Goal: Task Accomplishment & Management: Manage account settings

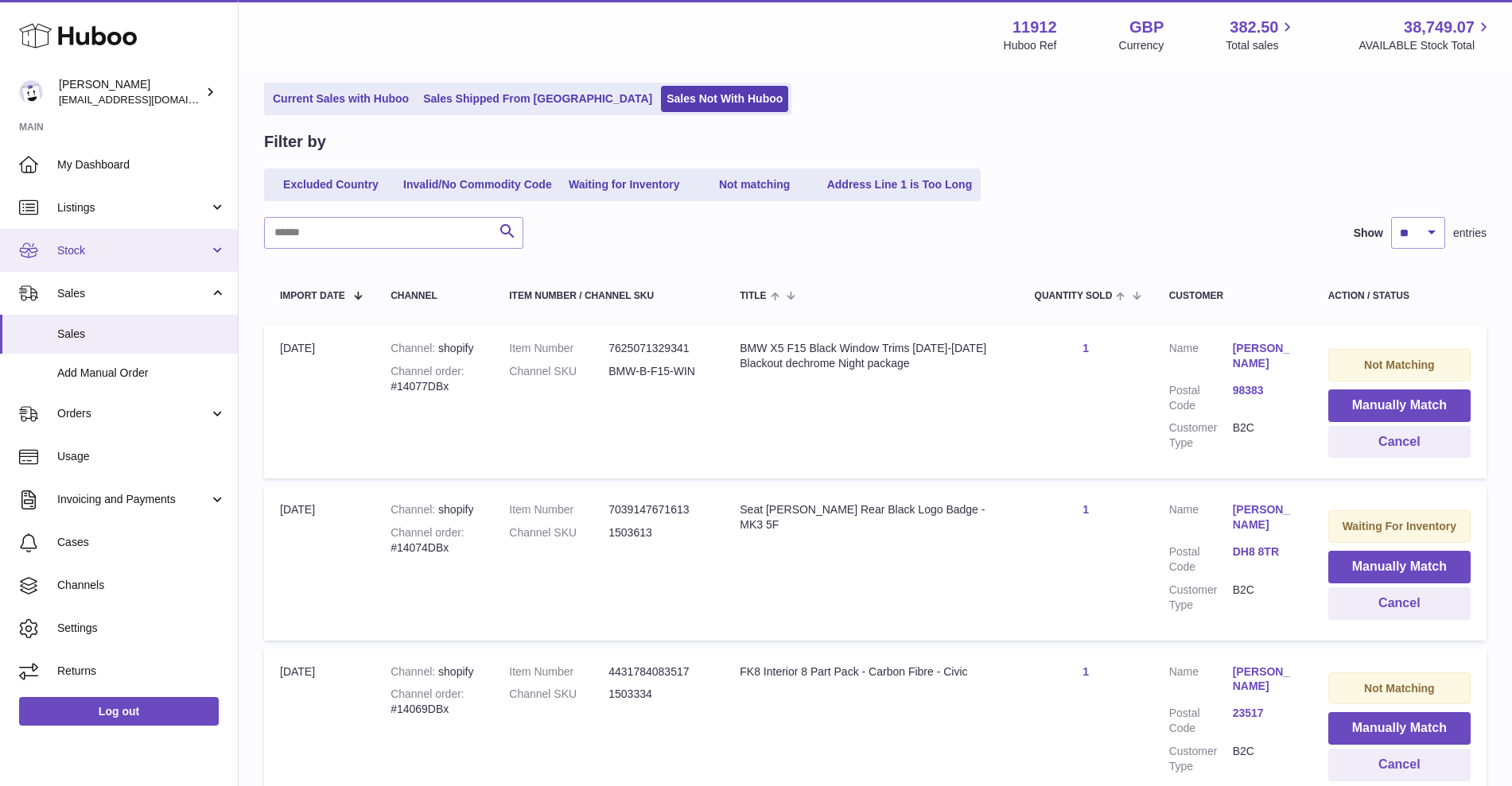
click at [112, 259] on link "Stock" at bounding box center [119, 250] width 238 height 43
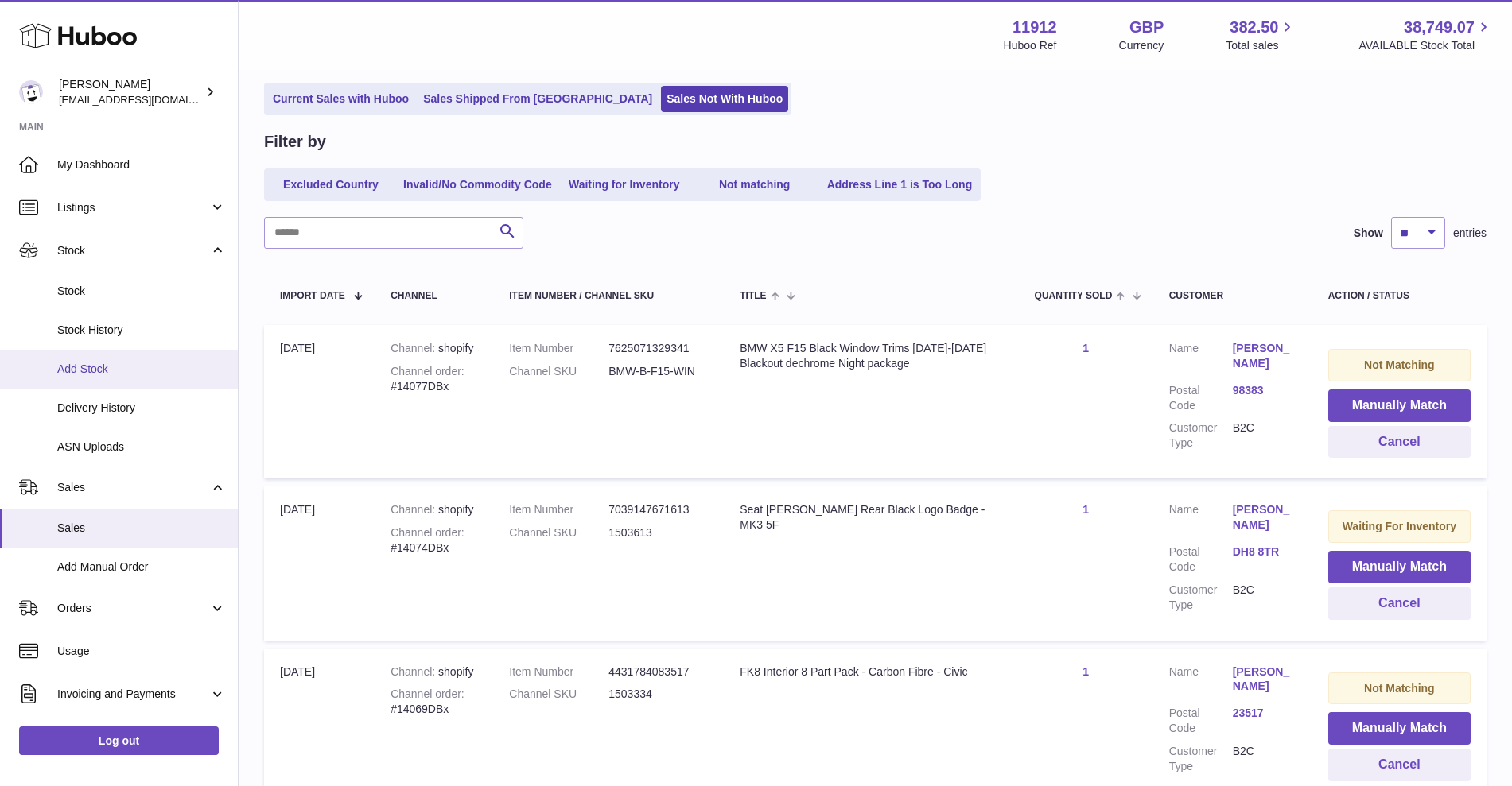
click at [112, 372] on span "Add Stock" at bounding box center [141, 369] width 169 height 15
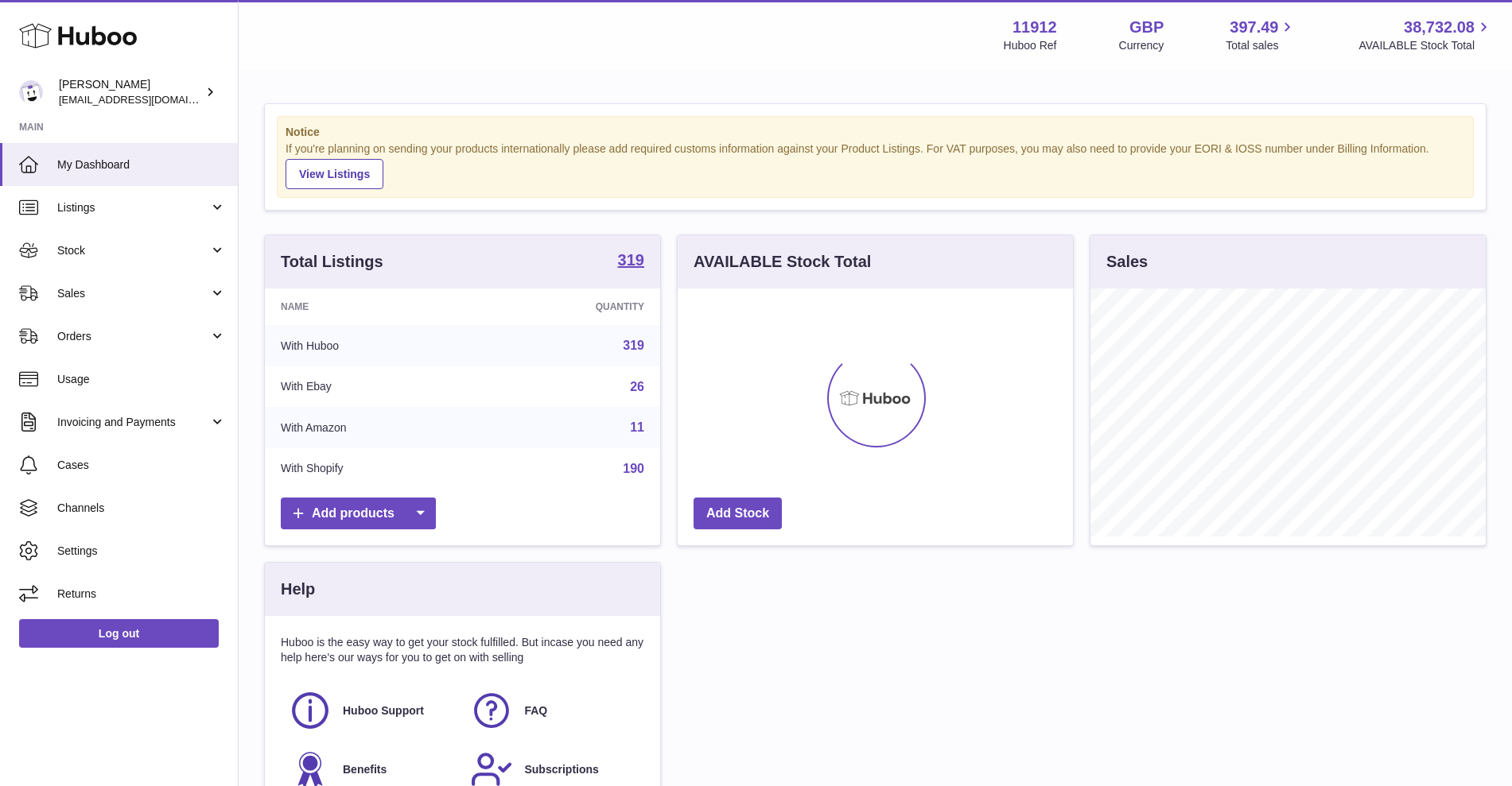
scroll to position [248, 395]
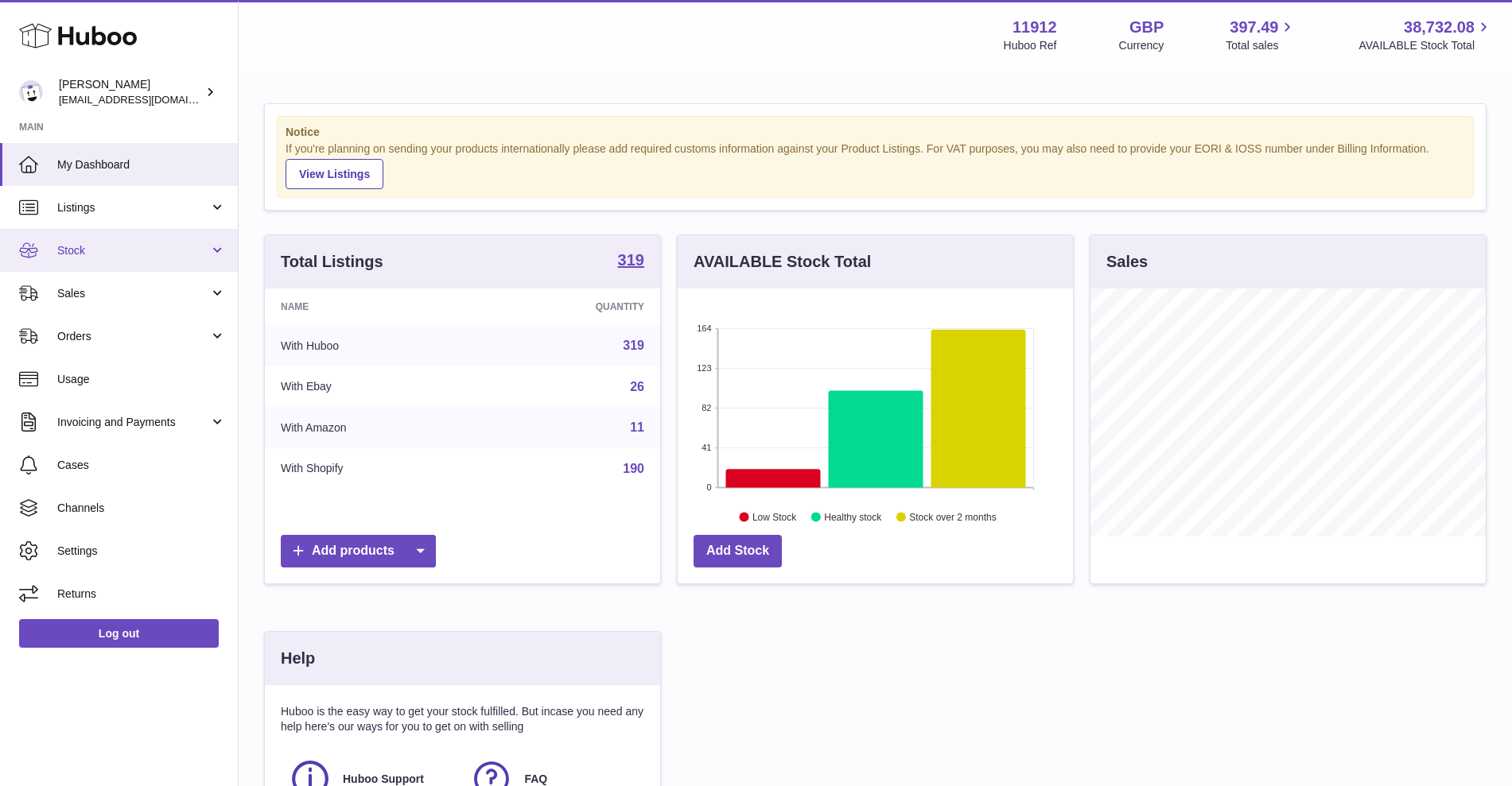
click at [216, 256] on link "Stock" at bounding box center [119, 250] width 238 height 43
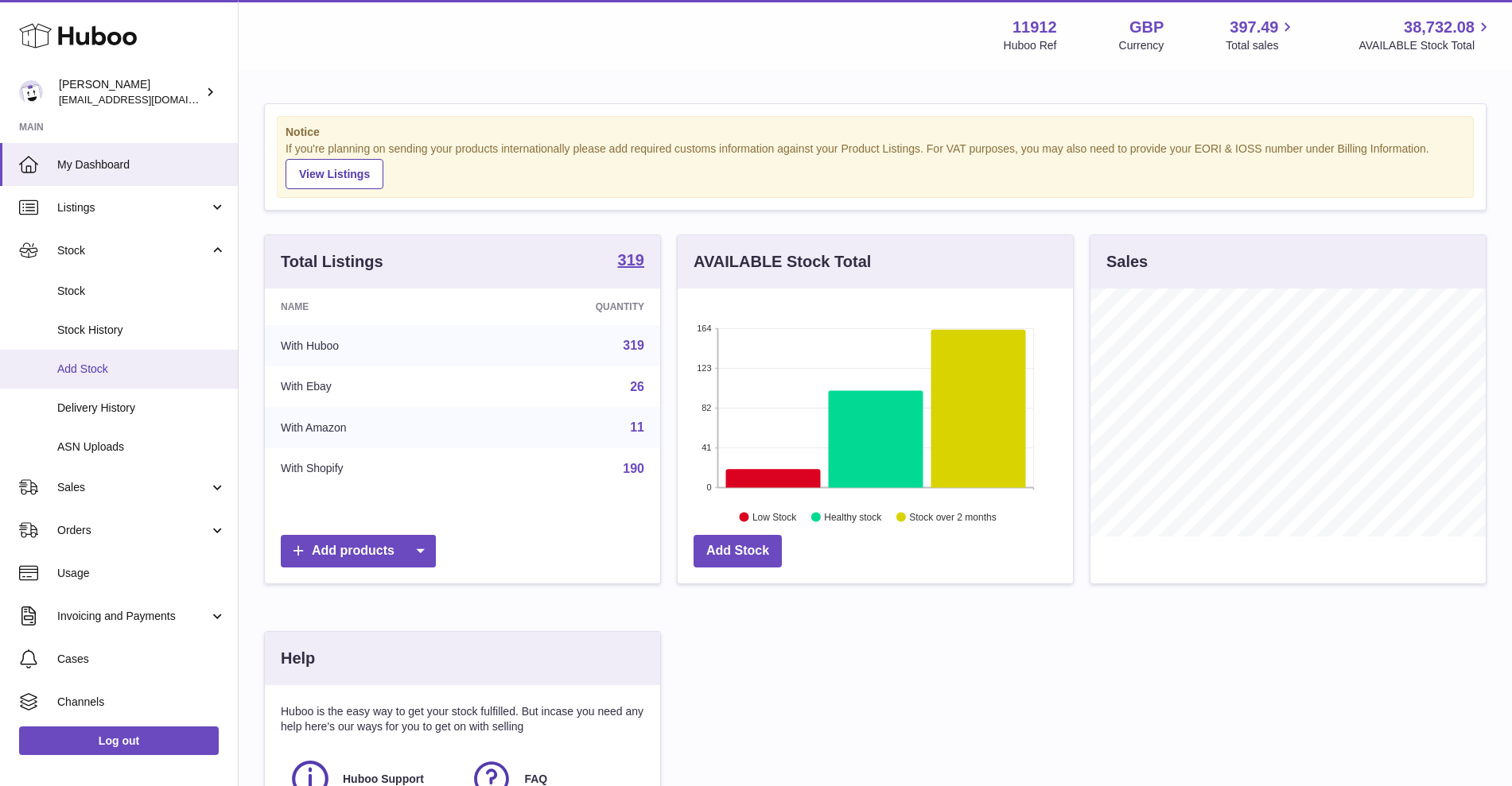
click at [112, 380] on link "Add Stock" at bounding box center [119, 369] width 238 height 39
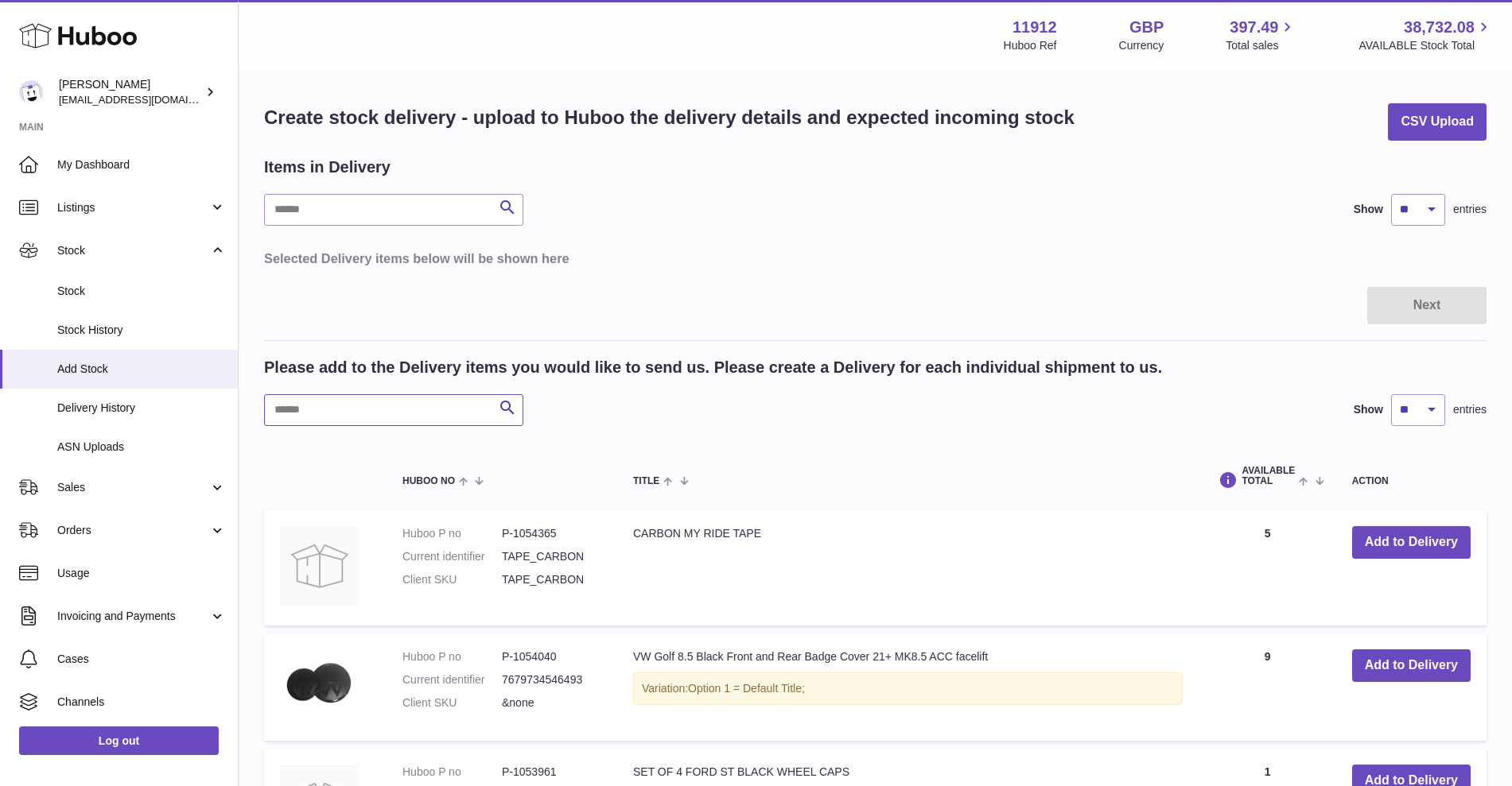
click at [422, 413] on input "text" at bounding box center [393, 409] width 259 height 32
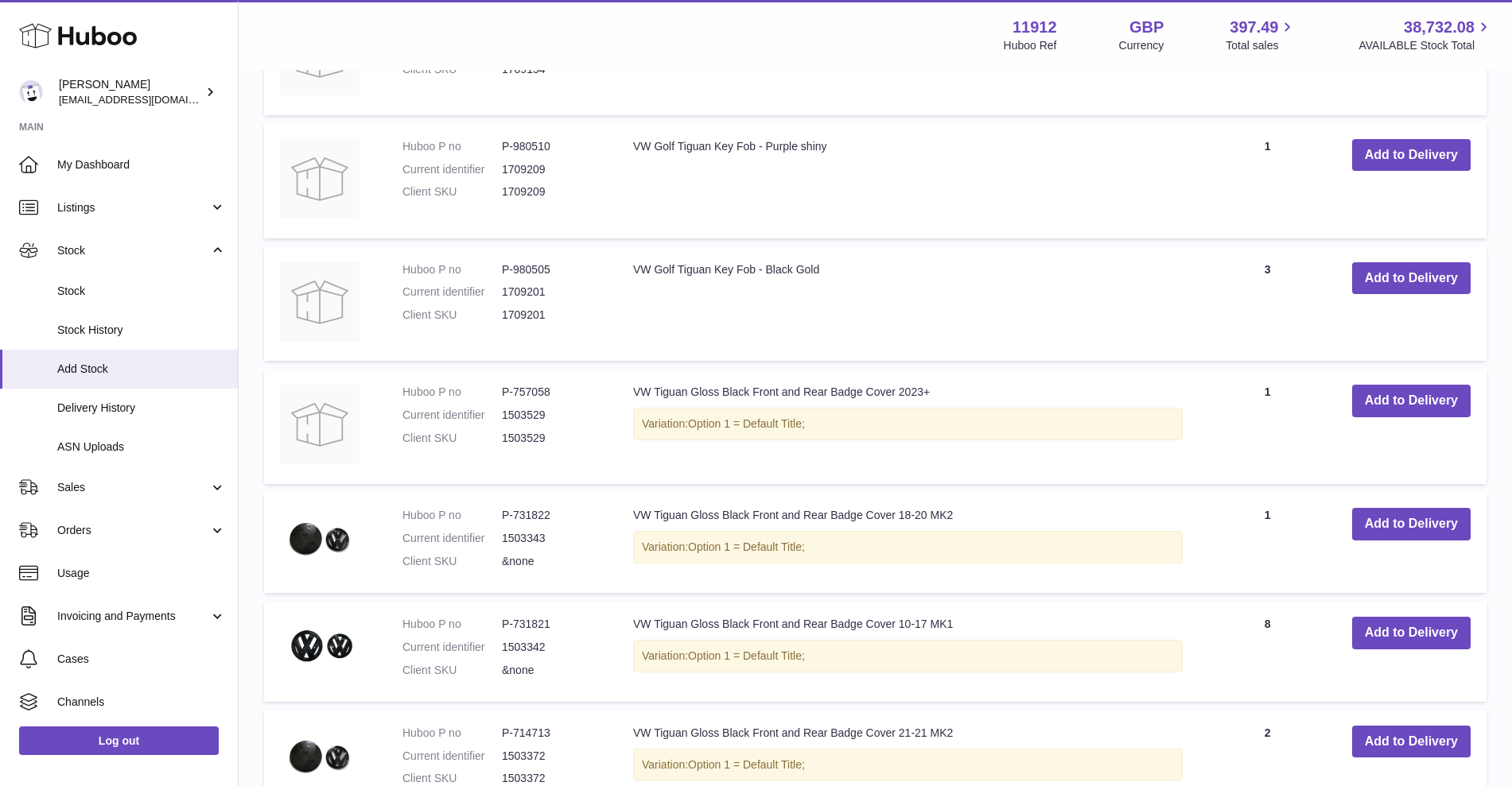
scroll to position [894, 0]
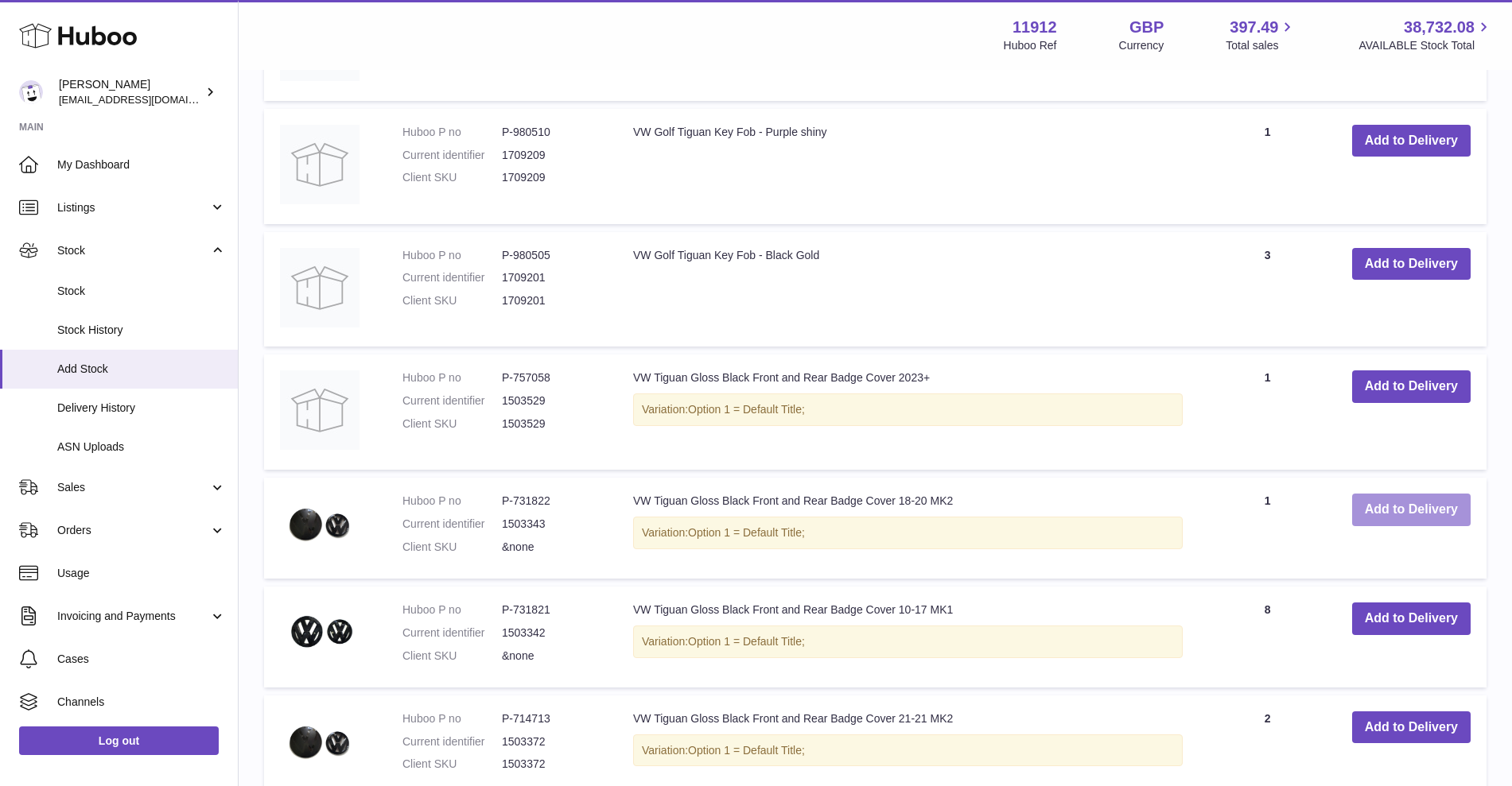
type input "****"
click at [1427, 523] on button "Add to Delivery" at bounding box center [1411, 510] width 119 height 33
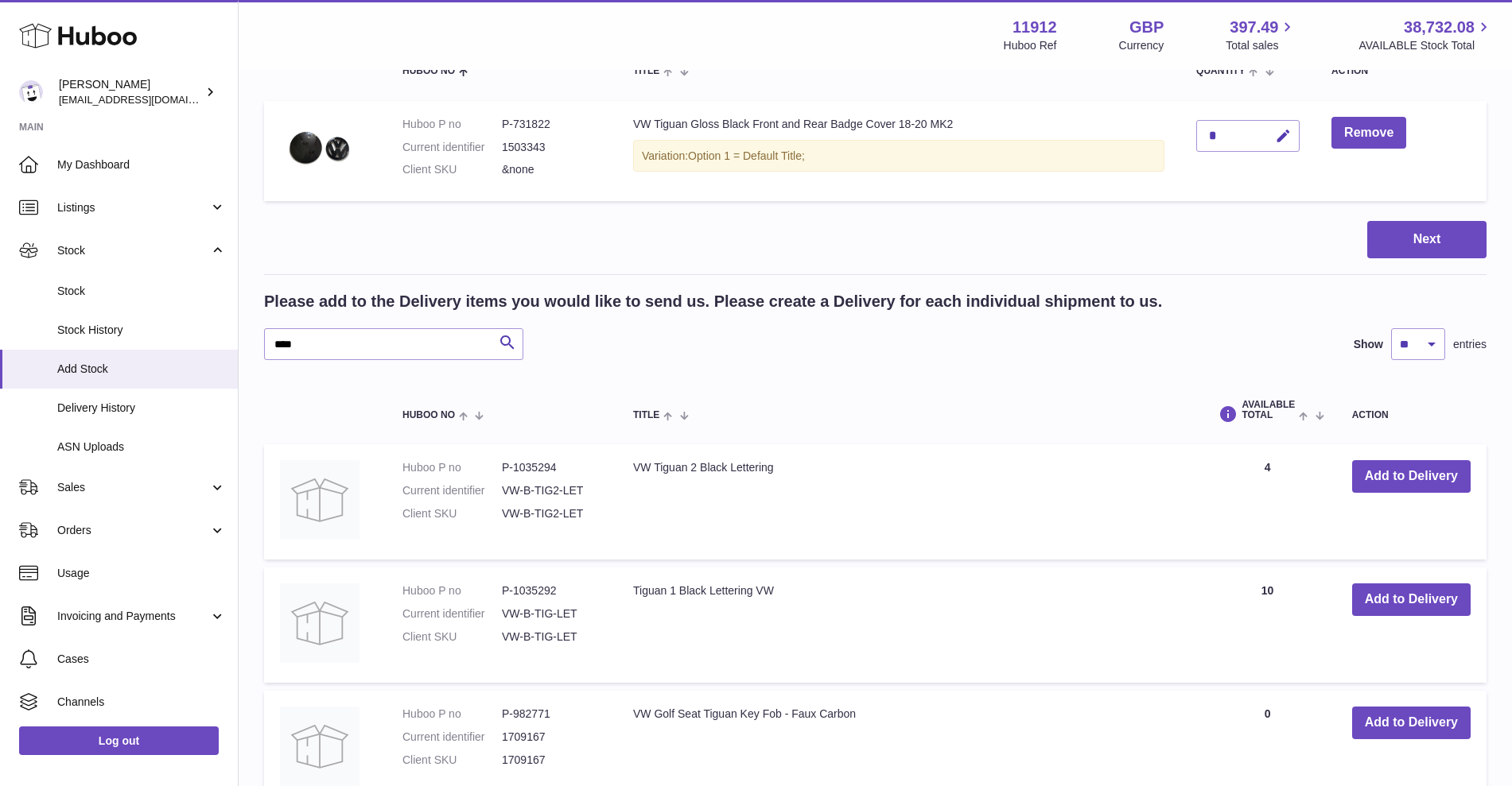
scroll to position [36, 0]
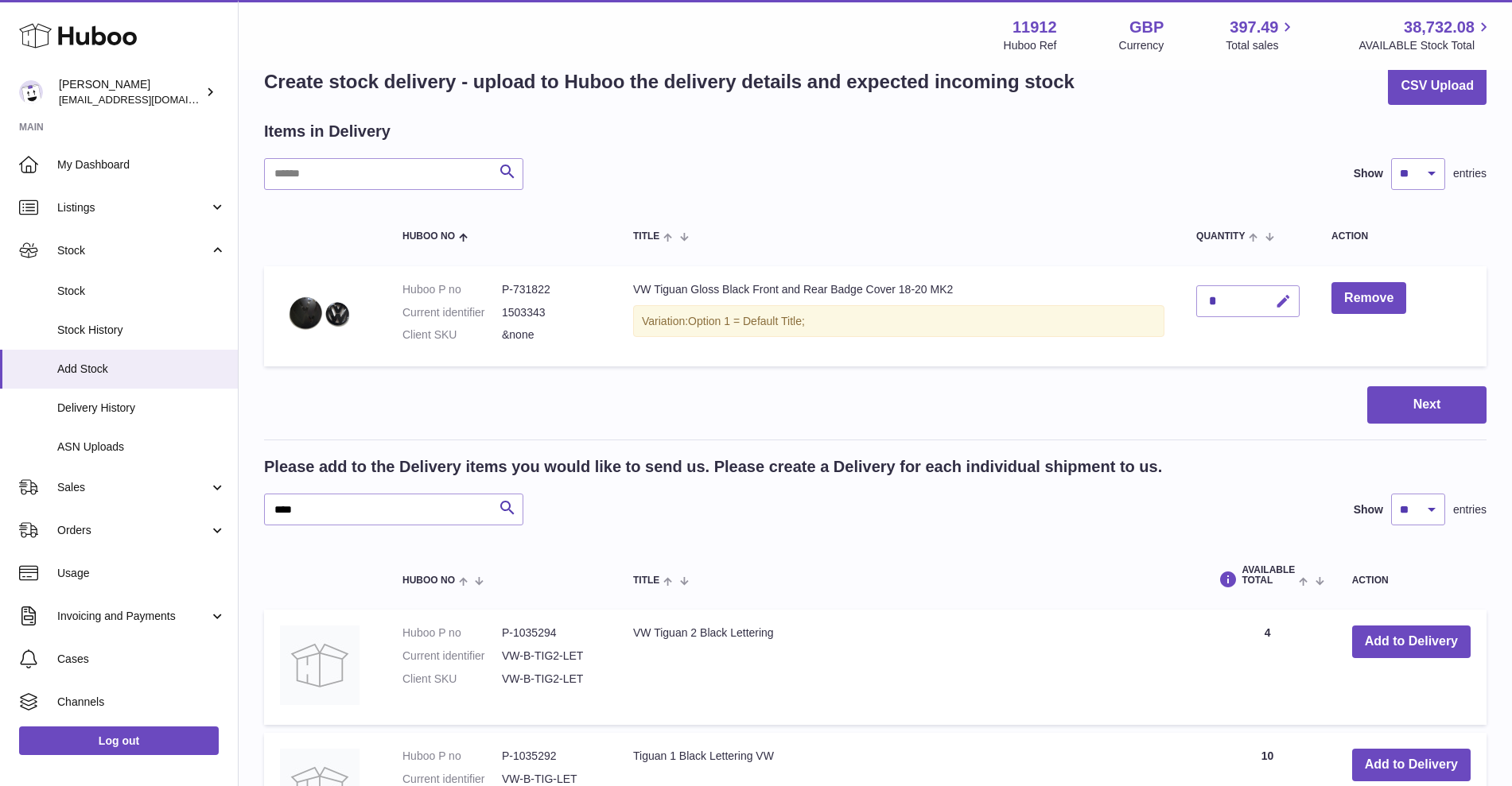
click at [1281, 299] on icon "button" at bounding box center [1283, 301] width 16 height 16
drag, startPoint x: 1231, startPoint y: 301, endPoint x: 1188, endPoint y: 298, distance: 43.1
click at [1188, 298] on td "*" at bounding box center [1248, 316] width 135 height 101
type input "*"
click at [1274, 304] on button "submit" at bounding box center [1281, 301] width 30 height 25
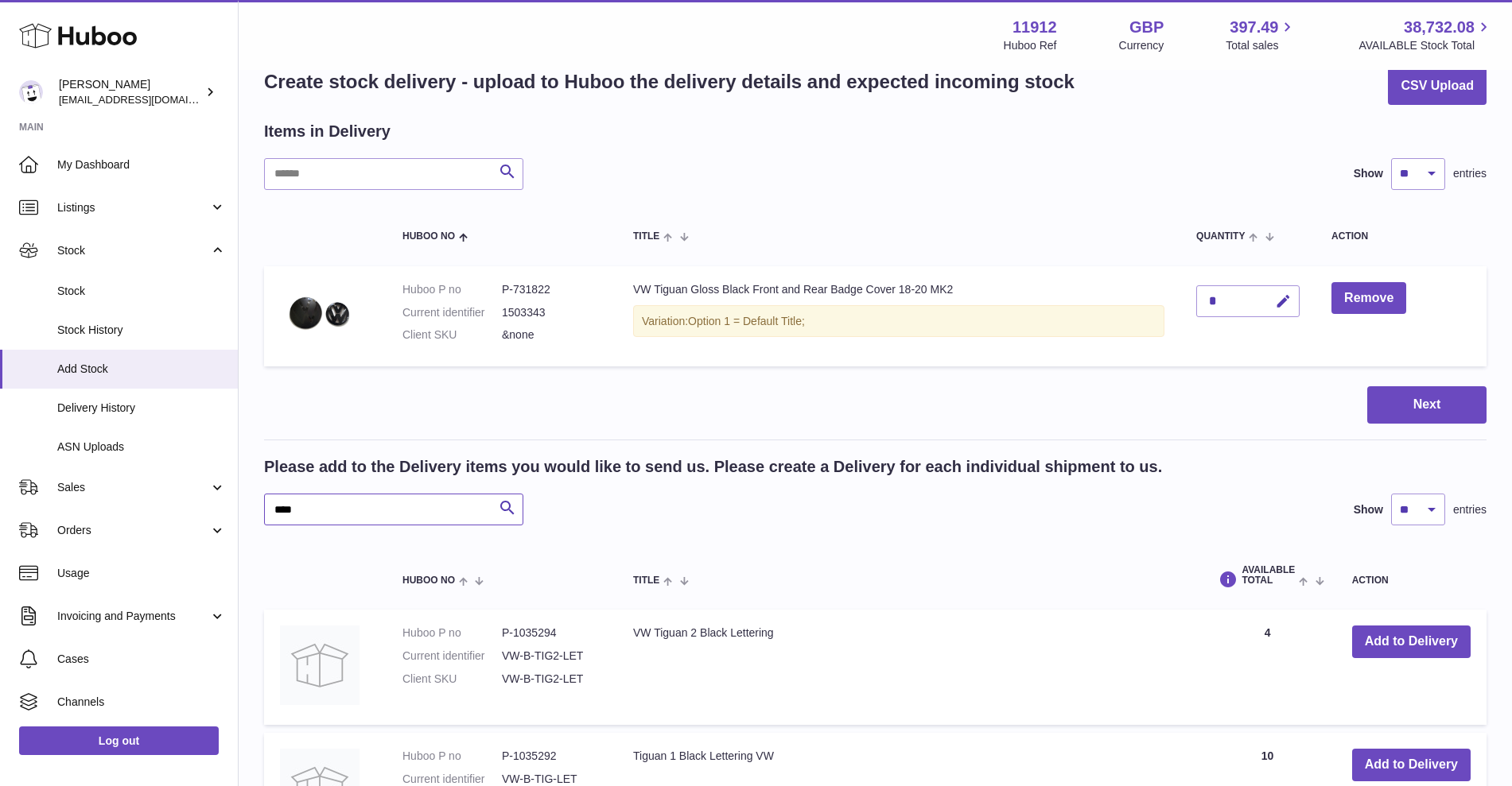
drag, startPoint x: 372, startPoint y: 524, endPoint x: 241, endPoint y: 503, distance: 132.7
type input "****"
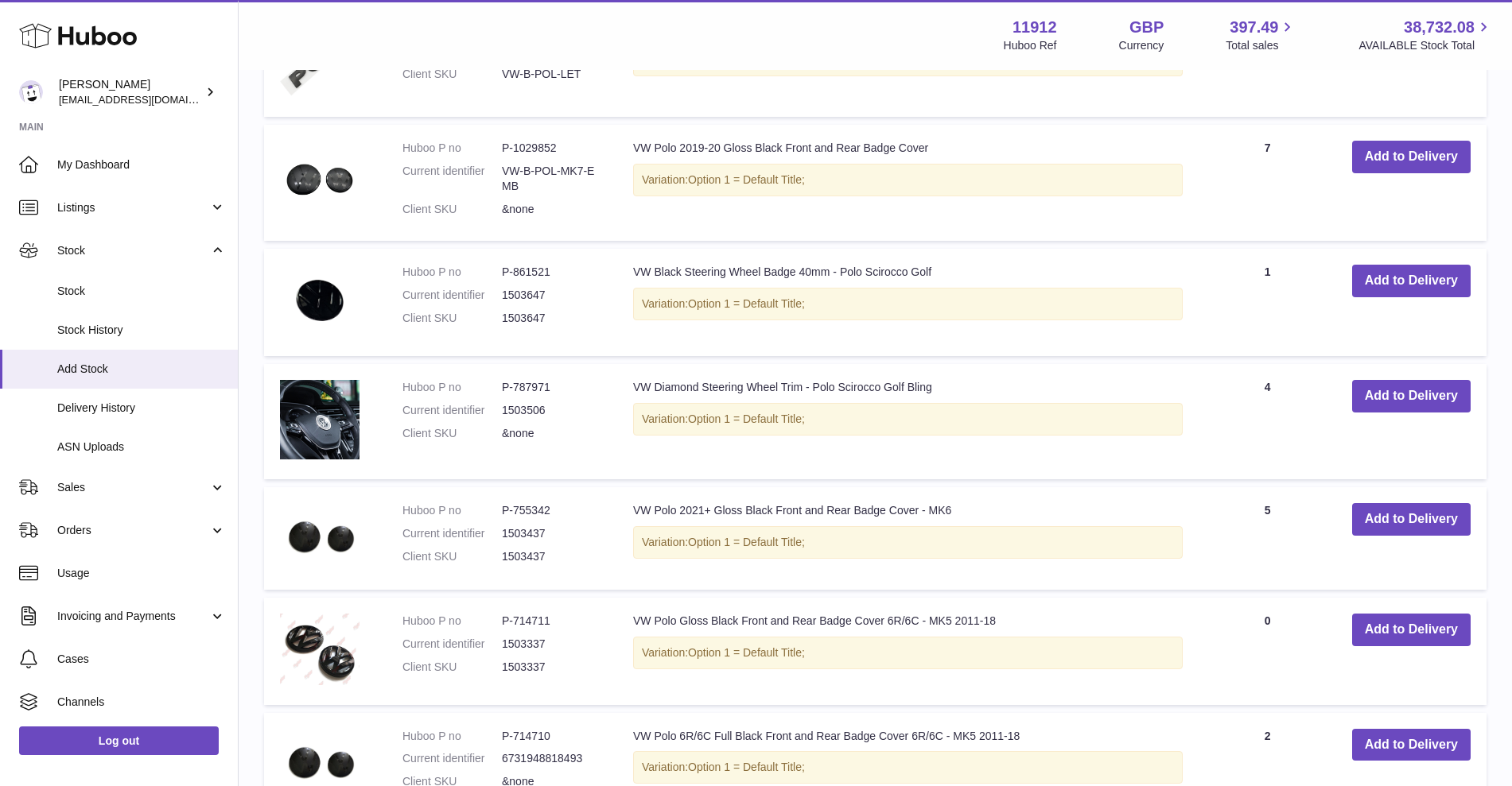
scroll to position [930, 0]
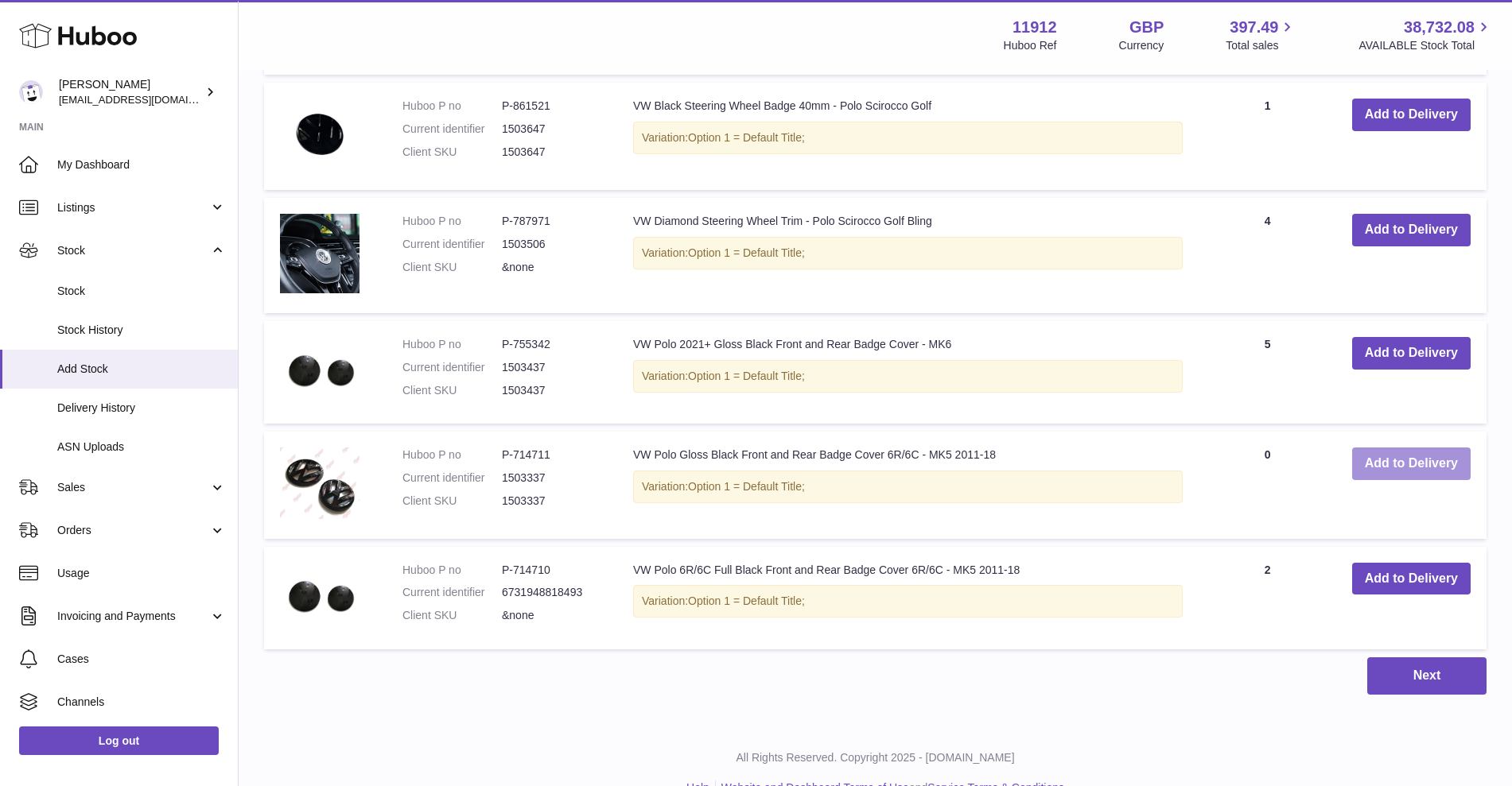
click at [1400, 458] on button "Add to Delivery" at bounding box center [1411, 464] width 119 height 33
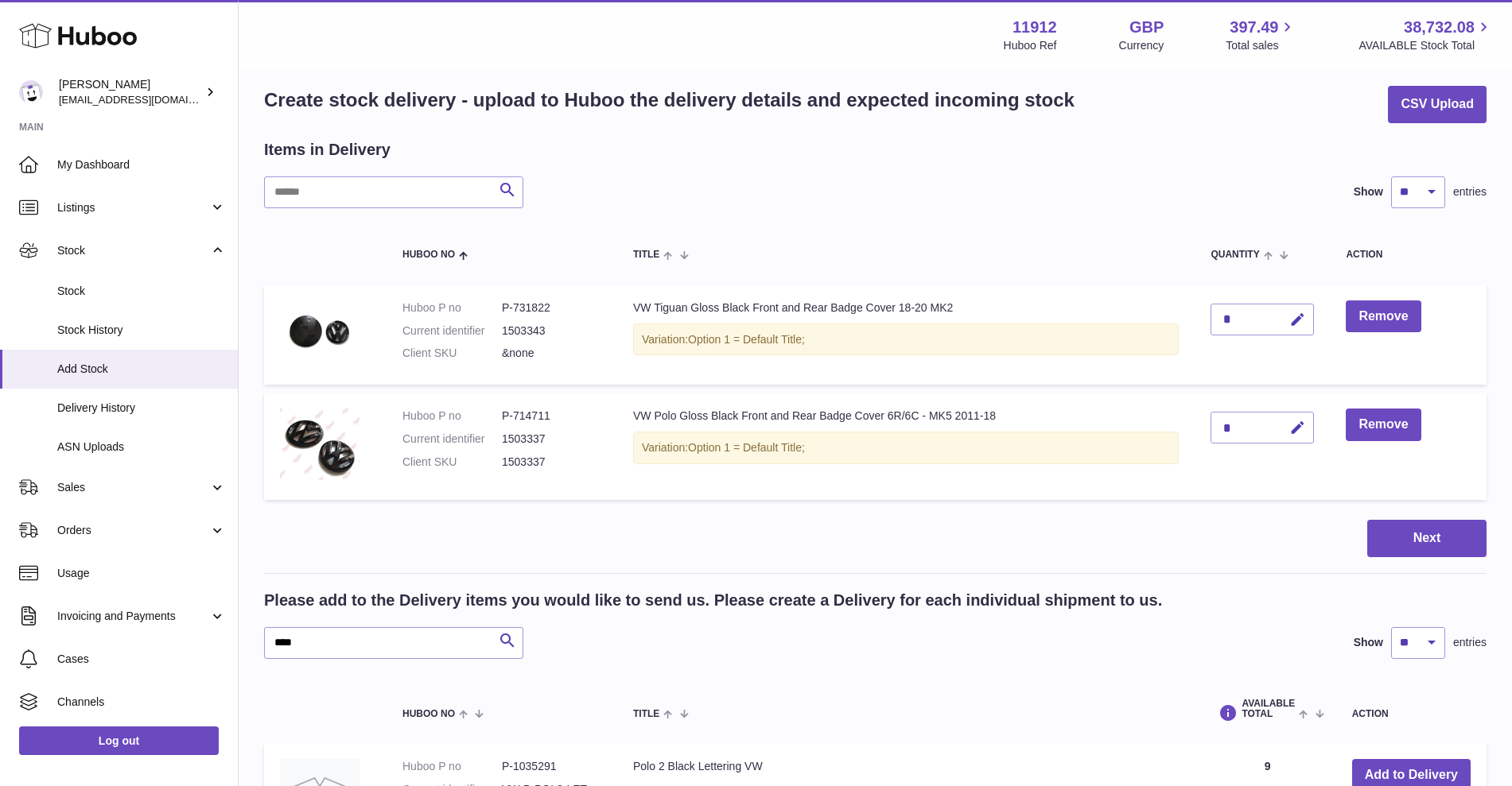
scroll to position [0, 0]
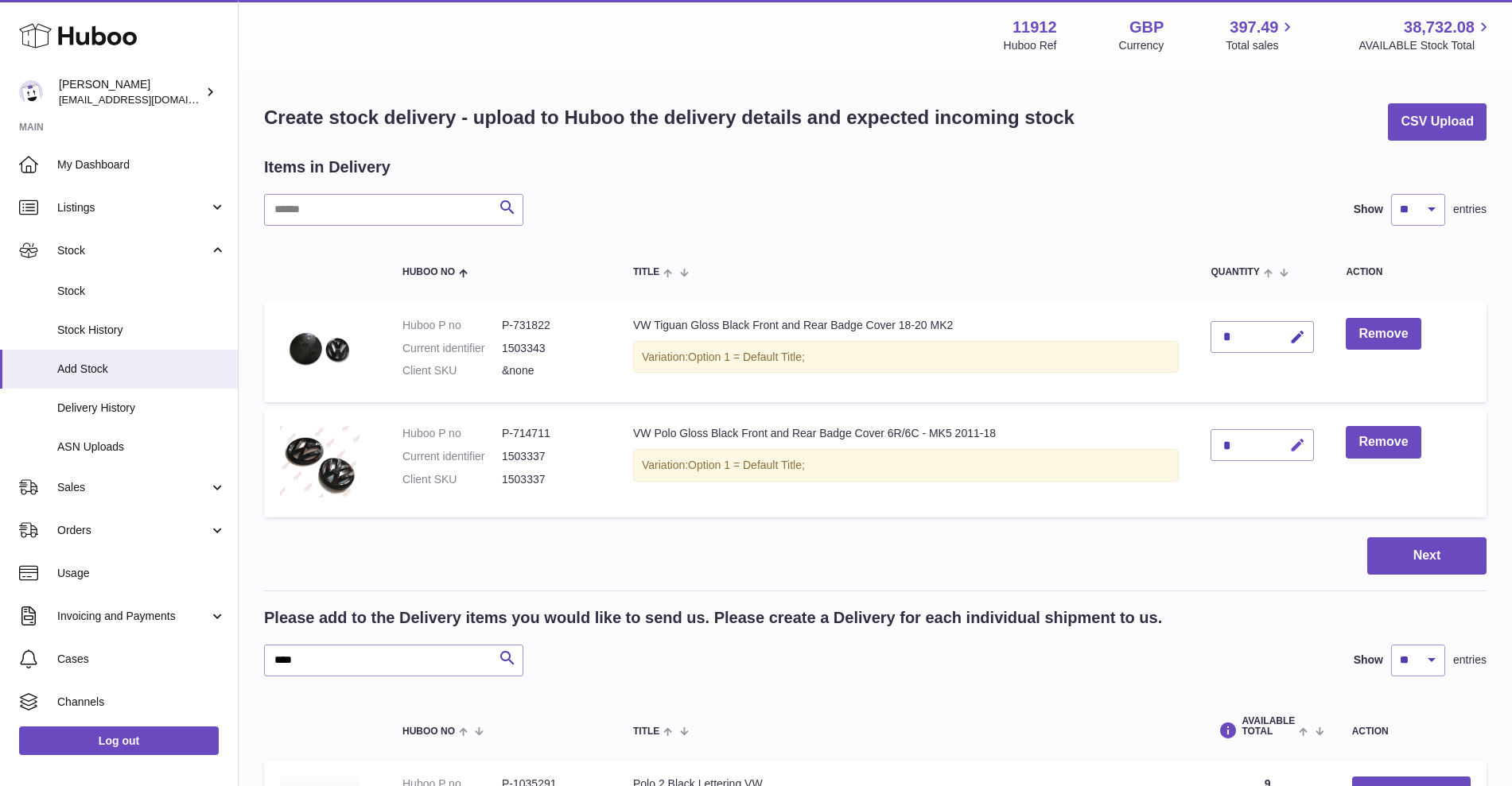
click at [1304, 456] on button "button" at bounding box center [1295, 446] width 38 height 33
type input "**"
click at [1286, 444] on button "submit" at bounding box center [1295, 445] width 30 height 25
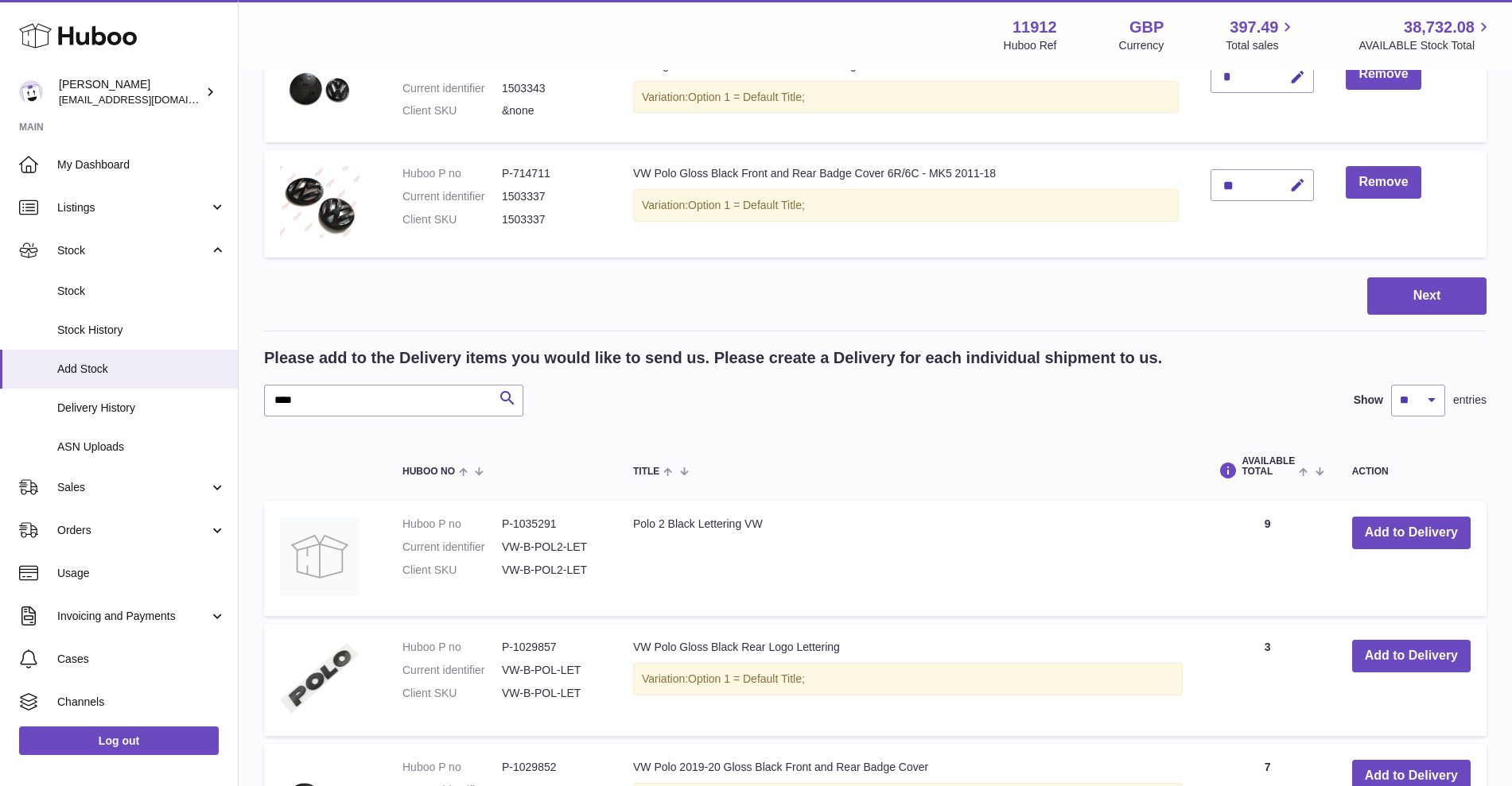
scroll to position [398, 0]
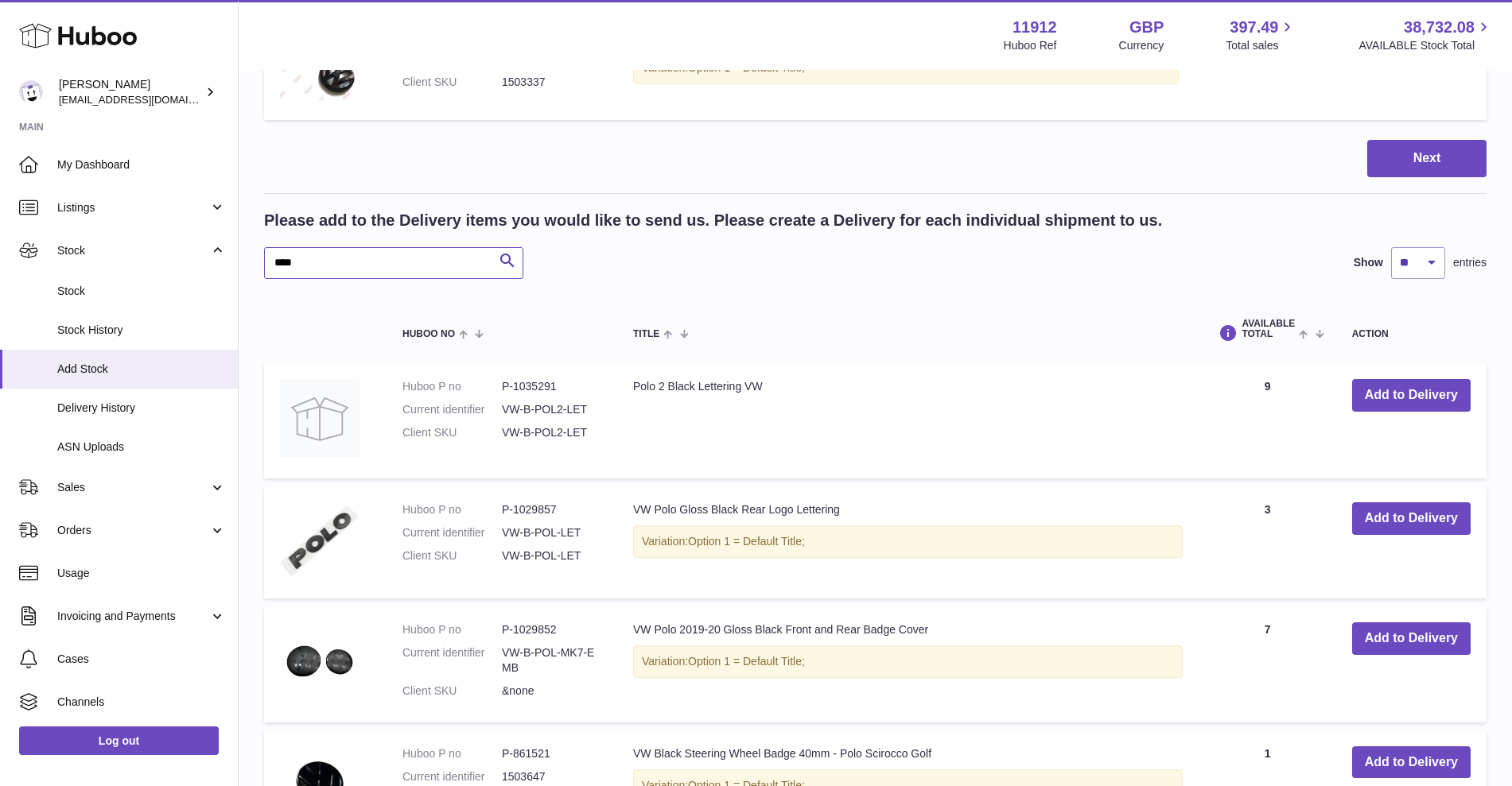
drag, startPoint x: 351, startPoint y: 256, endPoint x: 253, endPoint y: 254, distance: 98.0
click at [253, 254] on div "Create stock delivery - upload to Huboo the delivery details and expected incom…" at bounding box center [875, 524] width 1273 height 1699
type input "****"
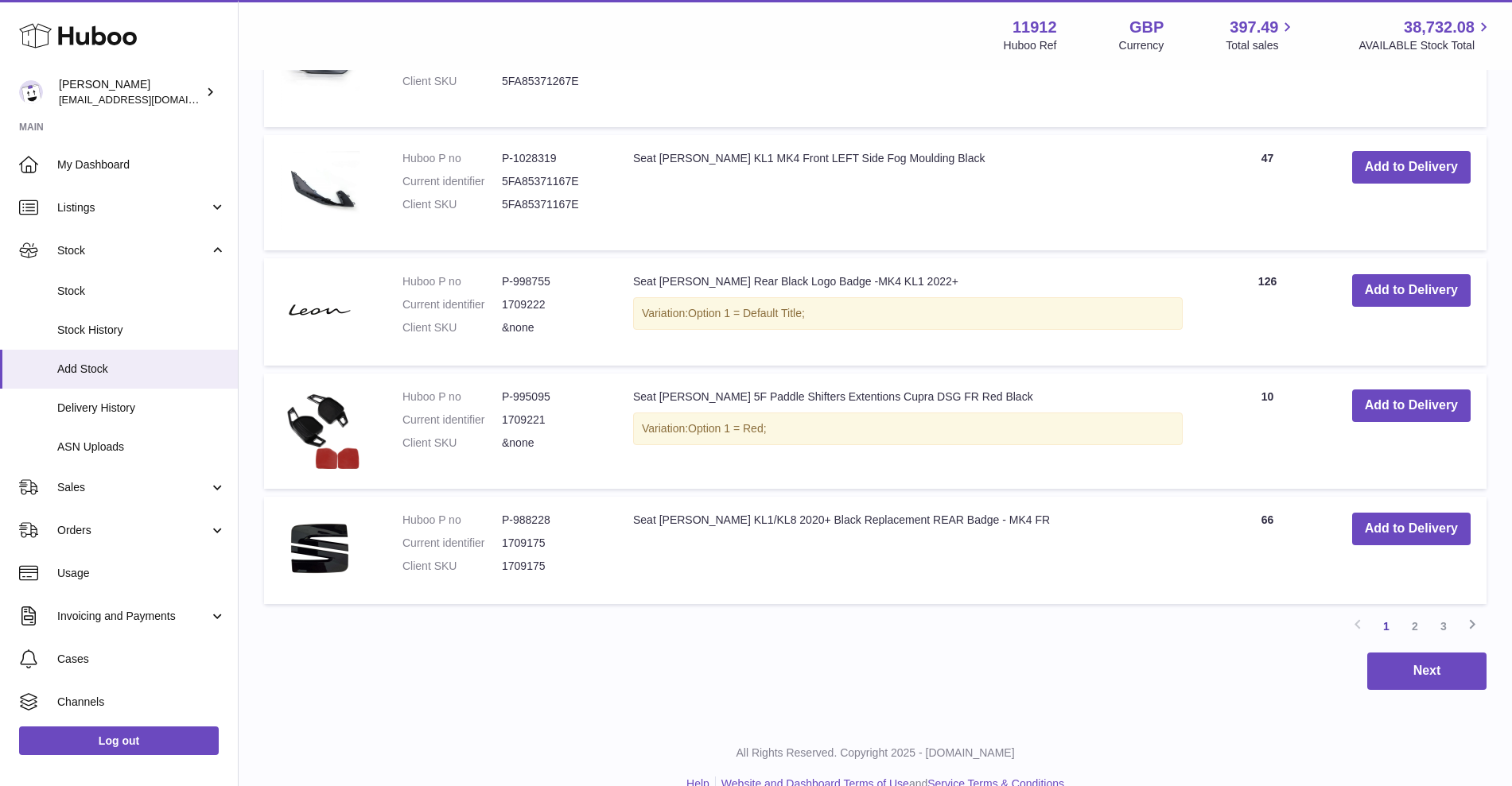
scroll to position [1385, 0]
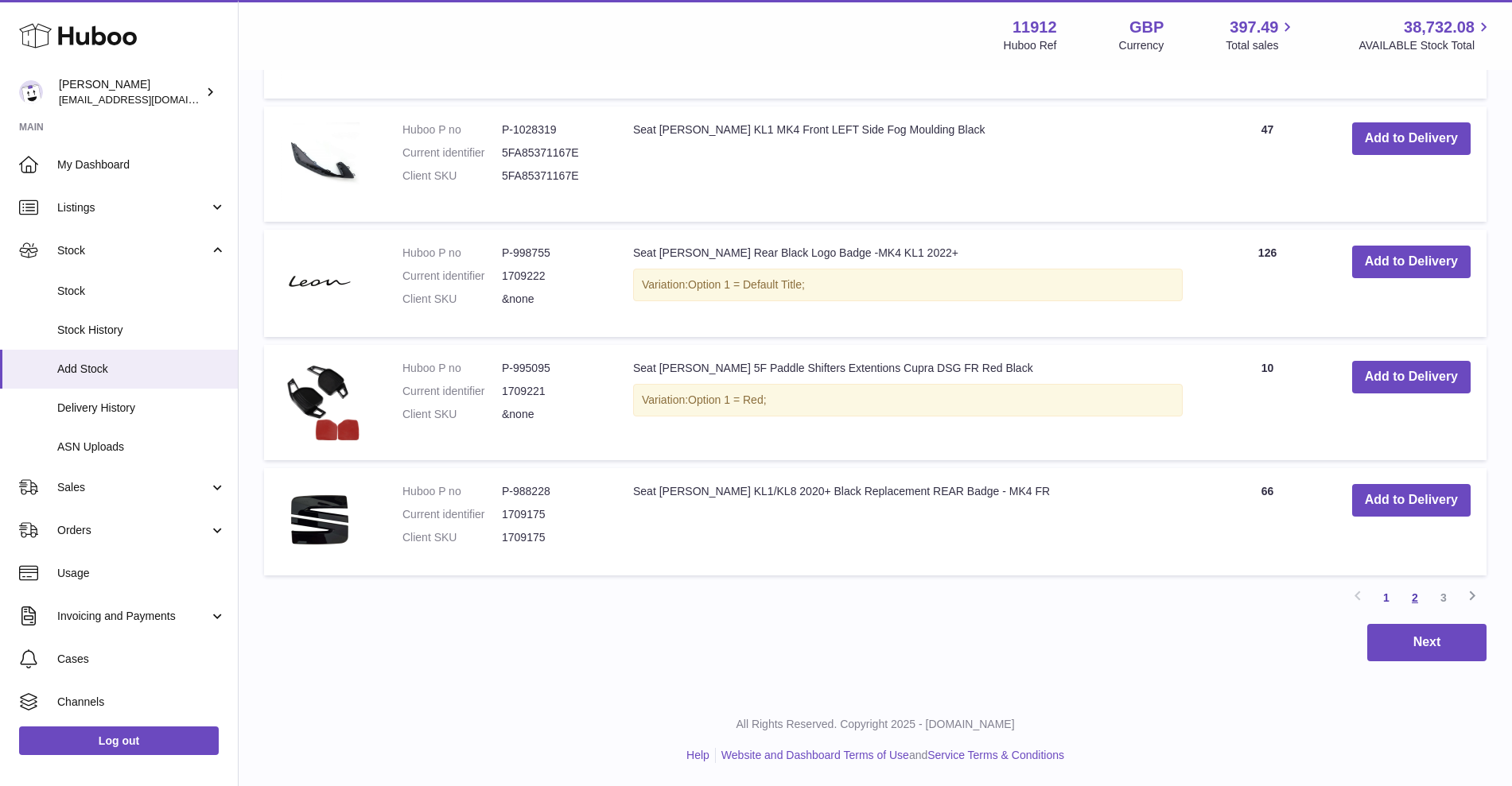
click at [1422, 599] on link "2" at bounding box center [1415, 598] width 29 height 29
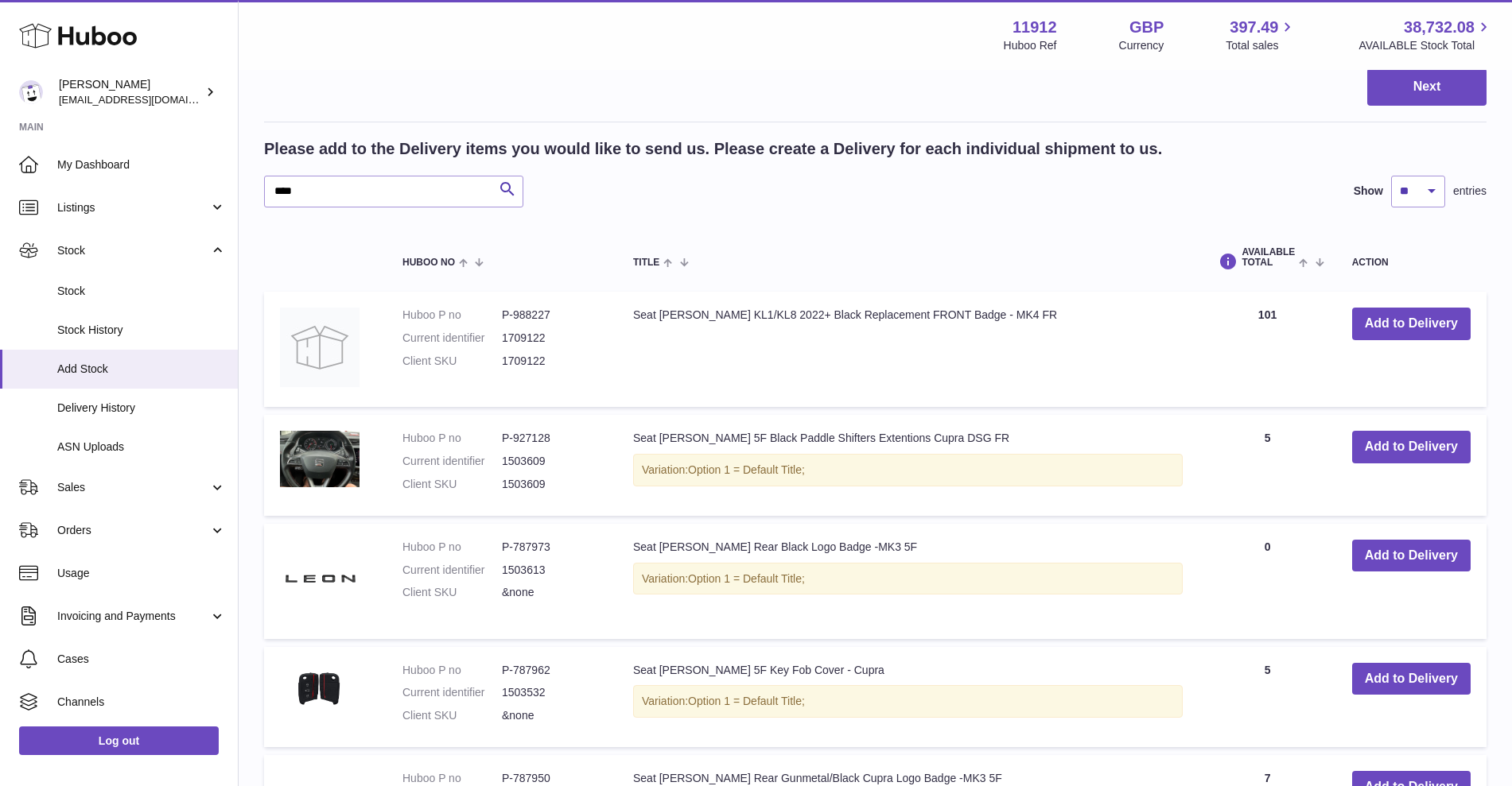
scroll to position [668, 0]
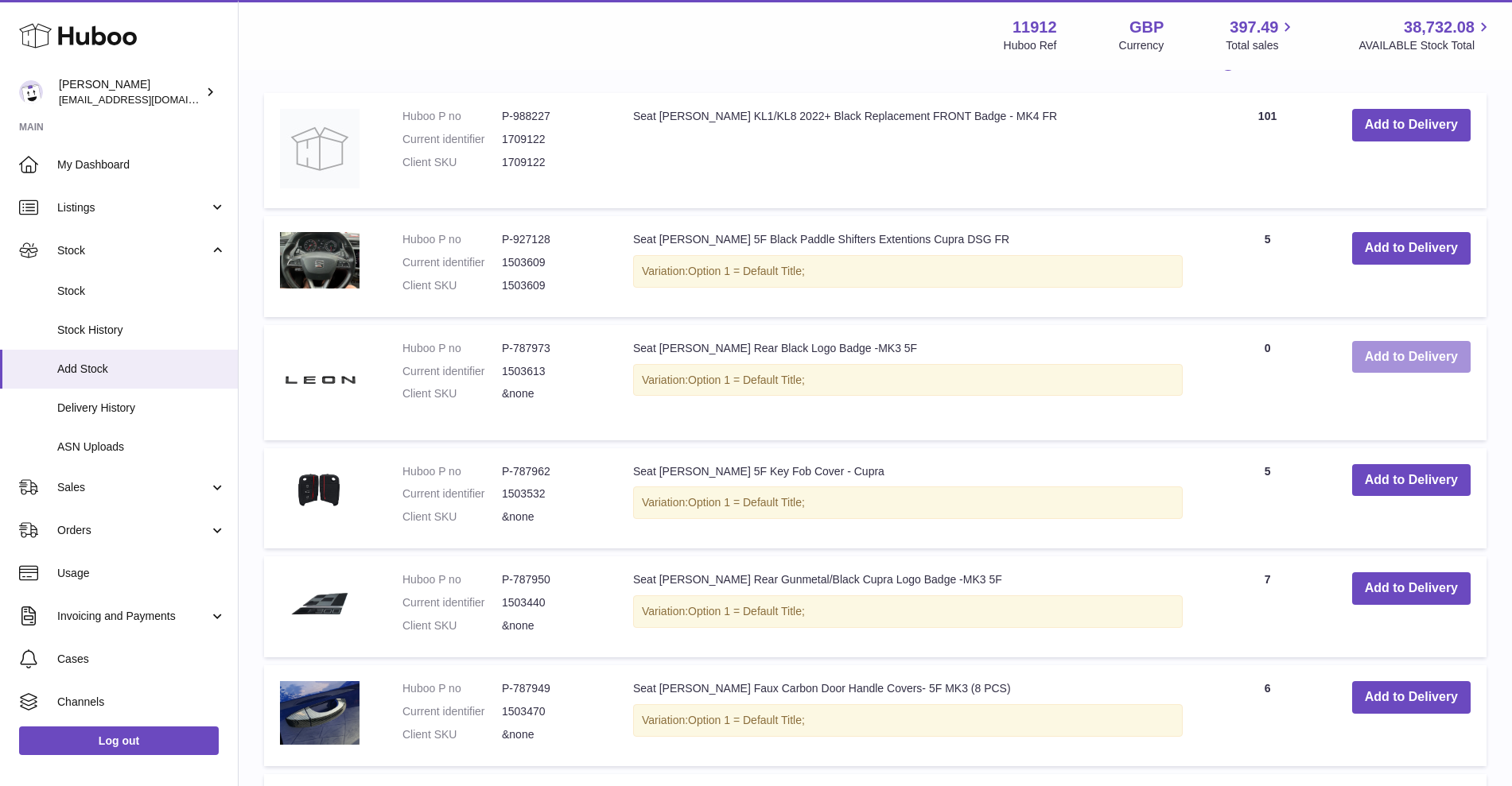
click at [1398, 373] on button "Add to Delivery" at bounding box center [1411, 357] width 119 height 33
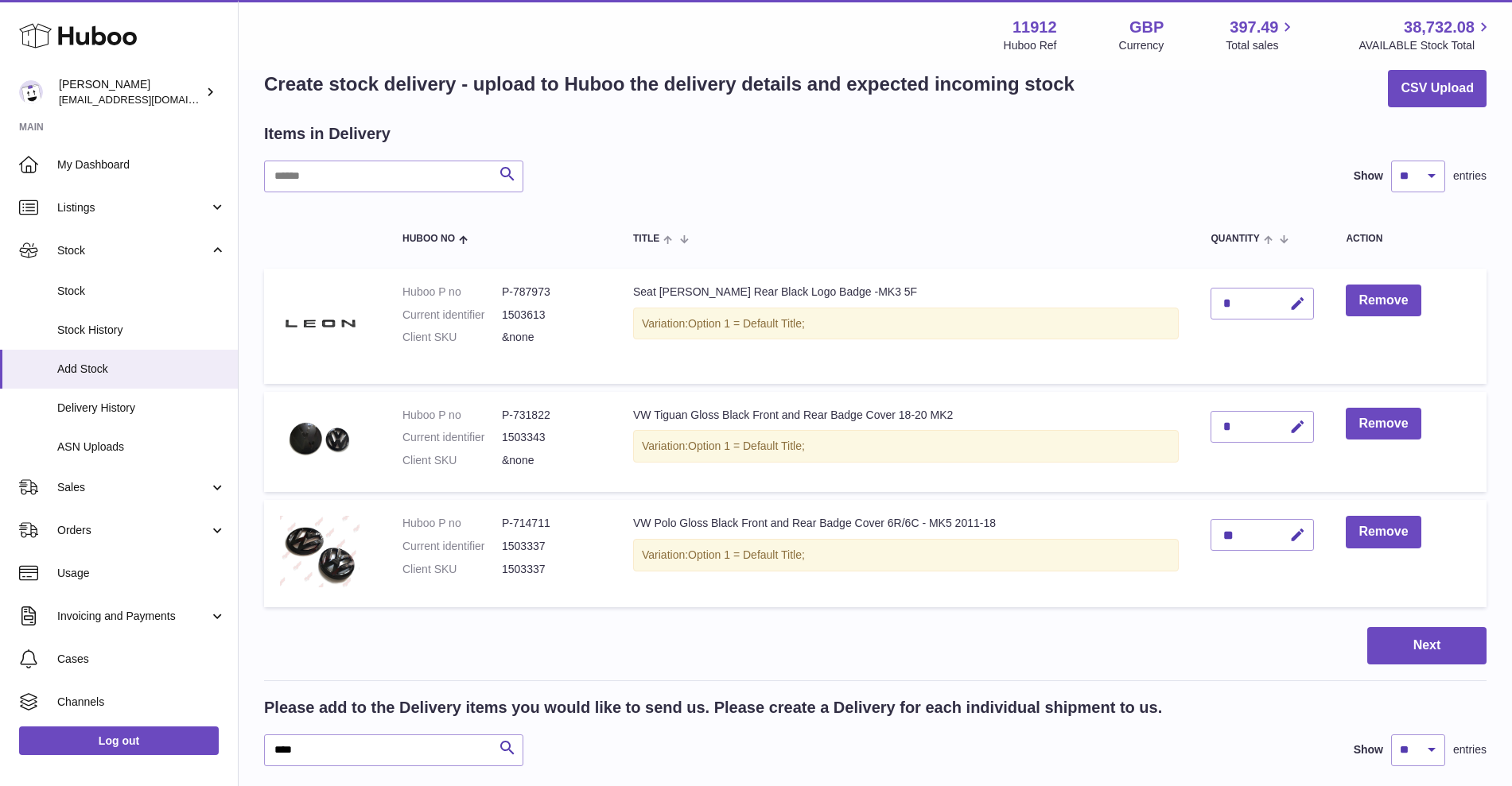
scroll to position [0, 0]
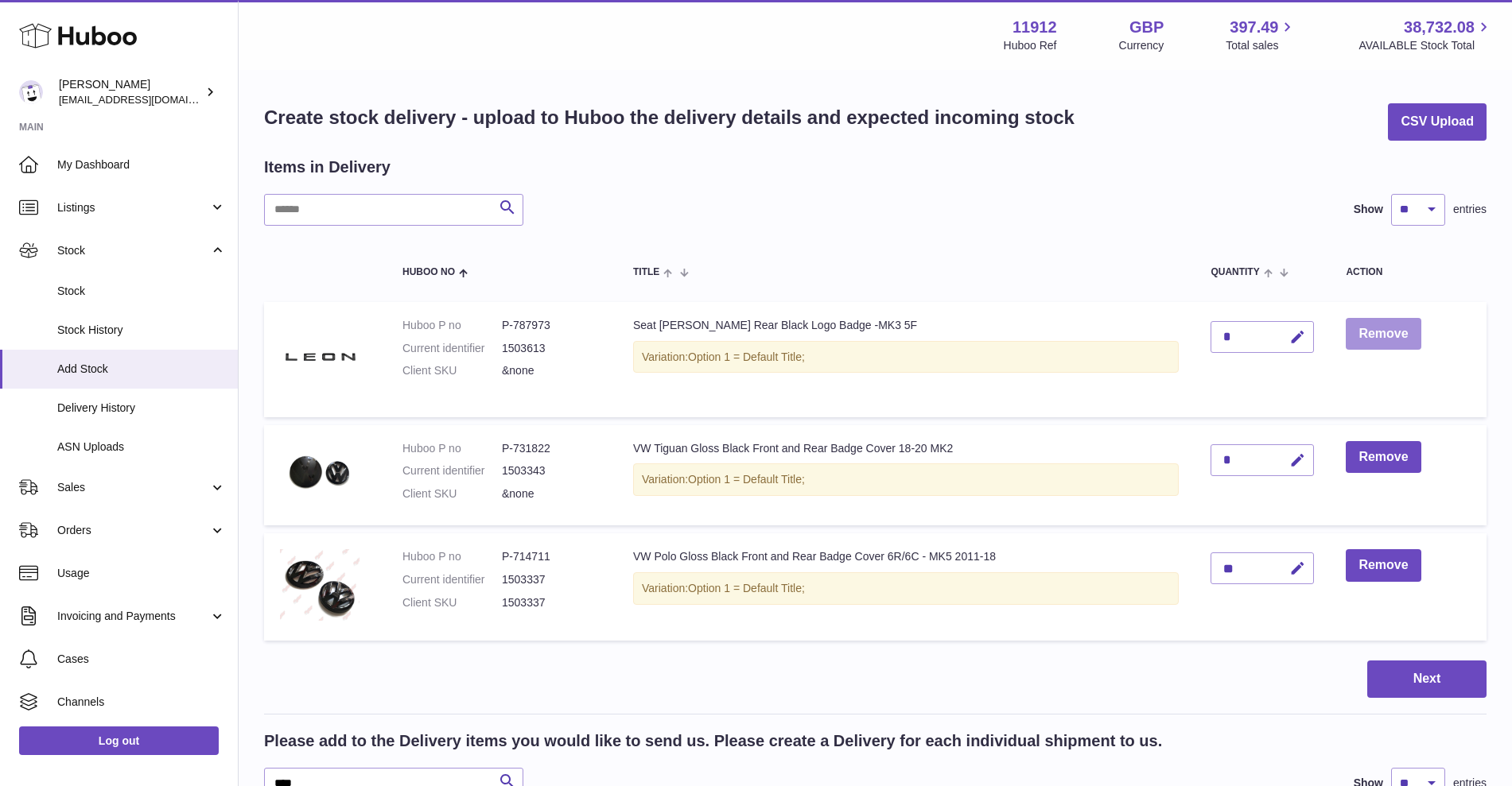
click at [1386, 342] on button "Remove" at bounding box center [1383, 334] width 75 height 33
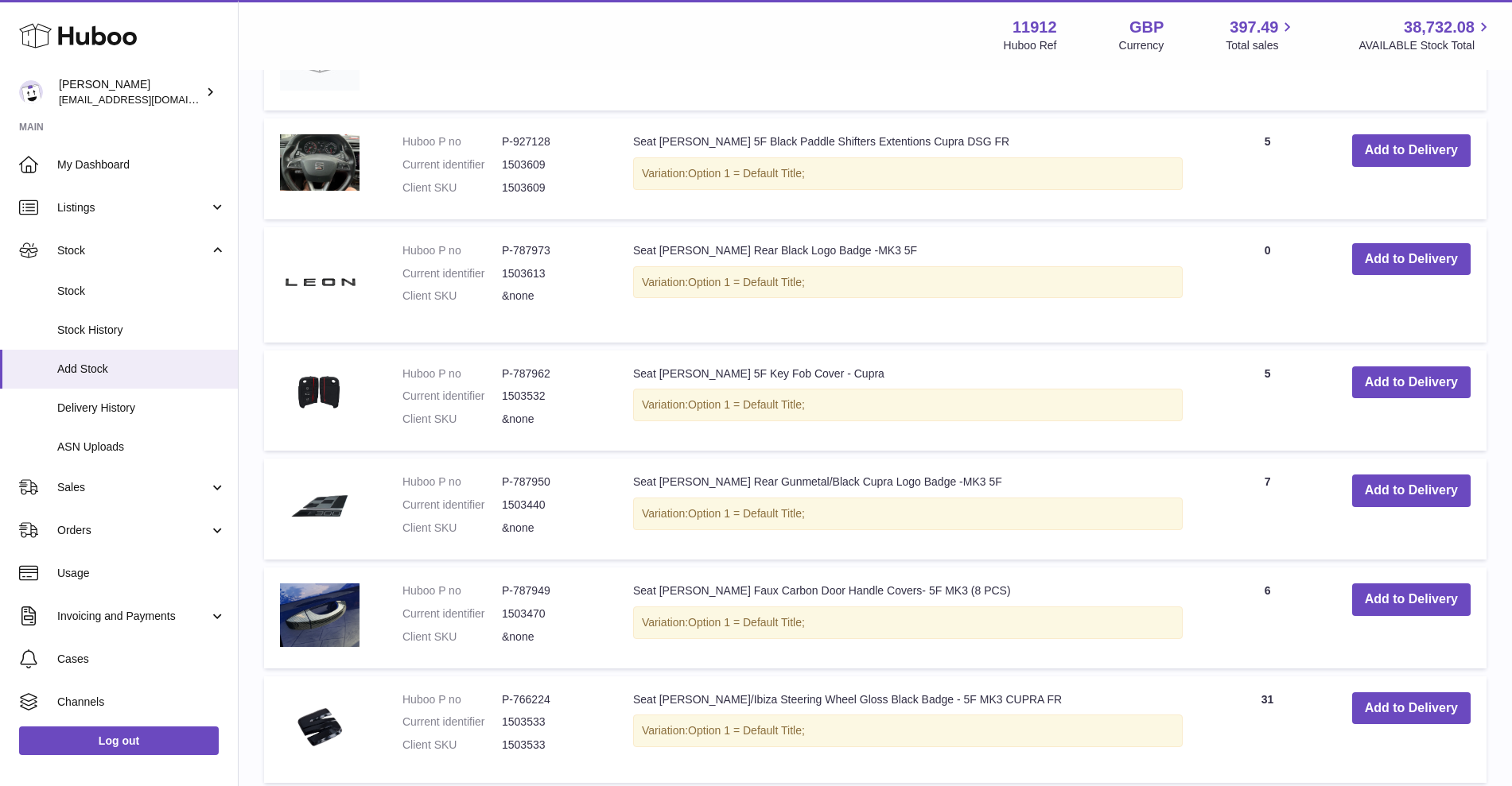
scroll to position [695, 0]
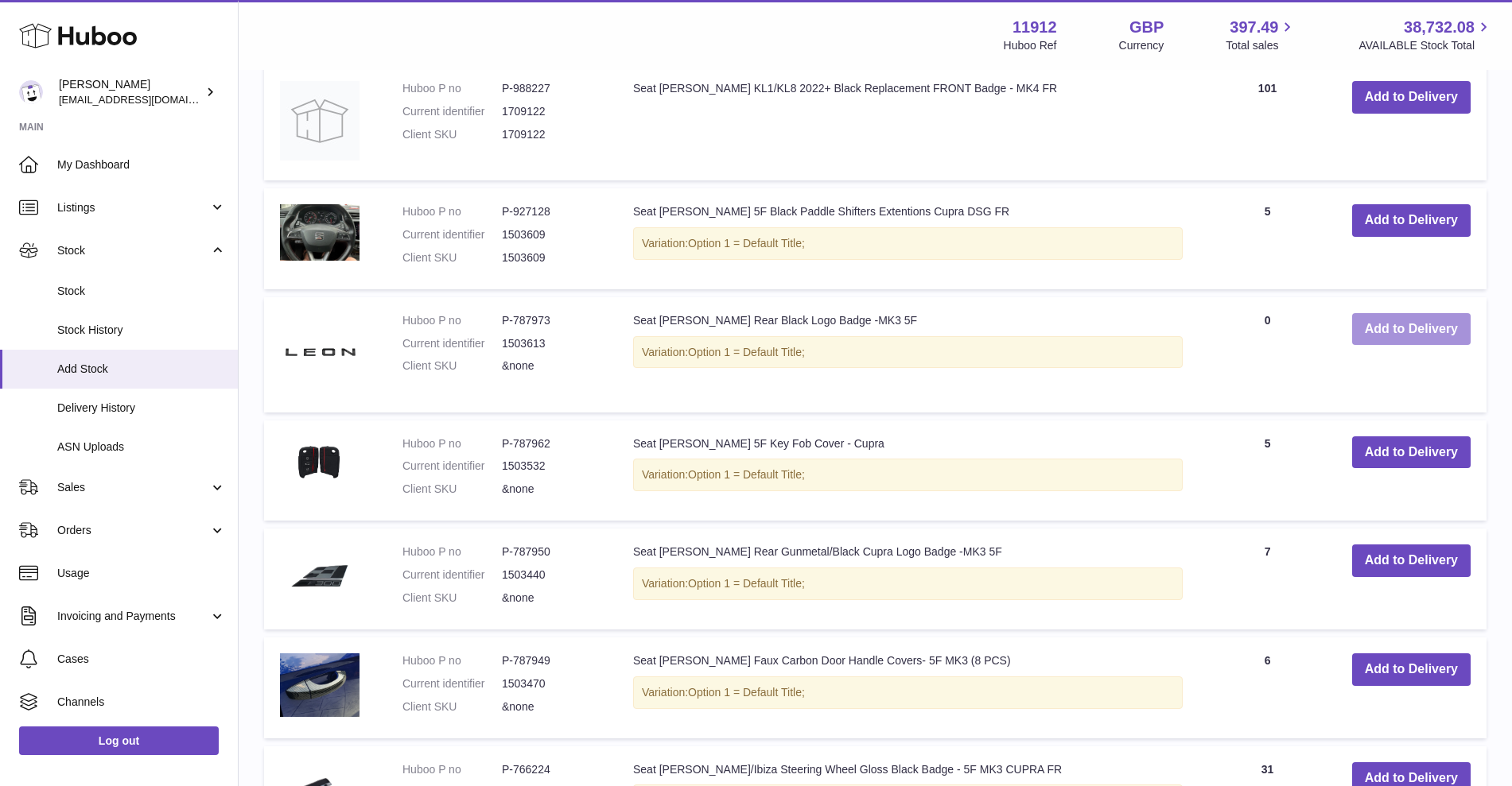
click at [1413, 328] on button "Add to Delivery" at bounding box center [1411, 329] width 119 height 33
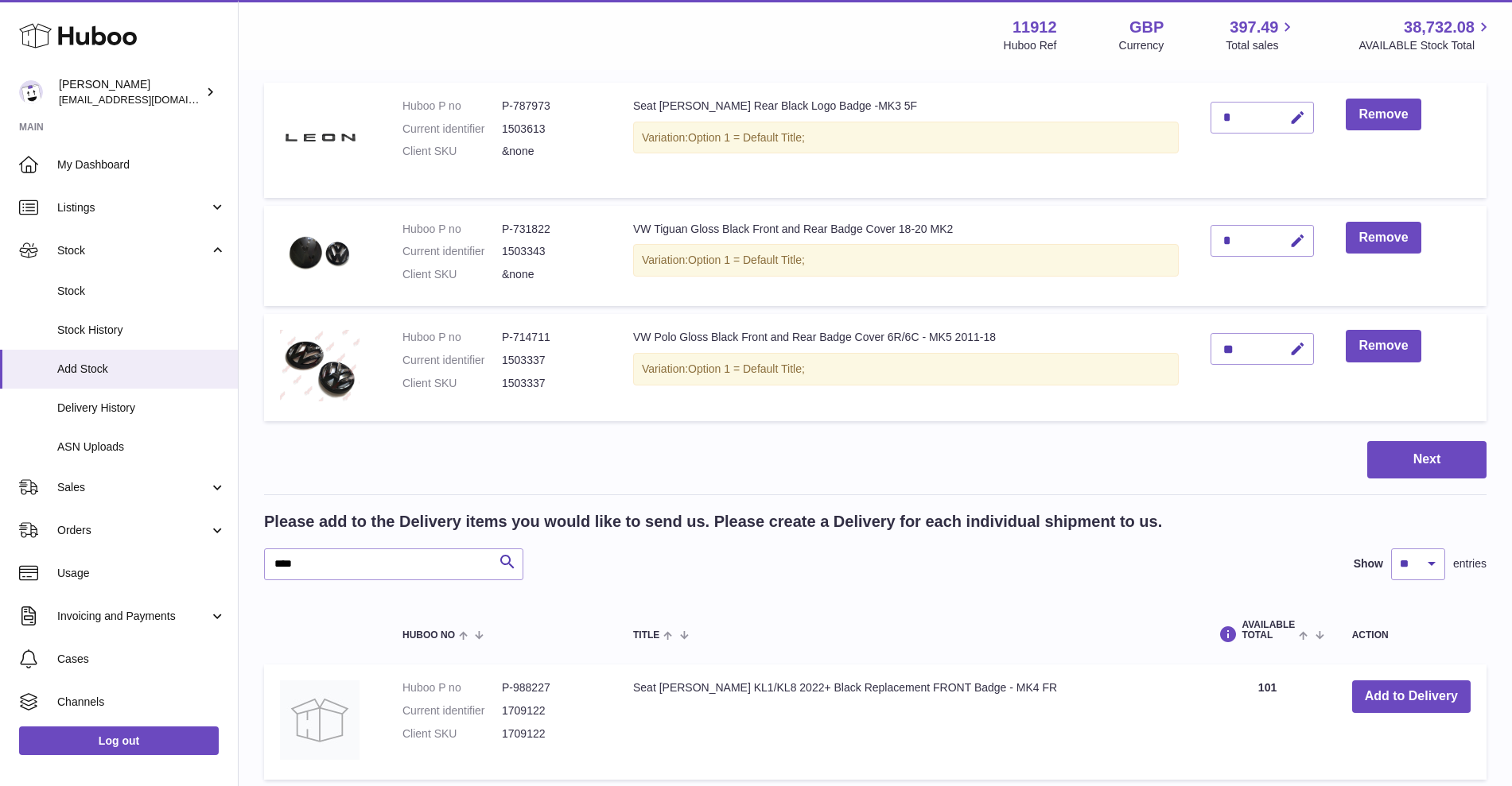
scroll to position [122, 0]
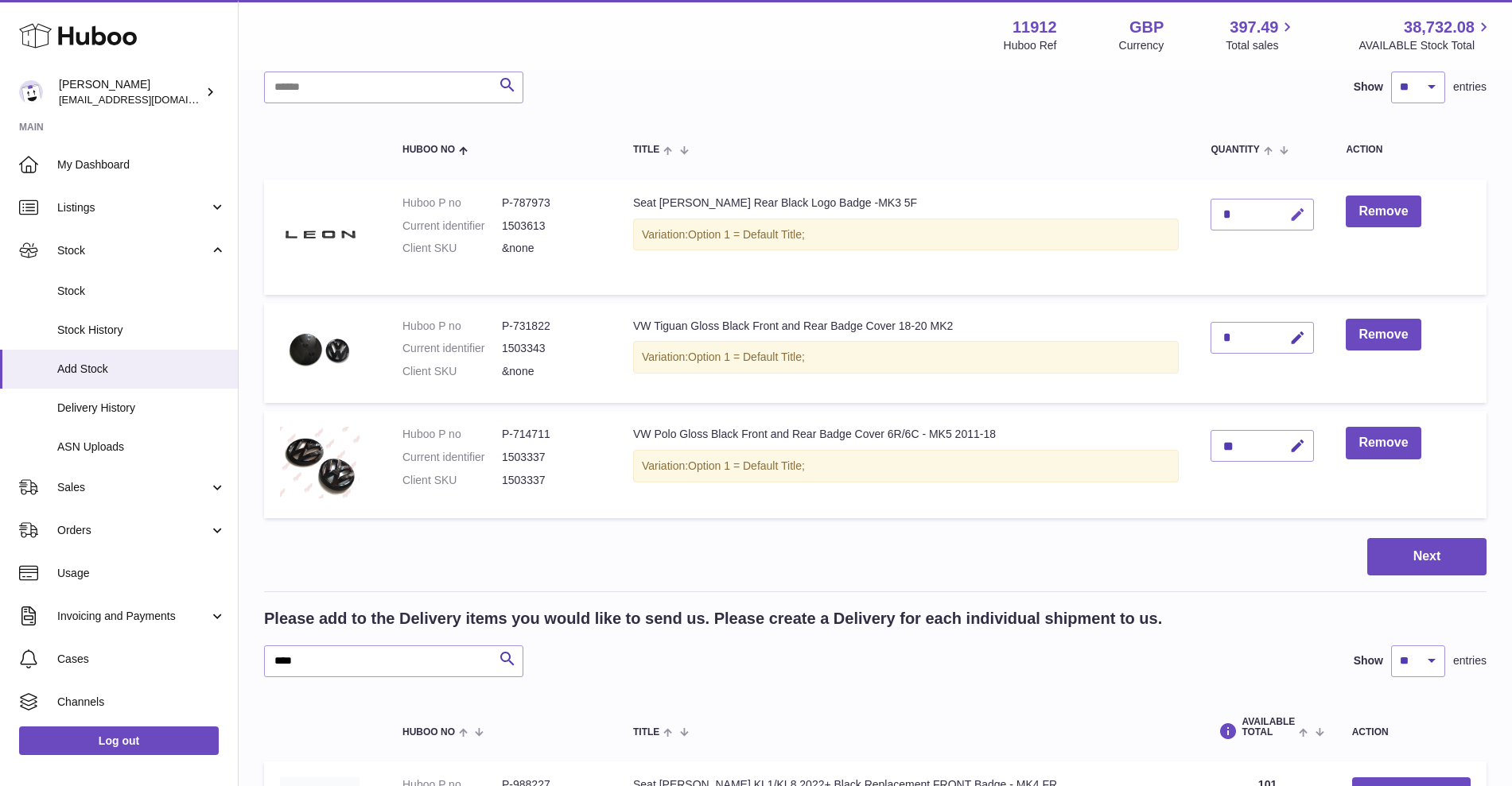
click at [1298, 208] on icon "button" at bounding box center [1297, 215] width 16 height 16
click at [1241, 219] on input "*" at bounding box center [1261, 214] width 103 height 32
type input "**"
click at [1290, 210] on icon "submit" at bounding box center [1297, 214] width 14 height 14
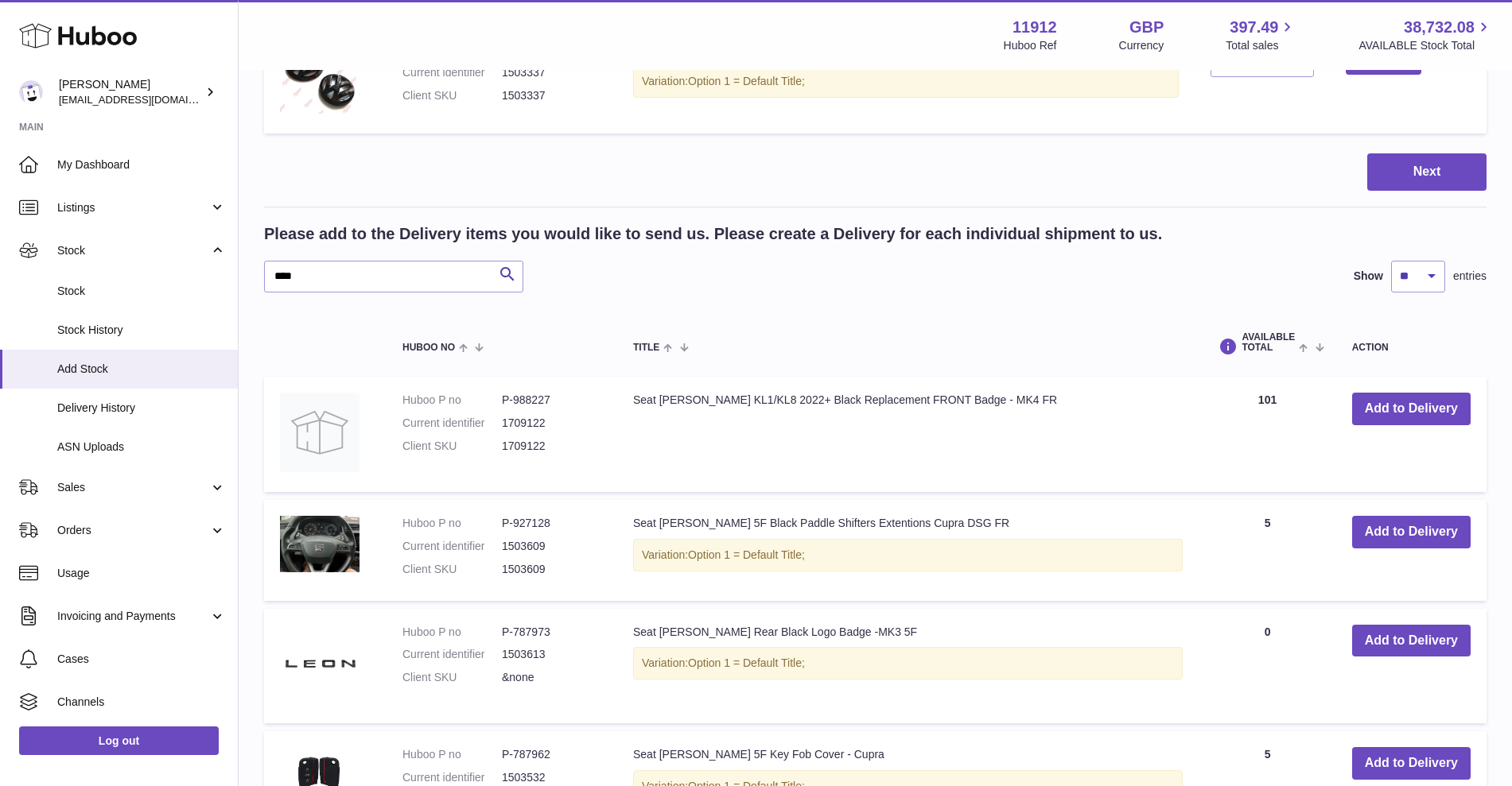
scroll to position [520, 0]
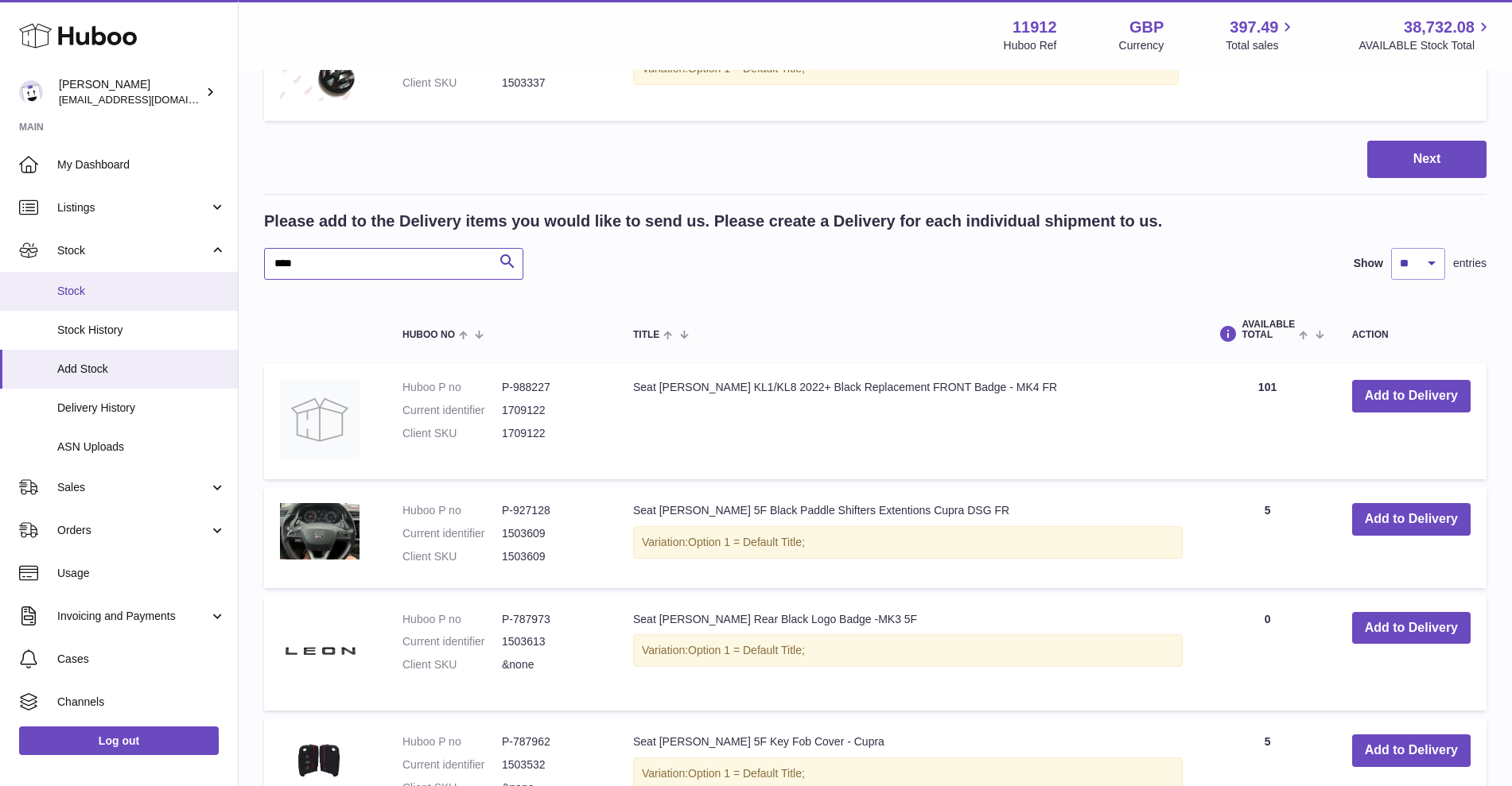
drag, startPoint x: 376, startPoint y: 262, endPoint x: 123, endPoint y: 273, distance: 253.2
click at [123, 273] on div "Huboo Zahoor Azam info@carbonmyride.com Main My Dashboard Listings Not with Hub…" at bounding box center [756, 590] width 1512 height 2222
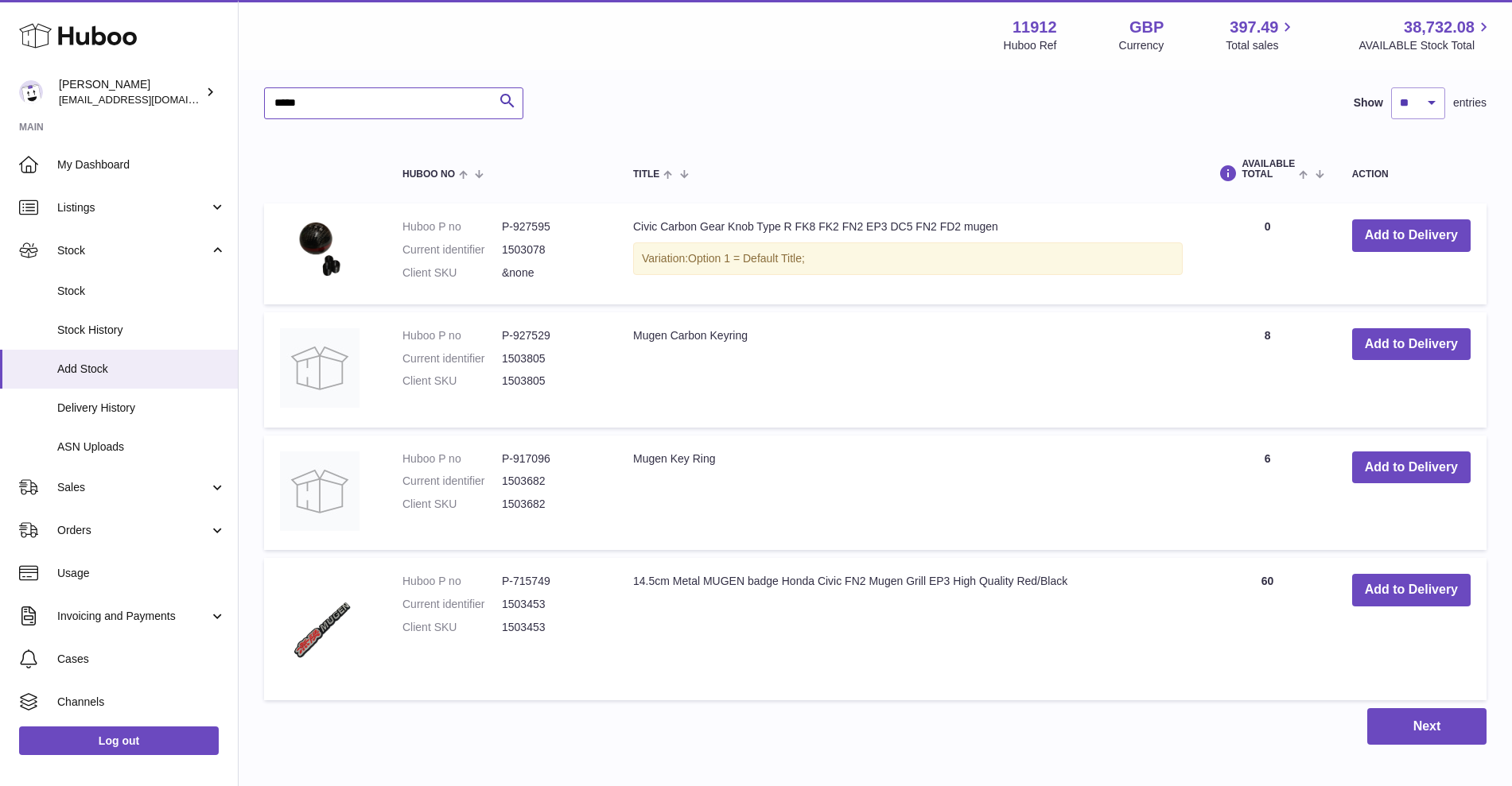
scroll to position [666, 0]
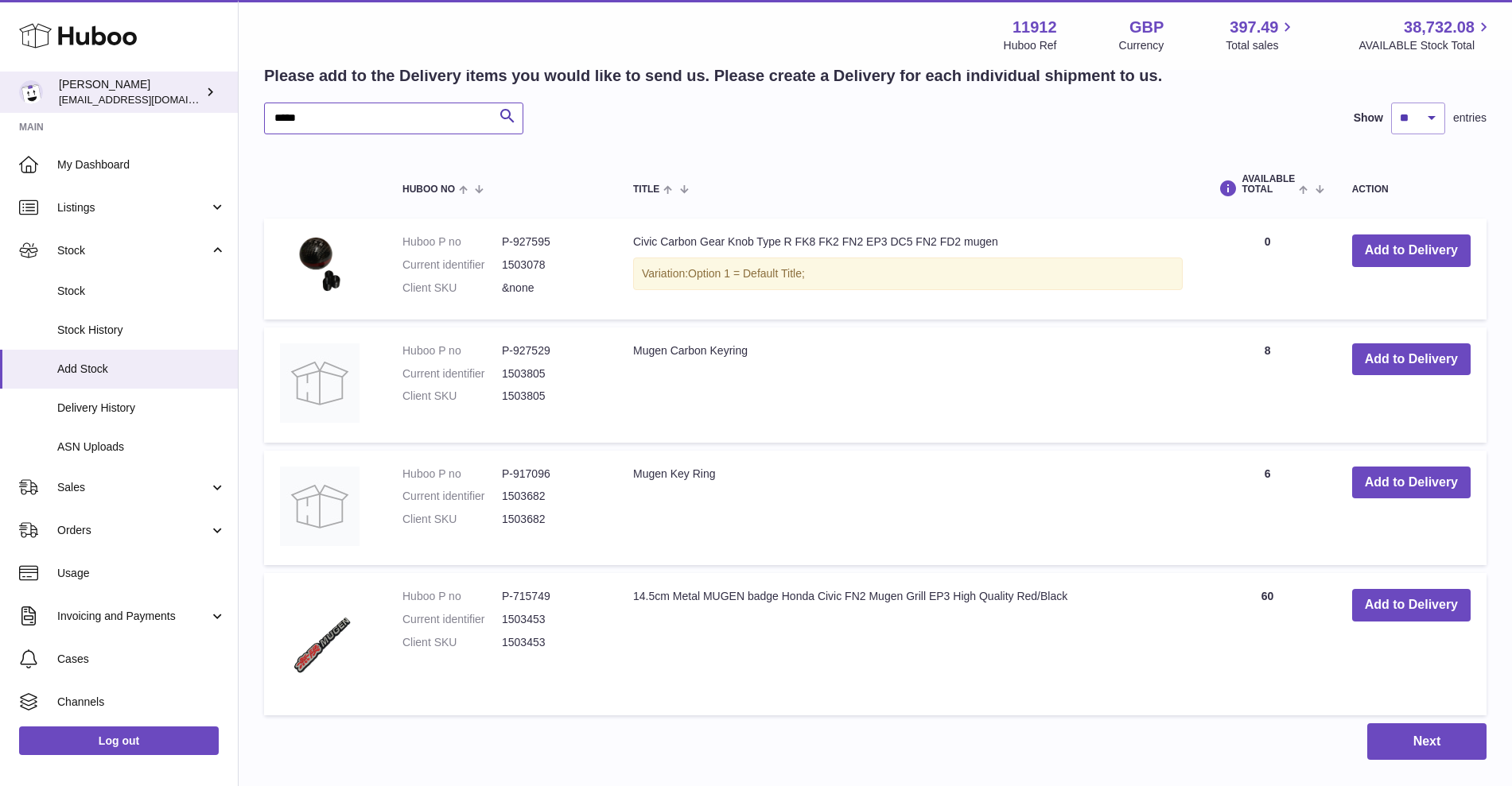
drag, startPoint x: 382, startPoint y: 113, endPoint x: 187, endPoint y: 112, distance: 195.0
click at [187, 112] on div "Huboo Zahoor Azam info@carbonmyride.com Main My Dashboard Listings Not with Hub…" at bounding box center [756, 110] width 1512 height 1551
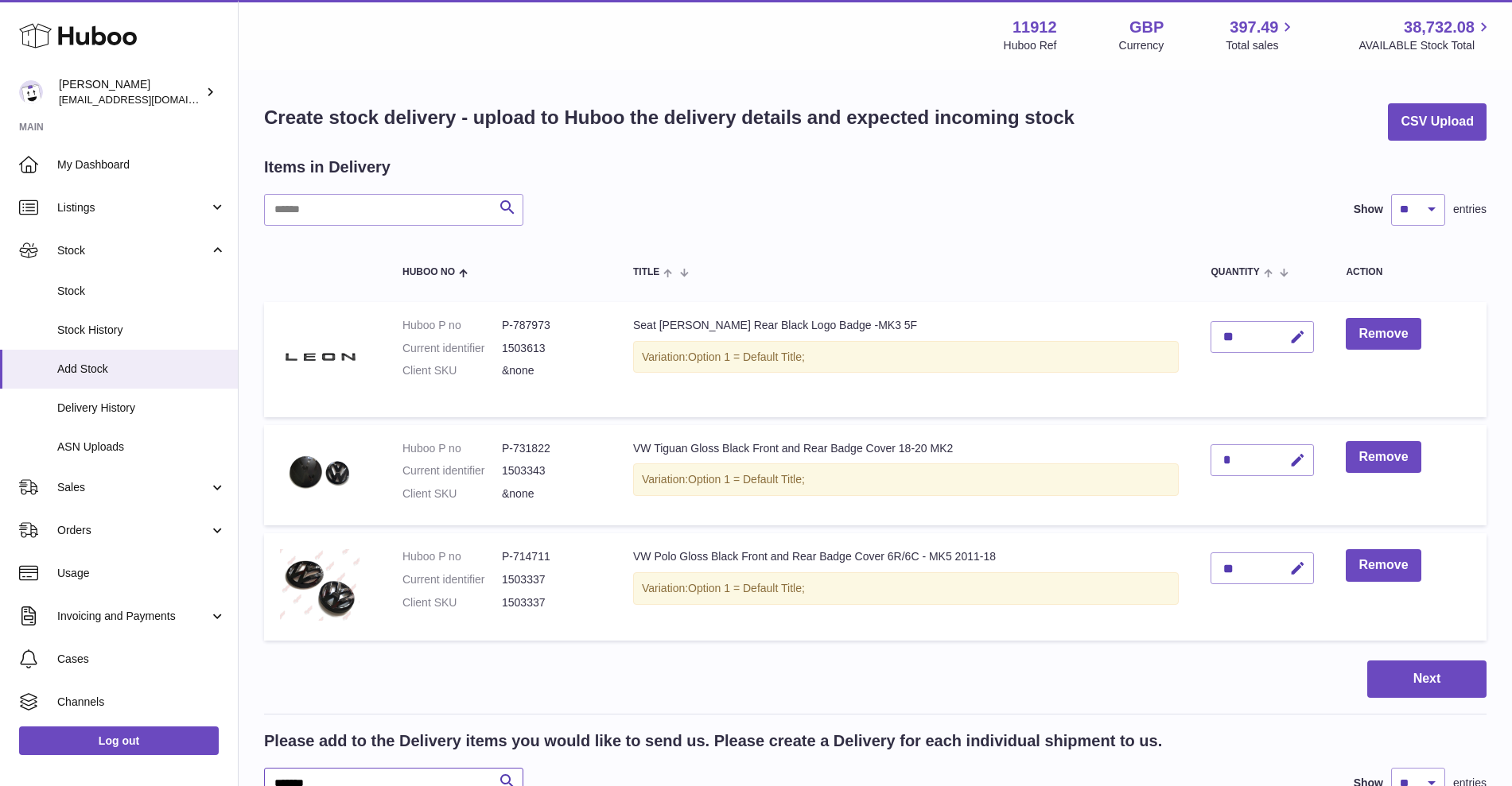
scroll to position [255, 0]
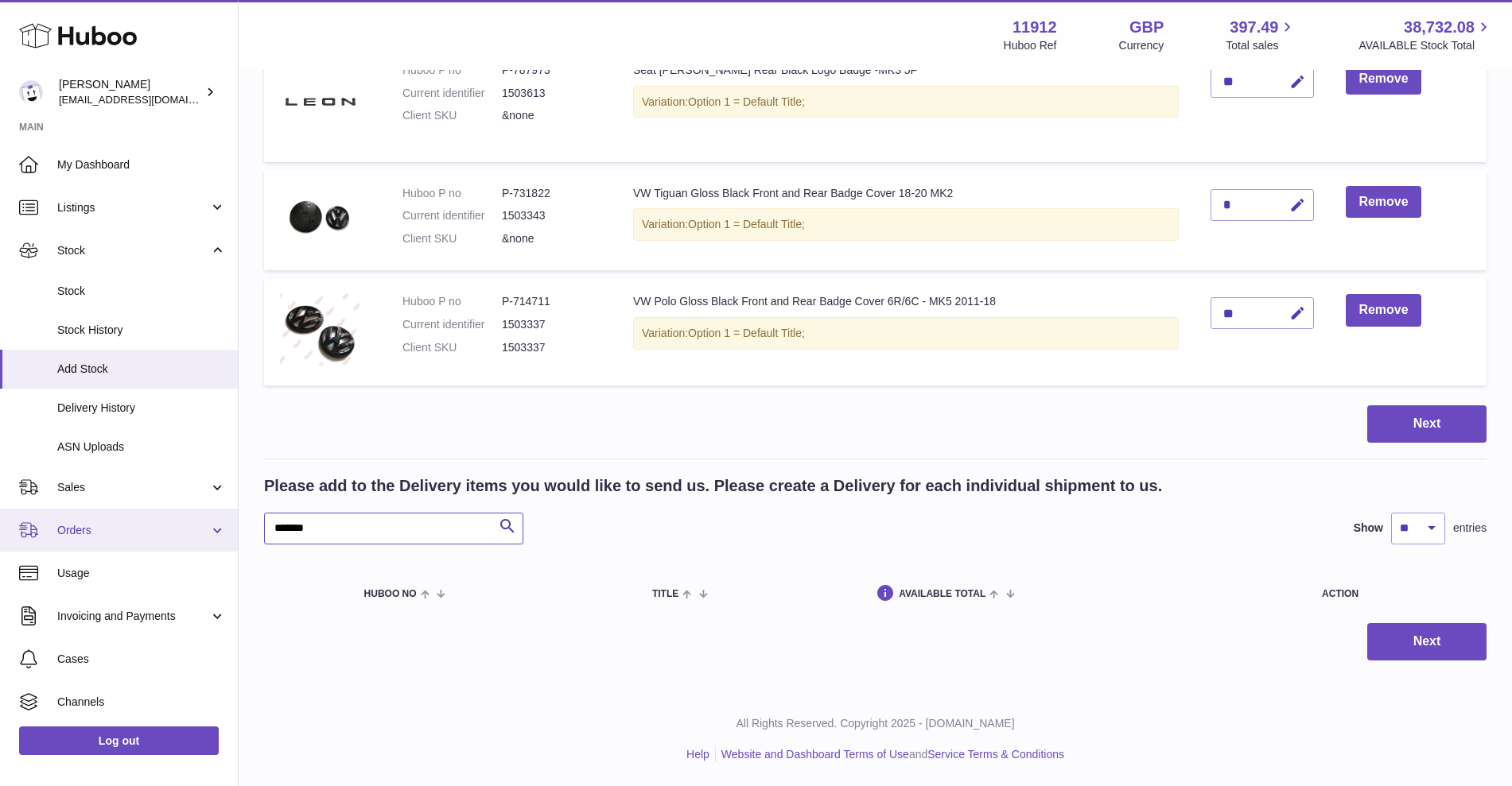
drag, startPoint x: 332, startPoint y: 525, endPoint x: 198, endPoint y: 513, distance: 134.5
click at [198, 513] on div "Huboo Zahoor Azam info@carbonmyride.com Main My Dashboard Listings Not with Hub…" at bounding box center [756, 265] width 1512 height 1041
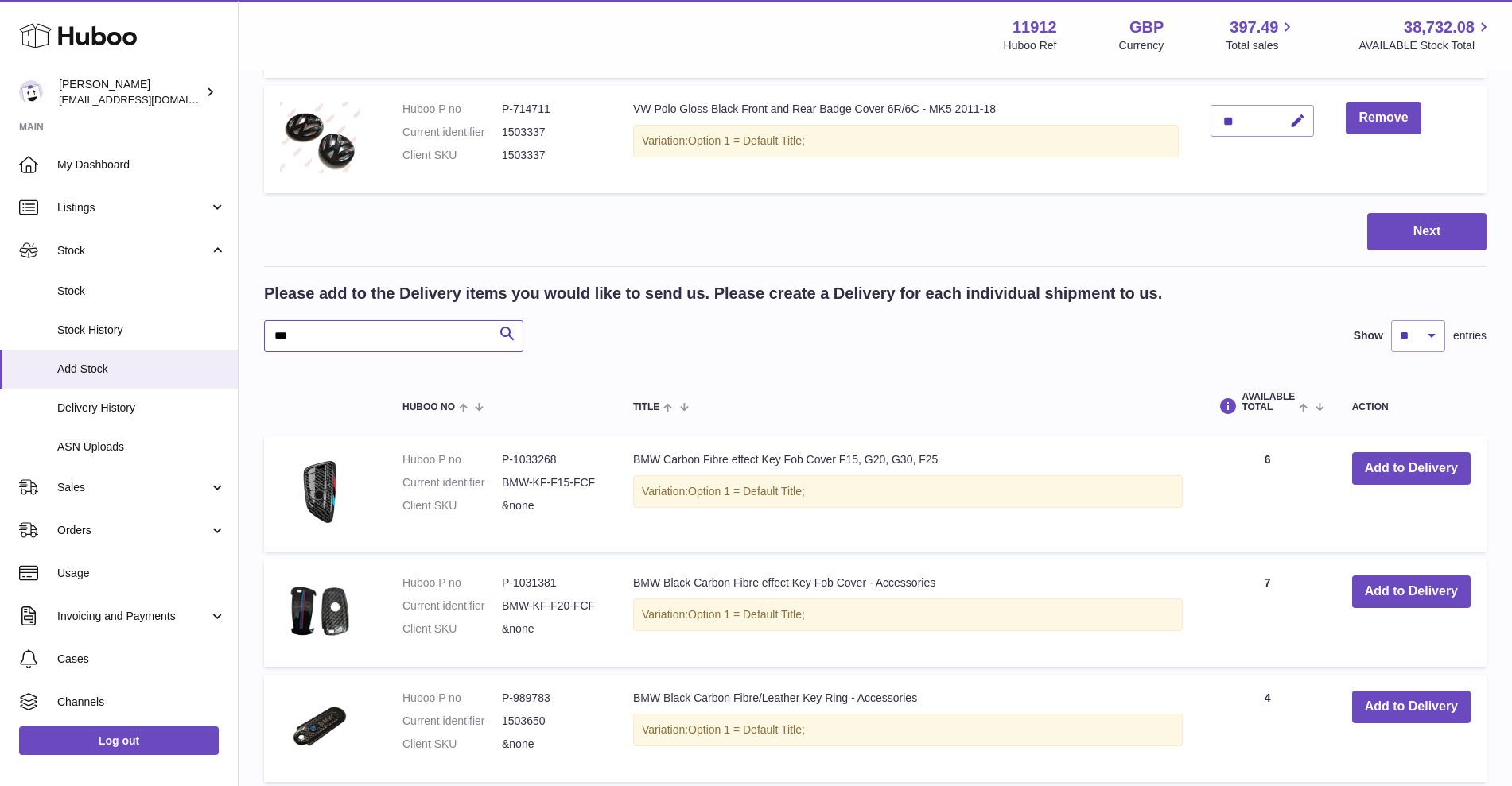
scroll to position [307, 0]
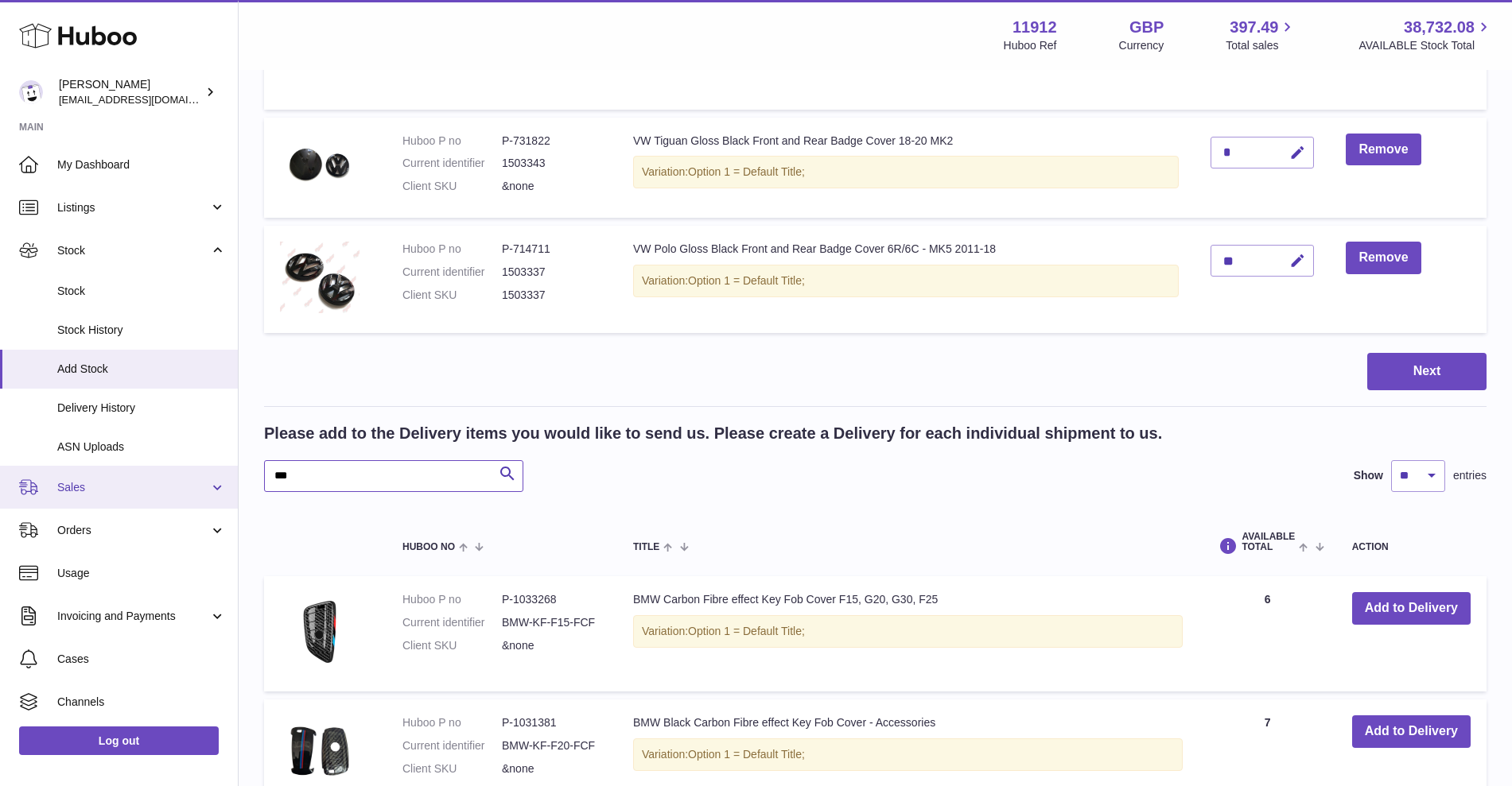
drag, startPoint x: 319, startPoint y: 483, endPoint x: 208, endPoint y: 472, distance: 111.5
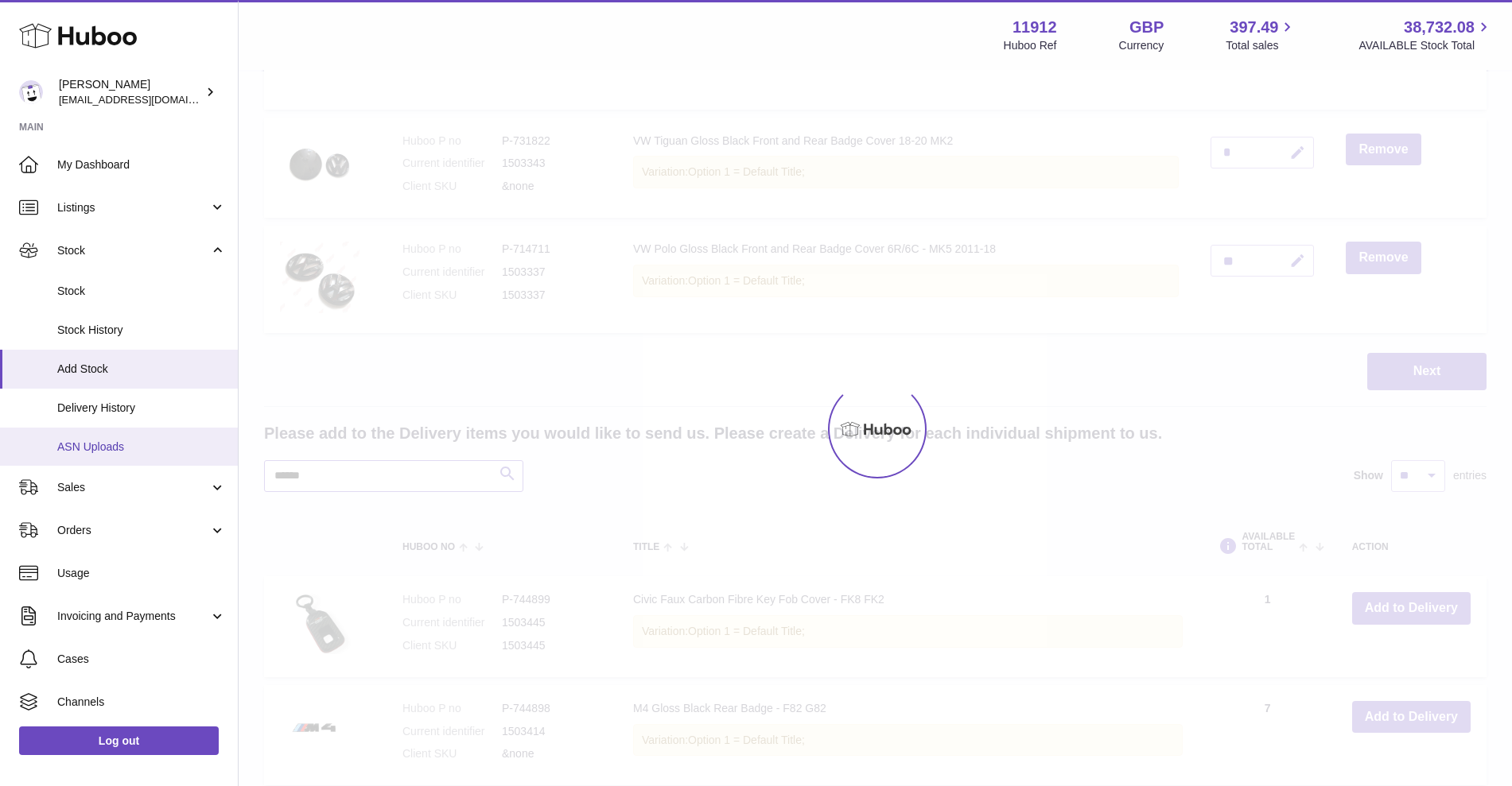
scroll to position [255, 0]
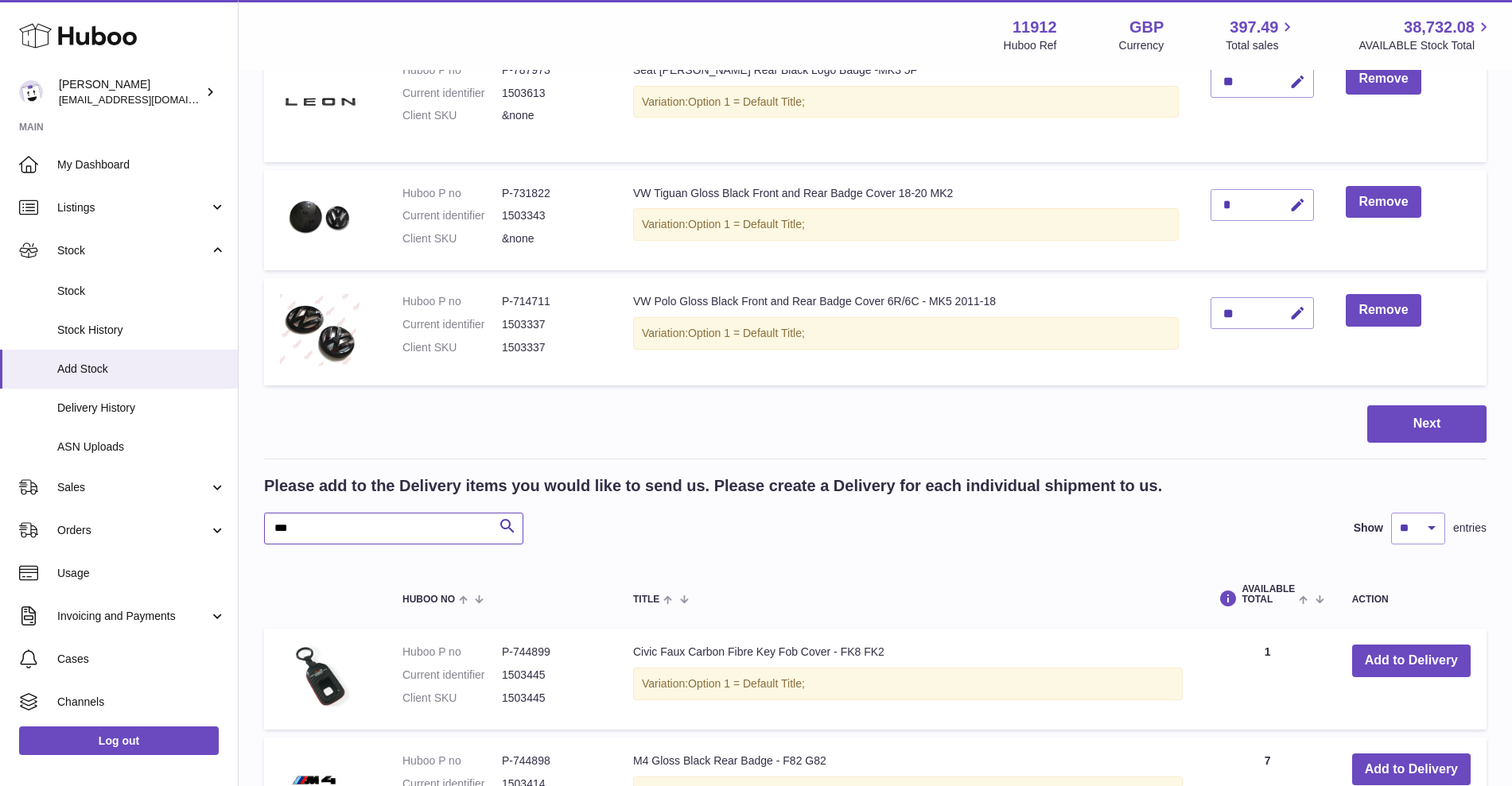
scroll to position [307, 0]
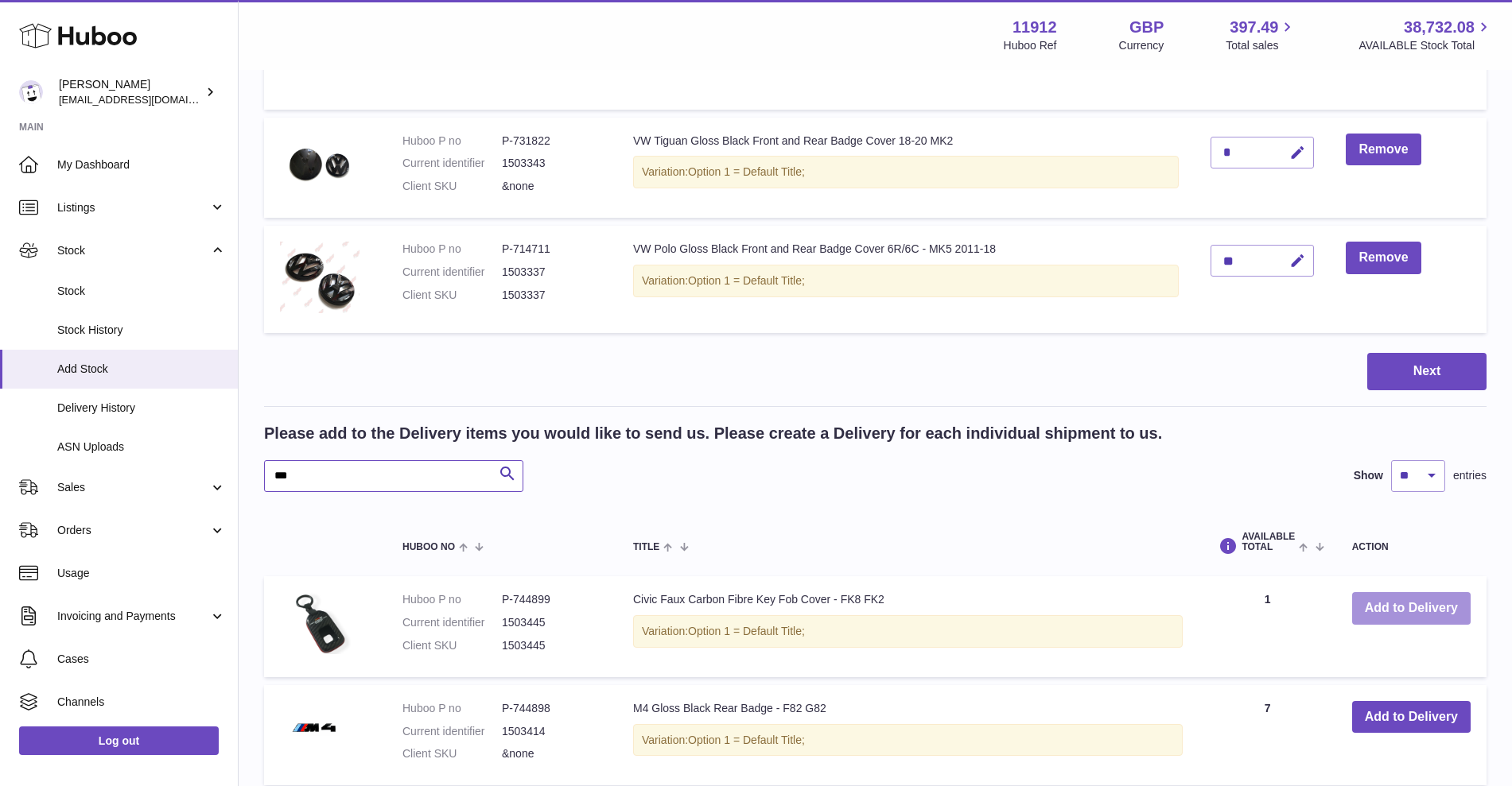
type input "***"
click at [1393, 593] on button "Add to Delivery" at bounding box center [1411, 609] width 119 height 33
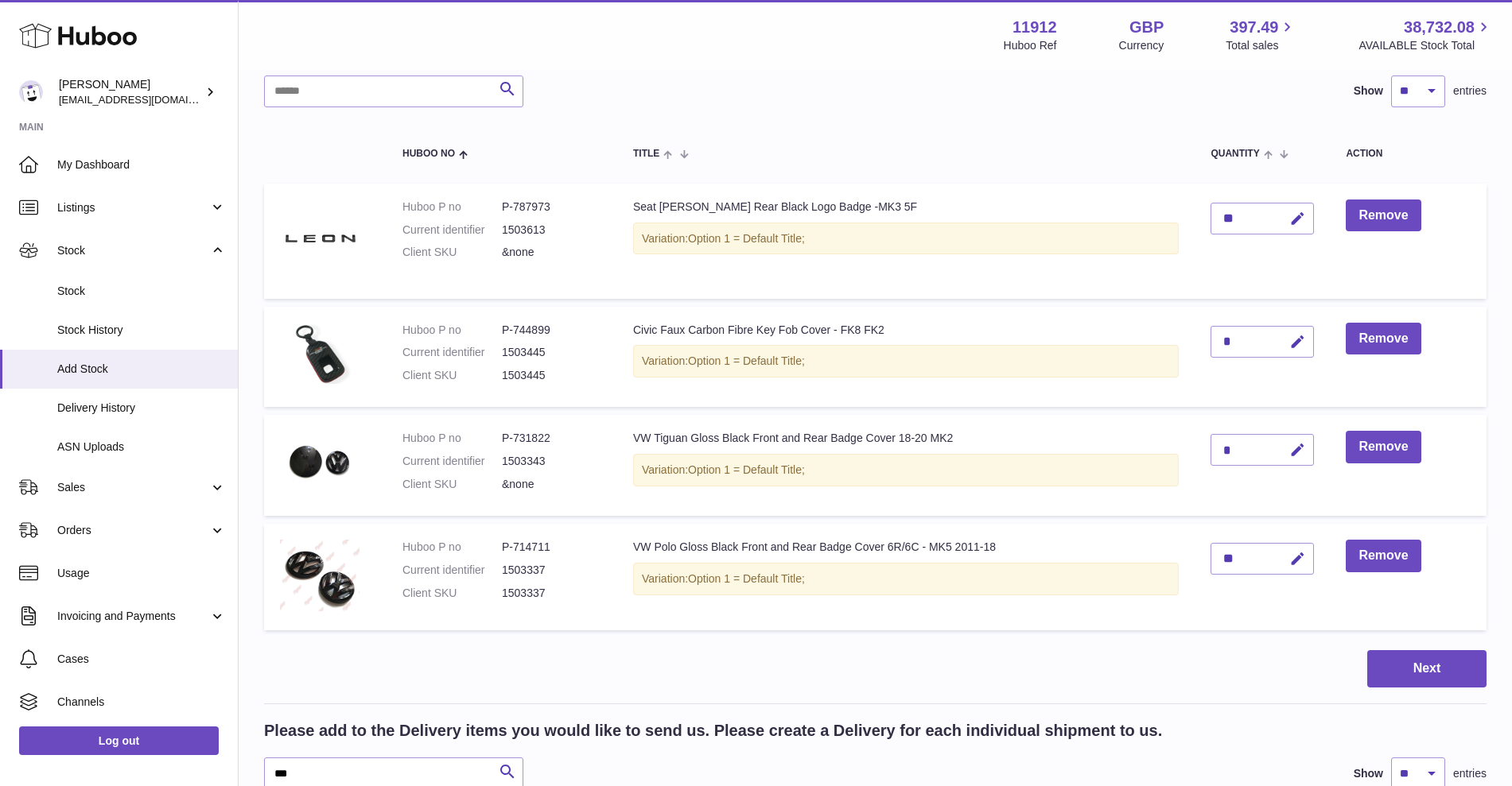
scroll to position [109, 0]
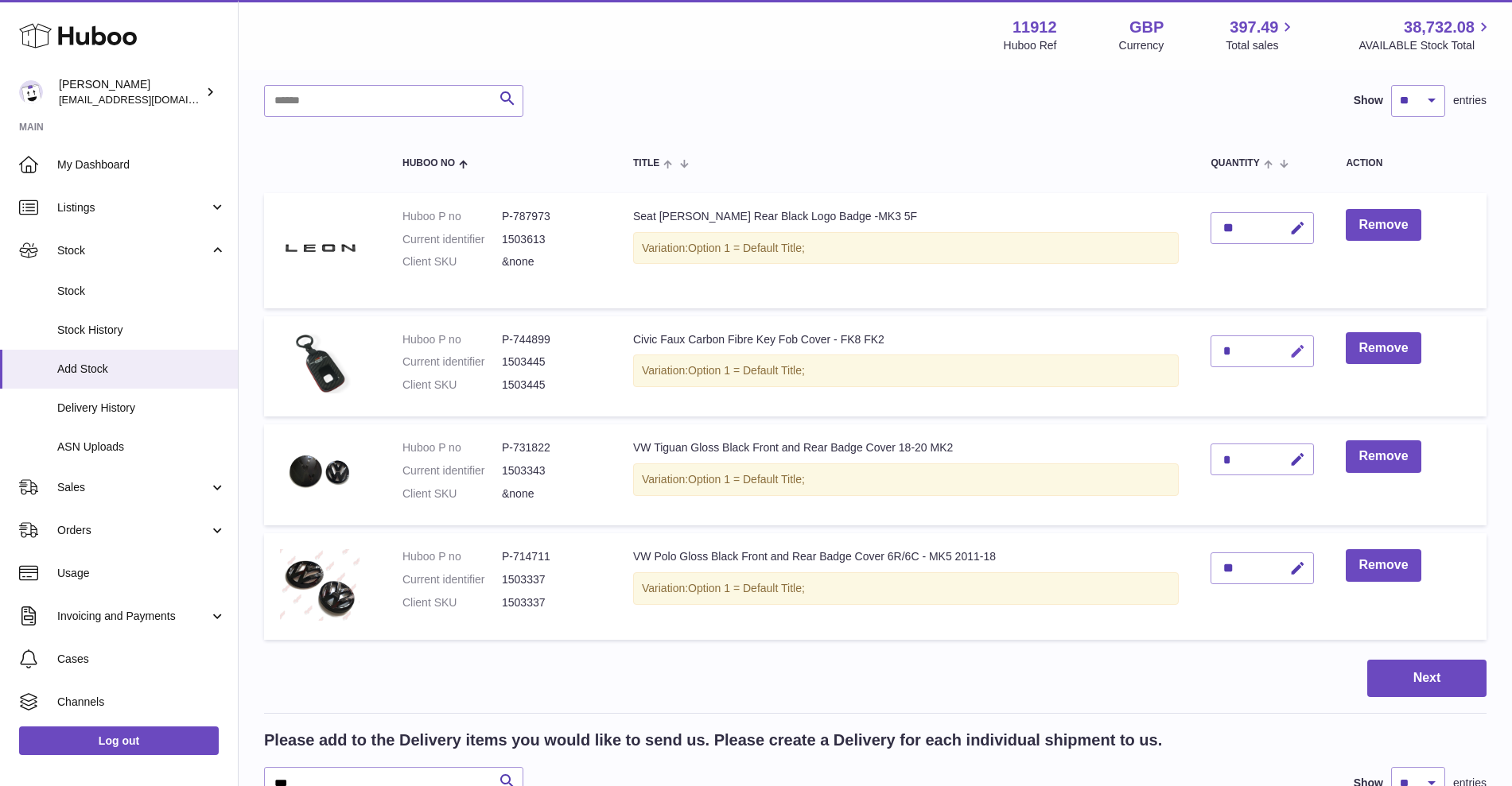
click at [1313, 353] on button "button" at bounding box center [1295, 352] width 38 height 33
drag, startPoint x: 1234, startPoint y: 346, endPoint x: 1186, endPoint y: 347, distance: 48.0
click at [1188, 347] on tr "Huboo P no P-744899 Current identifier 1503445 Client SKU 1503445 Civic Faux Ca…" at bounding box center [875, 366] width 1222 height 101
type input "*"
click at [1296, 344] on icon "submit" at bounding box center [1297, 351] width 14 height 14
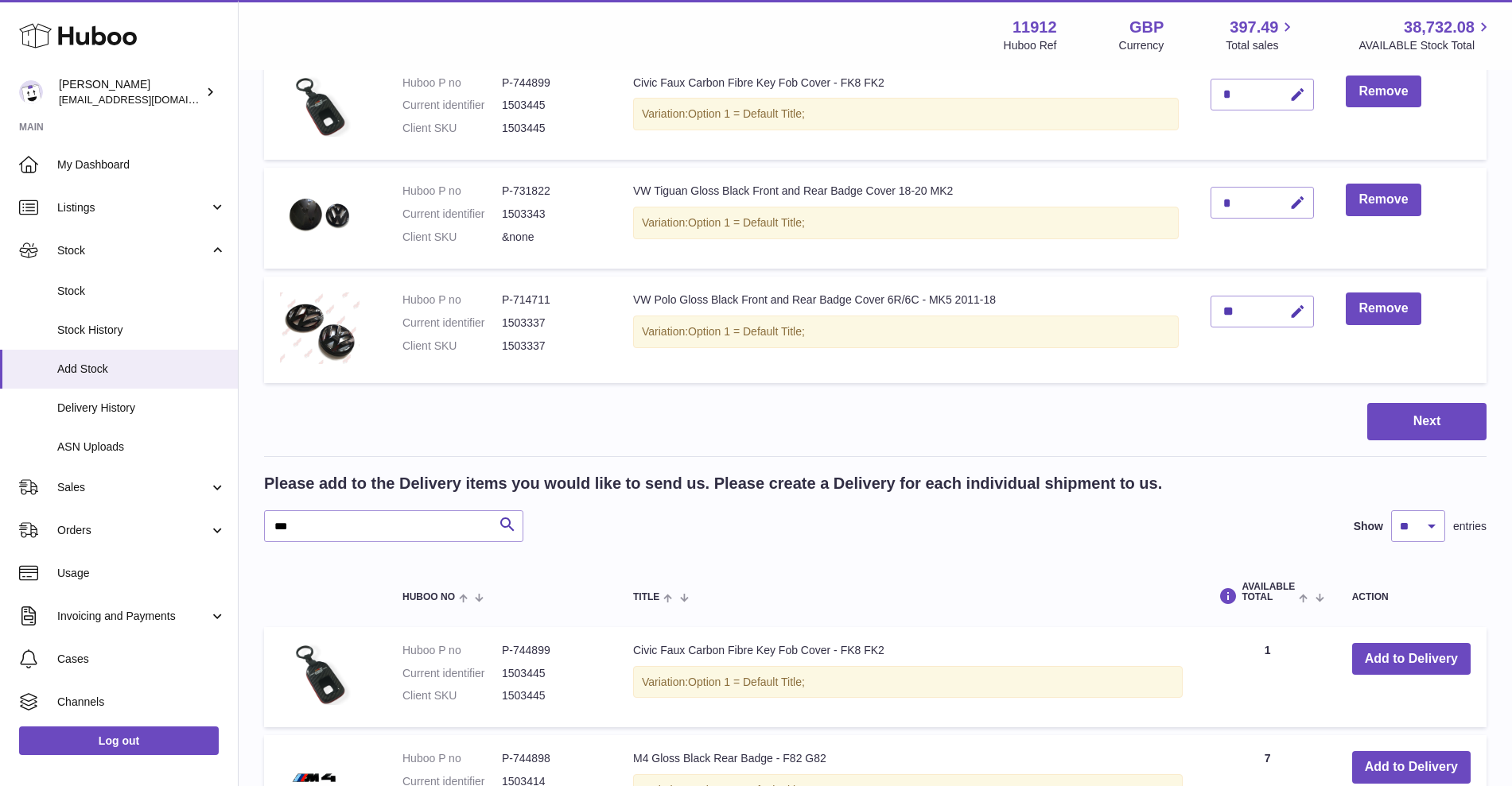
scroll to position [407, 0]
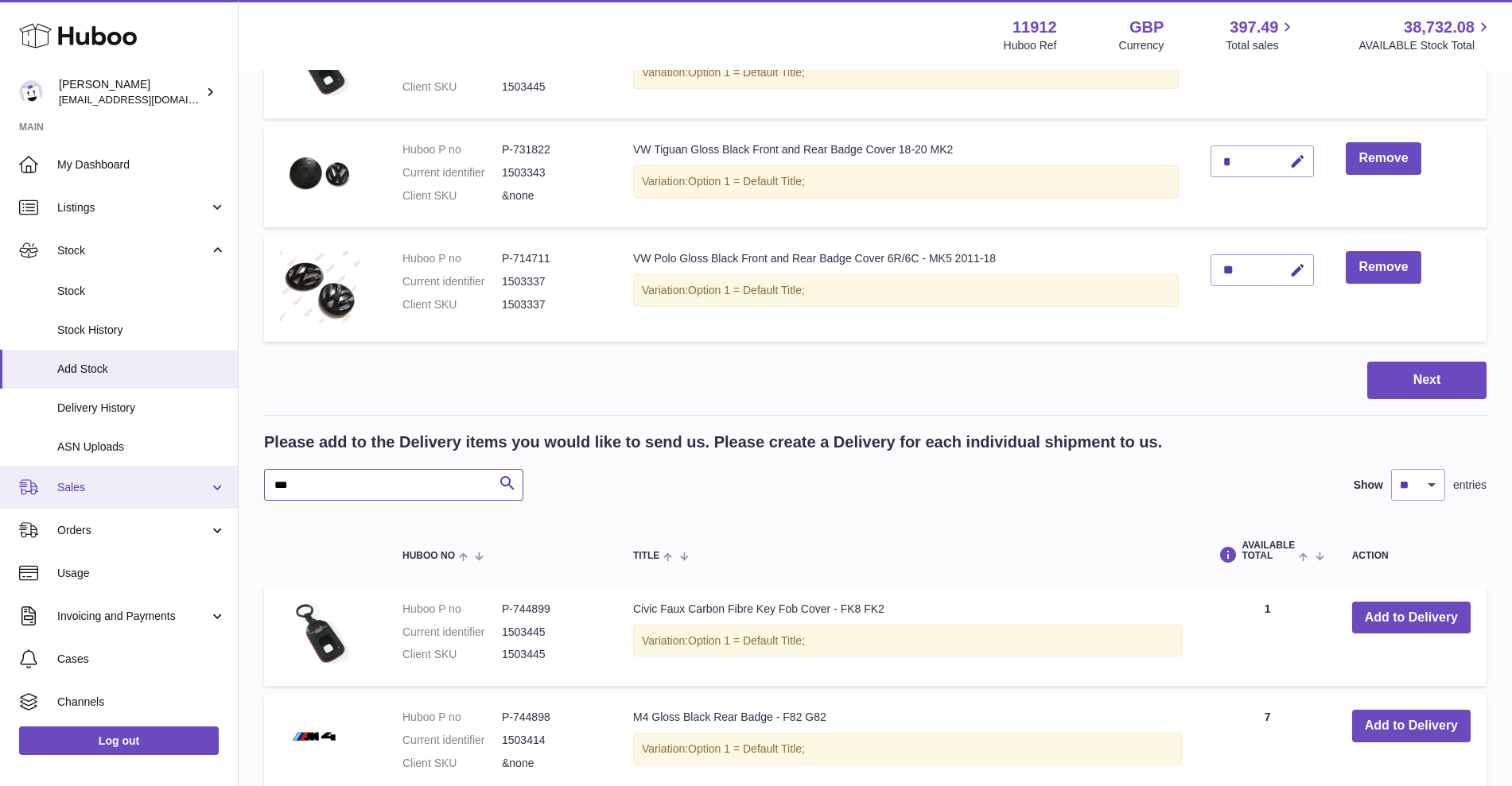
drag, startPoint x: 332, startPoint y: 478, endPoint x: 189, endPoint y: 484, distance: 143.1
click at [189, 484] on div "Huboo Zahoor Azam info@carbonmyride.com Main My Dashboard Listings Not with Hub…" at bounding box center [756, 445] width 1512 height 1705
type input "******"
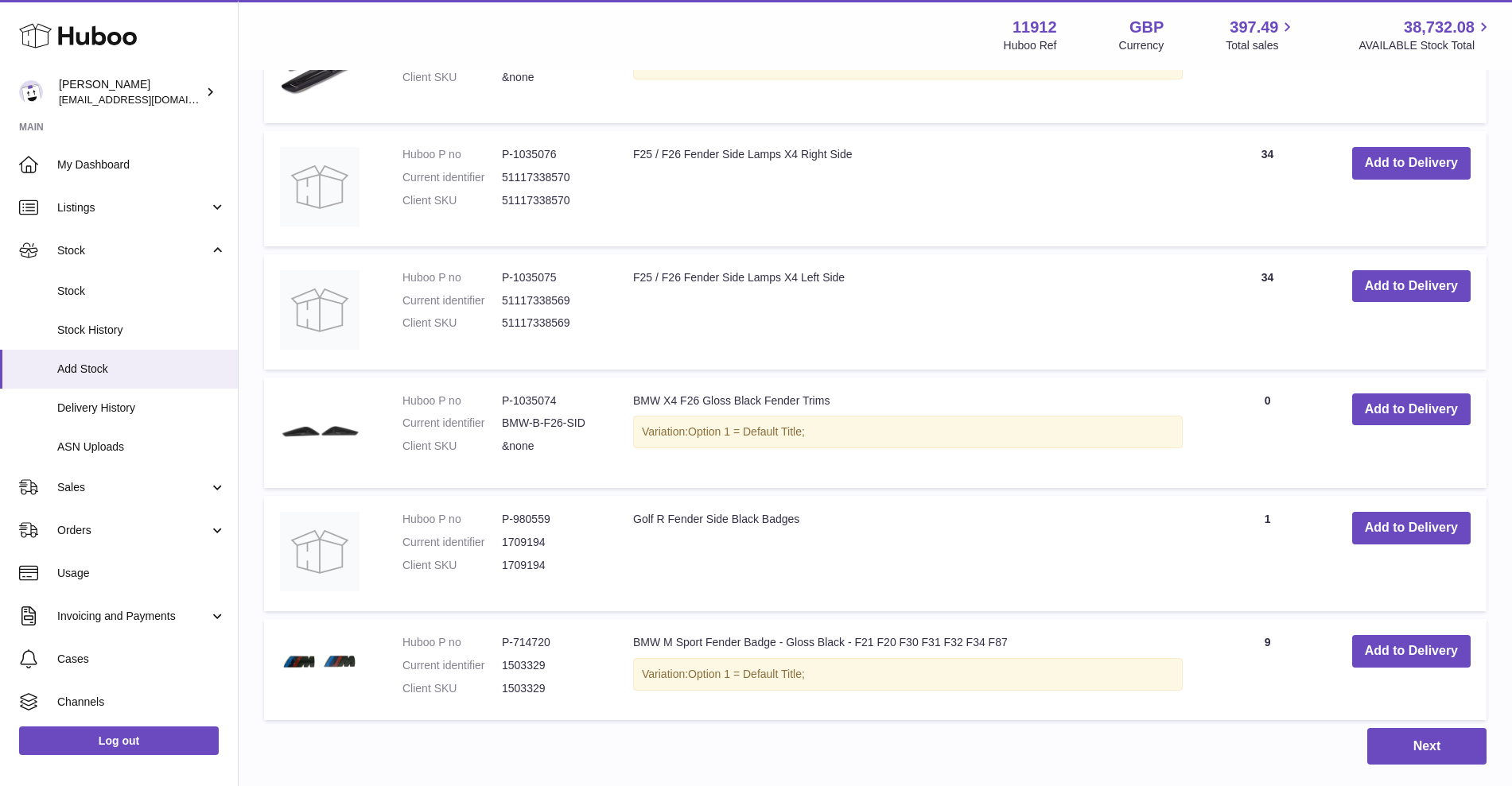
scroll to position [1140, 0]
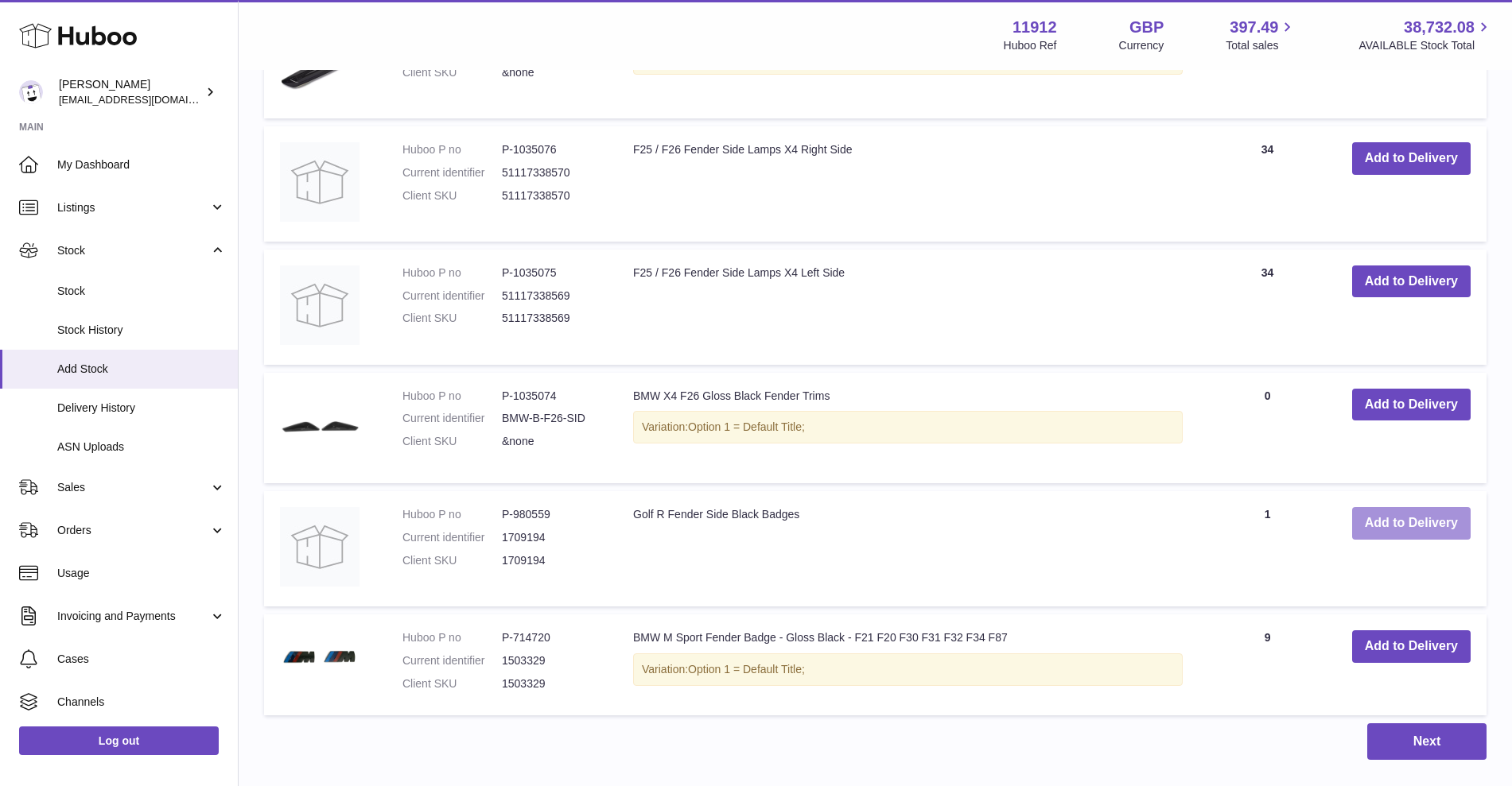
click at [1389, 516] on button "Add to Delivery" at bounding box center [1411, 524] width 119 height 33
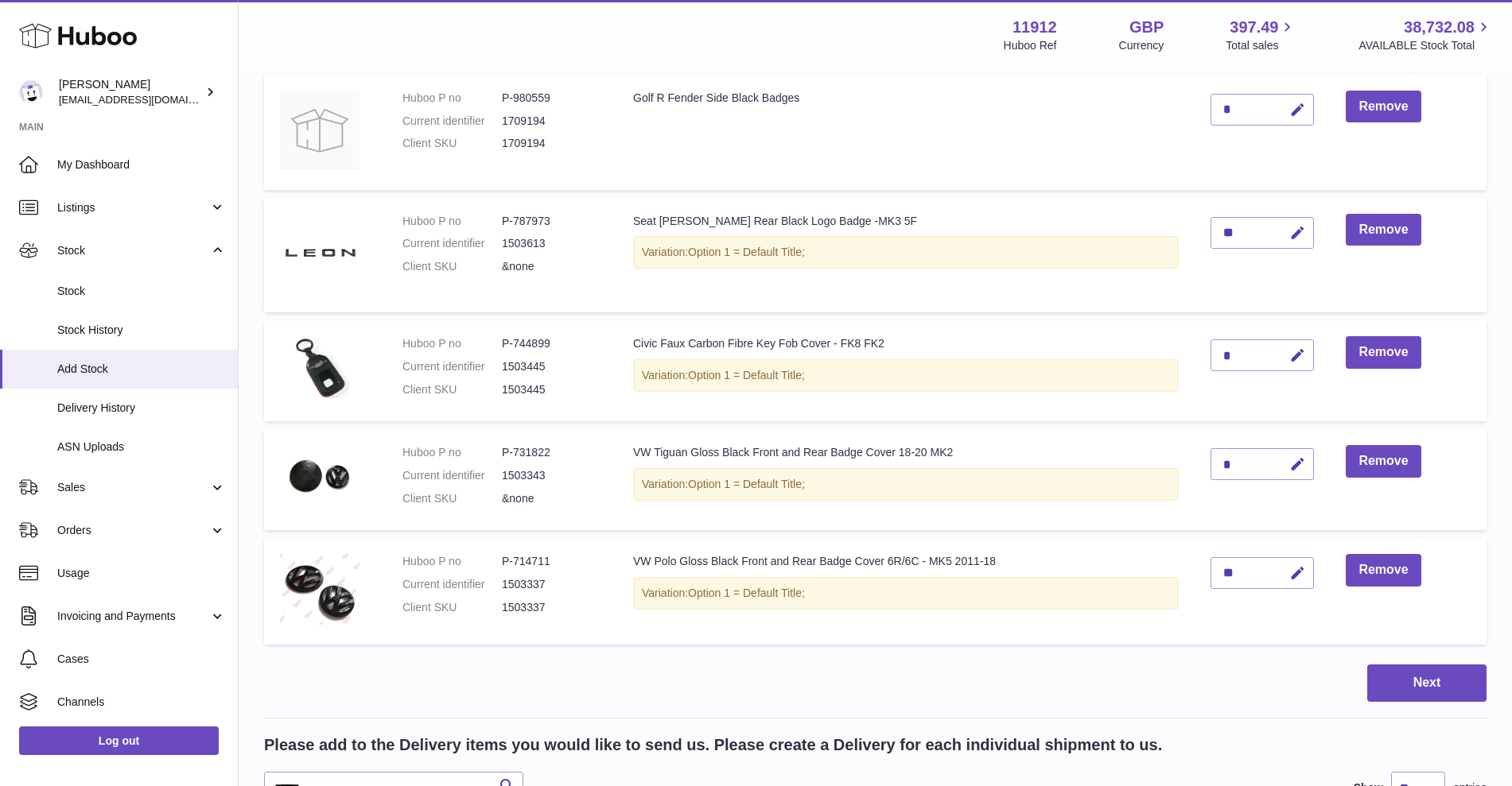
scroll to position [70, 0]
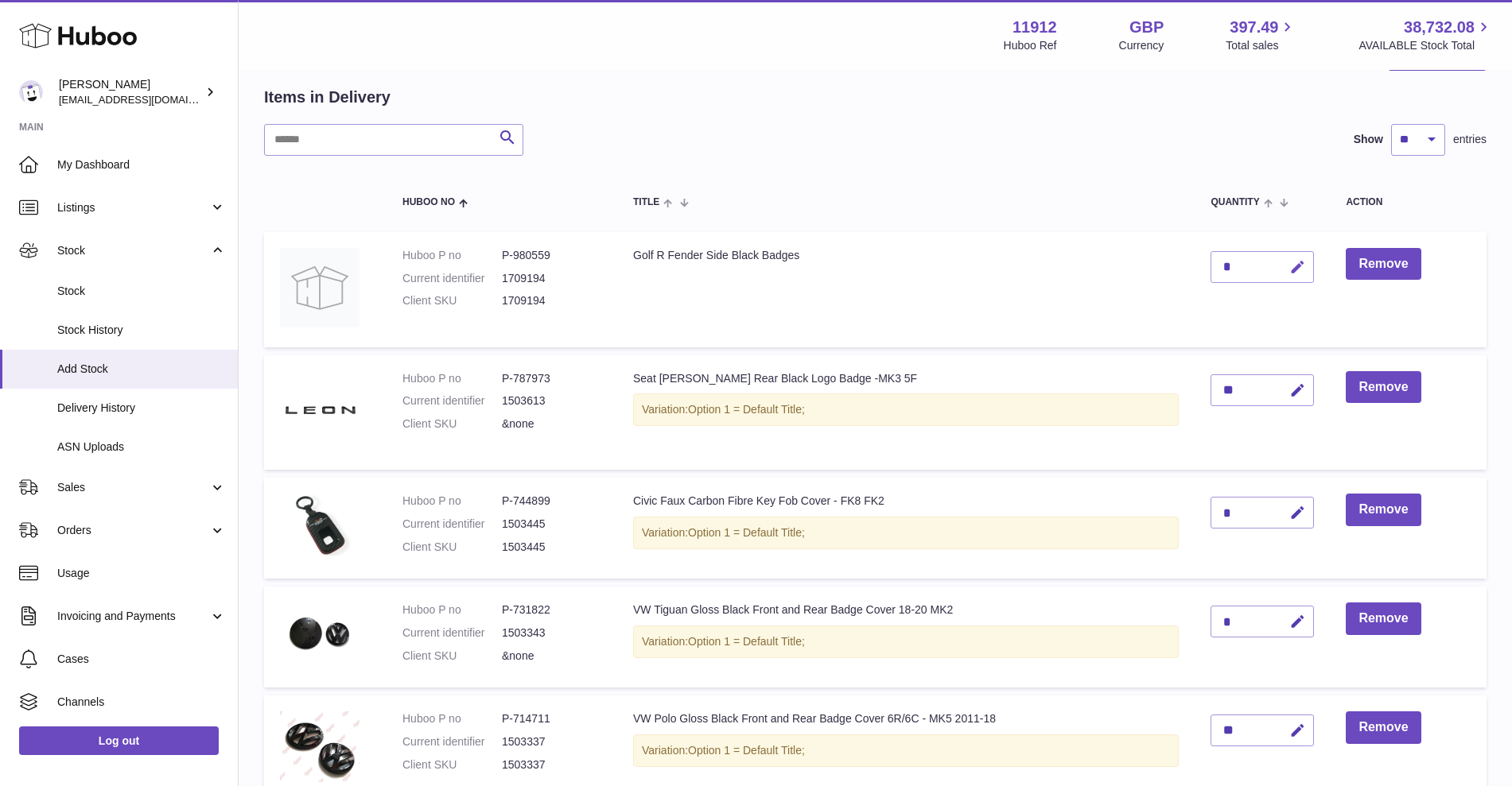
click at [1295, 263] on icon "button" at bounding box center [1297, 267] width 16 height 16
drag, startPoint x: 1231, startPoint y: 267, endPoint x: 1208, endPoint y: 266, distance: 23.0
click at [1208, 266] on td "*" at bounding box center [1262, 290] width 135 height 116
type input "*"
click at [1302, 275] on button "submit" at bounding box center [1295, 267] width 30 height 25
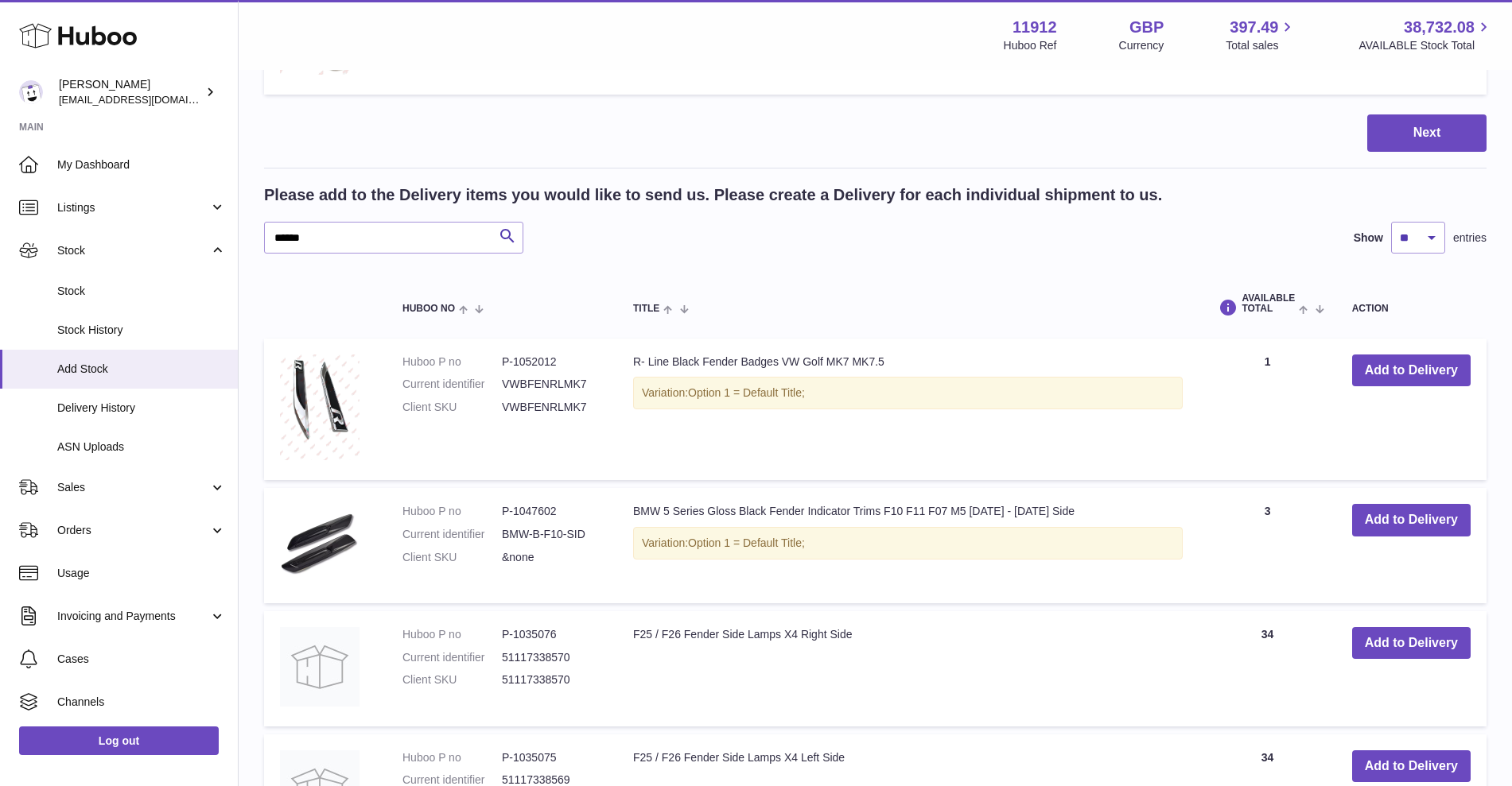
scroll to position [566, 0]
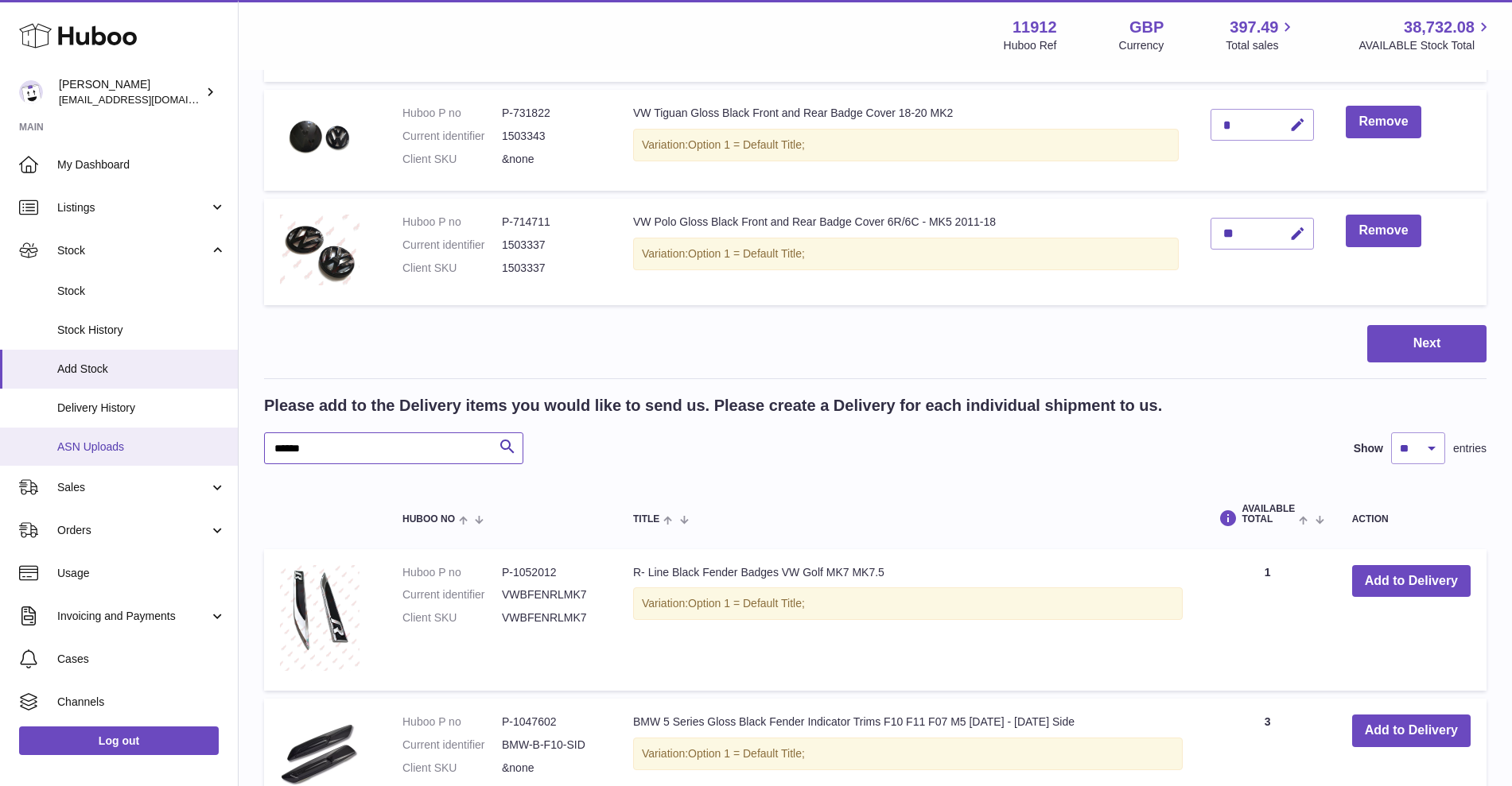
drag, startPoint x: 339, startPoint y: 452, endPoint x: 207, endPoint y: 449, distance: 132.0
click at [207, 449] on div "Huboo Zahoor Azam info@carbonmyride.com Main My Dashboard Listings Not with Hub…" at bounding box center [756, 508] width 1512 height 2148
type input "*******"
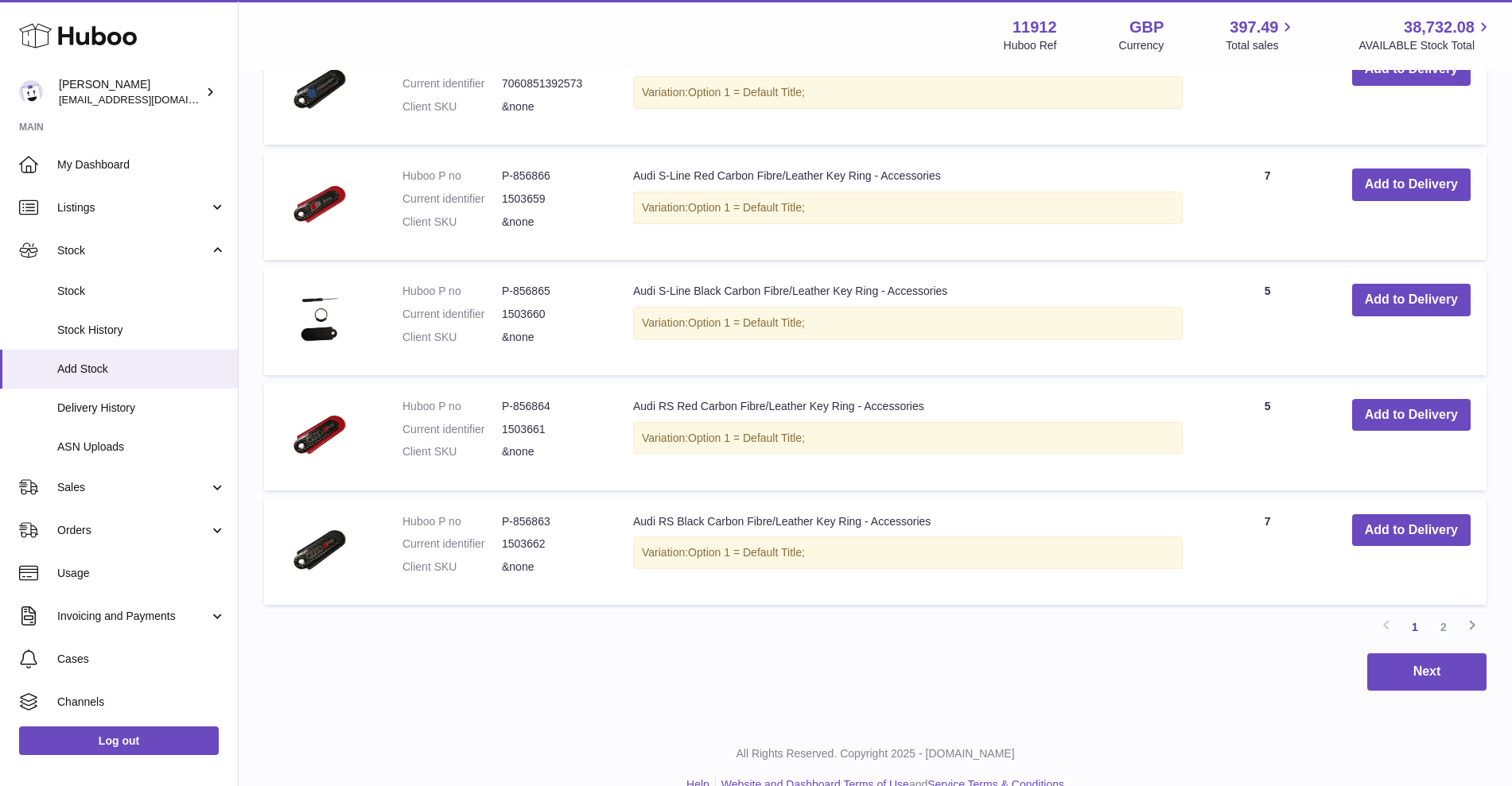
scroll to position [1708, 0]
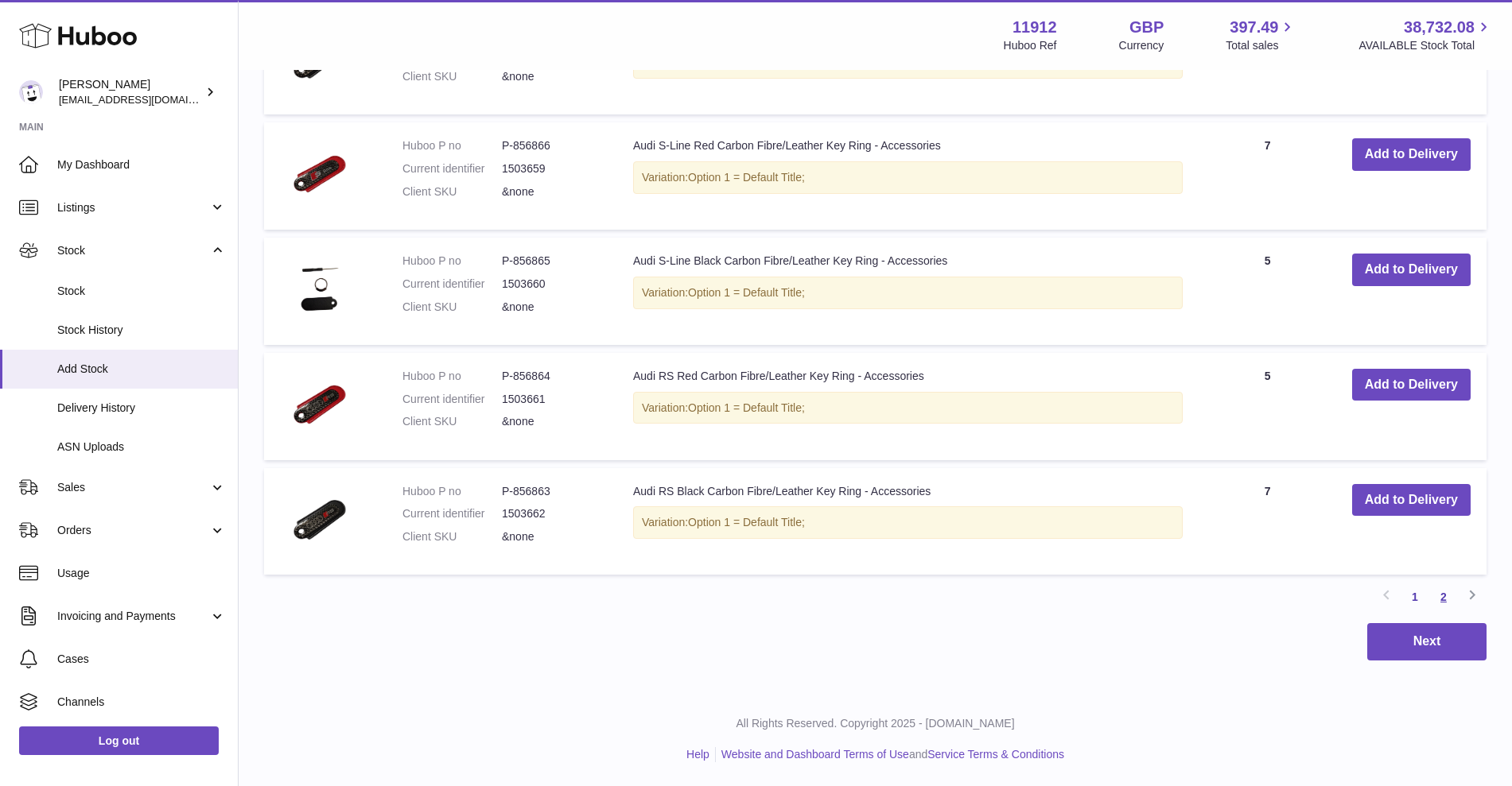
click at [1454, 599] on link "2" at bounding box center [1444, 597] width 29 height 29
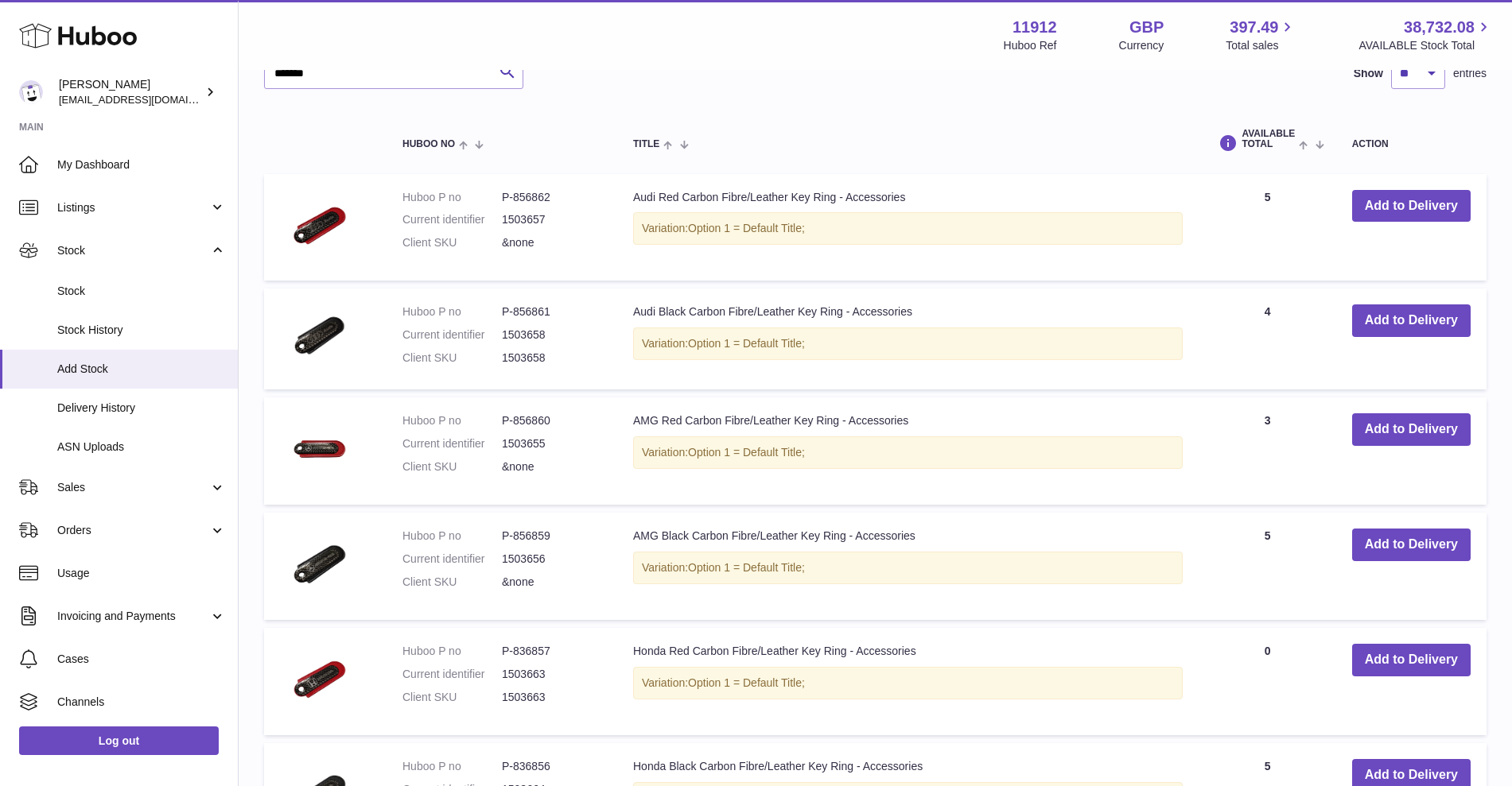
scroll to position [1065, 0]
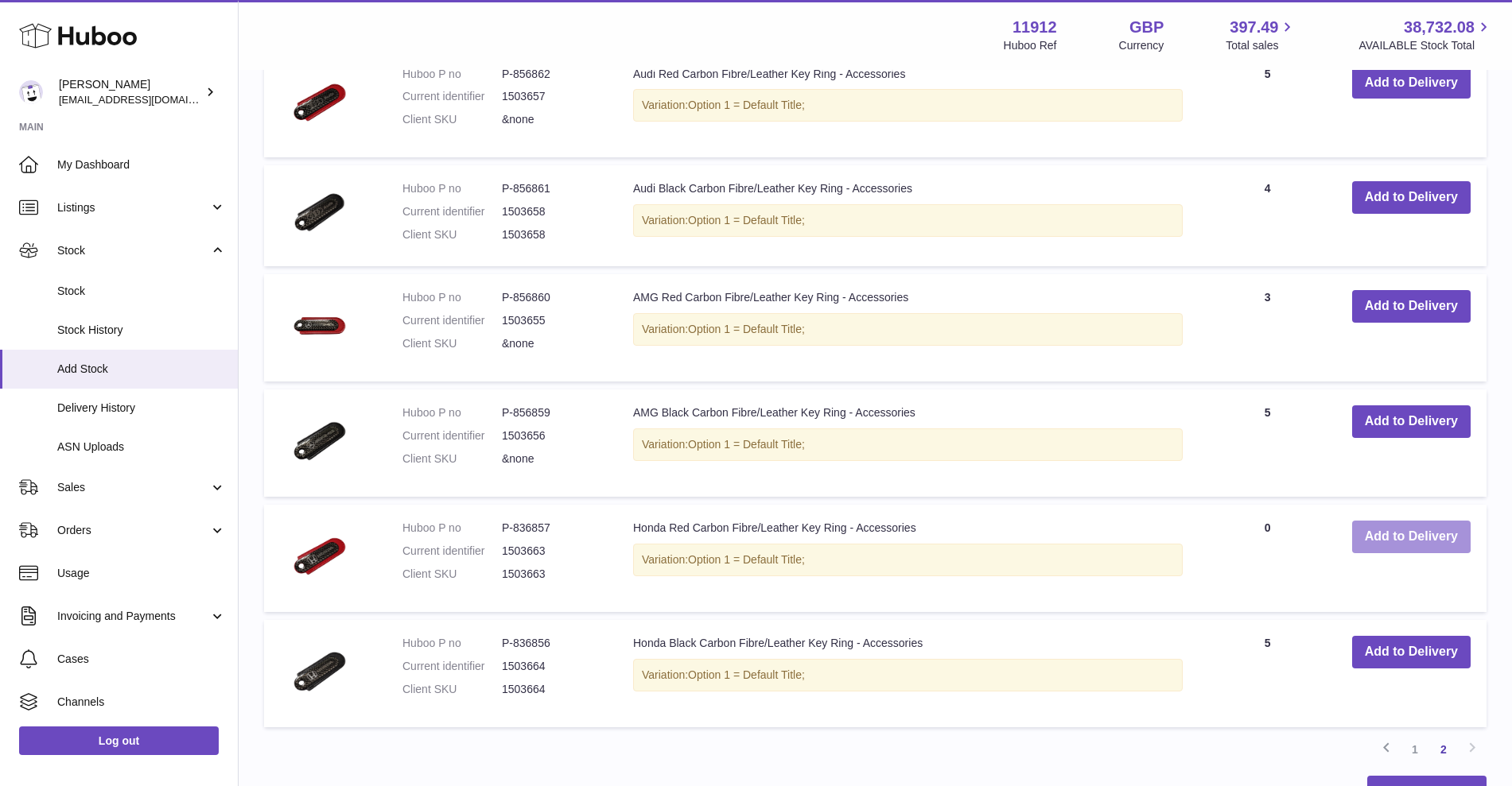
click at [1425, 545] on button "Add to Delivery" at bounding box center [1411, 537] width 119 height 33
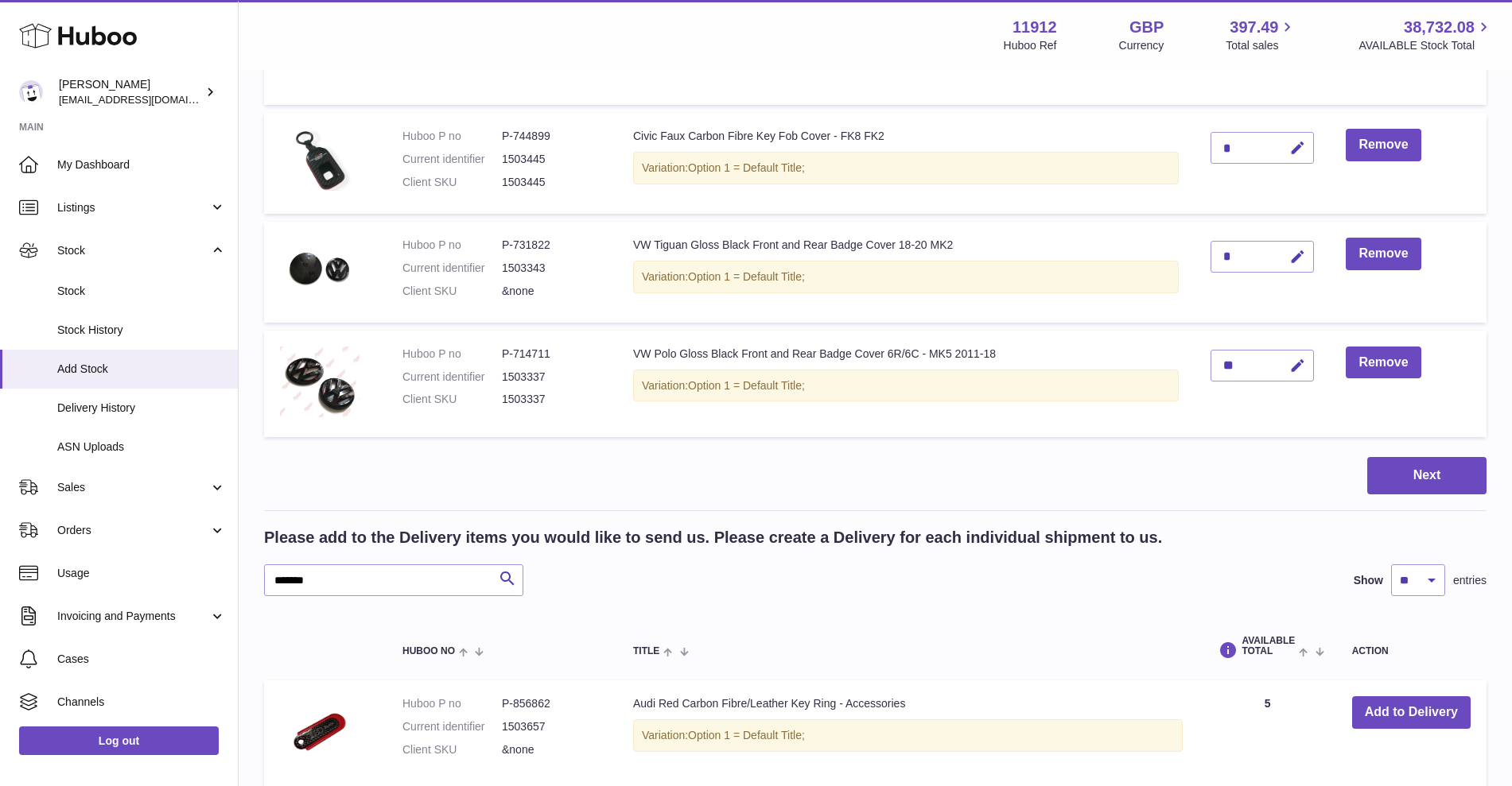
scroll to position [187, 0]
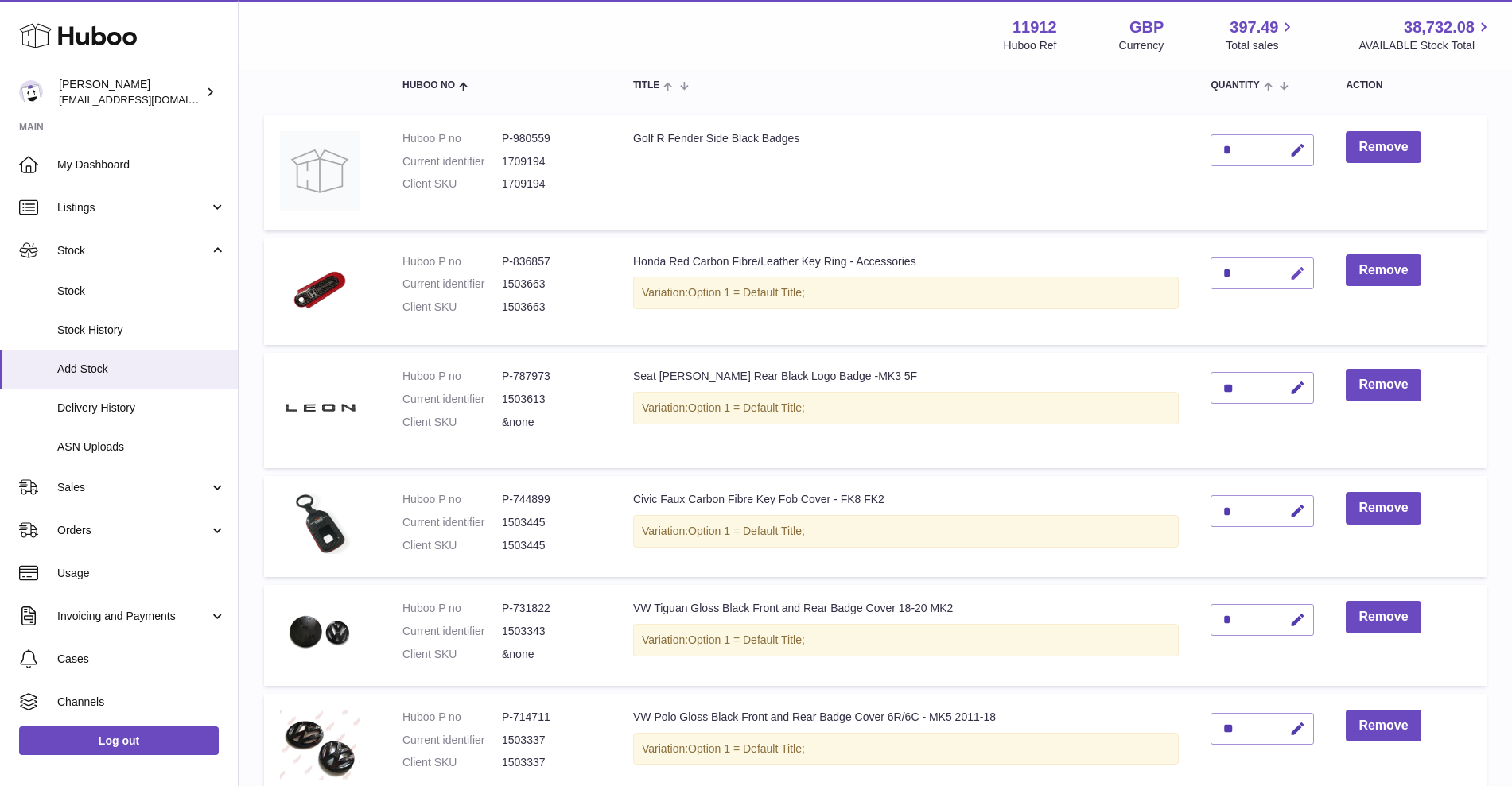
click at [1302, 281] on button "button" at bounding box center [1295, 274] width 38 height 33
drag, startPoint x: 1237, startPoint y: 275, endPoint x: 1199, endPoint y: 269, distance: 38.5
click at [1199, 269] on td "*" at bounding box center [1262, 292] width 135 height 107
type input "*"
drag, startPoint x: 1304, startPoint y: 267, endPoint x: 1296, endPoint y: 271, distance: 8.9
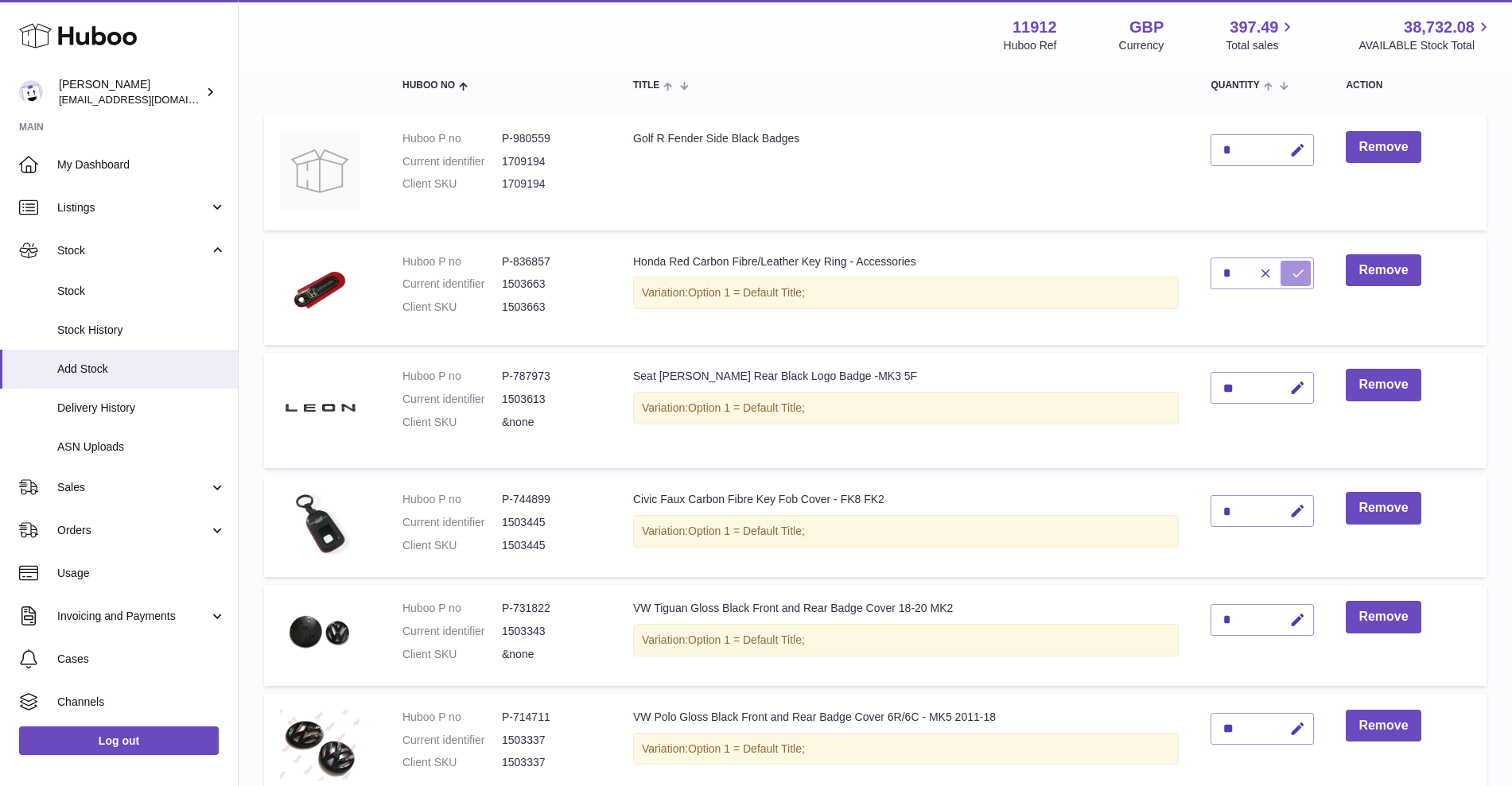
click at [1304, 267] on icon "submit" at bounding box center [1297, 273] width 14 height 14
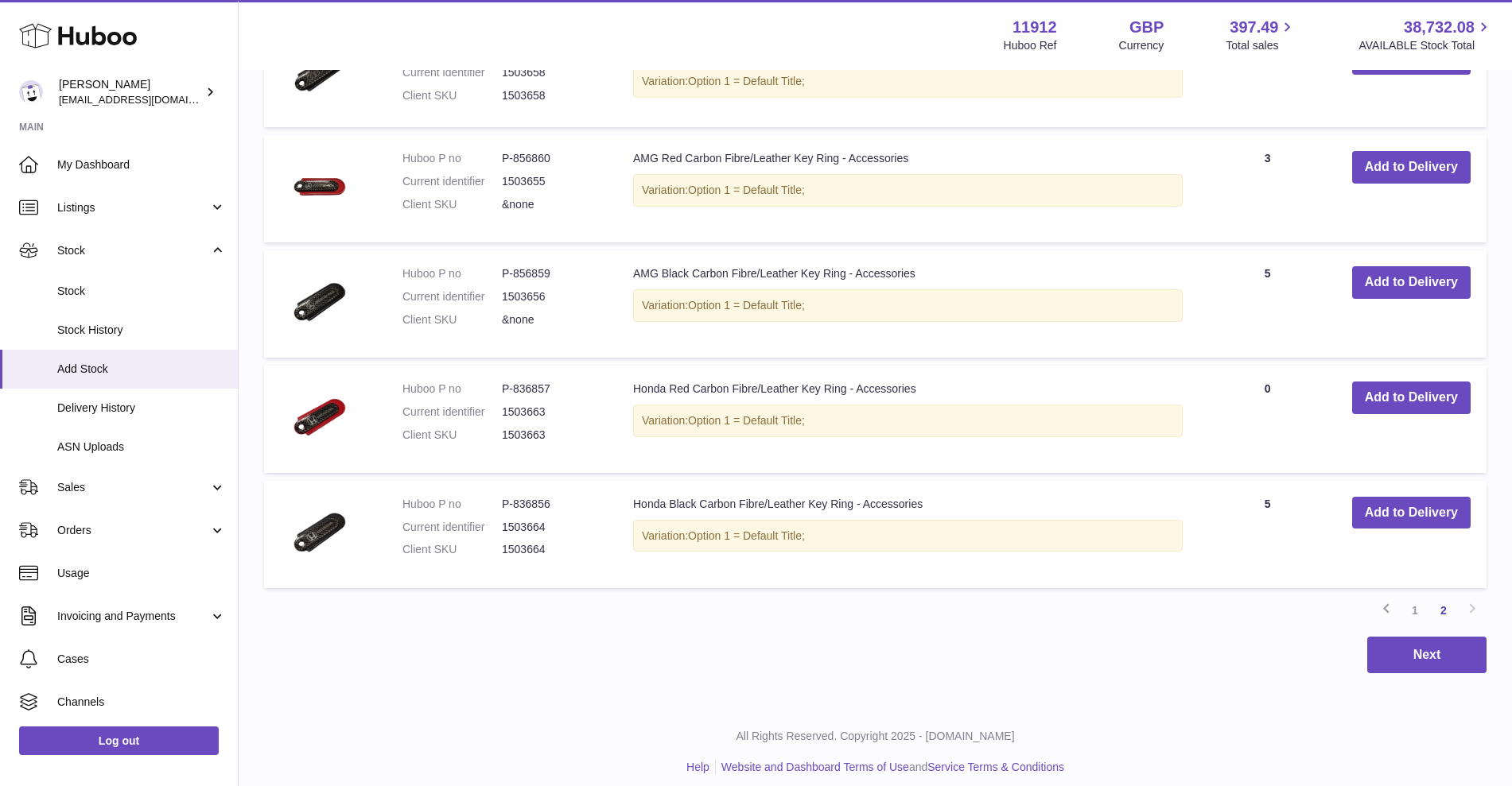
scroll to position [736, 0]
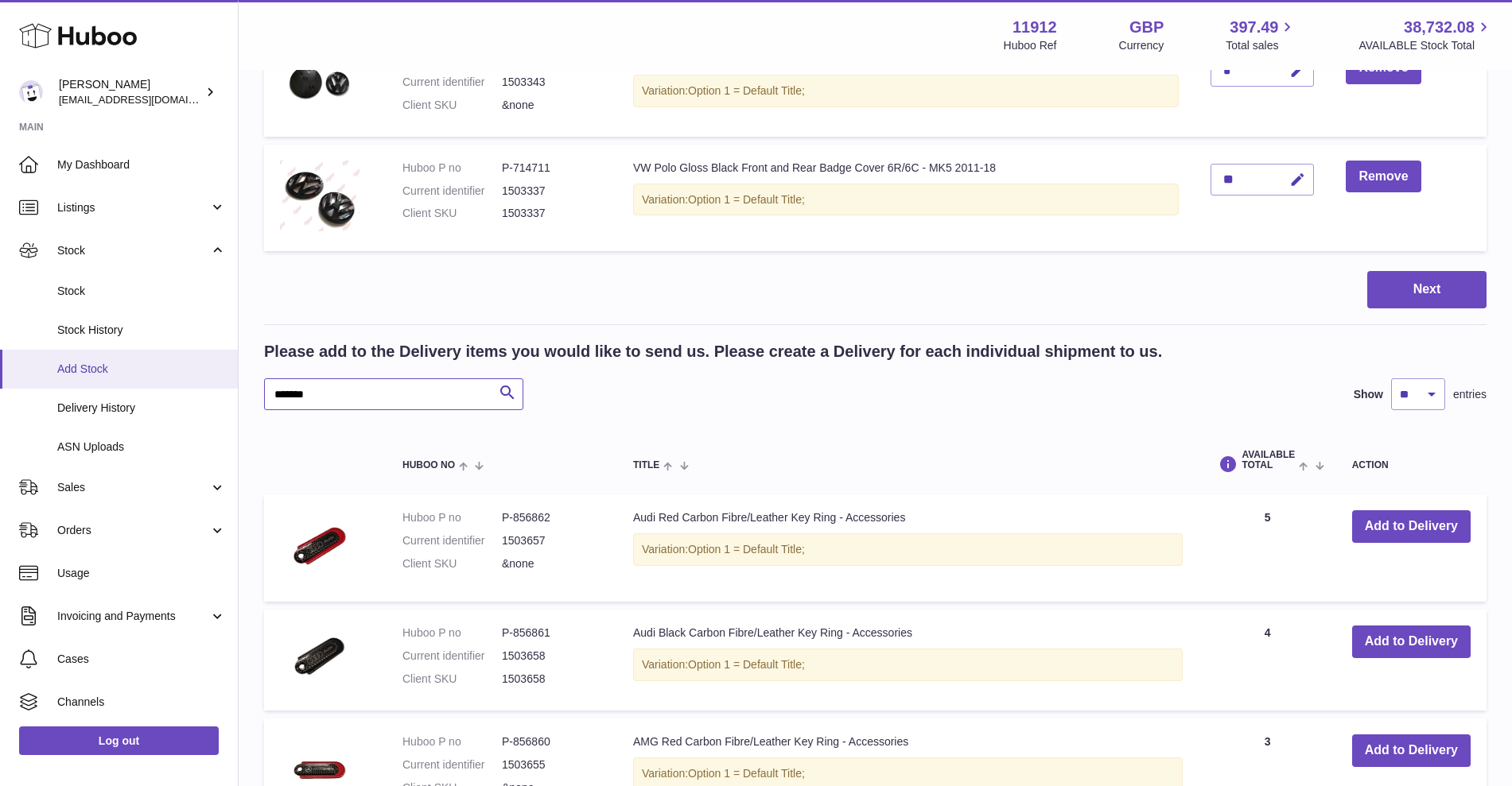
drag, startPoint x: 324, startPoint y: 398, endPoint x: 232, endPoint y: 384, distance: 93.1
click at [232, 384] on div "Huboo Zahoor Azam info@carbonmyride.com Main My Dashboard Listings Not with Hub…" at bounding box center [756, 323] width 1512 height 2118
type input "***"
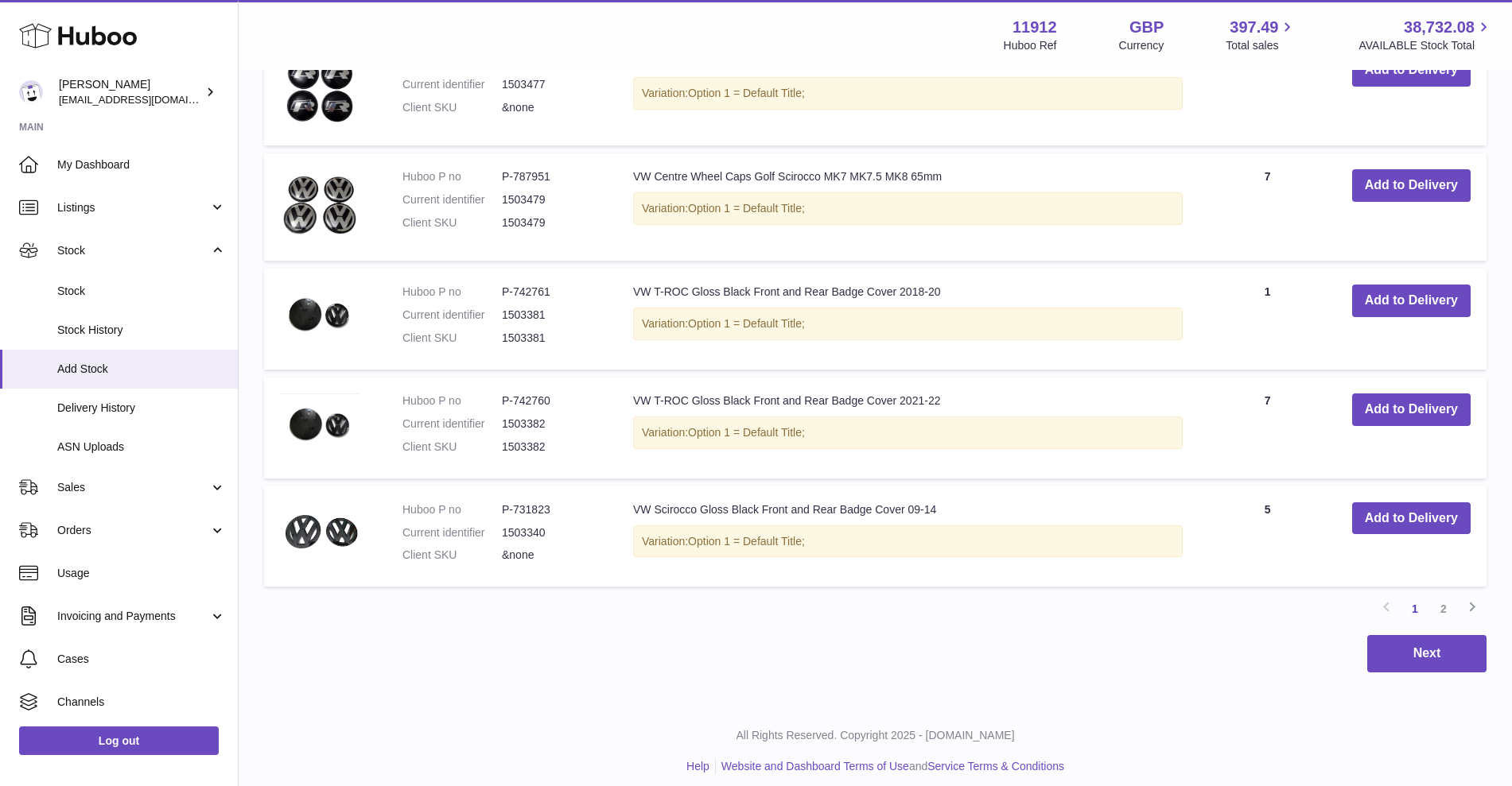
scroll to position [1809, 0]
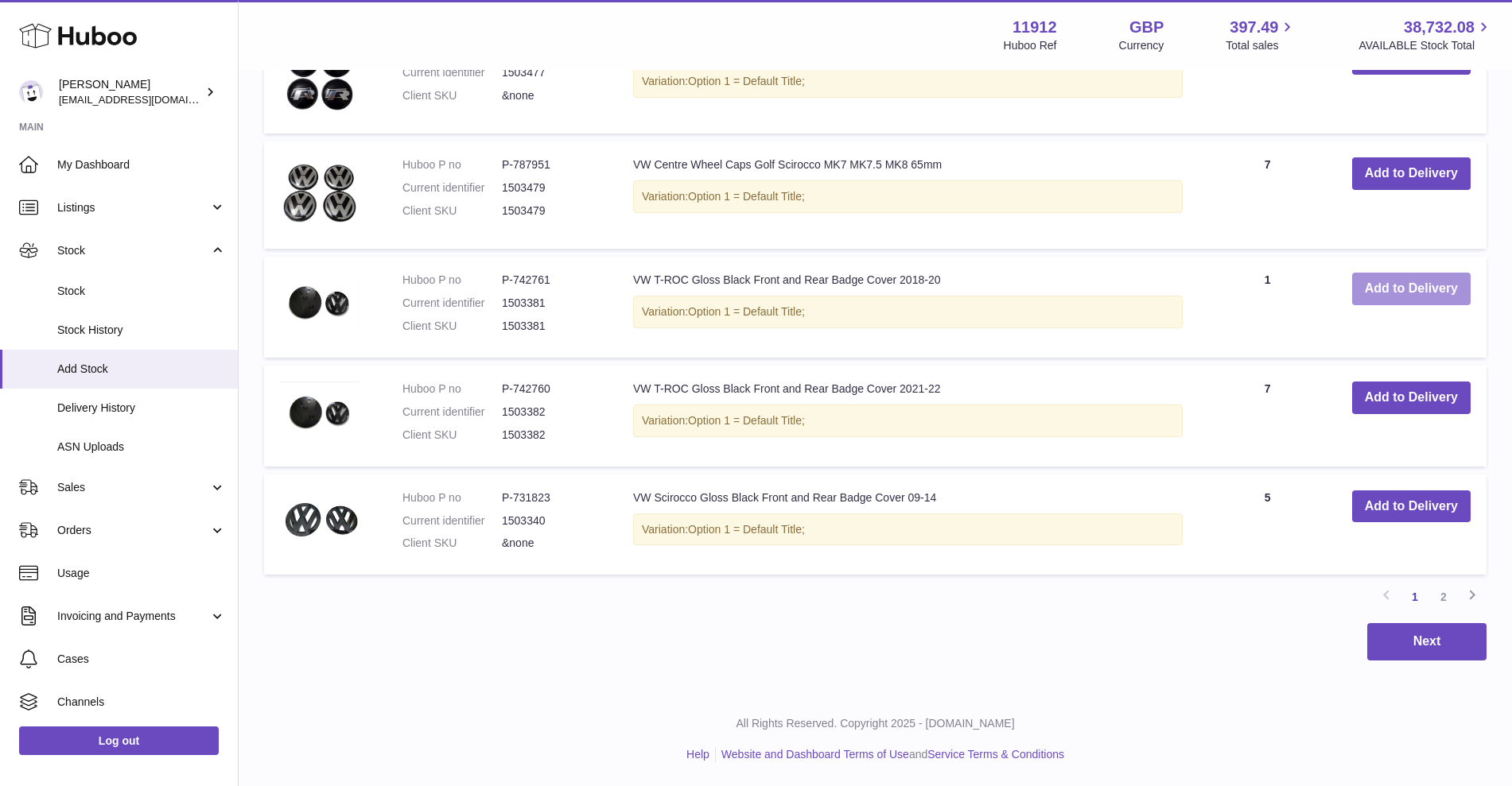
click at [1415, 293] on button "Add to Delivery" at bounding box center [1411, 289] width 119 height 33
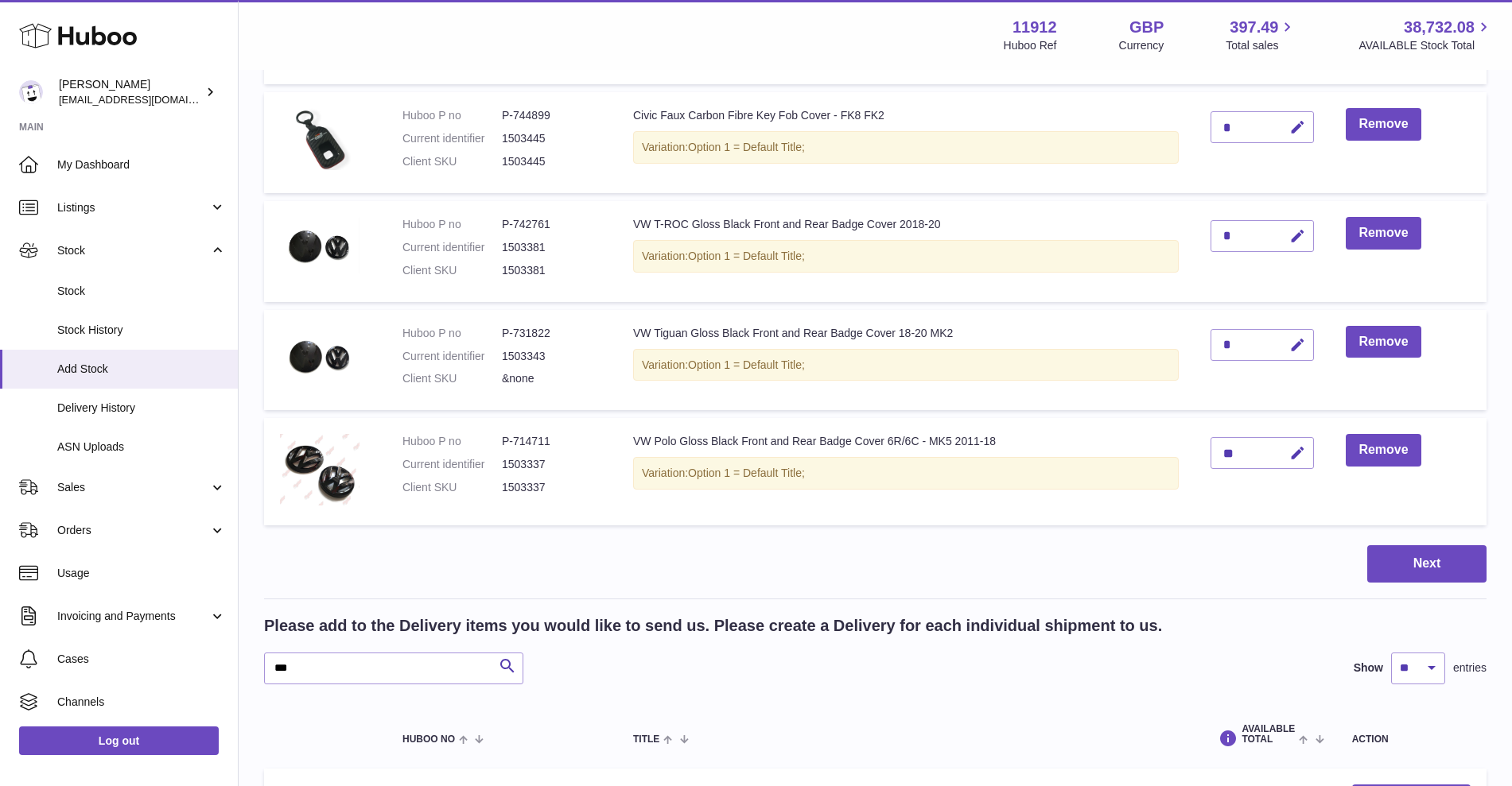
scroll to position [527, 0]
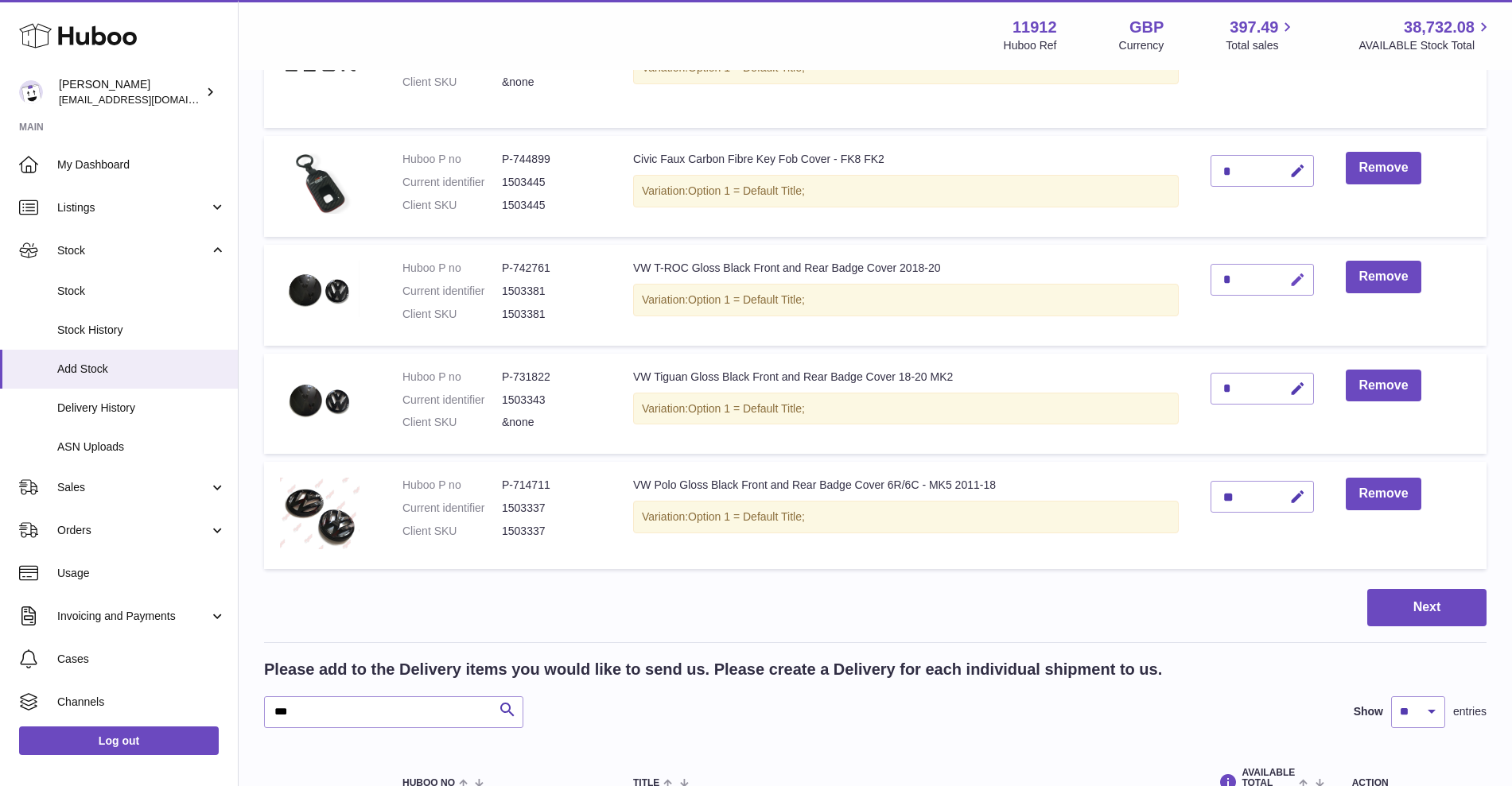
click at [1303, 289] on button "button" at bounding box center [1295, 280] width 38 height 33
drag, startPoint x: 1237, startPoint y: 278, endPoint x: 1213, endPoint y: 276, distance: 24.1
click at [1213, 276] on input "*" at bounding box center [1261, 279] width 103 height 32
type input "*"
click at [1306, 285] on button "submit" at bounding box center [1295, 279] width 30 height 25
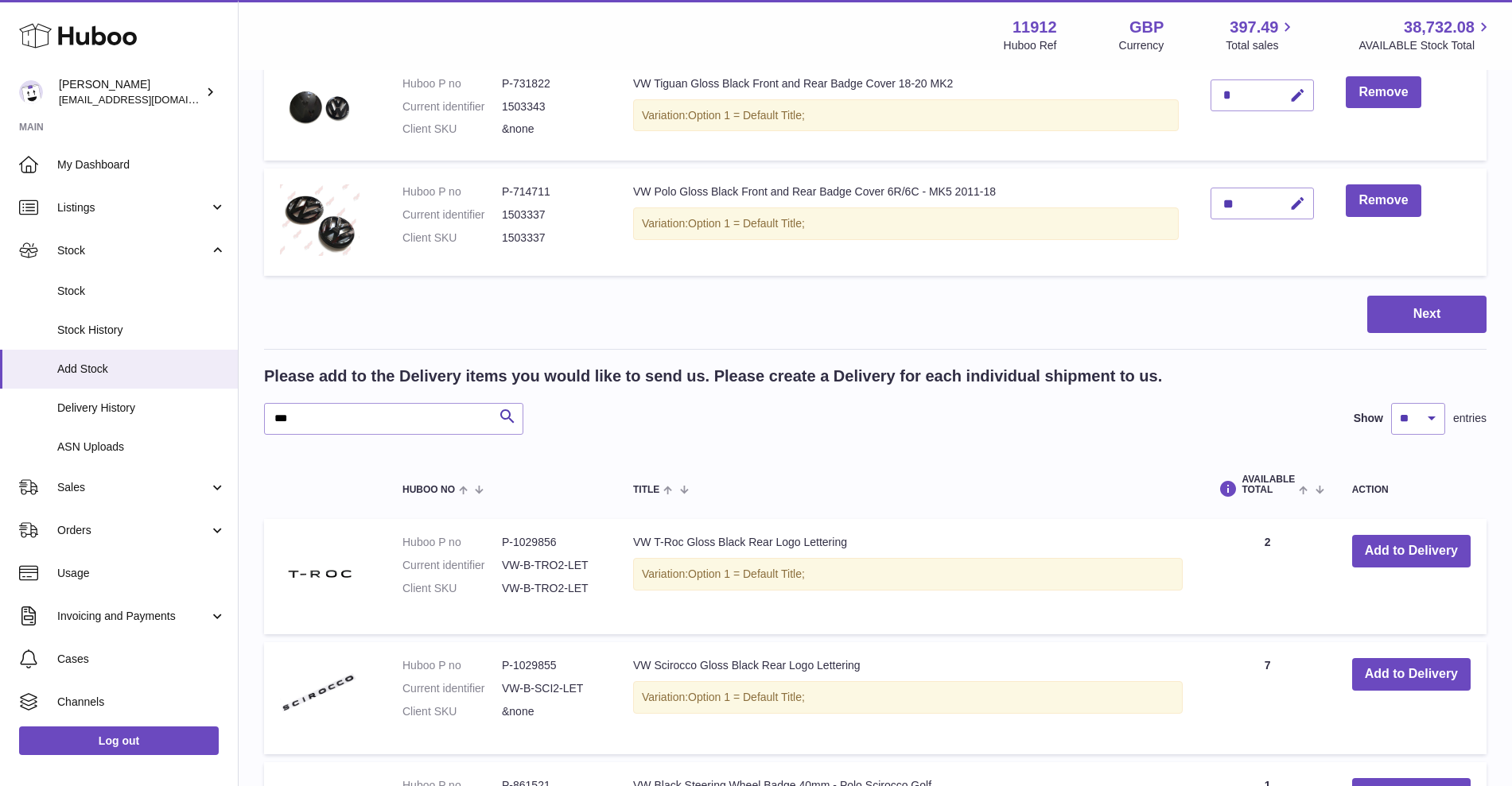
scroll to position [925, 0]
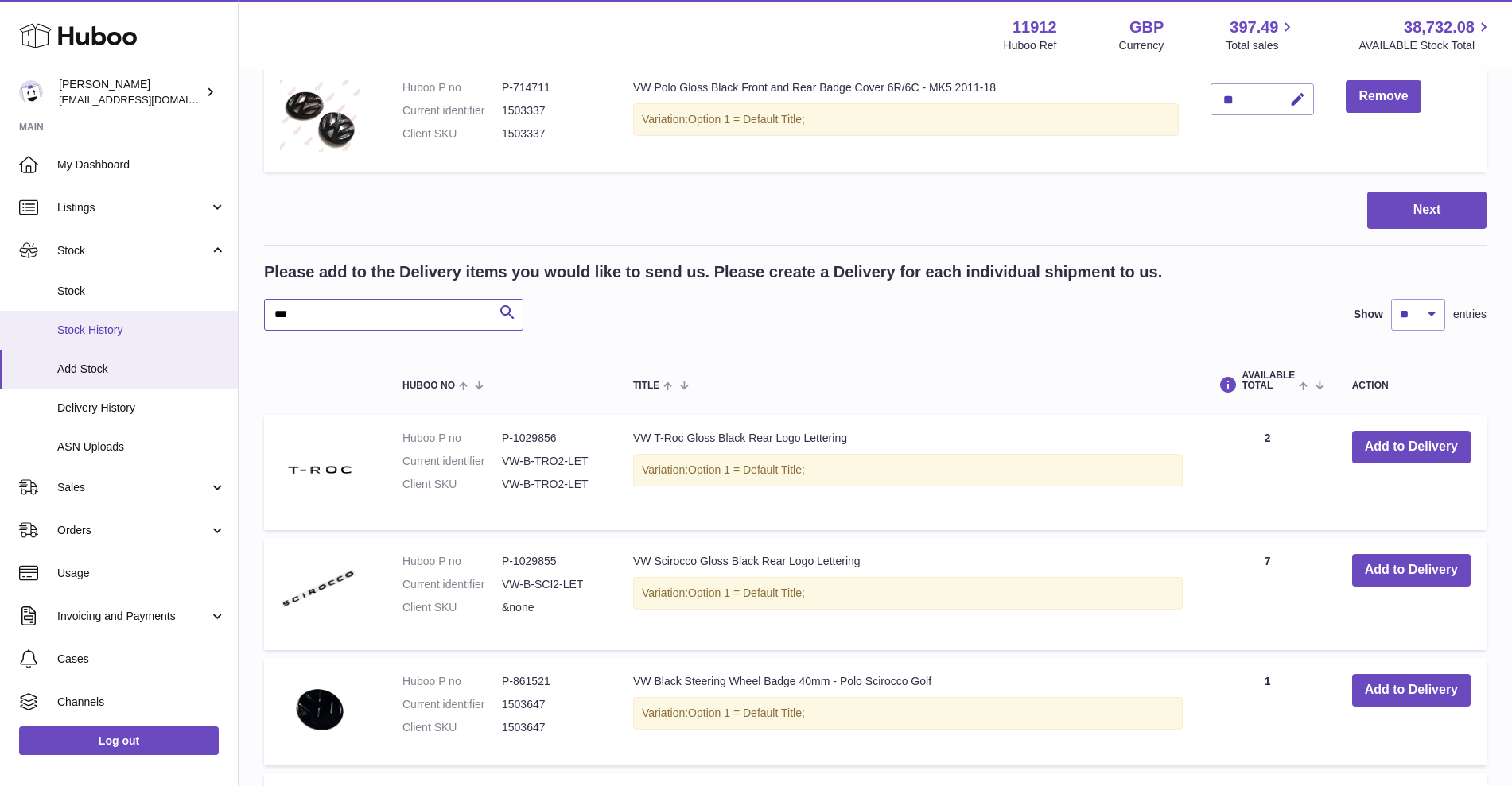
drag, startPoint x: 330, startPoint y: 313, endPoint x: 209, endPoint y: 314, distance: 121.0
click at [209, 314] on div "Huboo Zahoor Azam info@carbonmyride.com Main My Dashboard Listings Not with Hub…" at bounding box center [756, 427] width 1512 height 2704
type input "***"
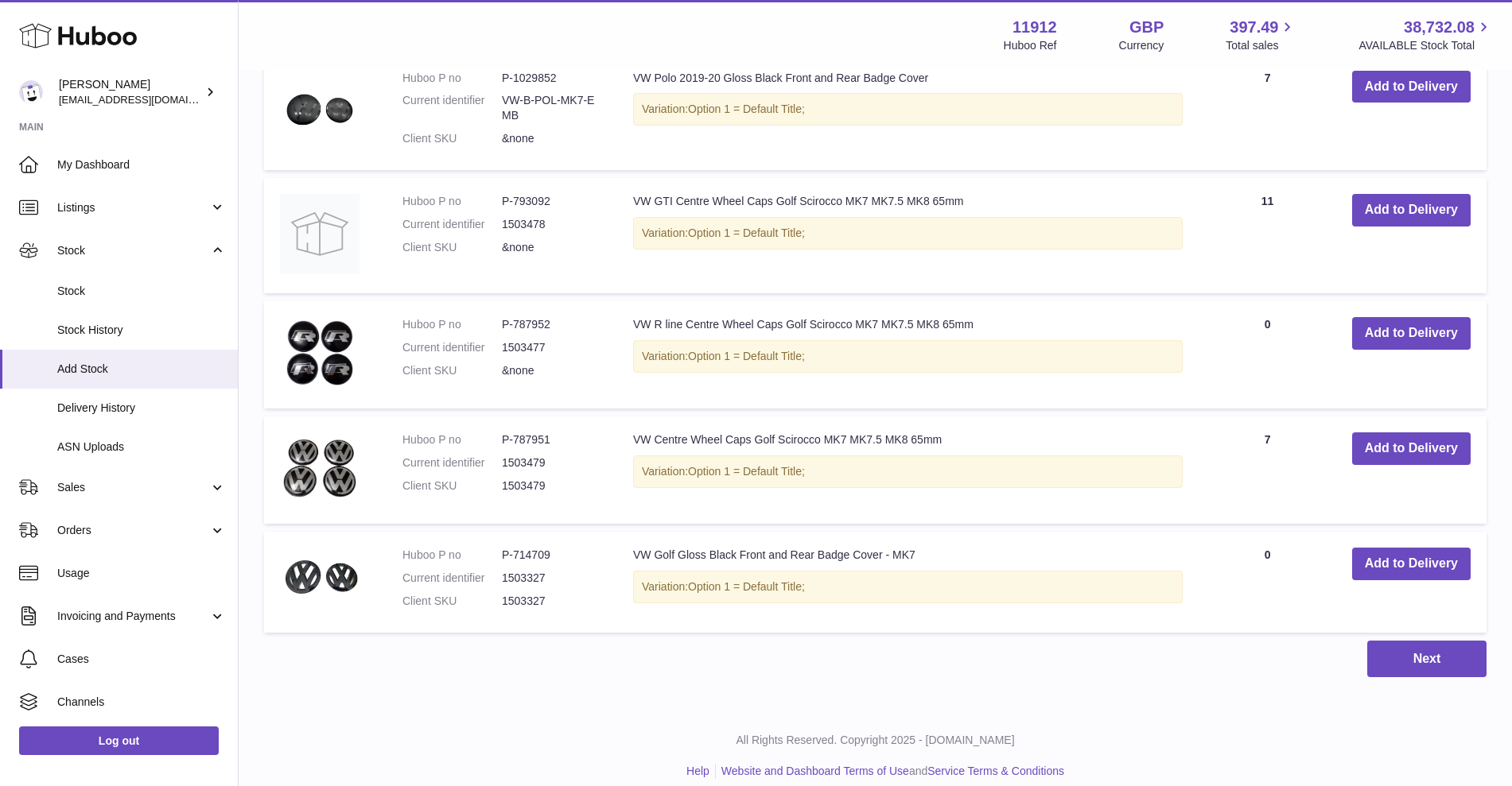
scroll to position [1866, 0]
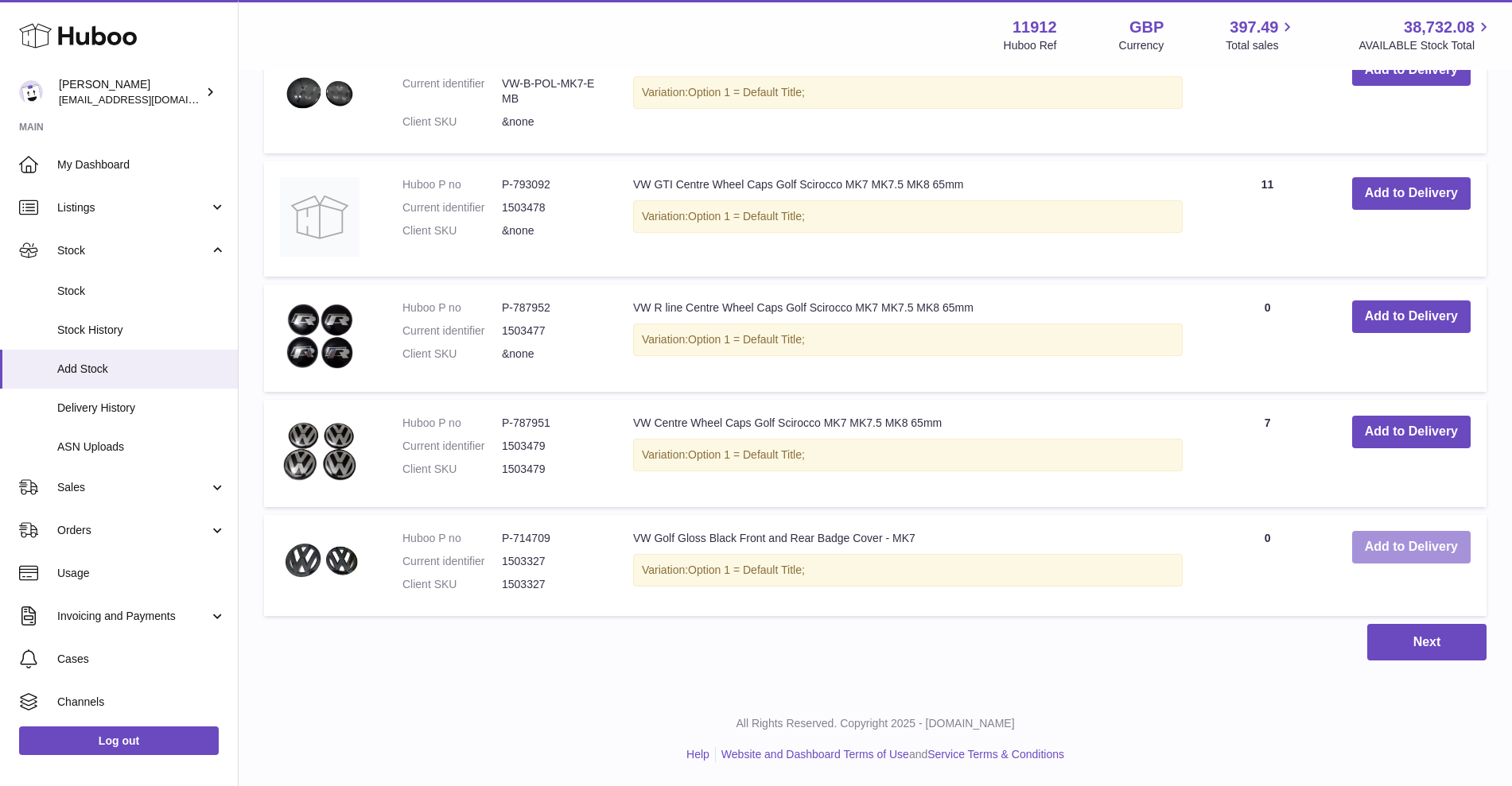
click at [1364, 545] on button "Add to Delivery" at bounding box center [1411, 547] width 119 height 33
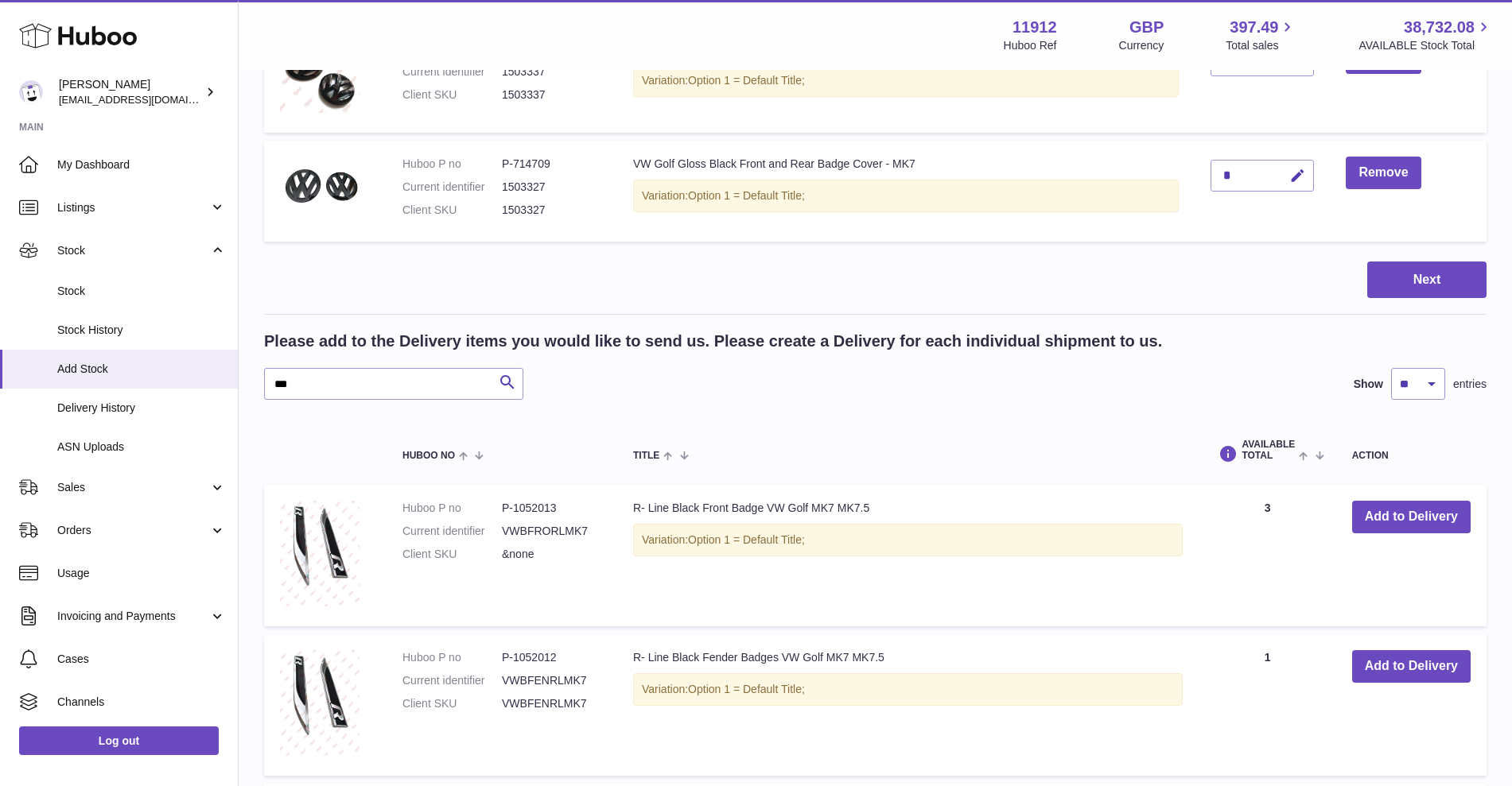
scroll to position [782, 0]
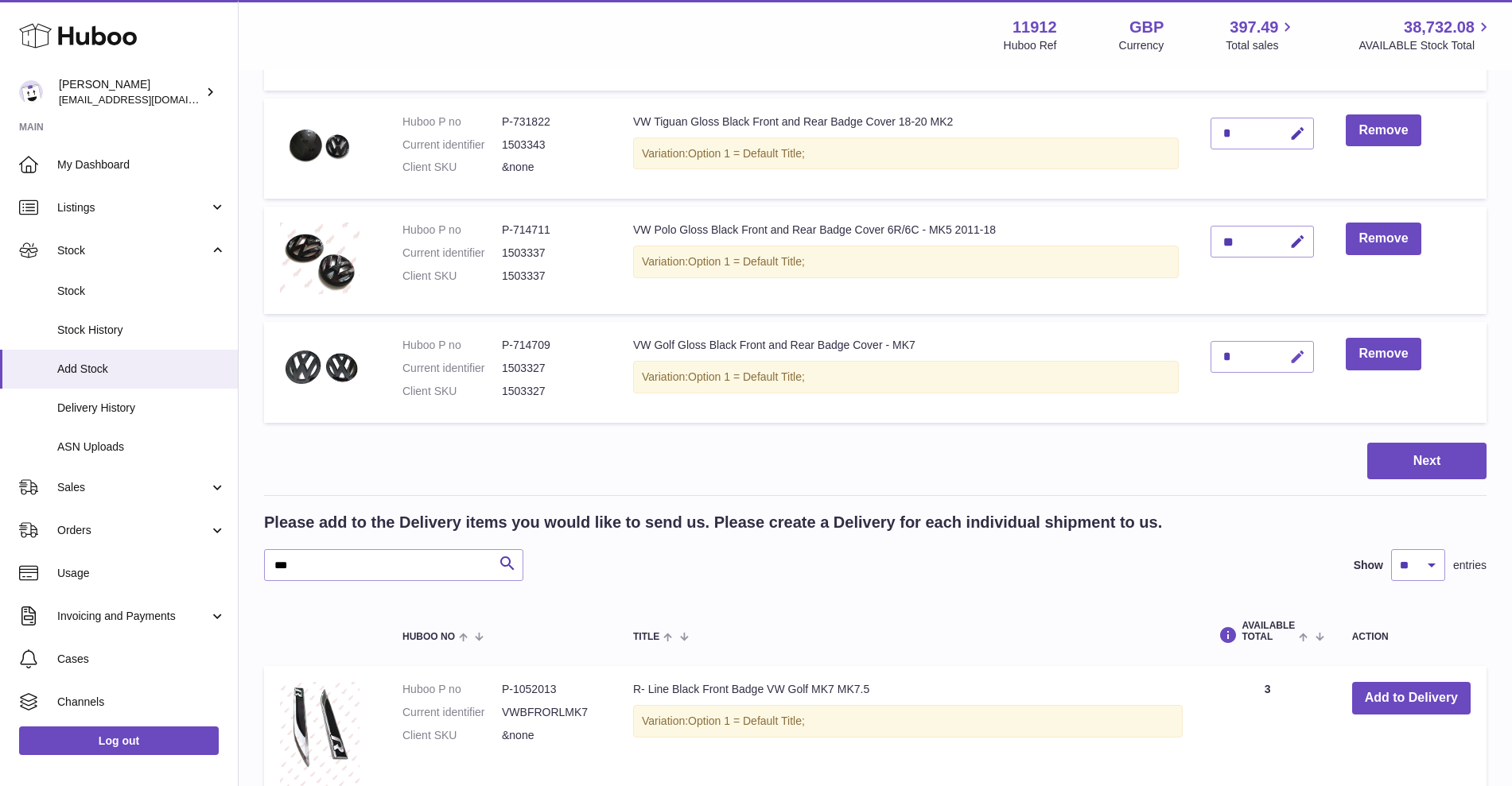
click at [1304, 360] on icon "button" at bounding box center [1297, 356] width 16 height 16
drag, startPoint x: 1237, startPoint y: 353, endPoint x: 1156, endPoint y: 348, distance: 81.2
click at [1156, 348] on tr "Huboo P no P-714709 Current identifier 1503327 Client SKU 1503327 VW Golf Gloss…" at bounding box center [875, 372] width 1222 height 101
type input "*"
click at [1295, 356] on icon "submit" at bounding box center [1297, 356] width 14 height 14
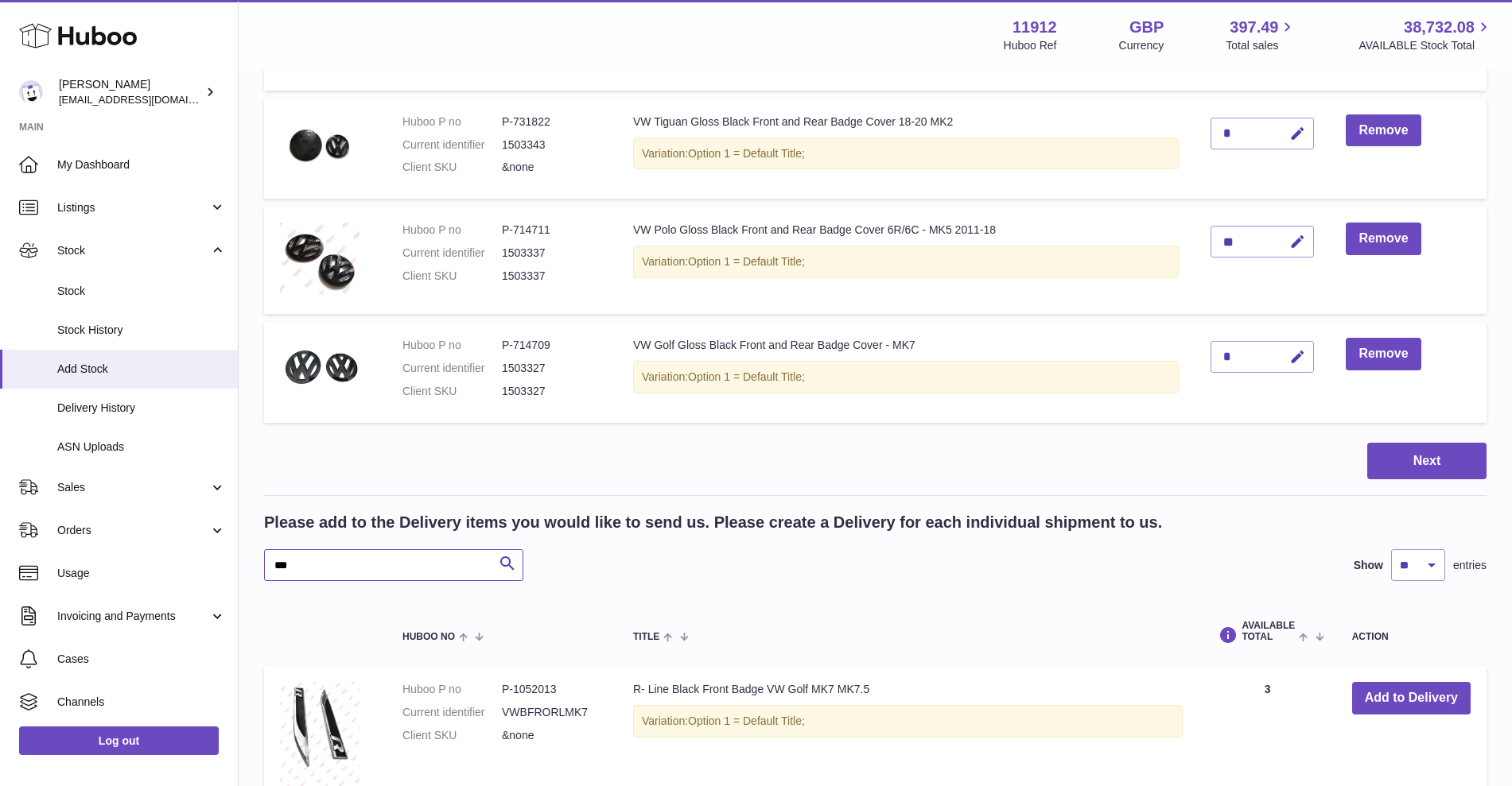
drag, startPoint x: 300, startPoint y: 567, endPoint x: 249, endPoint y: 551, distance: 53.5
click at [260, 565] on div "Create stock delivery - upload to Huboo the delivery details and expected incom…" at bounding box center [875, 587] width 1273 height 2595
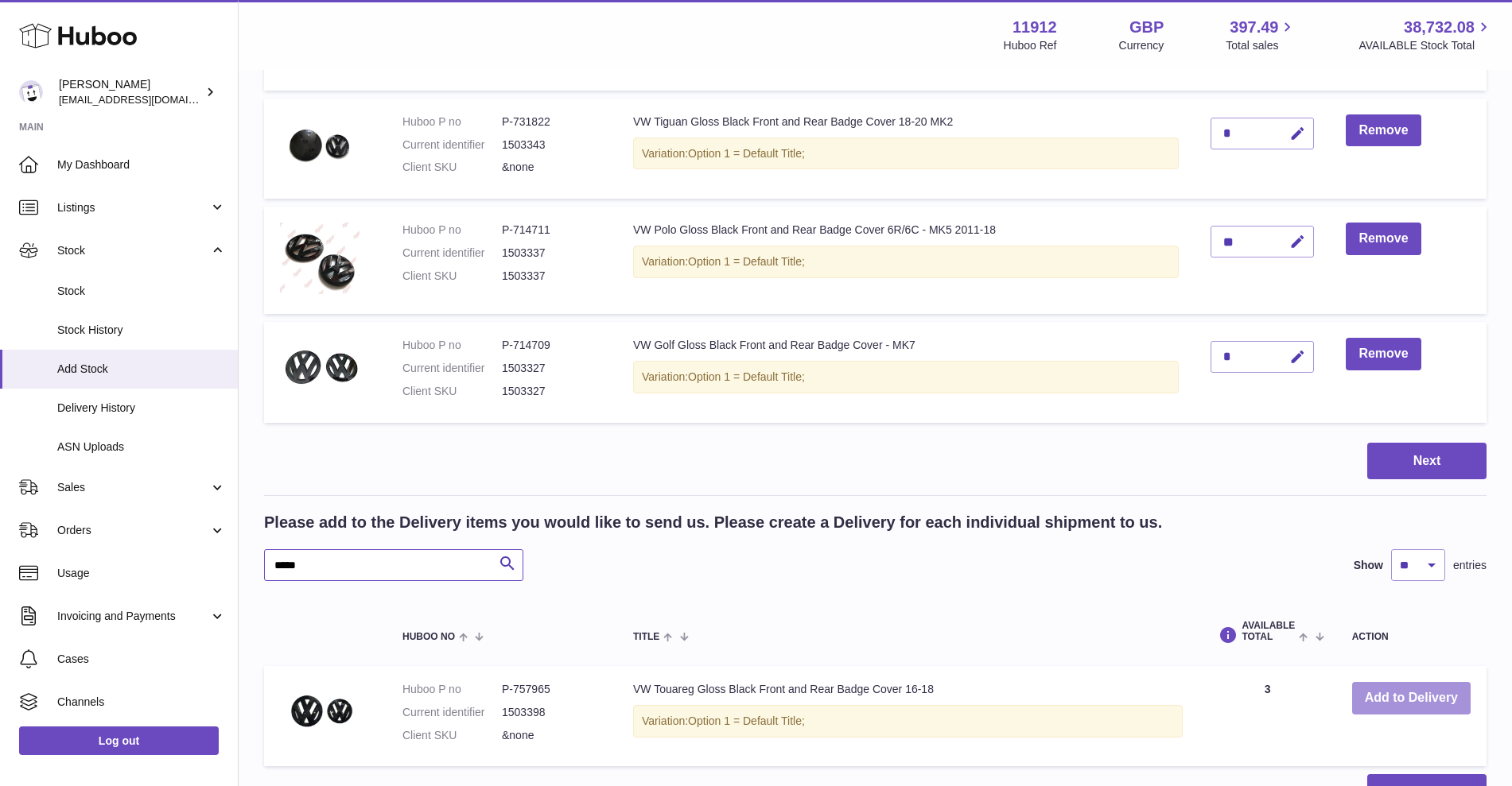
type input "*****"
click at [1435, 695] on button "Add to Delivery" at bounding box center [1411, 698] width 119 height 33
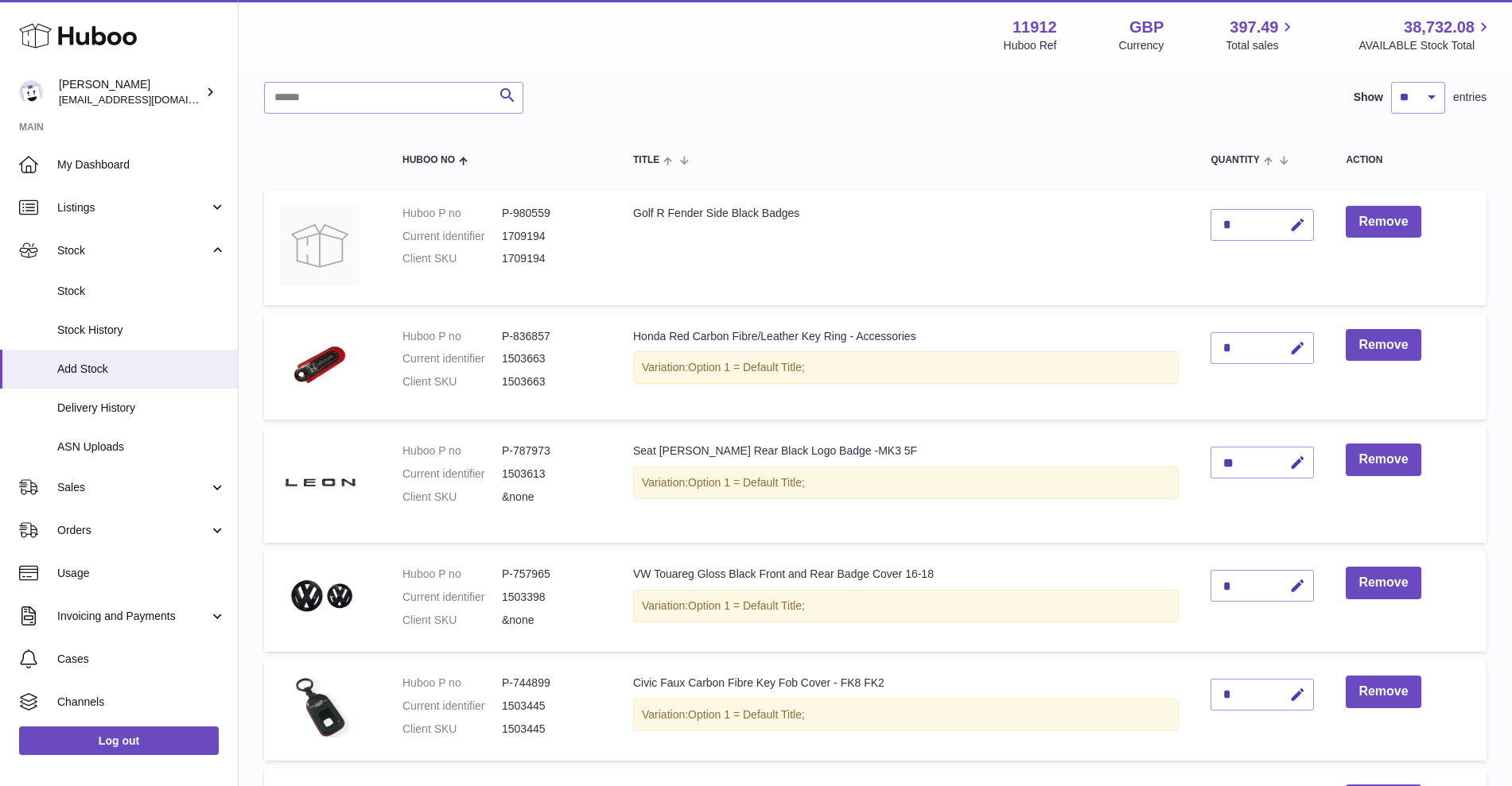
scroll to position [99, 0]
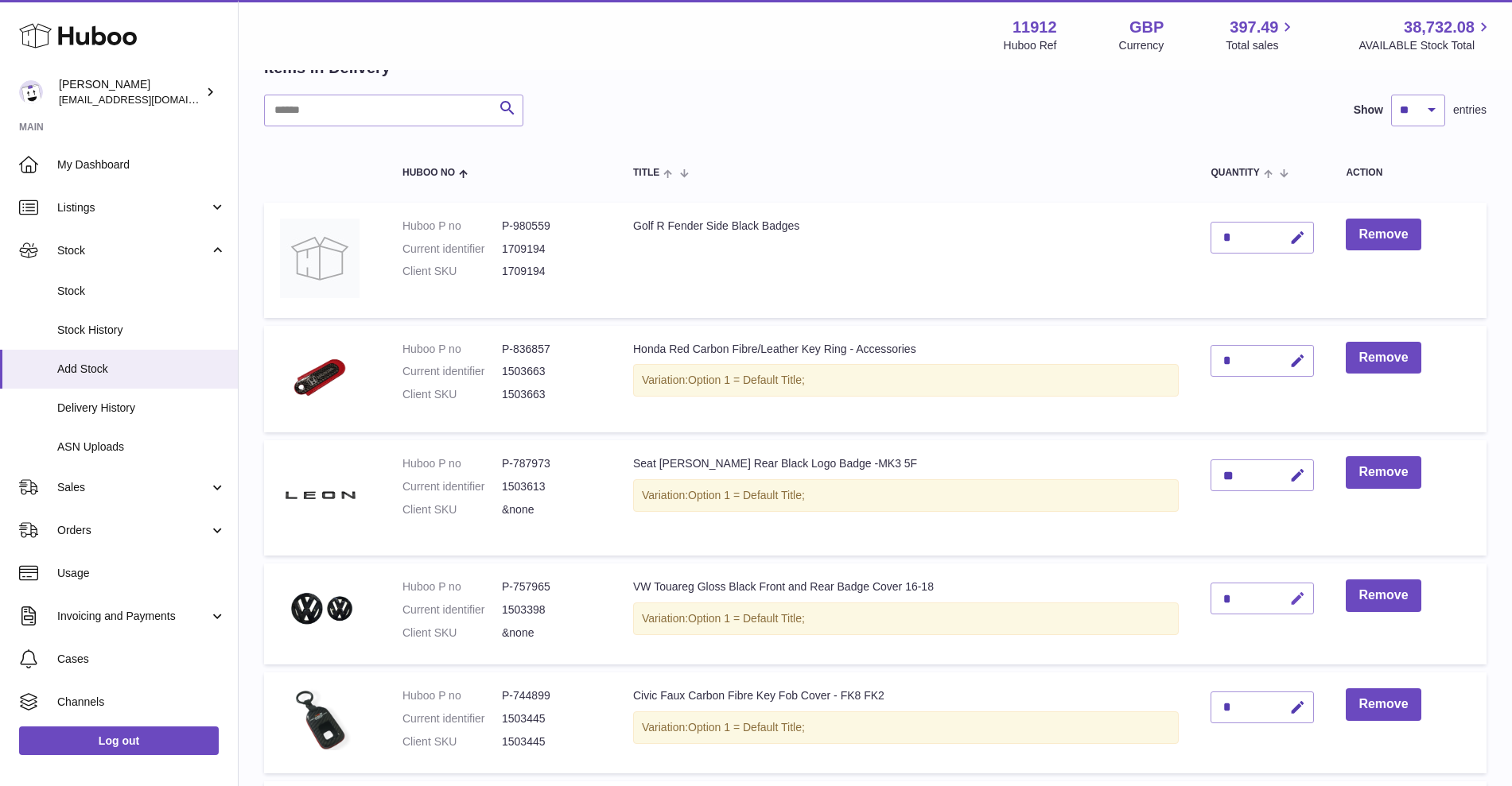
click at [1287, 598] on button "button" at bounding box center [1295, 599] width 38 height 33
drag, startPoint x: 1233, startPoint y: 597, endPoint x: 1200, endPoint y: 593, distance: 33.2
click at [1200, 593] on td "*" at bounding box center [1262, 614] width 135 height 101
type input "*"
click at [1307, 602] on button "submit" at bounding box center [1295, 598] width 30 height 25
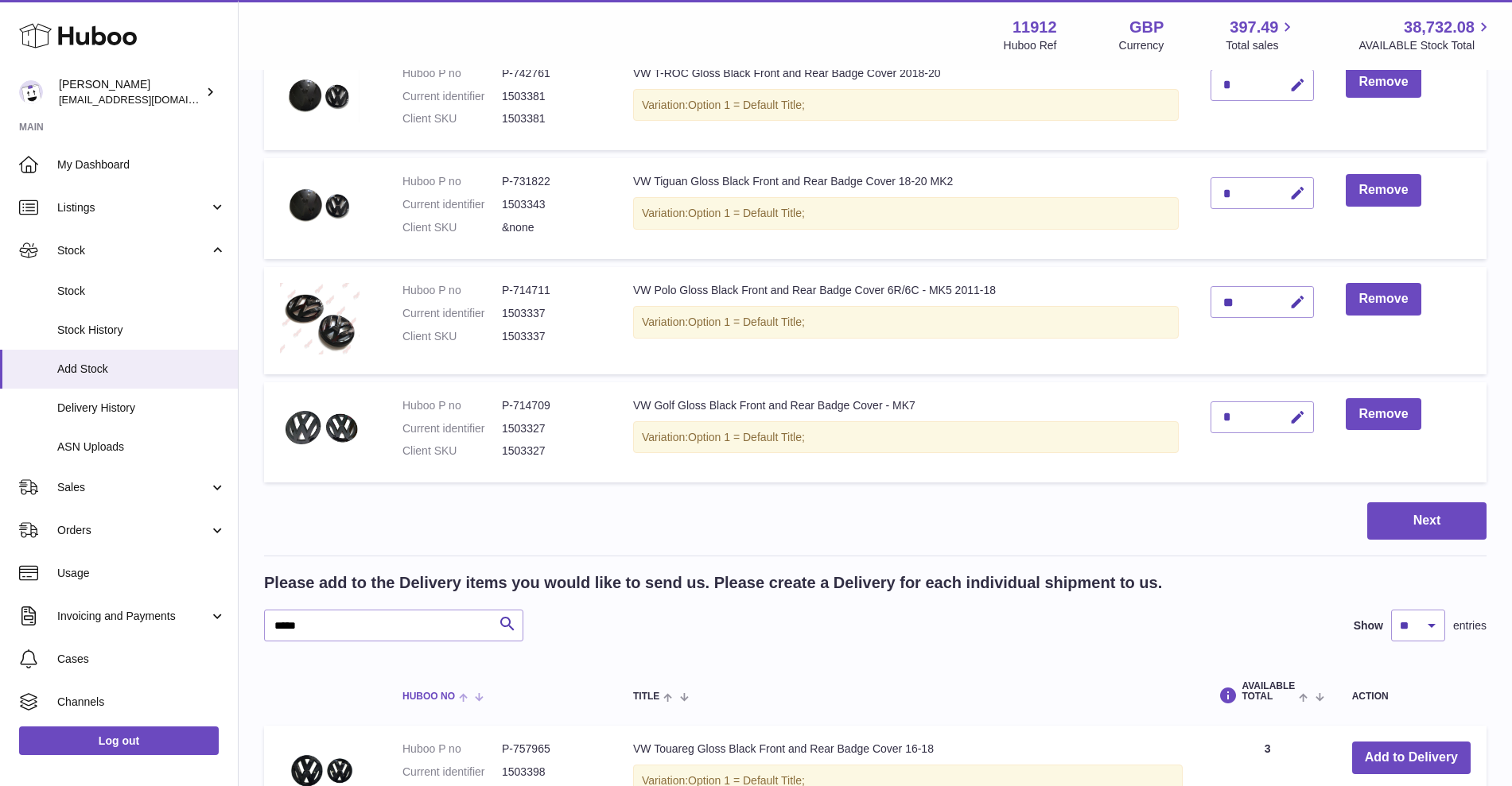
scroll to position [894, 0]
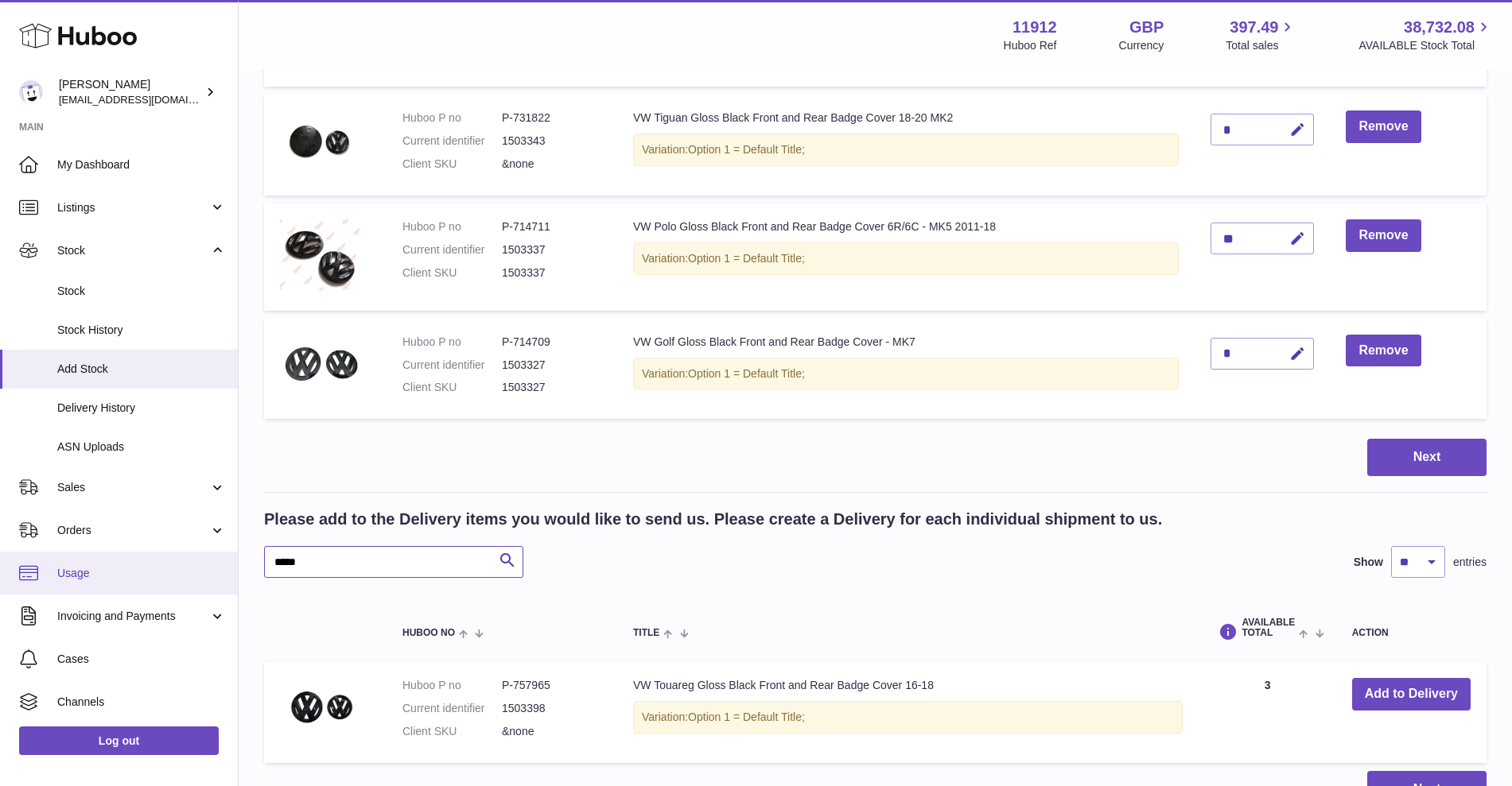
drag, startPoint x: 316, startPoint y: 564, endPoint x: 225, endPoint y: 557, distance: 91.3
click at [227, 553] on div "Huboo Zahoor Azam info@carbonmyride.com Main My Dashboard Listings Not with Hub…" at bounding box center [756, 20] width 1512 height 1828
type input "******"
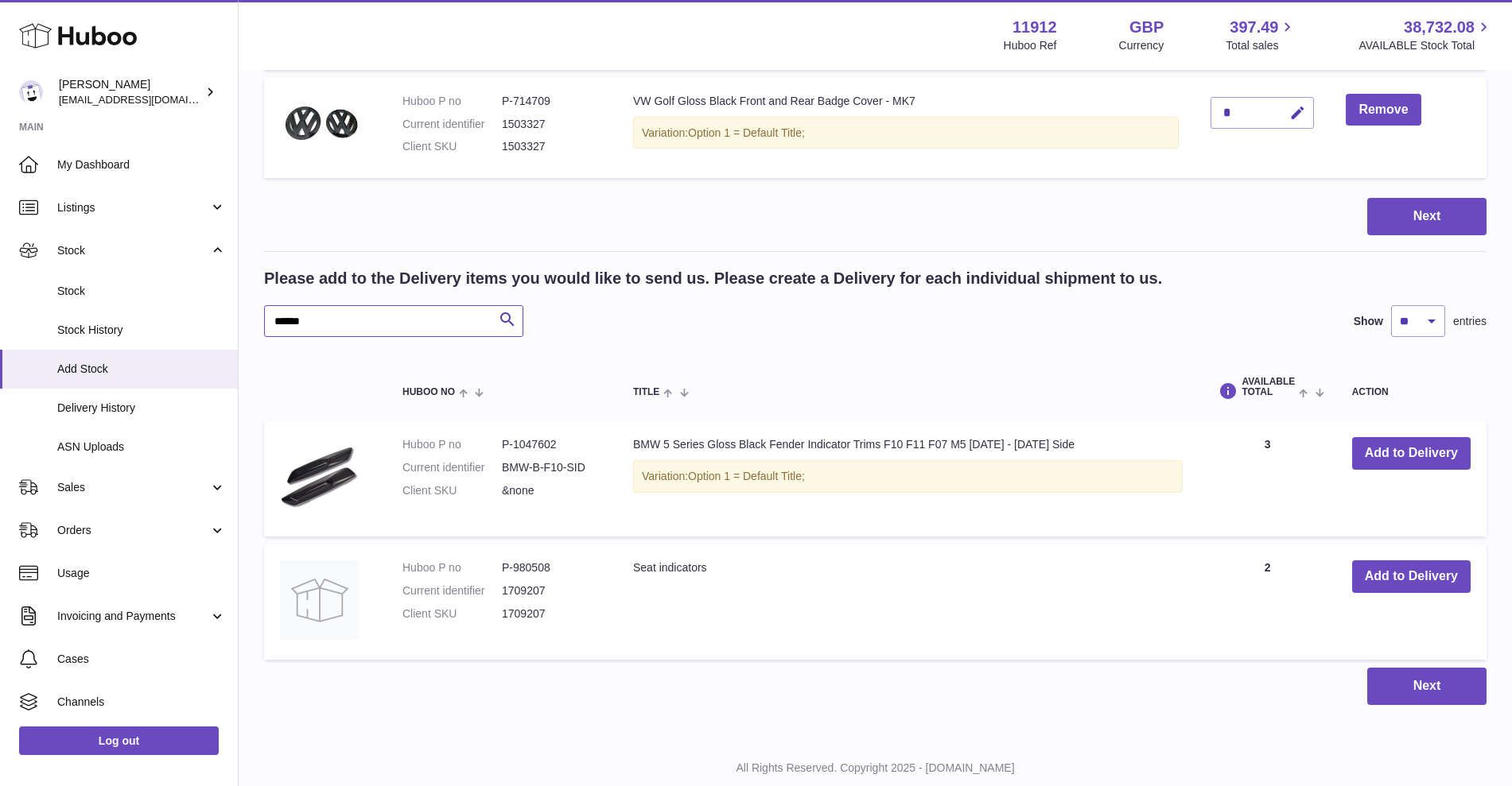
scroll to position [1180, 0]
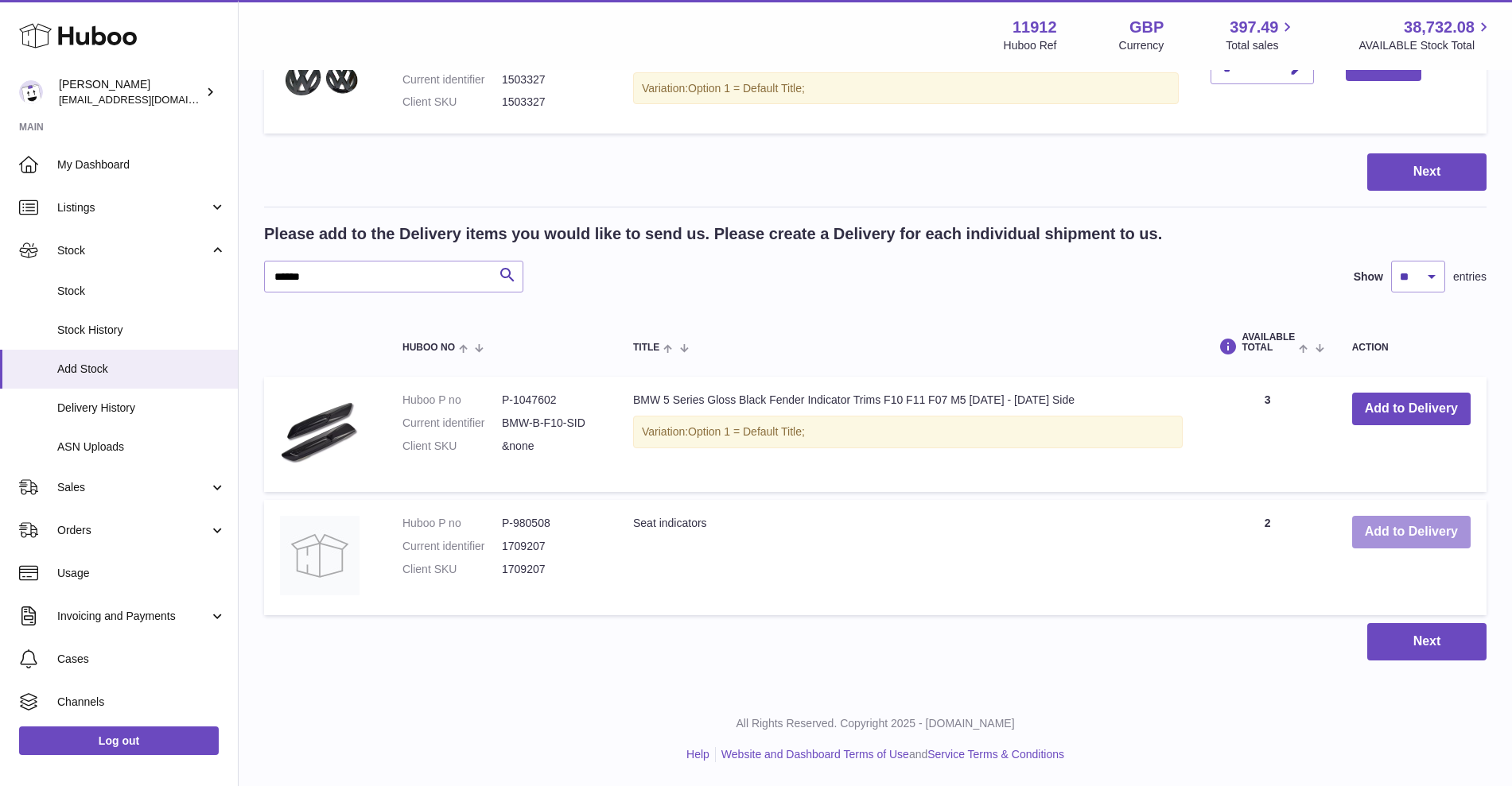
click at [1446, 535] on button "Add to Delivery" at bounding box center [1411, 533] width 119 height 33
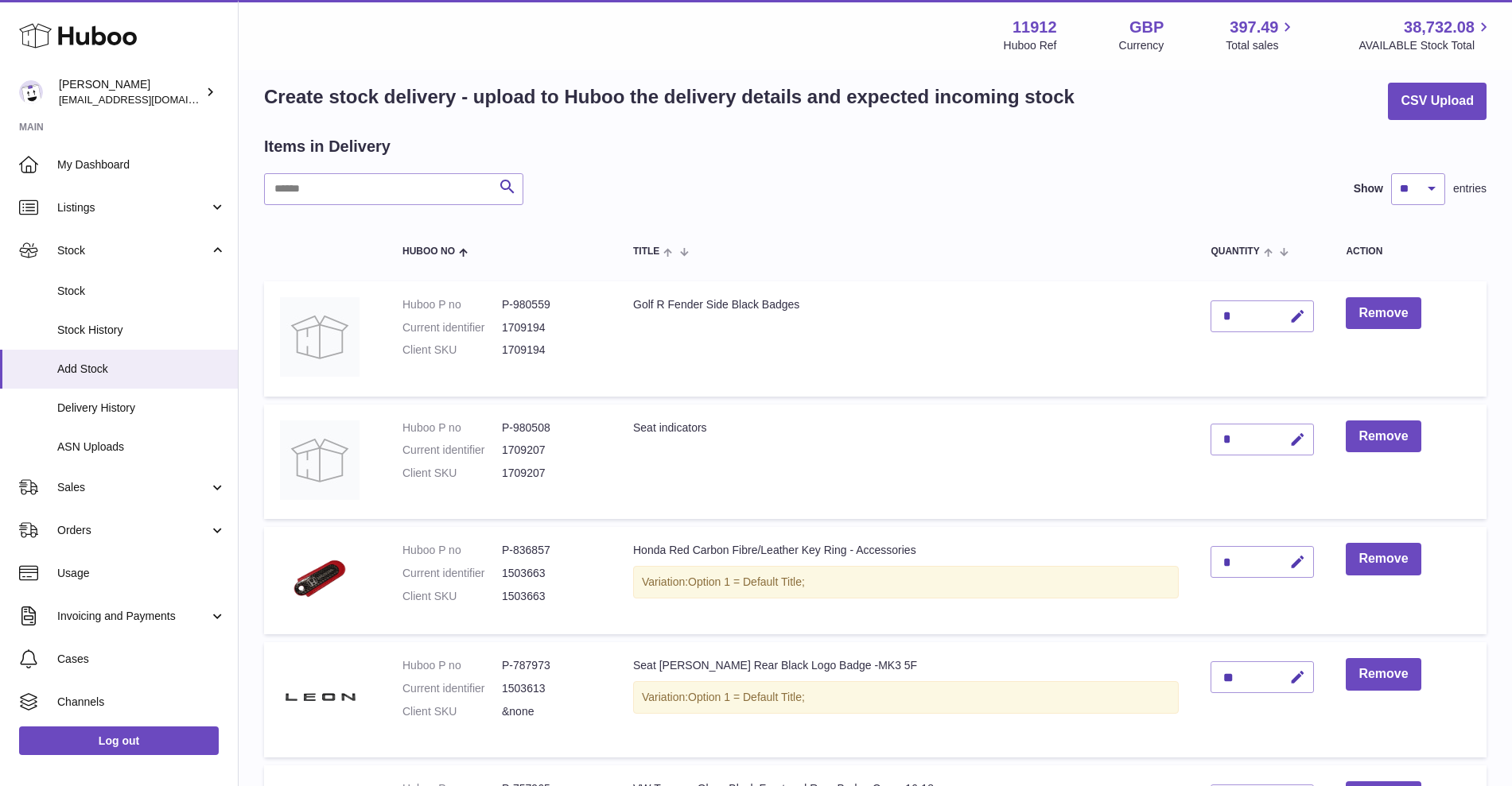
scroll to position [111, 0]
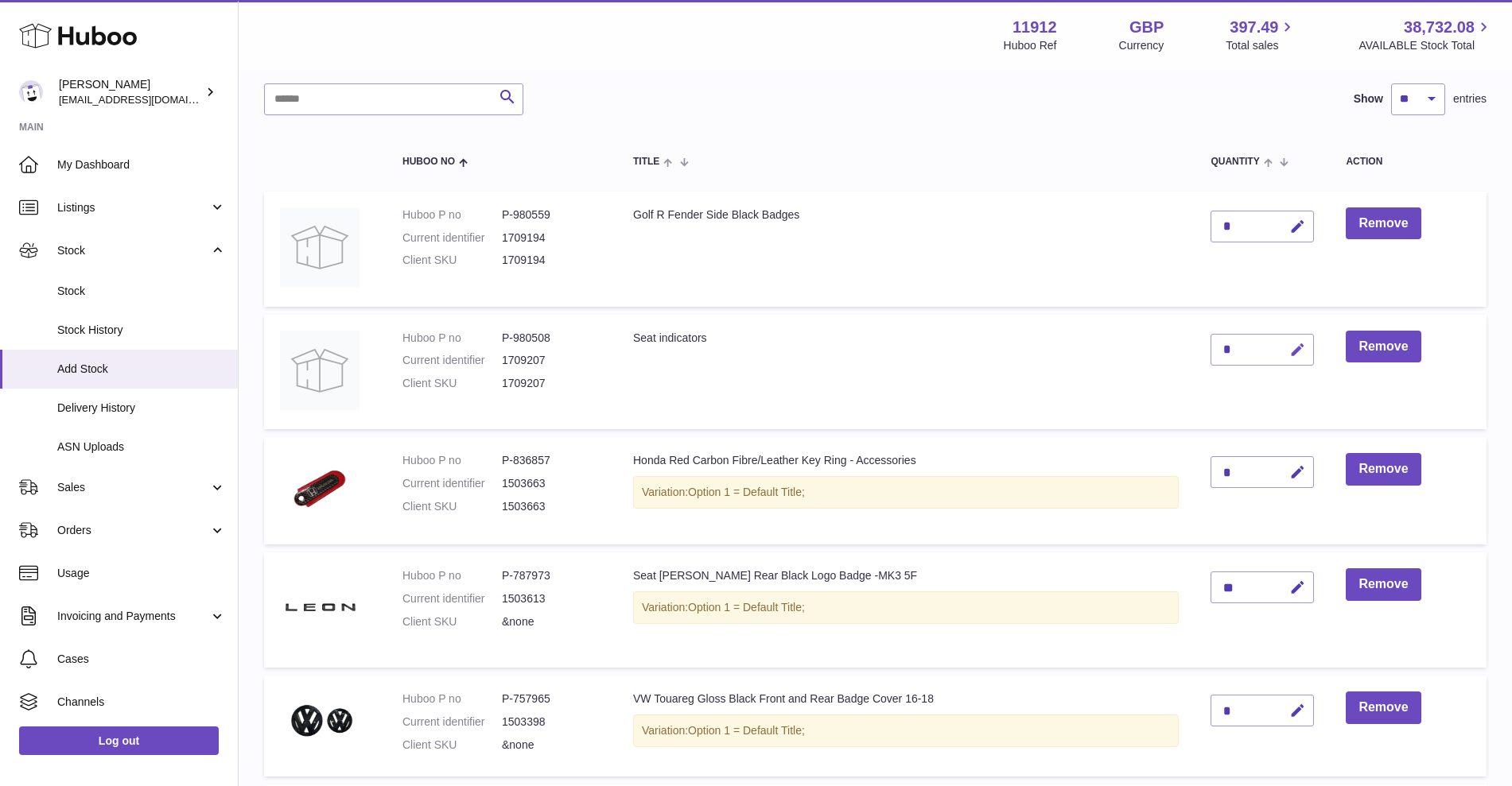
click at [1301, 350] on icon "button" at bounding box center [1297, 350] width 16 height 16
drag, startPoint x: 1239, startPoint y: 349, endPoint x: 1196, endPoint y: 343, distance: 43.4
click at [1196, 343] on td "*" at bounding box center [1262, 373] width 135 height 116
type input "*"
click at [1301, 345] on icon "submit" at bounding box center [1297, 350] width 14 height 14
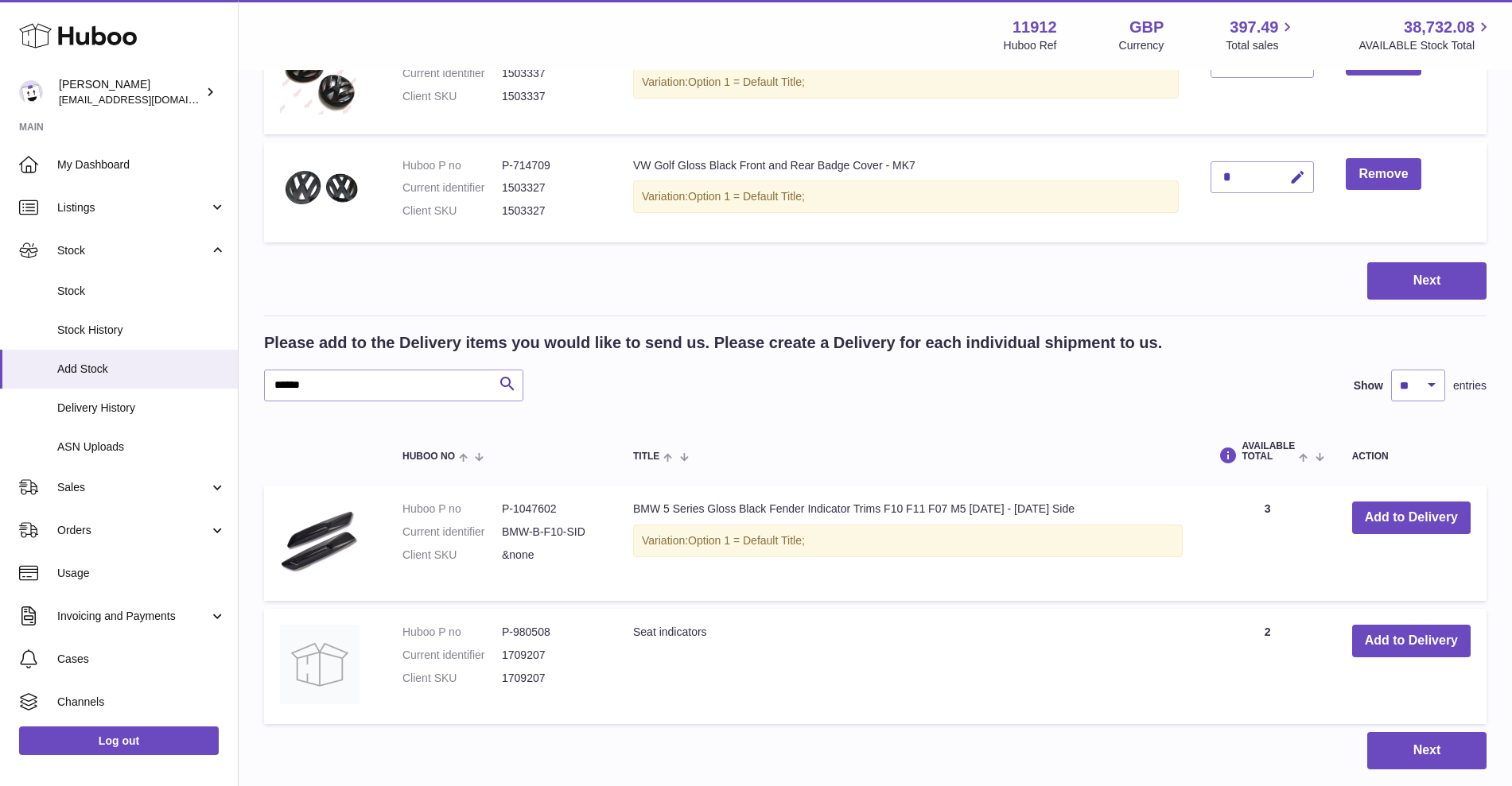
scroll to position [1303, 0]
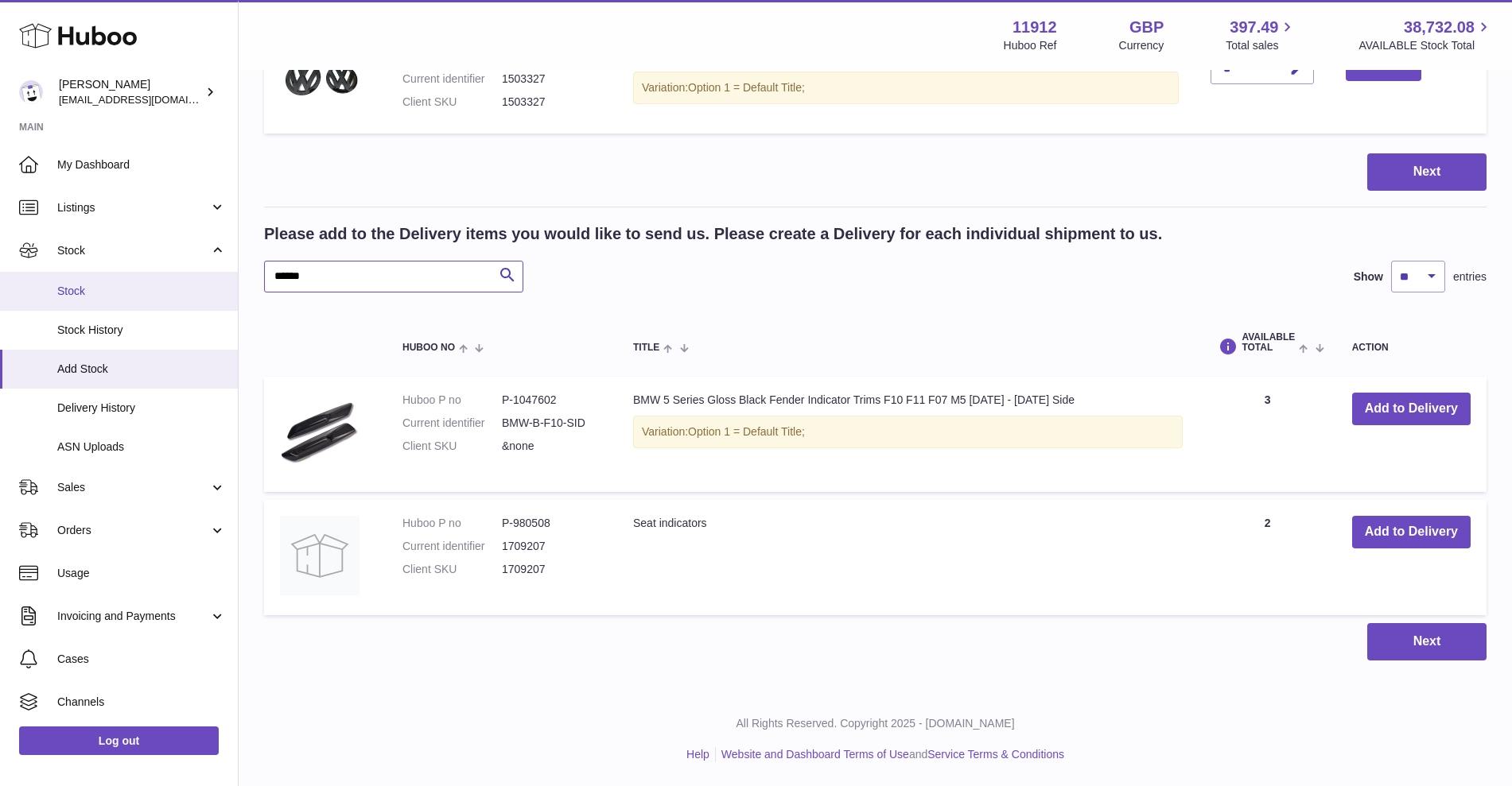
drag, startPoint x: 314, startPoint y: 284, endPoint x: 186, endPoint y: 275, distance: 128.3
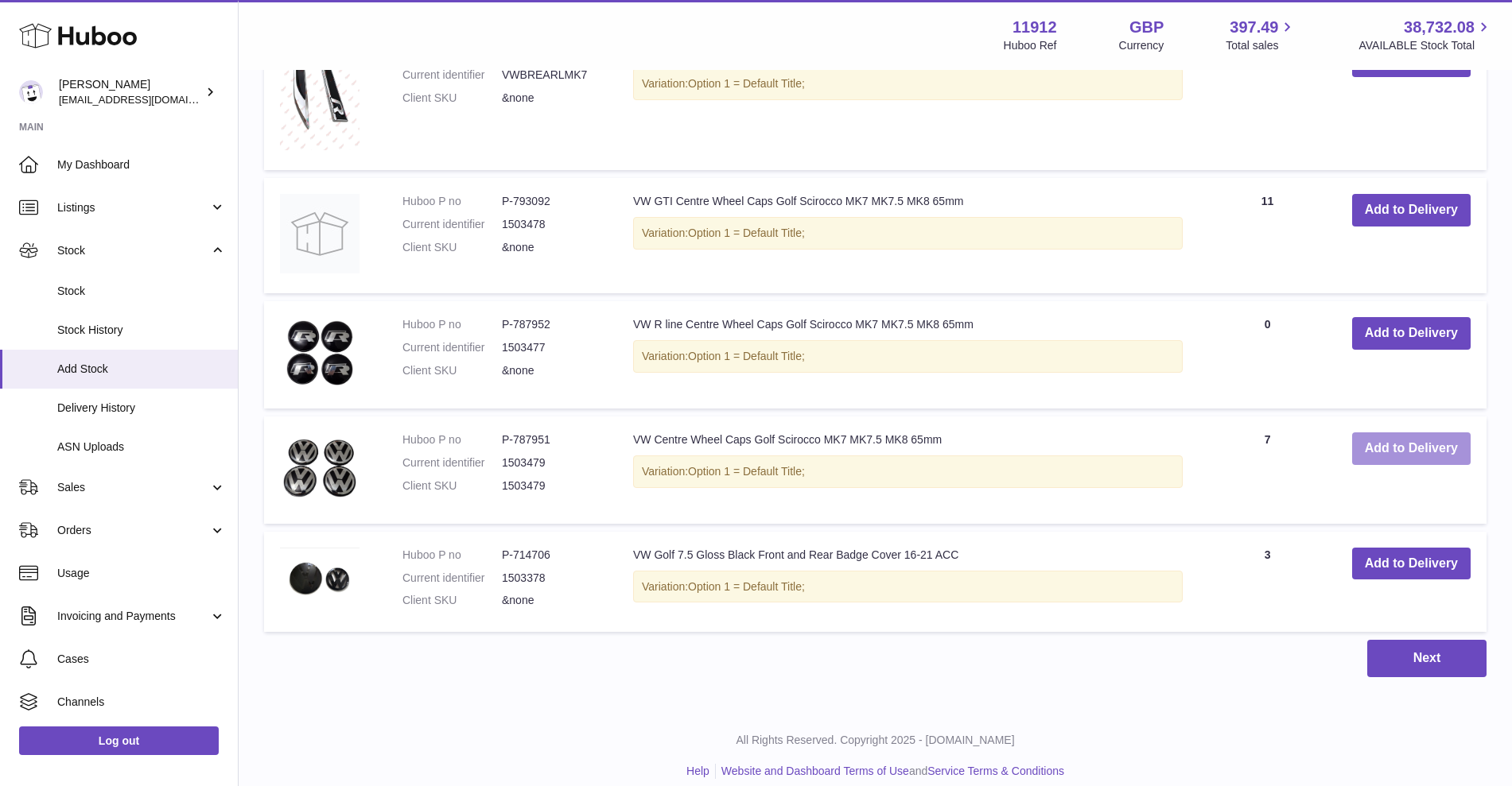
scroll to position [1967, 0]
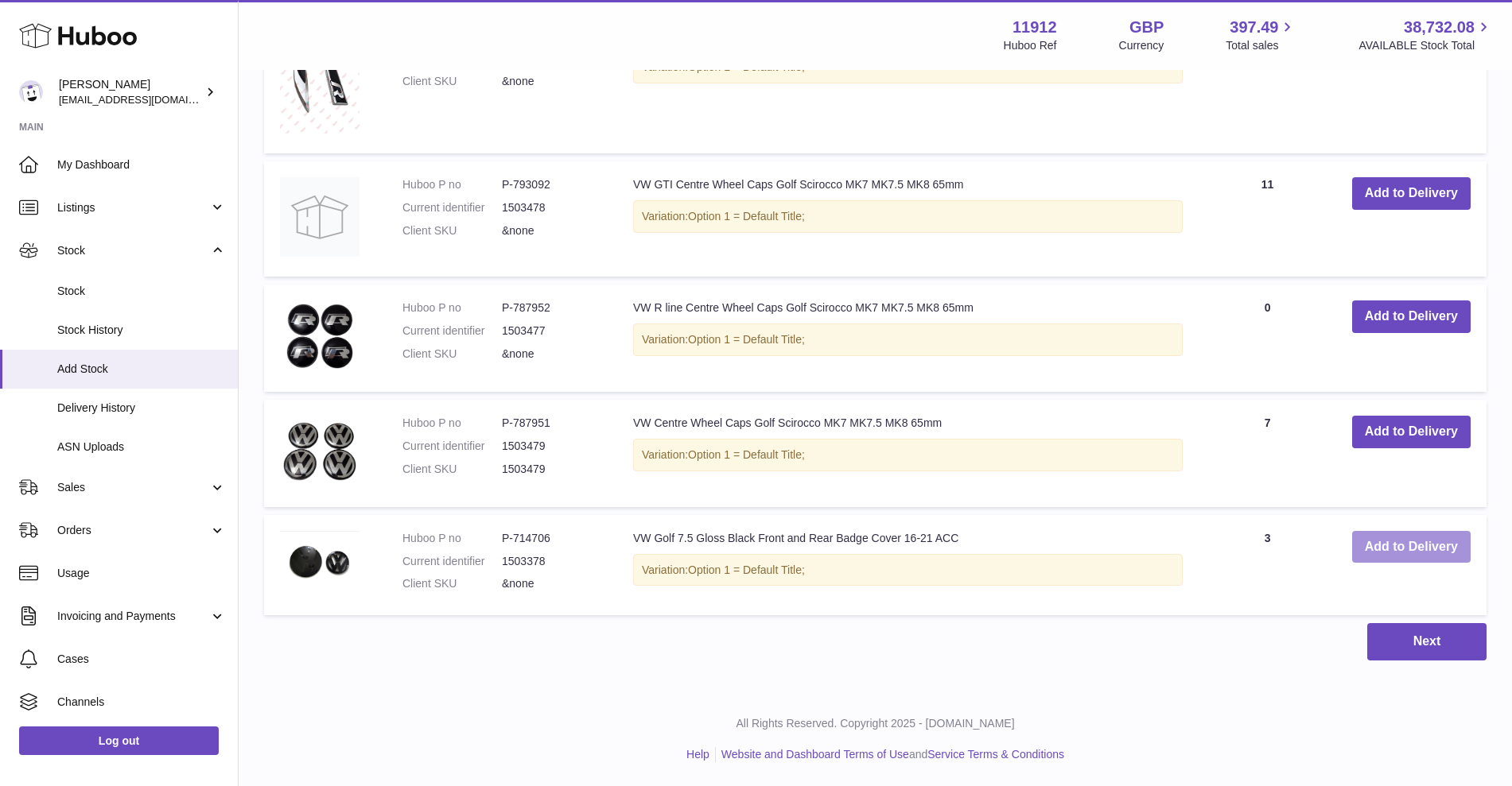
type input "***"
click at [1395, 548] on button "Add to Delivery" at bounding box center [1411, 547] width 119 height 33
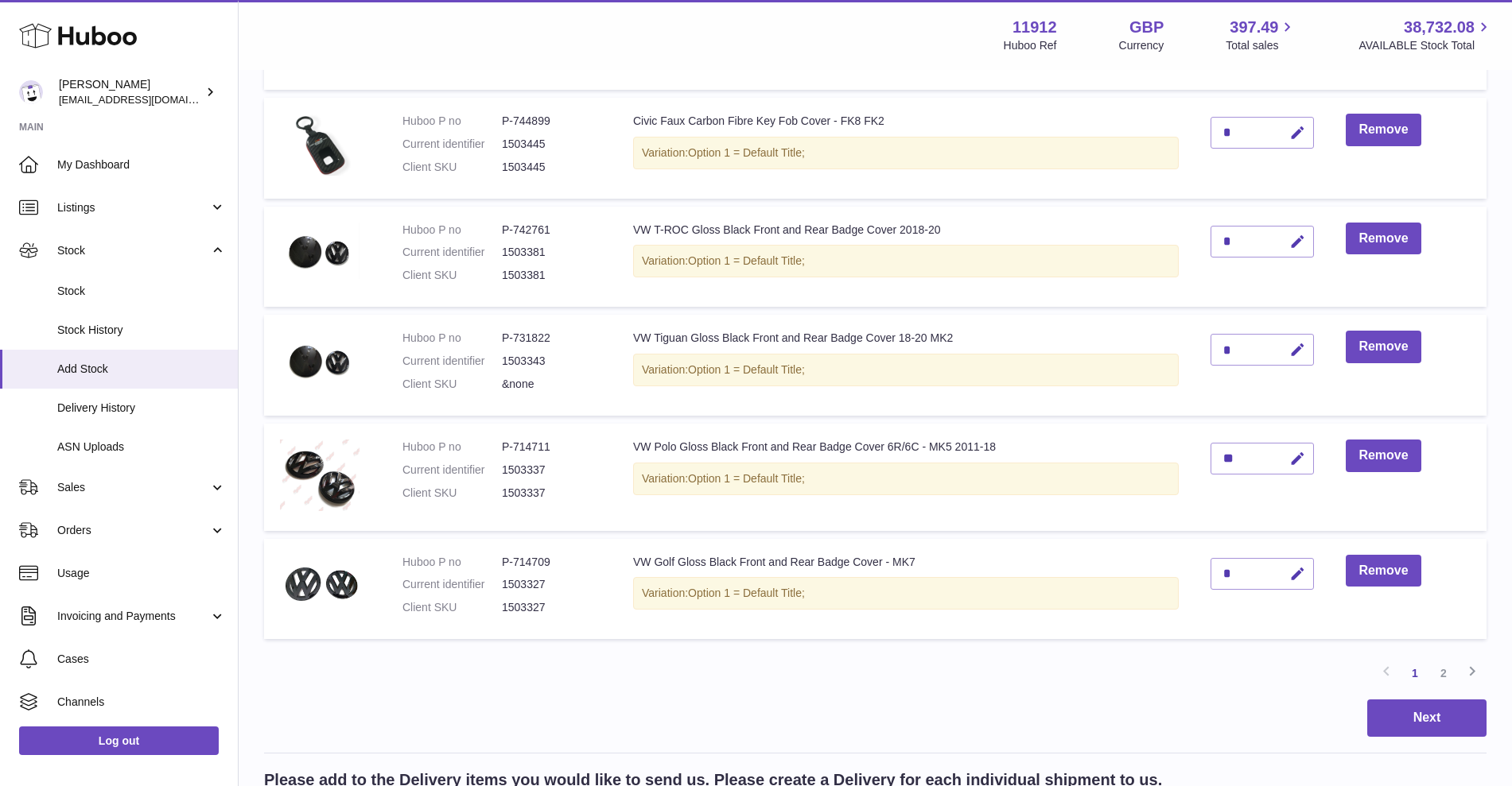
scroll to position [994, 0]
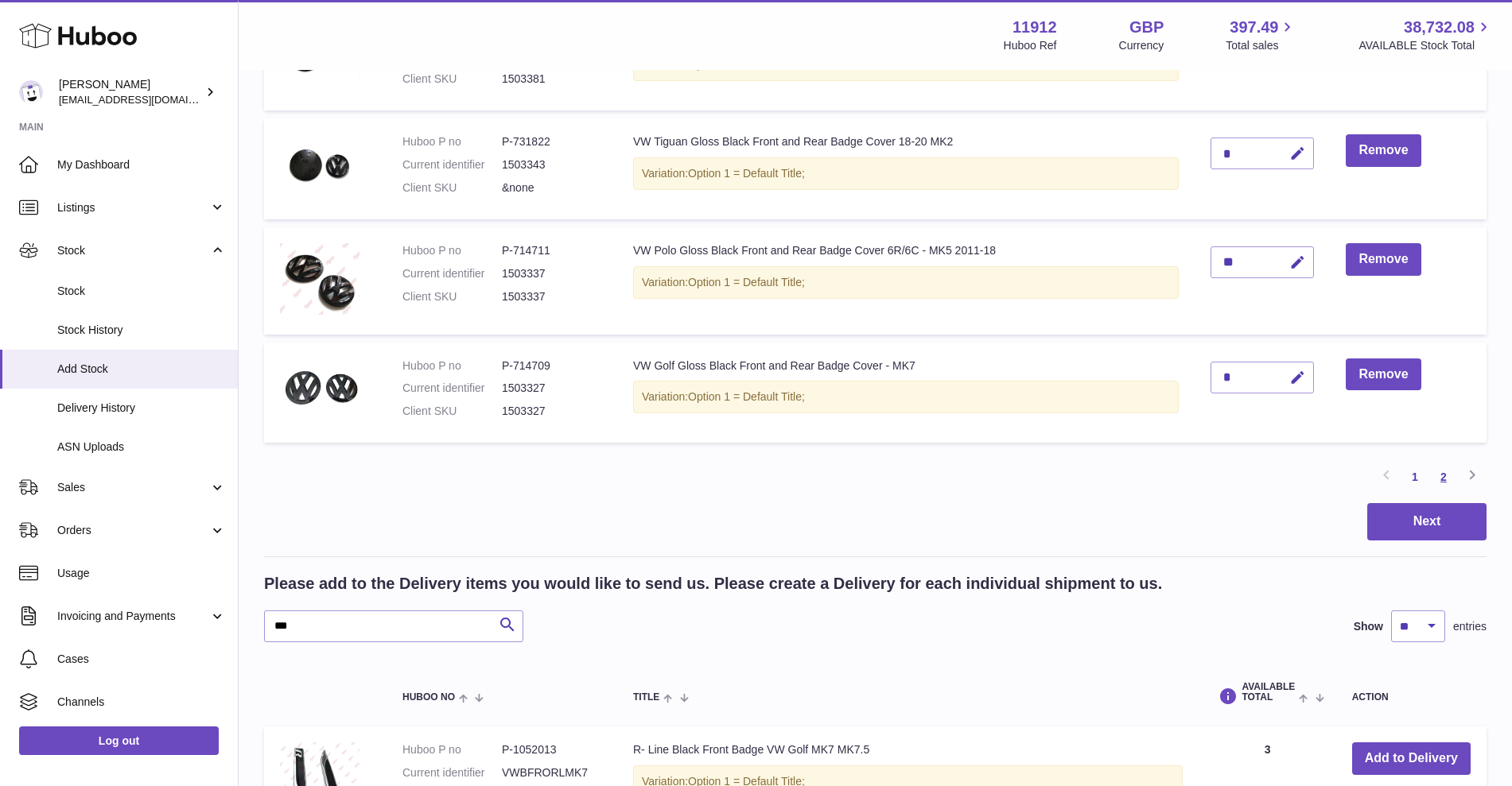
click at [1445, 482] on link "2" at bounding box center [1444, 477] width 29 height 29
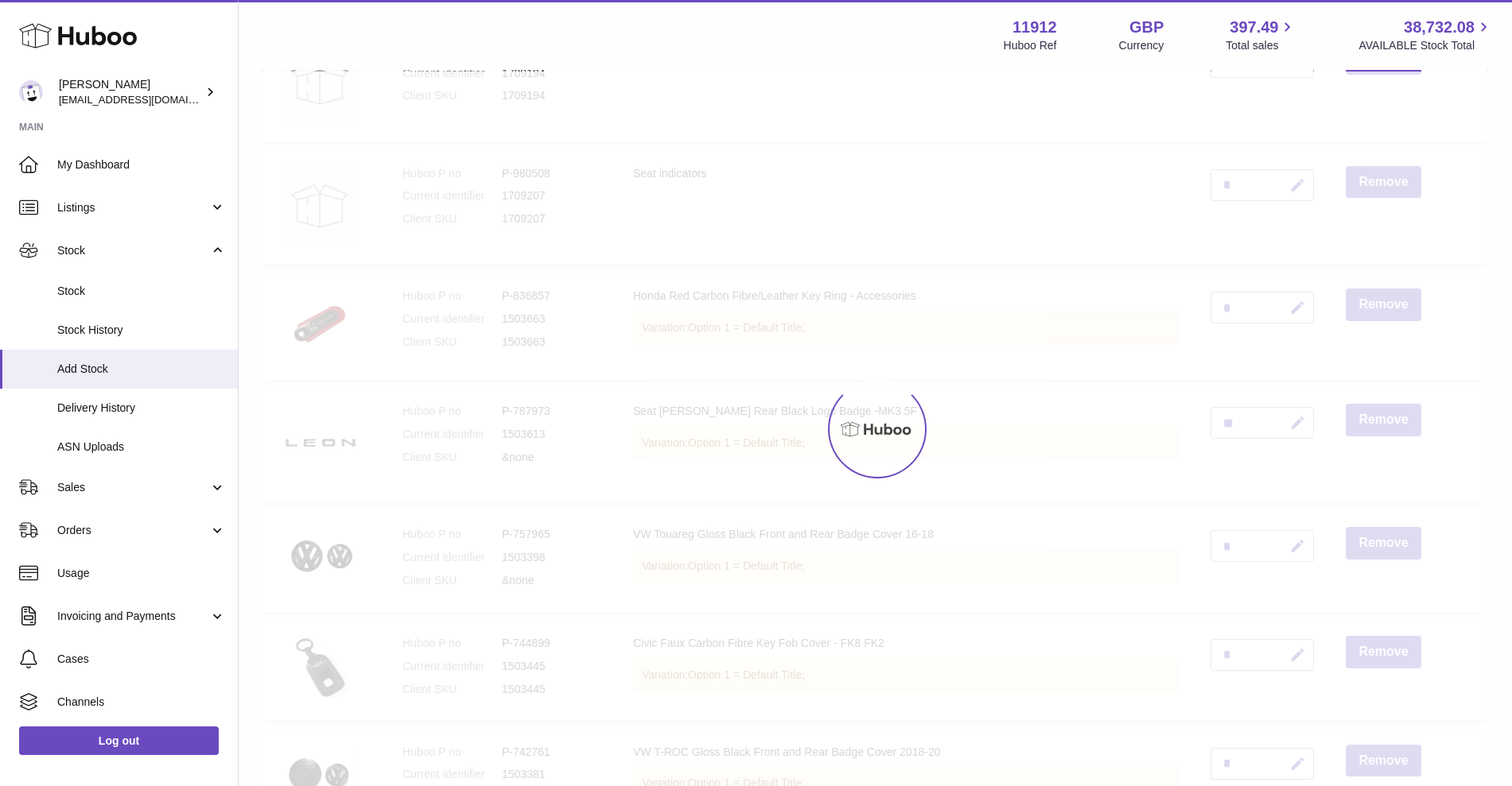
scroll to position [71, 0]
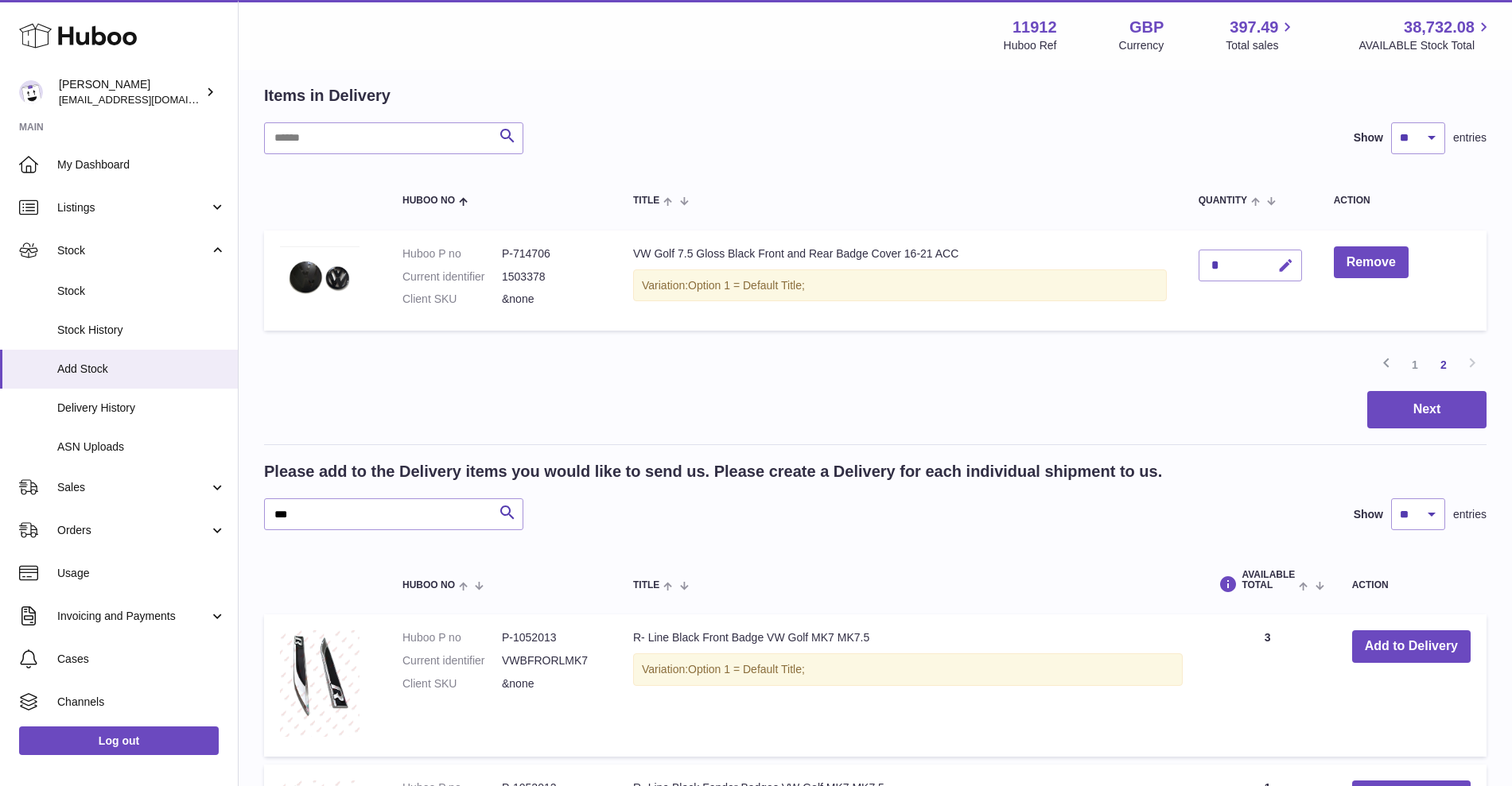
click at [1290, 262] on icon "button" at bounding box center [1285, 265] width 16 height 16
drag, startPoint x: 1231, startPoint y: 265, endPoint x: 1169, endPoint y: 254, distance: 63.0
click at [1169, 254] on tr "Huboo P no P-714706 Current identifier 1503378 Client SKU &none VW Golf 7.5 Glo…" at bounding box center [875, 280] width 1222 height 101
type input "*"
click at [1295, 262] on button "submit" at bounding box center [1283, 265] width 30 height 25
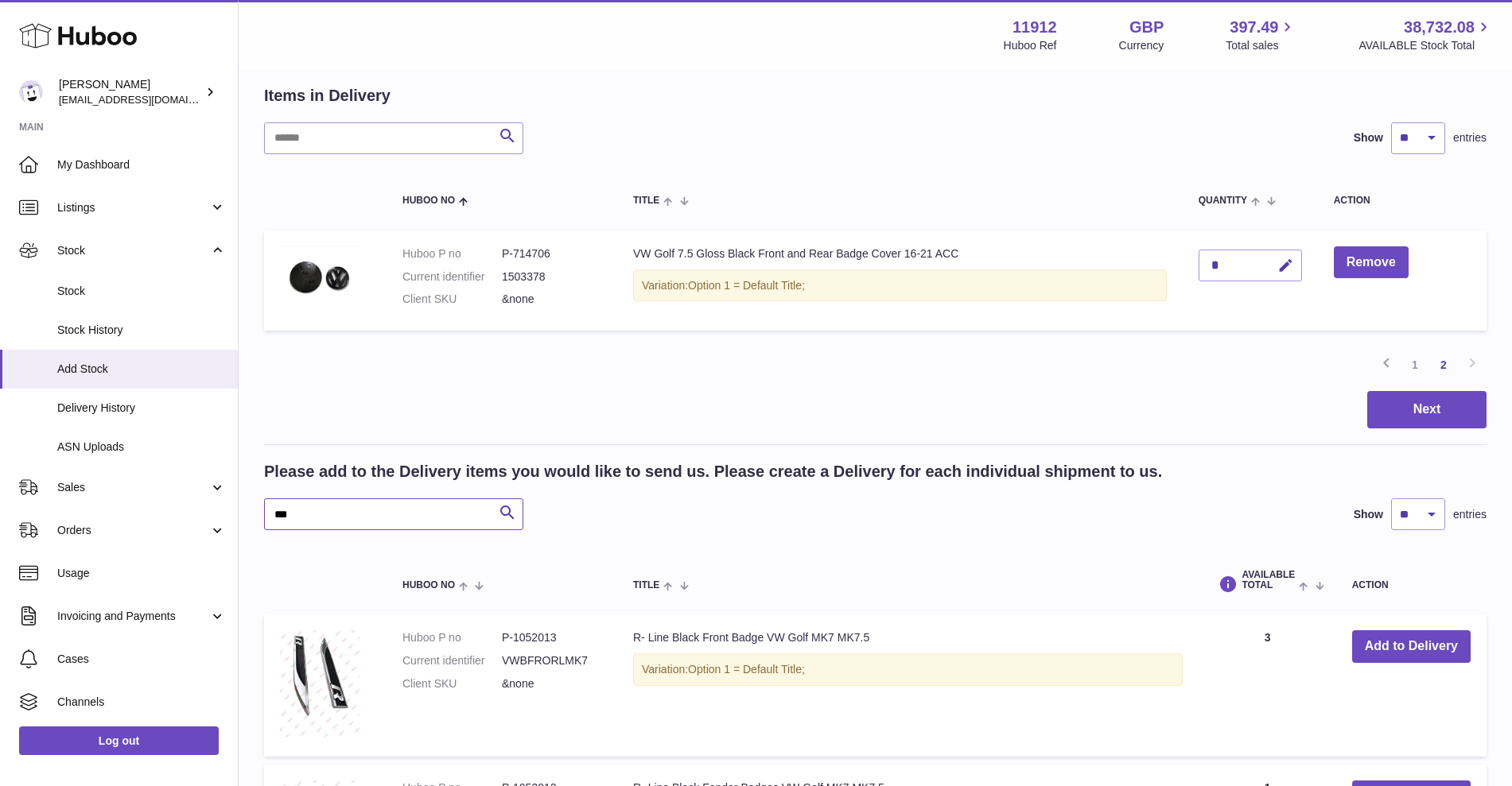
drag, startPoint x: 301, startPoint y: 511, endPoint x: 239, endPoint y: 511, distance: 62.0
click at [239, 511] on div "Create stock delivery - upload to Huboo the delivery details and expected incom…" at bounding box center [875, 797] width 1273 height 1594
type input "**"
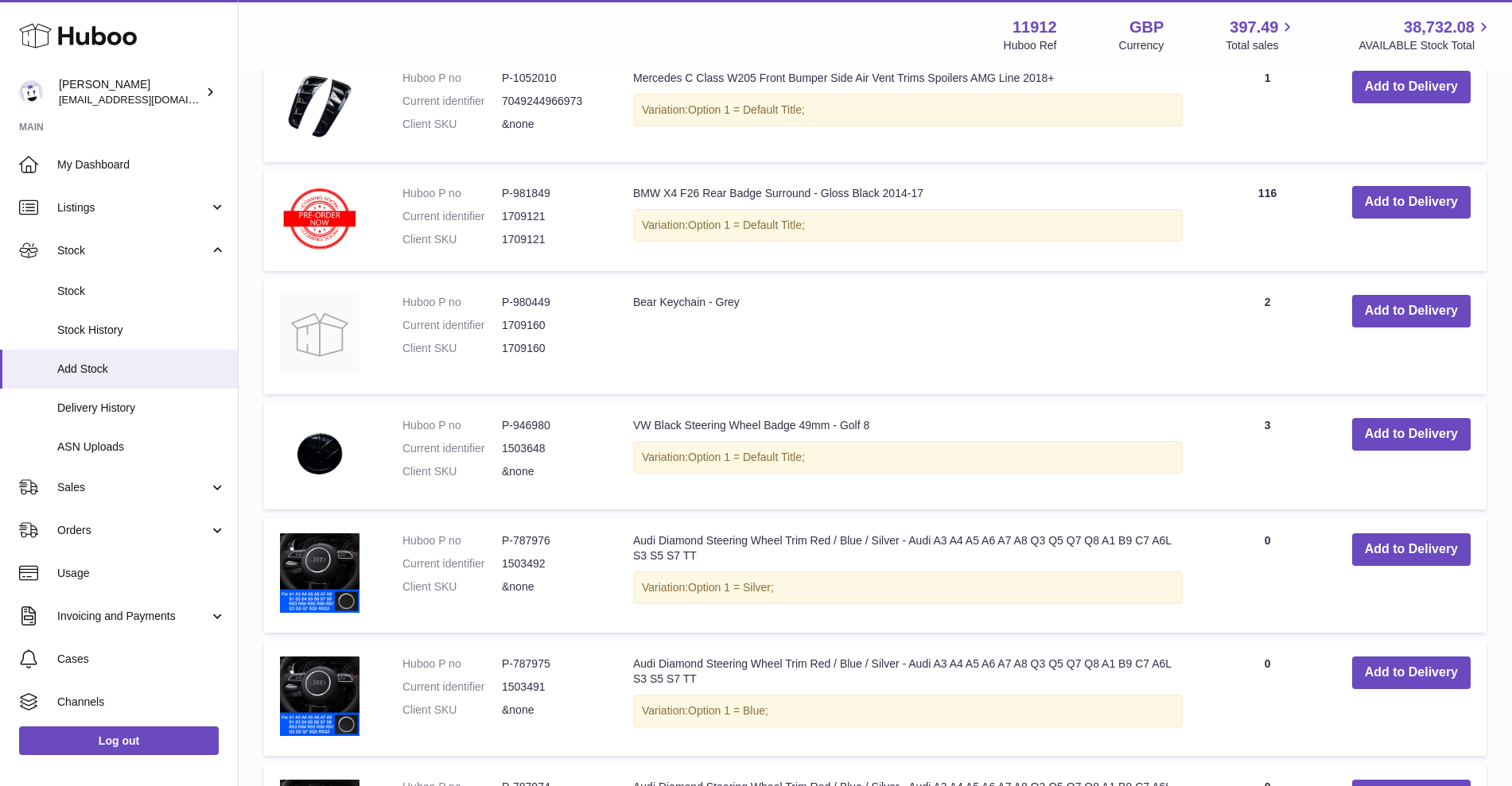
scroll to position [867, 0]
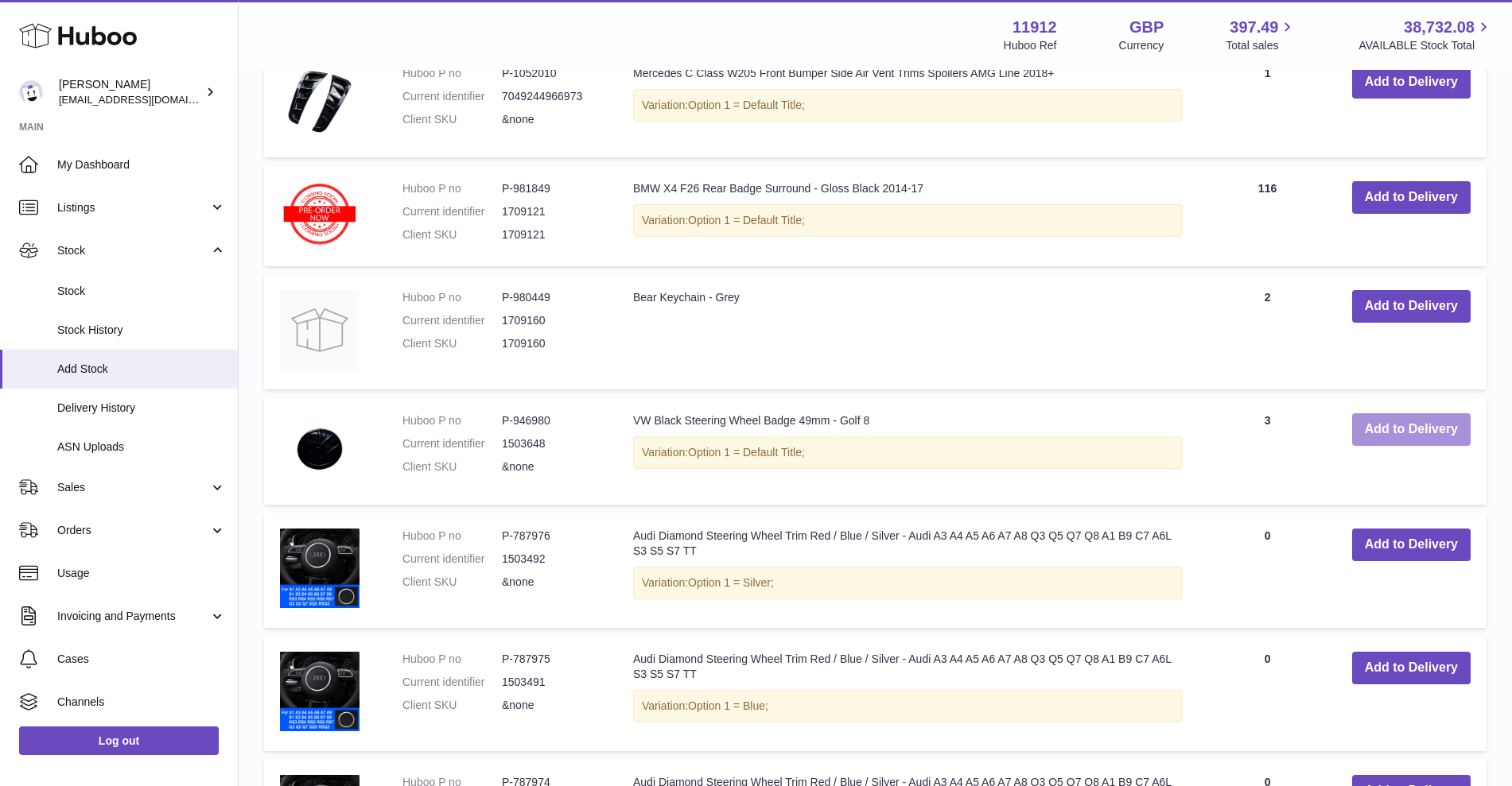
click at [1387, 426] on button "Add to Delivery" at bounding box center [1411, 430] width 119 height 33
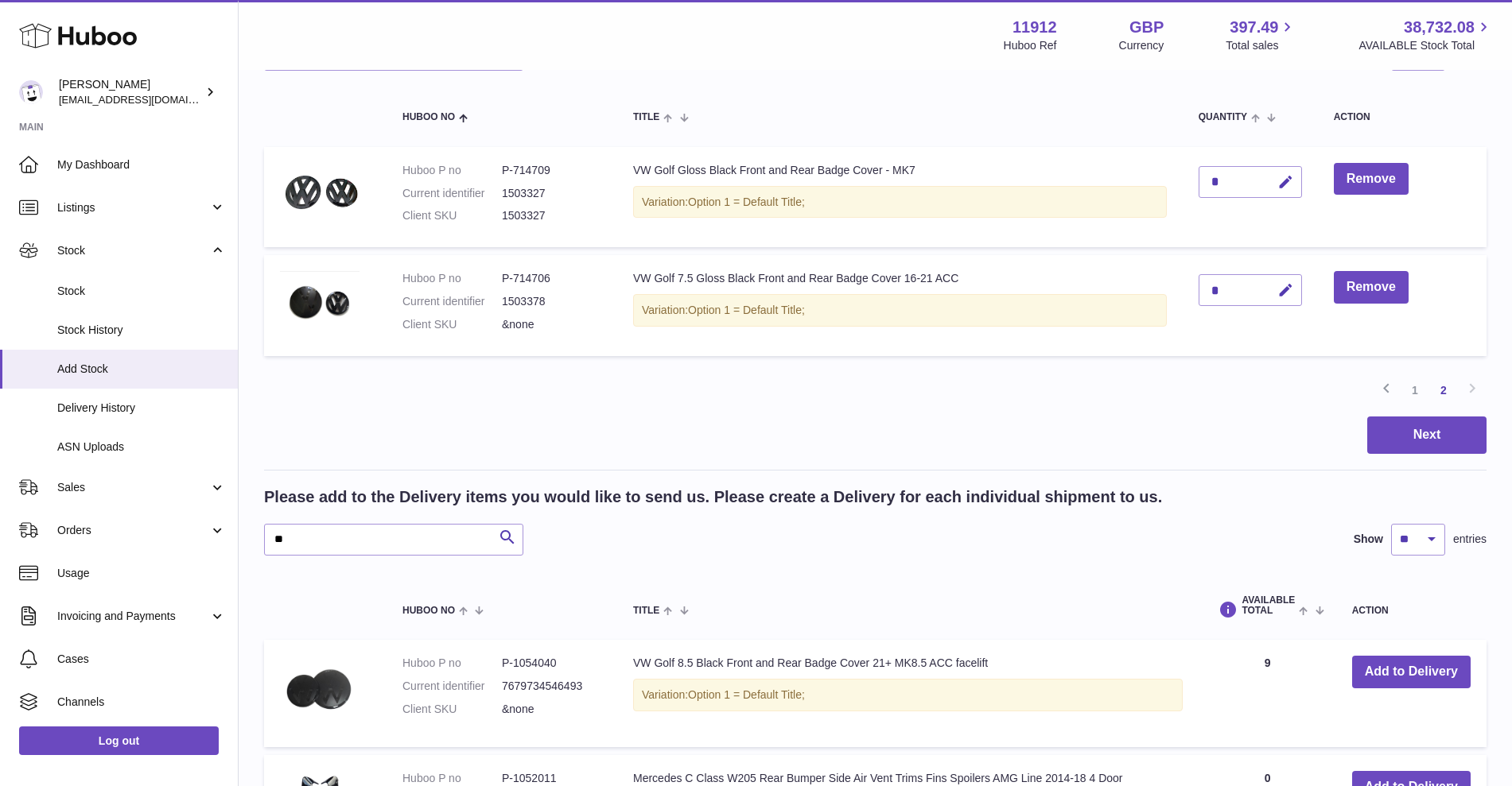
scroll to position [0, 0]
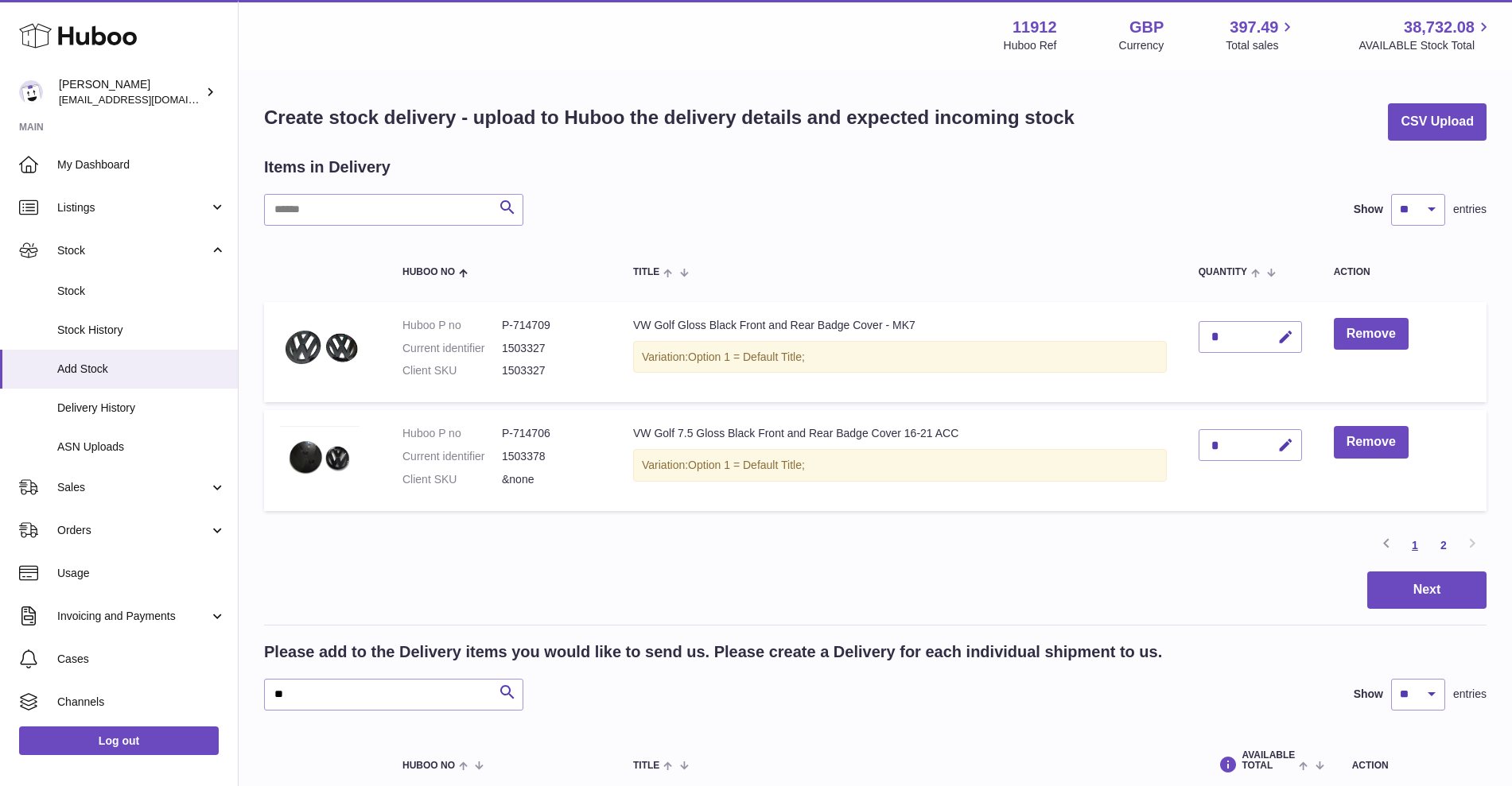
click at [1414, 539] on link "1" at bounding box center [1415, 545] width 29 height 29
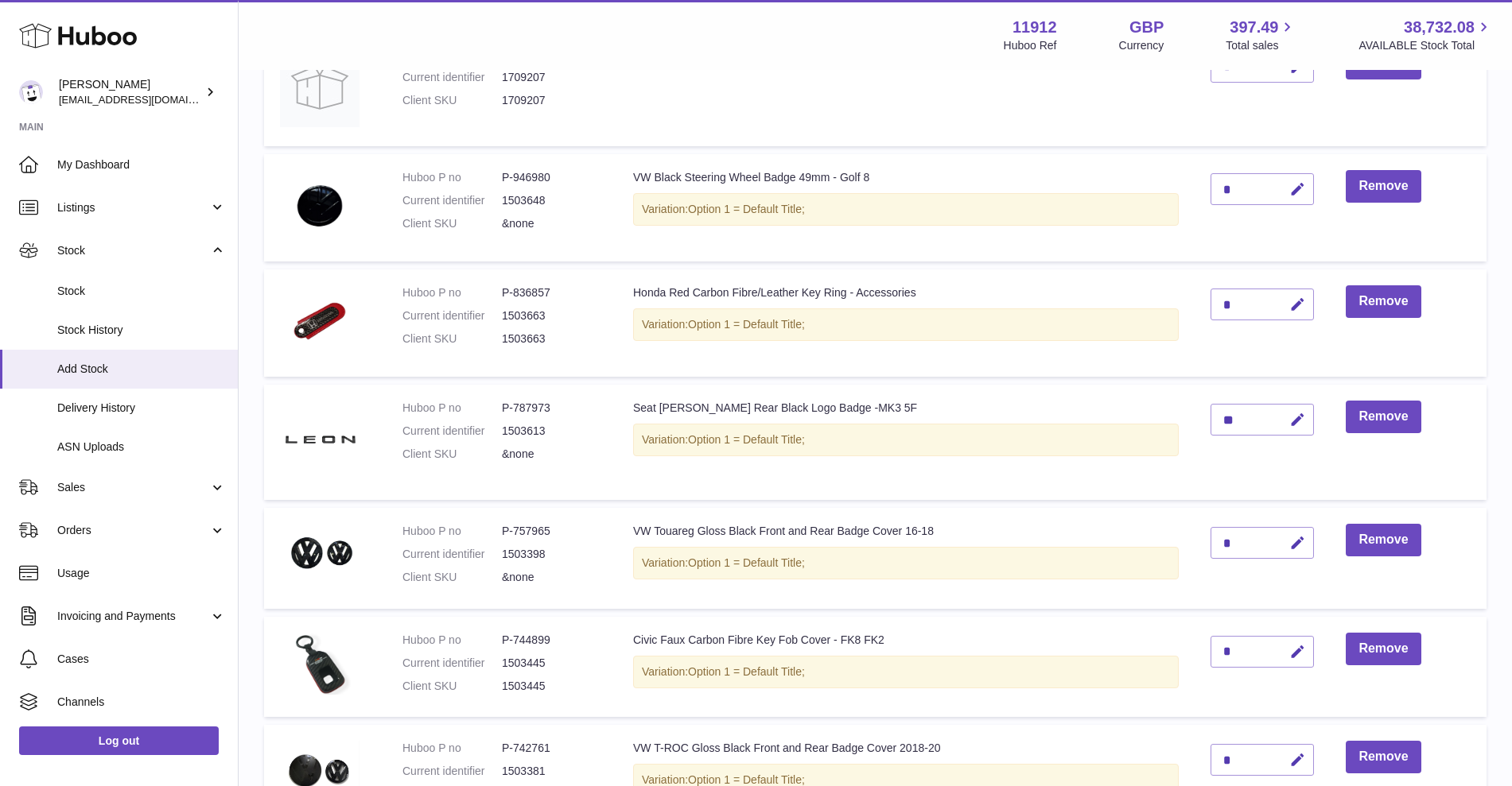
scroll to position [370, 0]
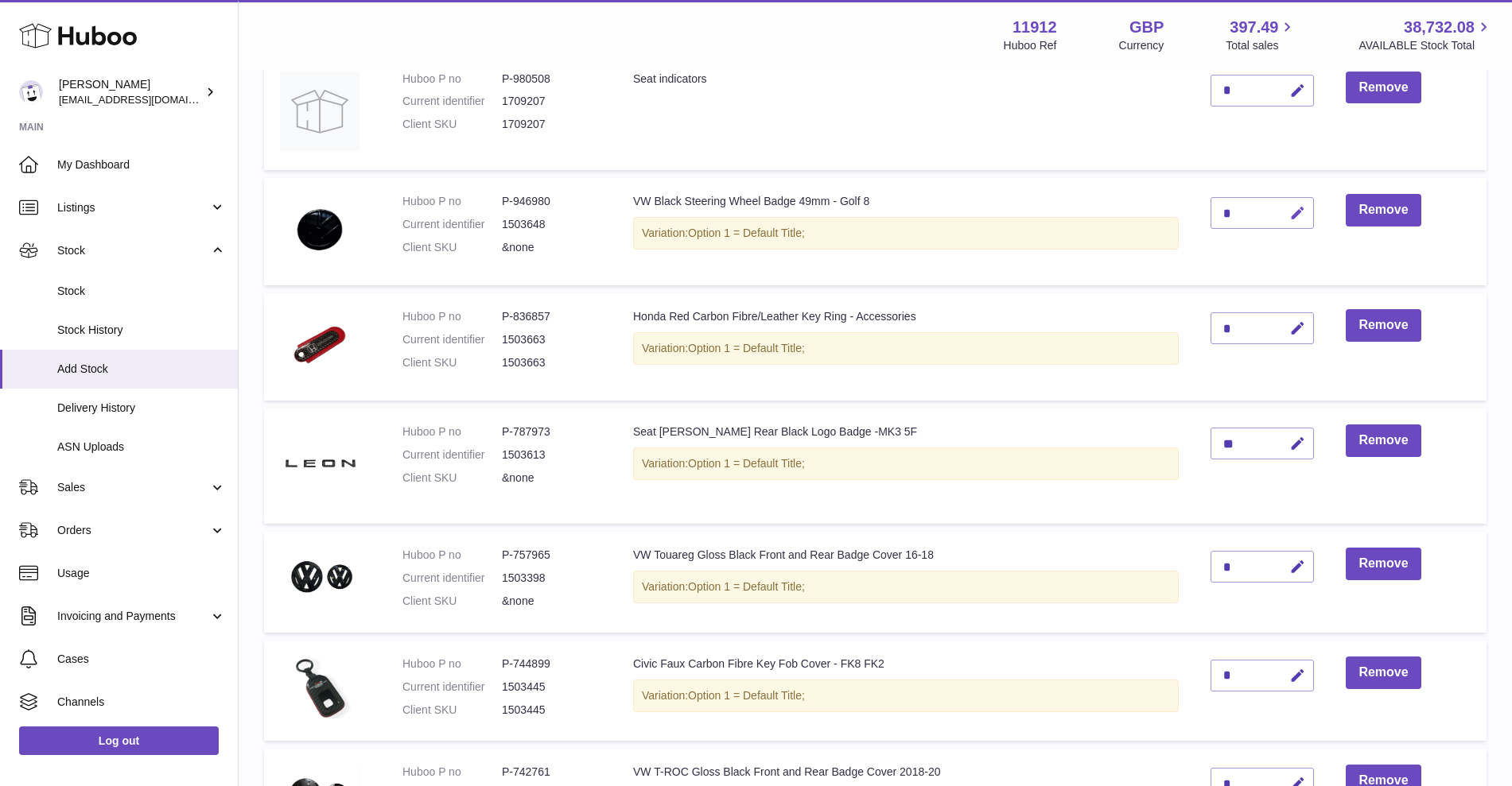
click at [1296, 221] on icon "button" at bounding box center [1297, 213] width 16 height 16
drag, startPoint x: 1238, startPoint y: 216, endPoint x: 1205, endPoint y: 212, distance: 33.2
click at [1205, 212] on td "*" at bounding box center [1262, 231] width 135 height 107
type input "*"
click at [1303, 220] on icon "submit" at bounding box center [1297, 213] width 14 height 14
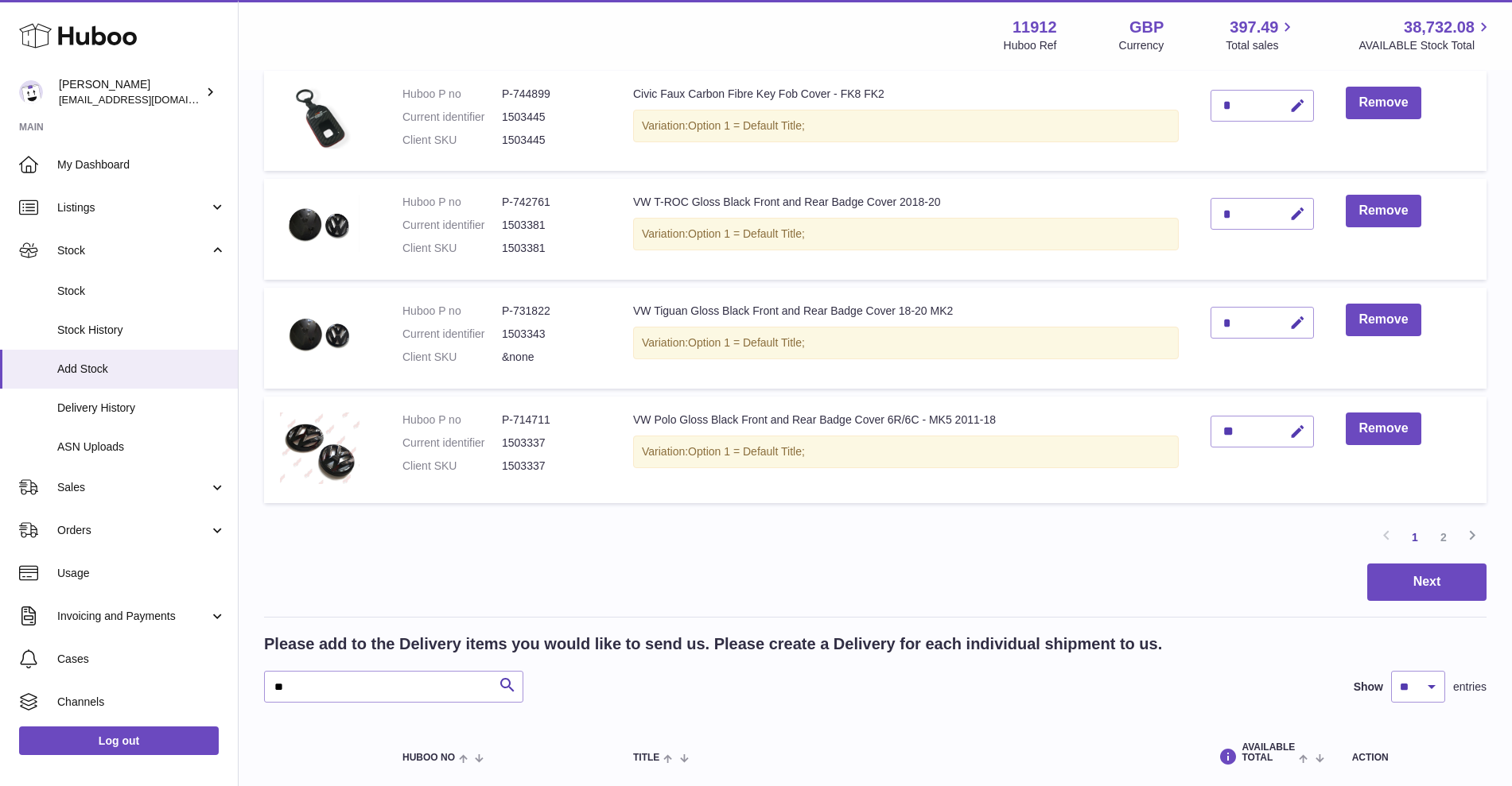
scroll to position [966, 0]
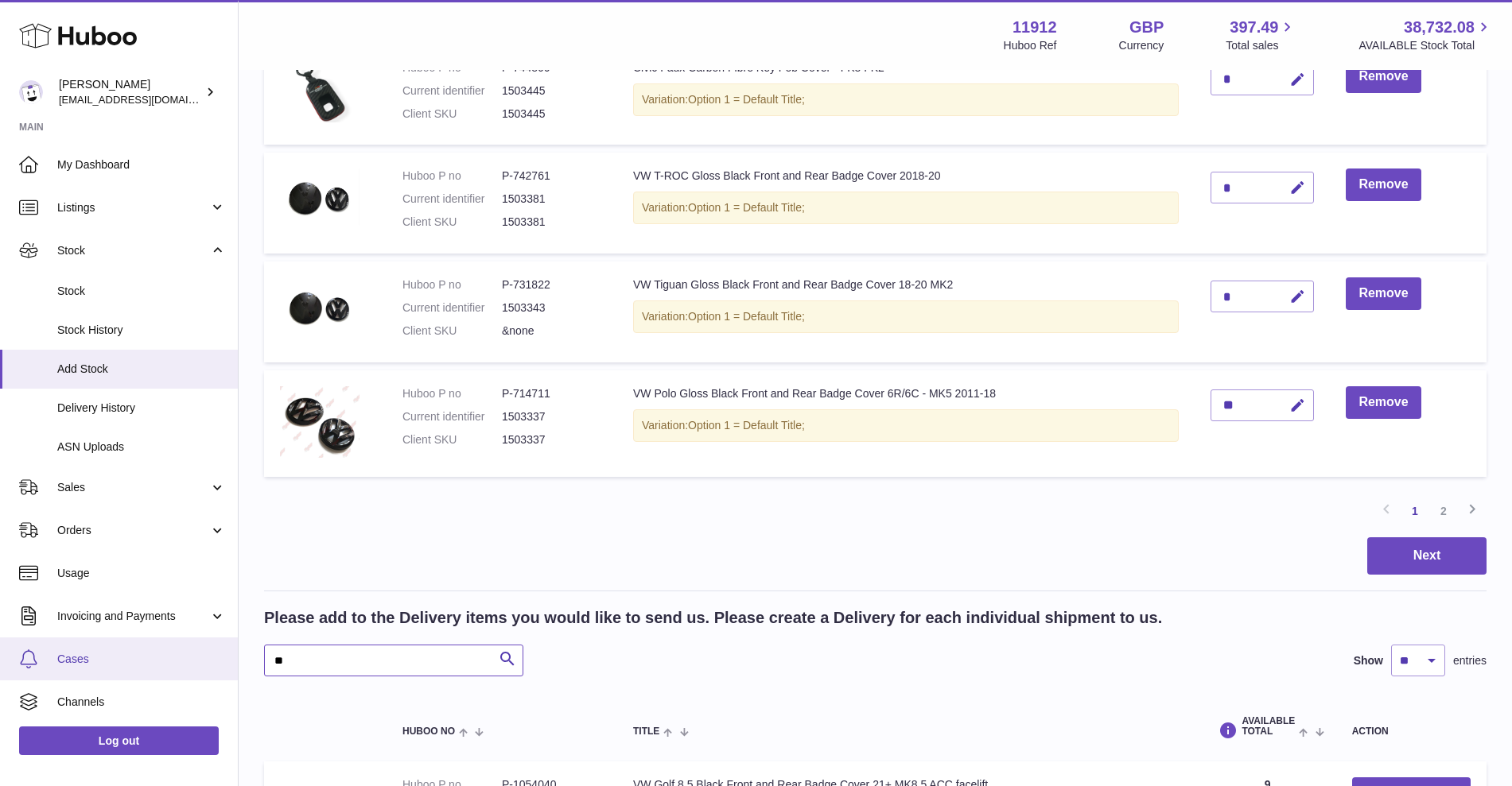
drag, startPoint x: 310, startPoint y: 656, endPoint x: 225, endPoint y: 666, distance: 85.6
click at [225, 666] on div "Huboo Zahoor Azam info@carbonmyride.com Main My Dashboard Listings Not with Hub…" at bounding box center [756, 584] width 1512 height 3101
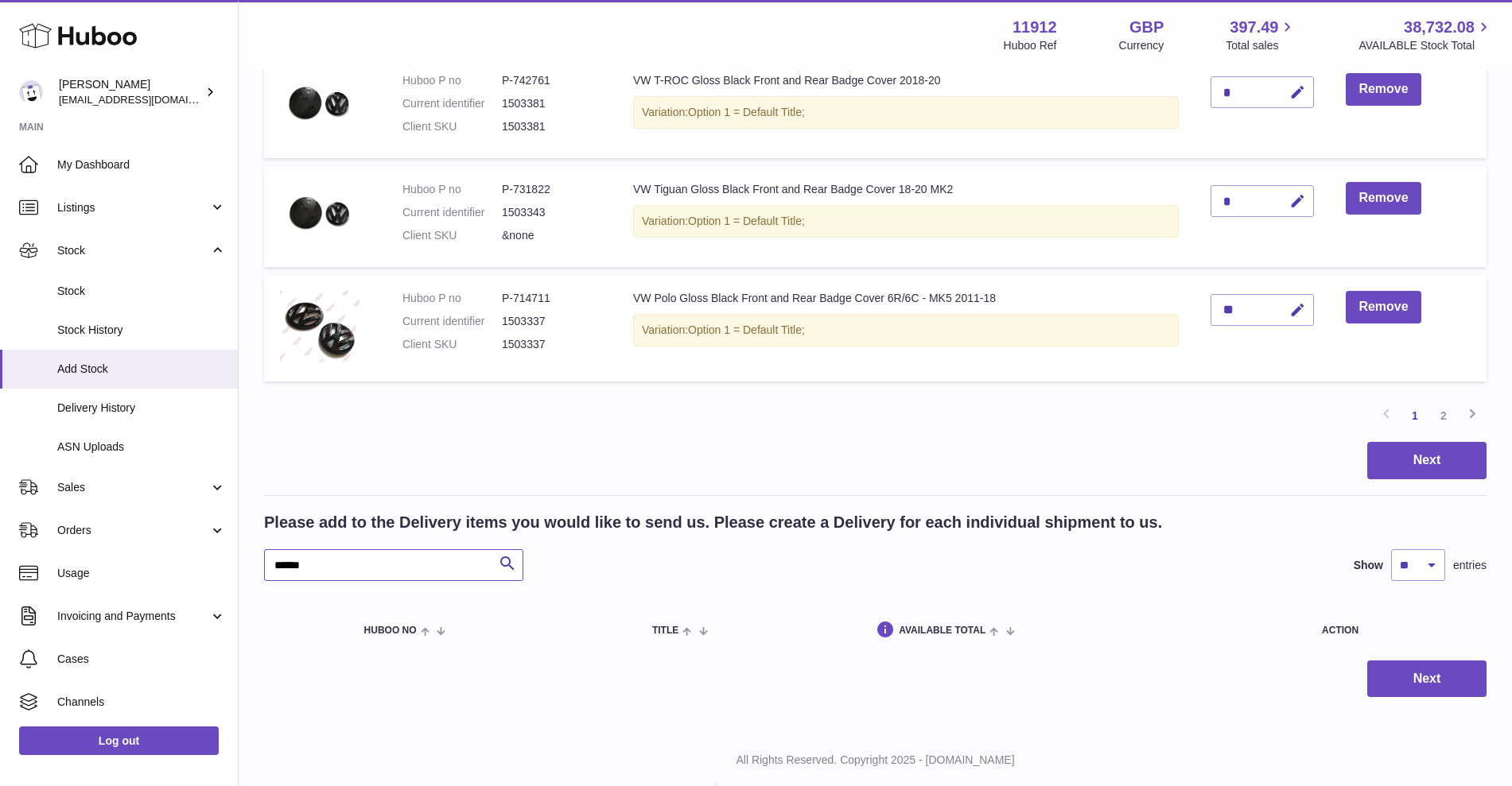
scroll to position [1098, 0]
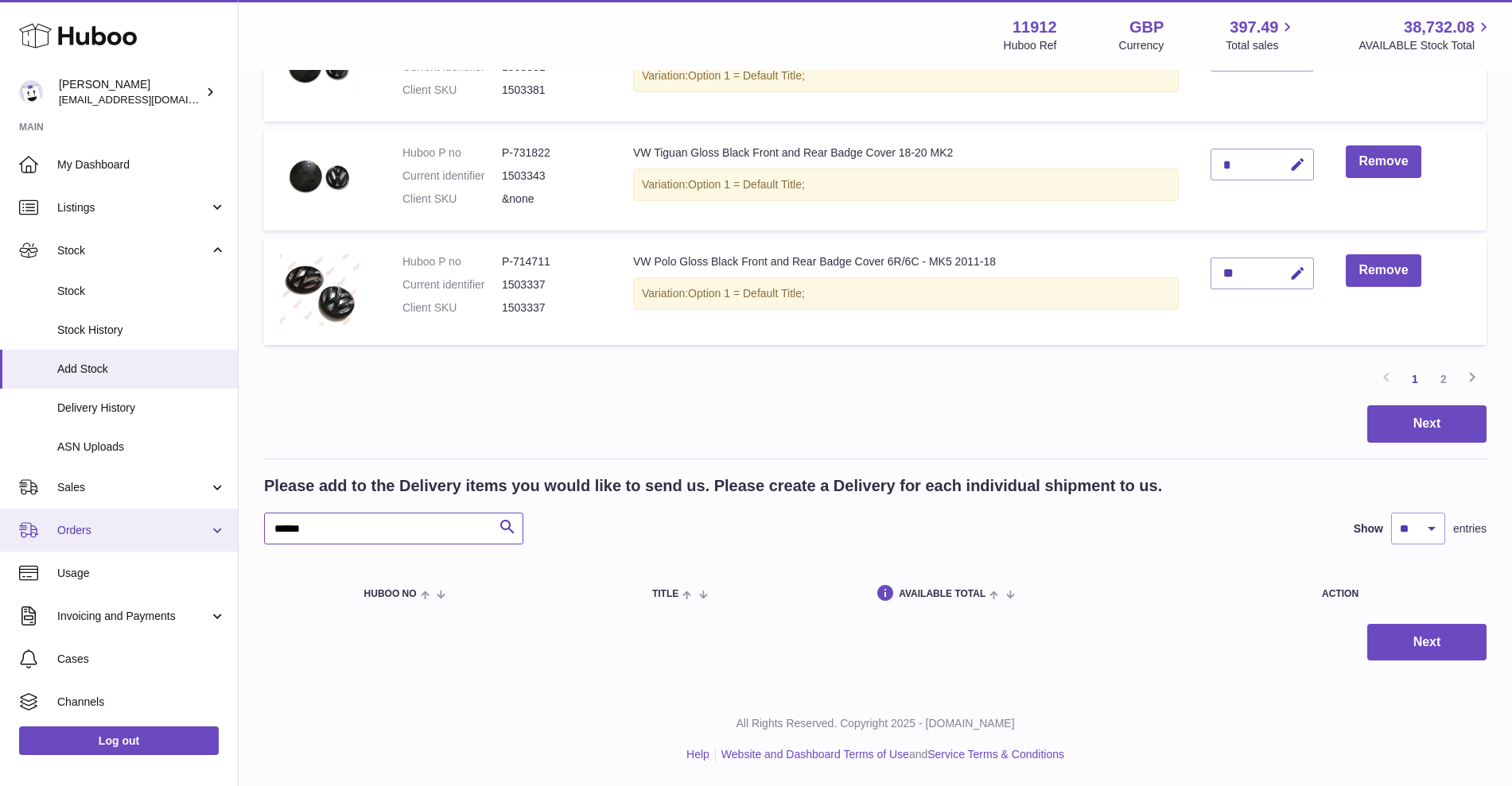
drag, startPoint x: 396, startPoint y: 535, endPoint x: 138, endPoint y: 529, distance: 258.1
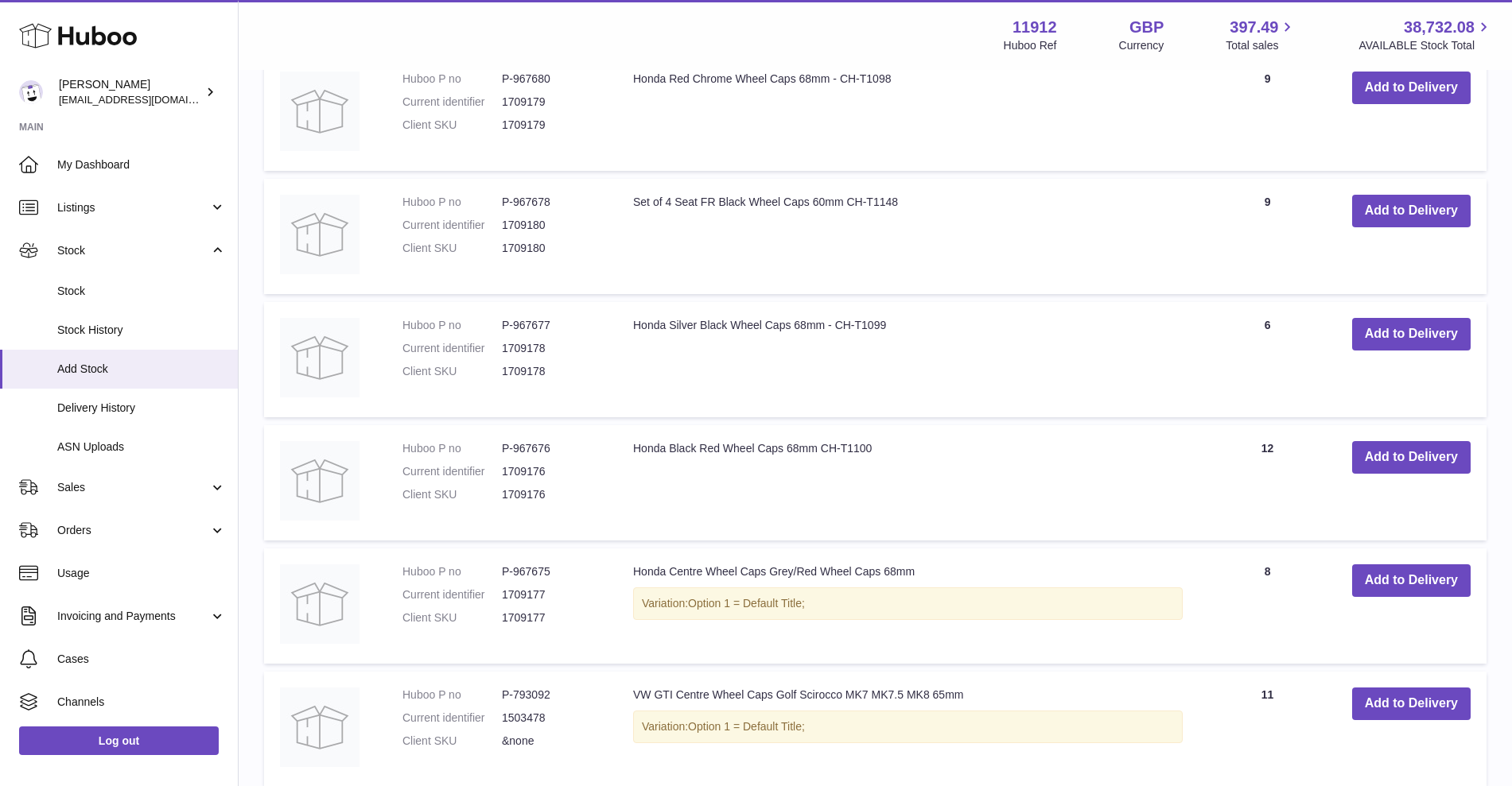
scroll to position [2092, 0]
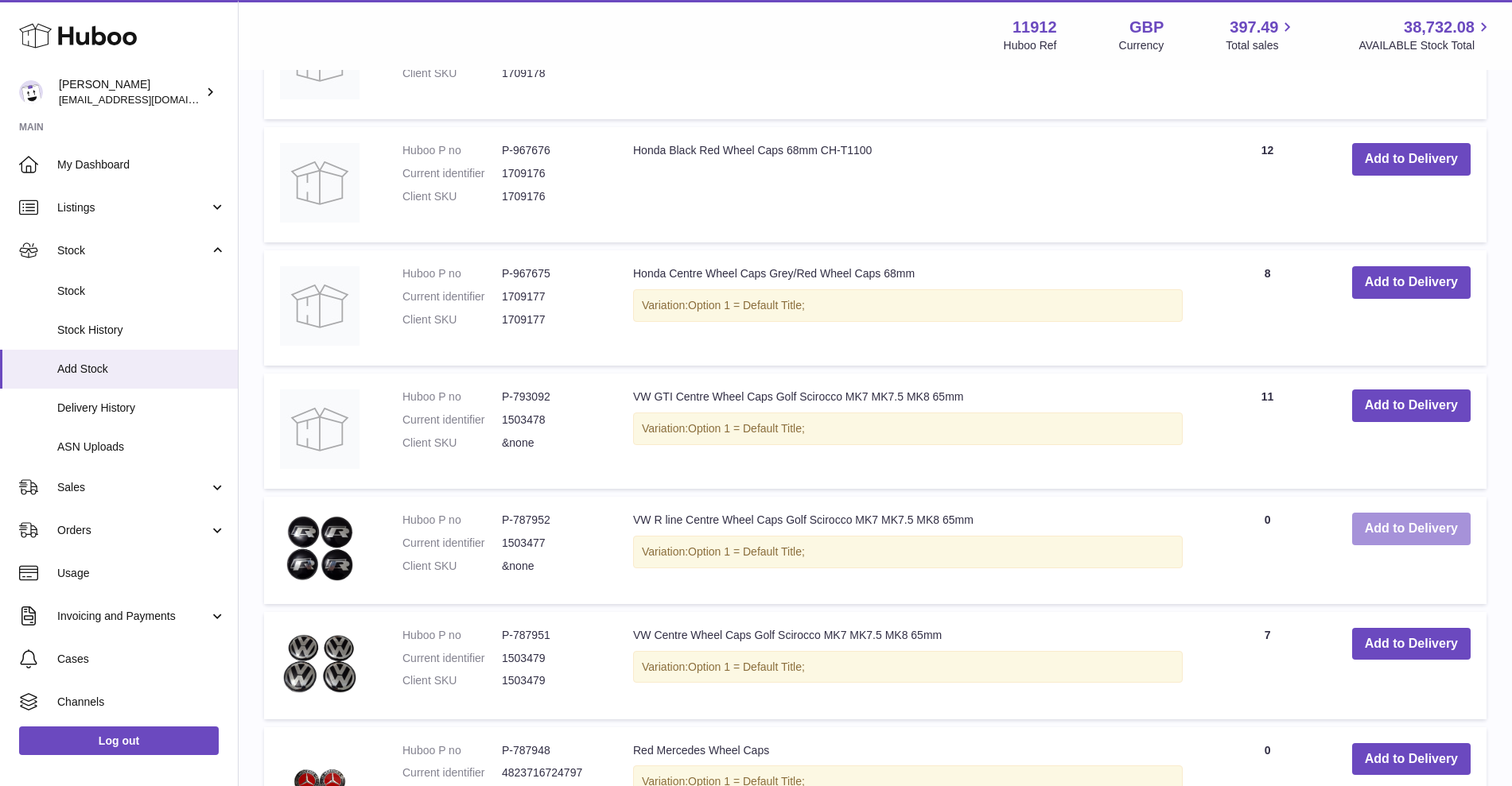
type input "*********"
click at [1449, 536] on button "Add to Delivery" at bounding box center [1411, 529] width 119 height 33
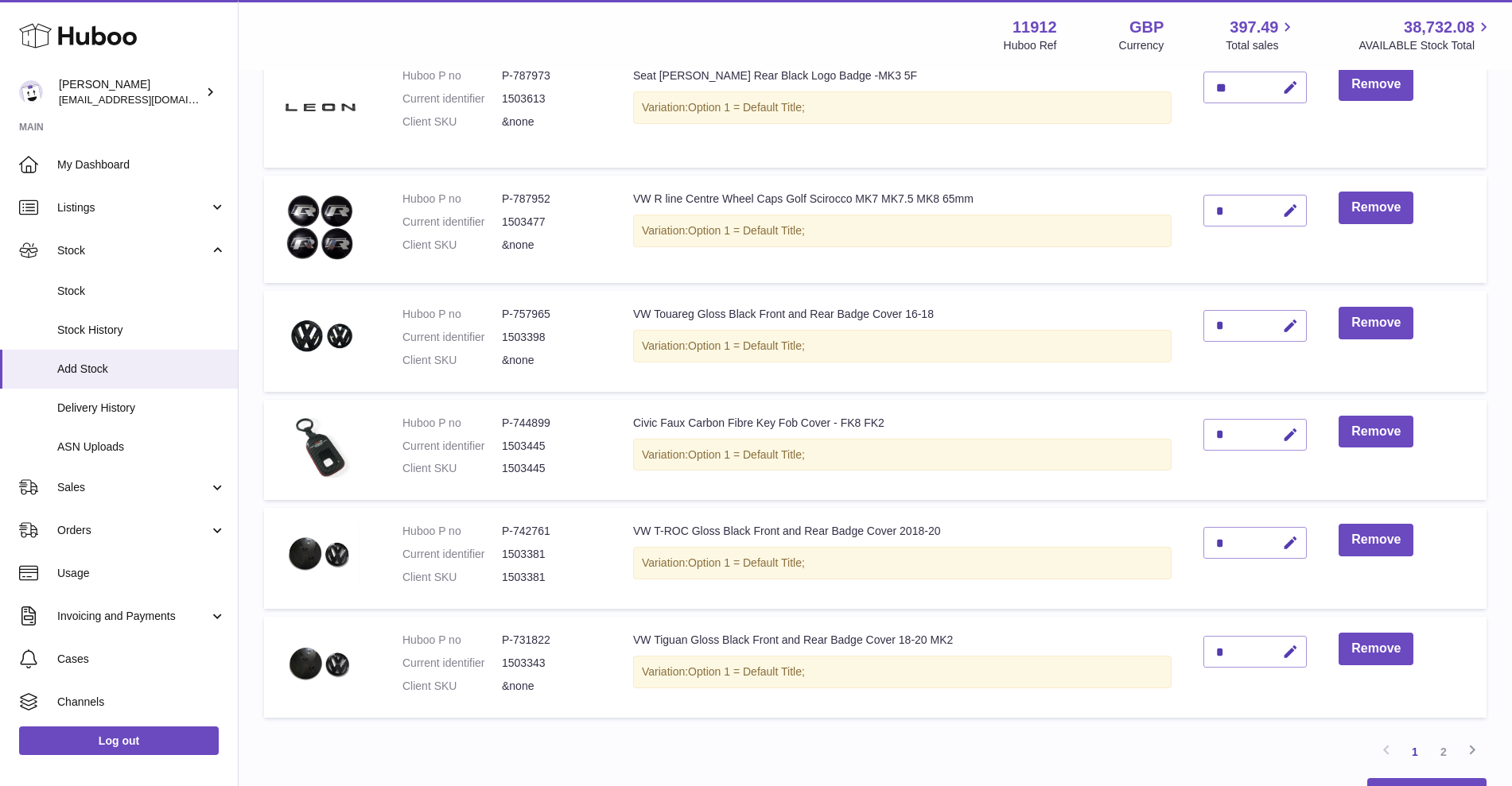
scroll to position [503, 0]
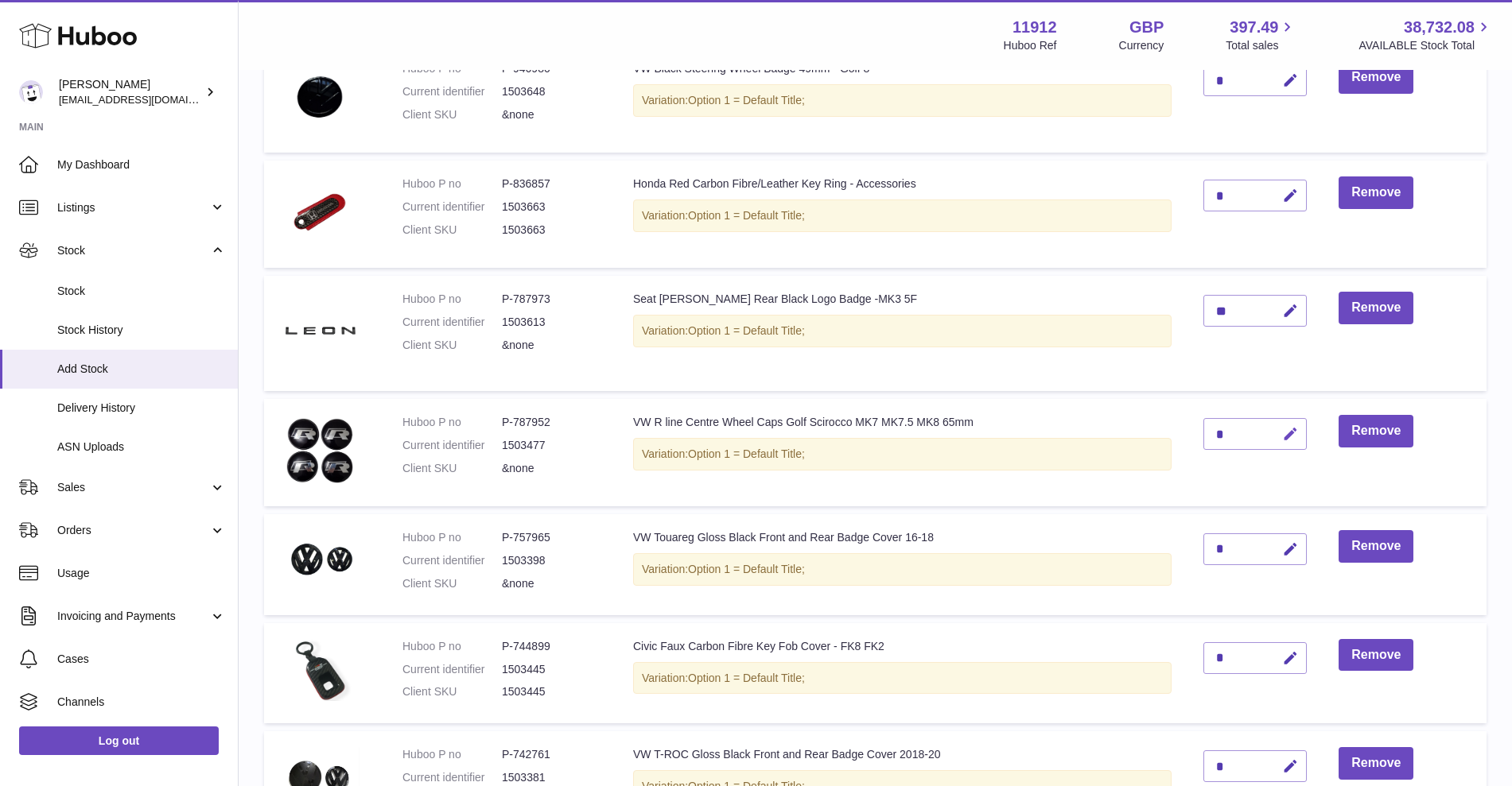
click at [1296, 431] on icon "button" at bounding box center [1289, 433] width 16 height 16
drag, startPoint x: 1235, startPoint y: 439, endPoint x: 1172, endPoint y: 436, distance: 63.1
click at [1172, 436] on tr "Huboo P no P-787952 Current identifier 1503477 Client SKU &none VW R line Centr…" at bounding box center [875, 452] width 1222 height 107
type input "*"
click at [1290, 427] on icon "submit" at bounding box center [1290, 433] width 14 height 14
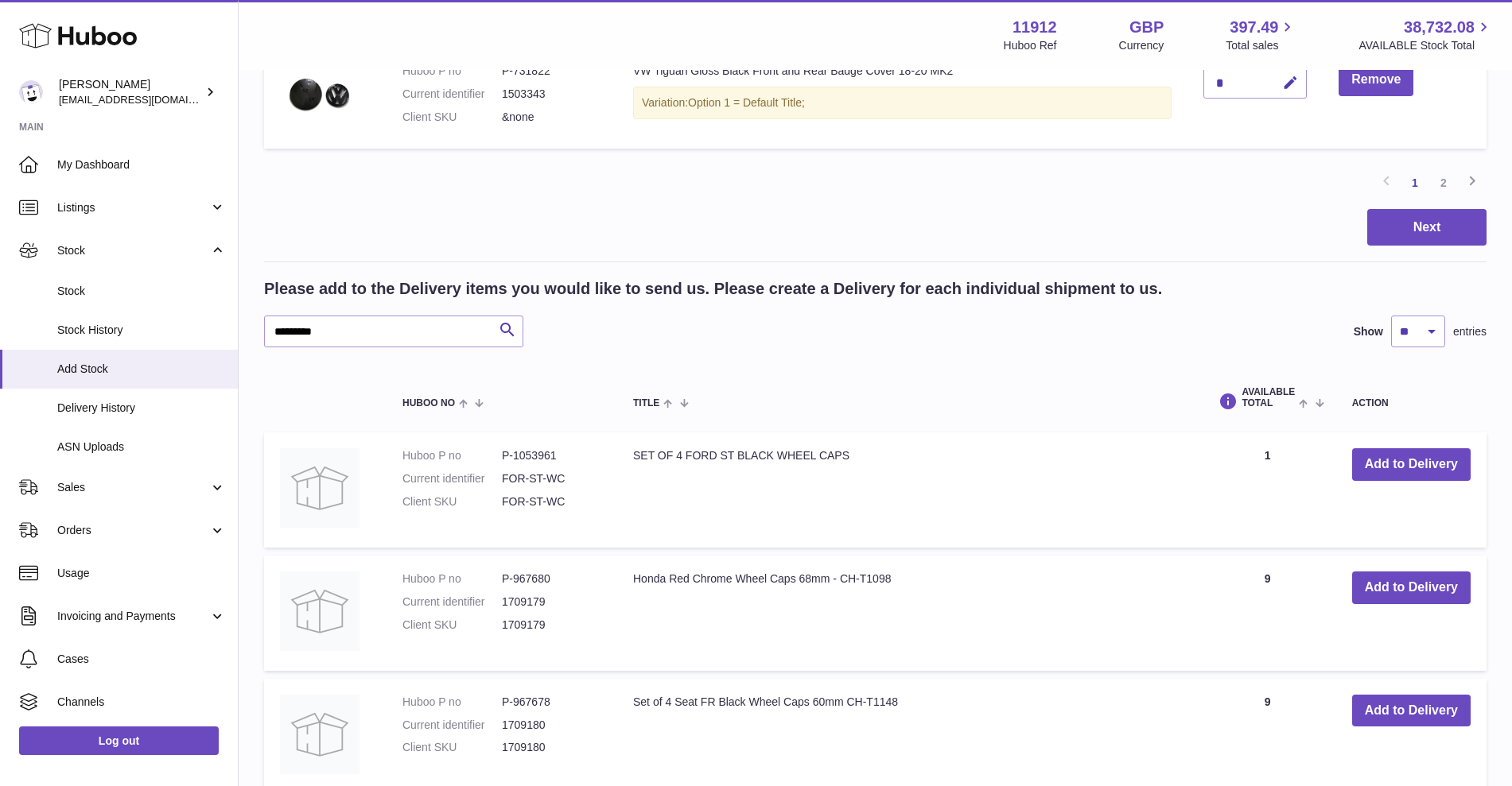
scroll to position [1297, 0]
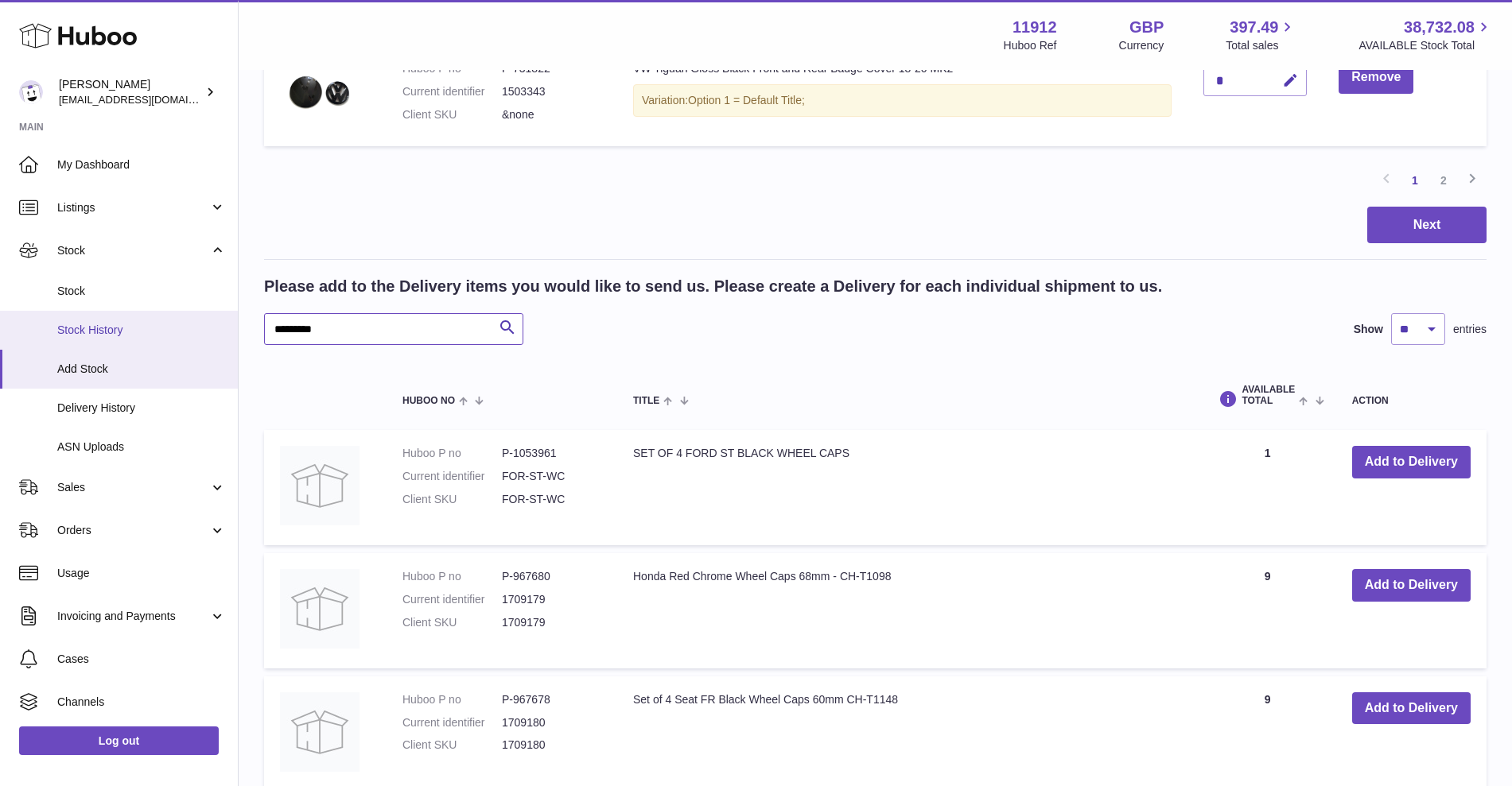
drag, startPoint x: 344, startPoint y: 328, endPoint x: 163, endPoint y: 321, distance: 181.1
click at [163, 321] on div "Huboo Zahoor Azam info@carbonmyride.com Main My Dashboard Listings Not with Hub…" at bounding box center [756, 289] width 1512 height 3173
type input "*****"
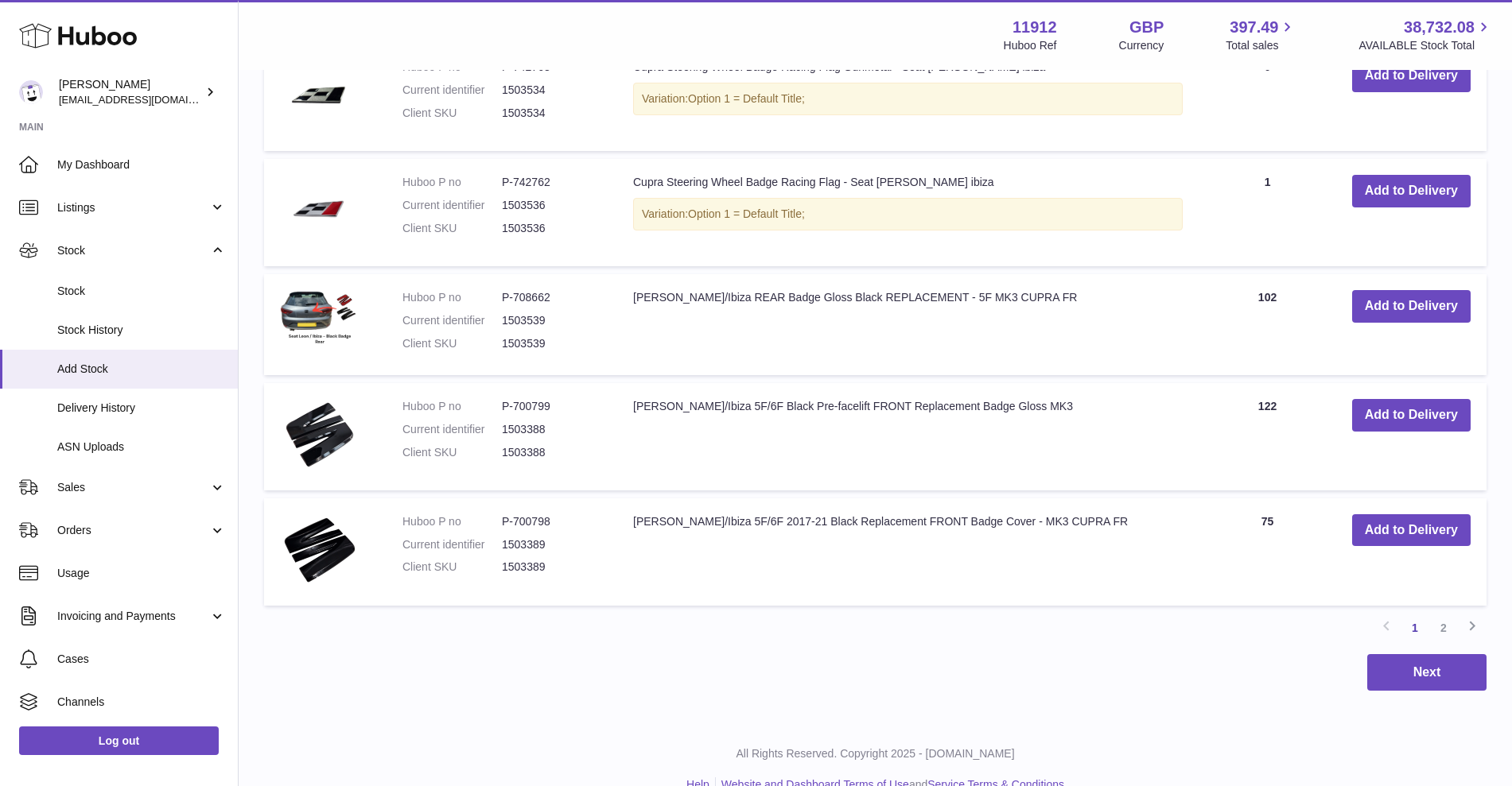
scroll to position [1993, 0]
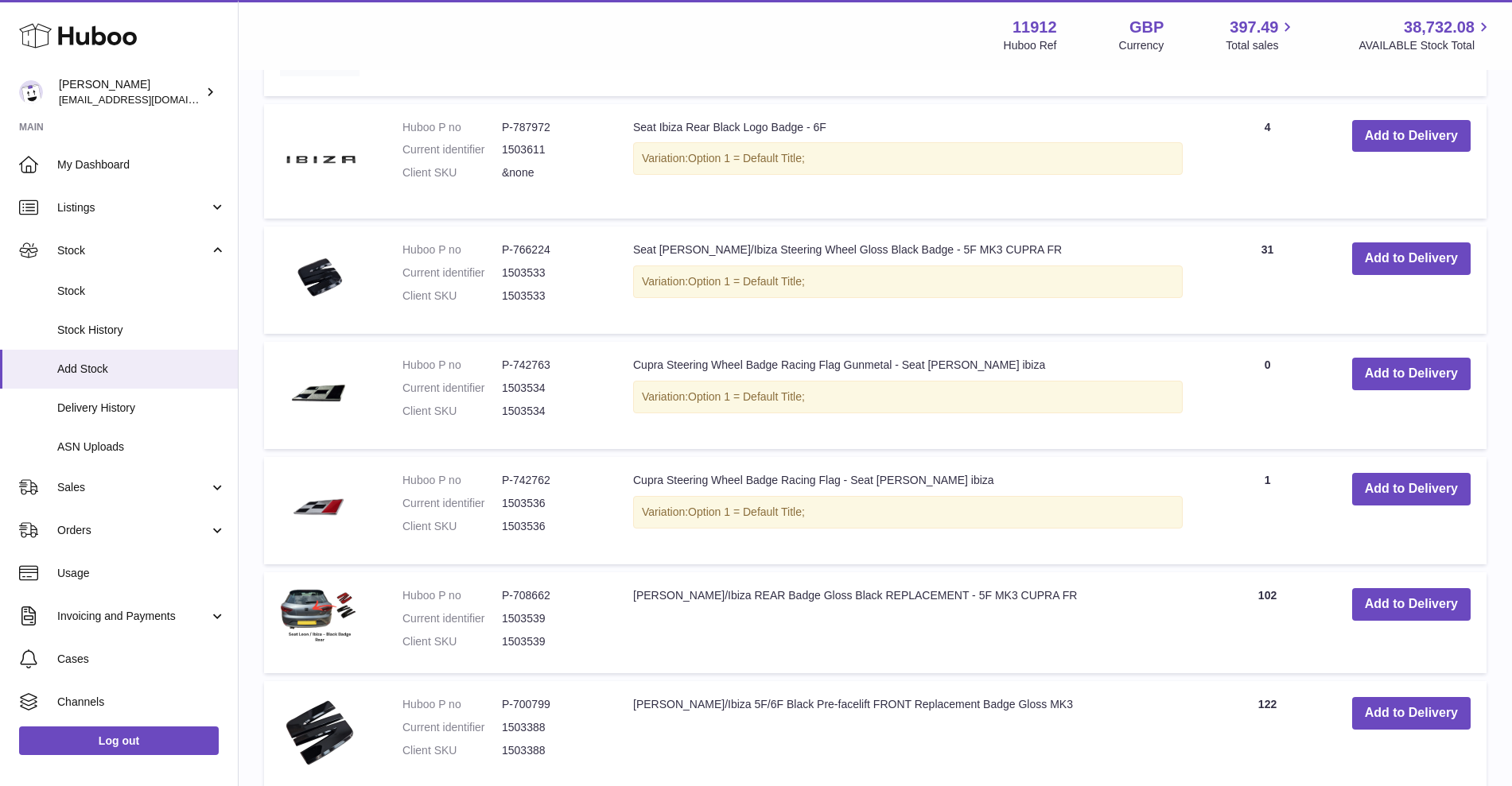
click at [1385, 109] on td "Add to Delivery" at bounding box center [1411, 162] width 150 height 116
click at [1394, 144] on button "Add to Delivery" at bounding box center [1411, 137] width 119 height 33
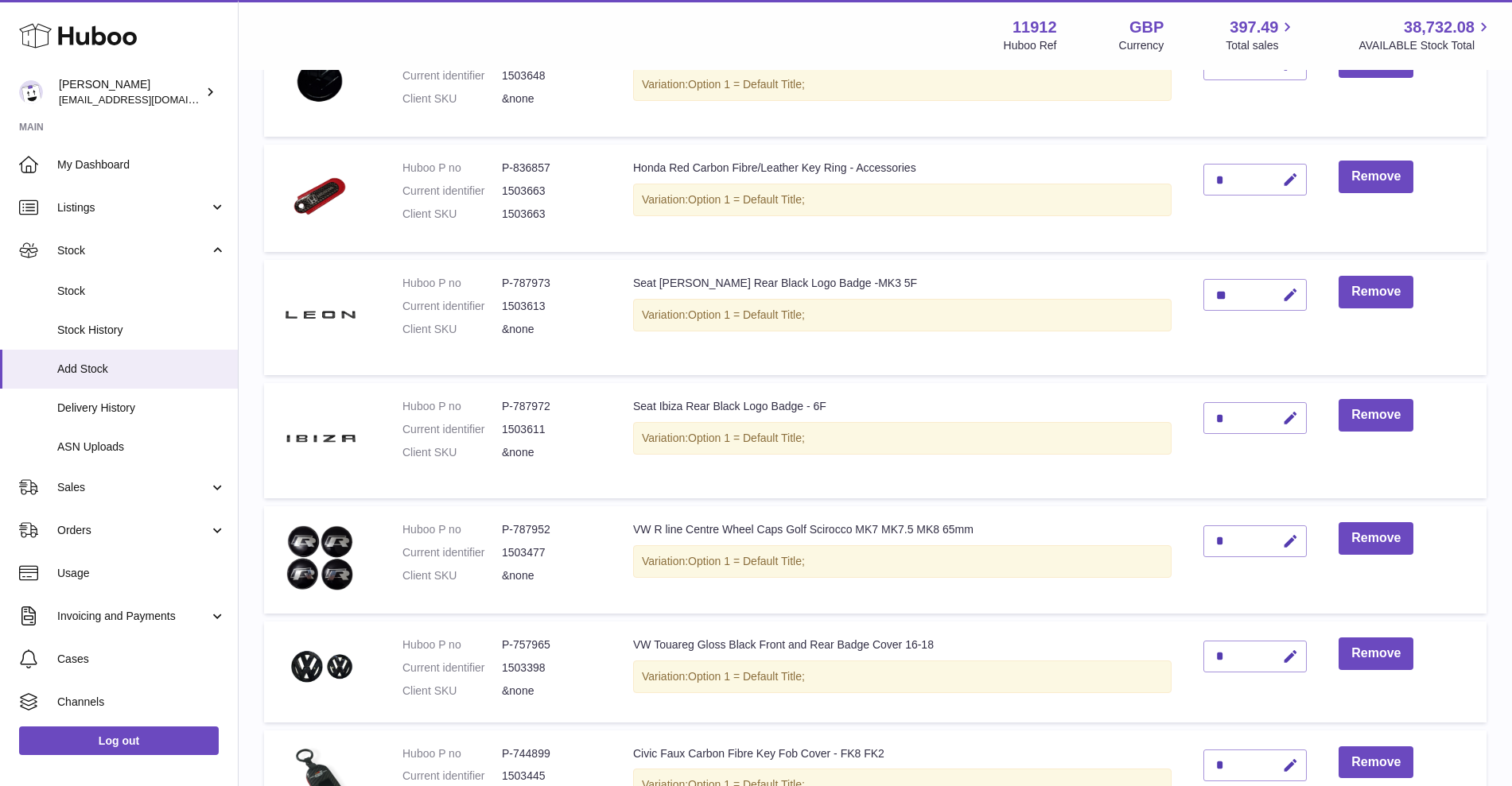
scroll to position [516, 0]
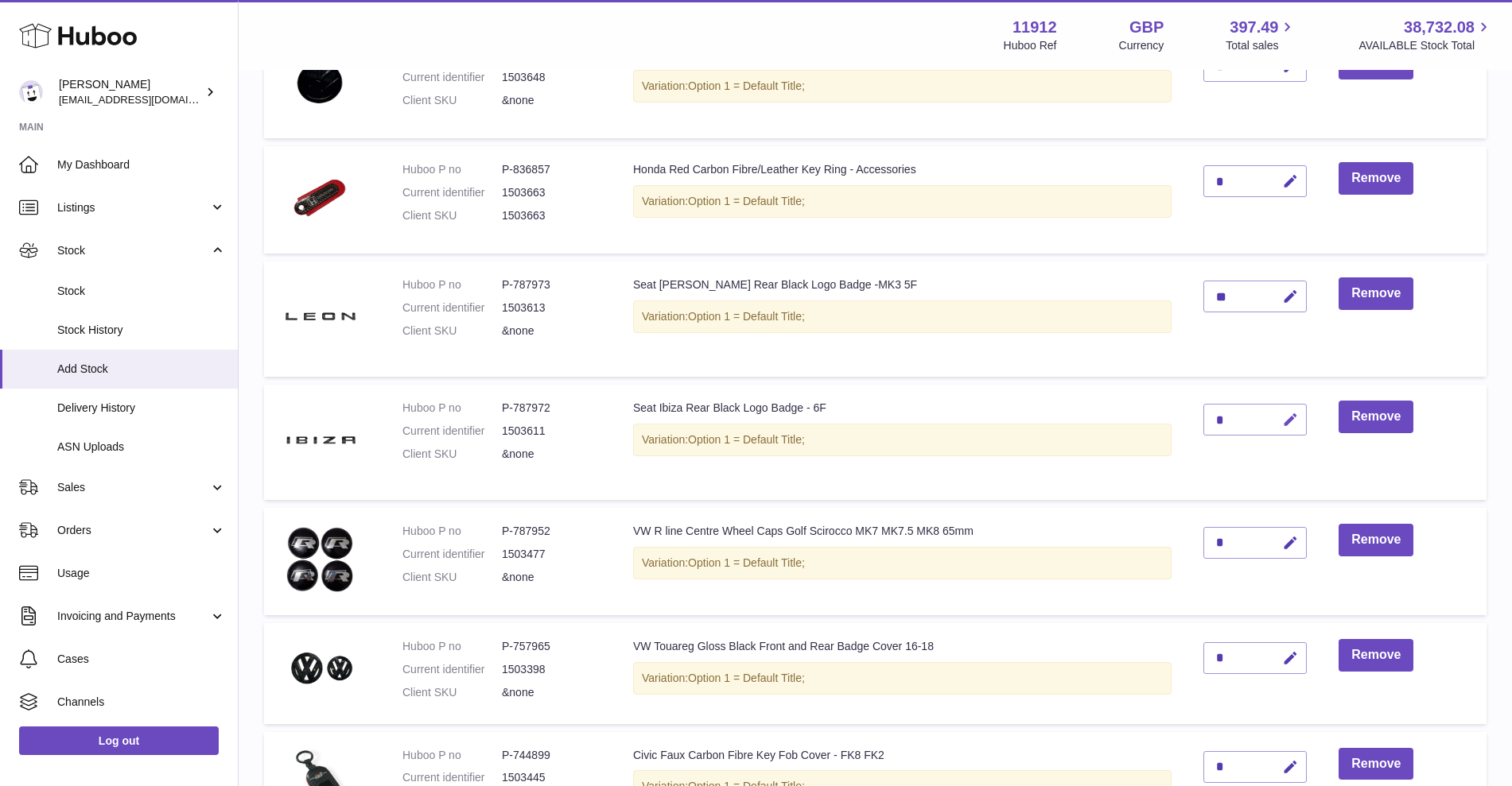
click at [1299, 416] on button "button" at bounding box center [1287, 420] width 38 height 33
drag, startPoint x: 1223, startPoint y: 420, endPoint x: 1194, endPoint y: 418, distance: 29.1
click at [1194, 418] on td "*" at bounding box center [1255, 442] width 135 height 116
type input "*"
click at [1298, 418] on button "submit" at bounding box center [1287, 420] width 30 height 25
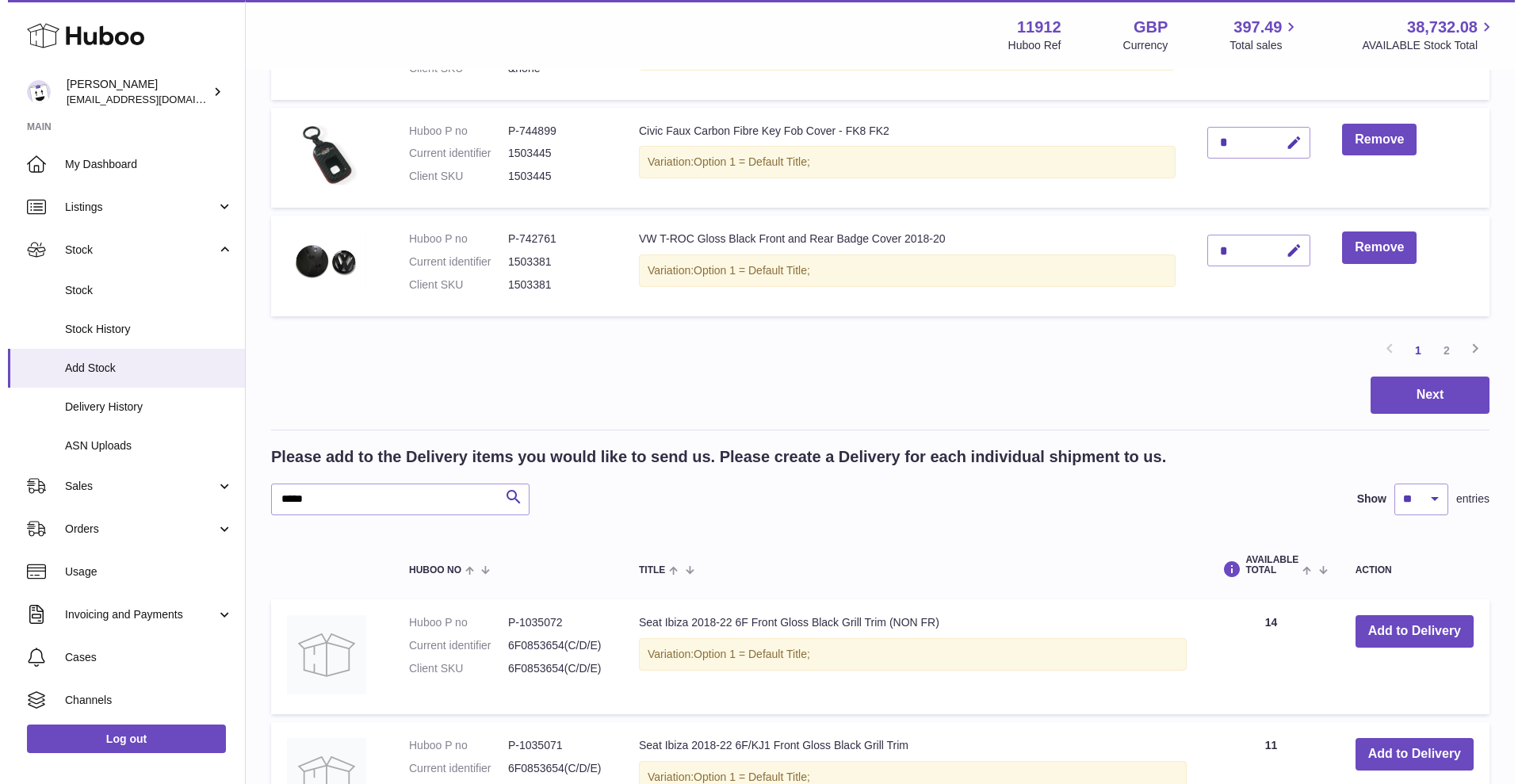
scroll to position [1011, 0]
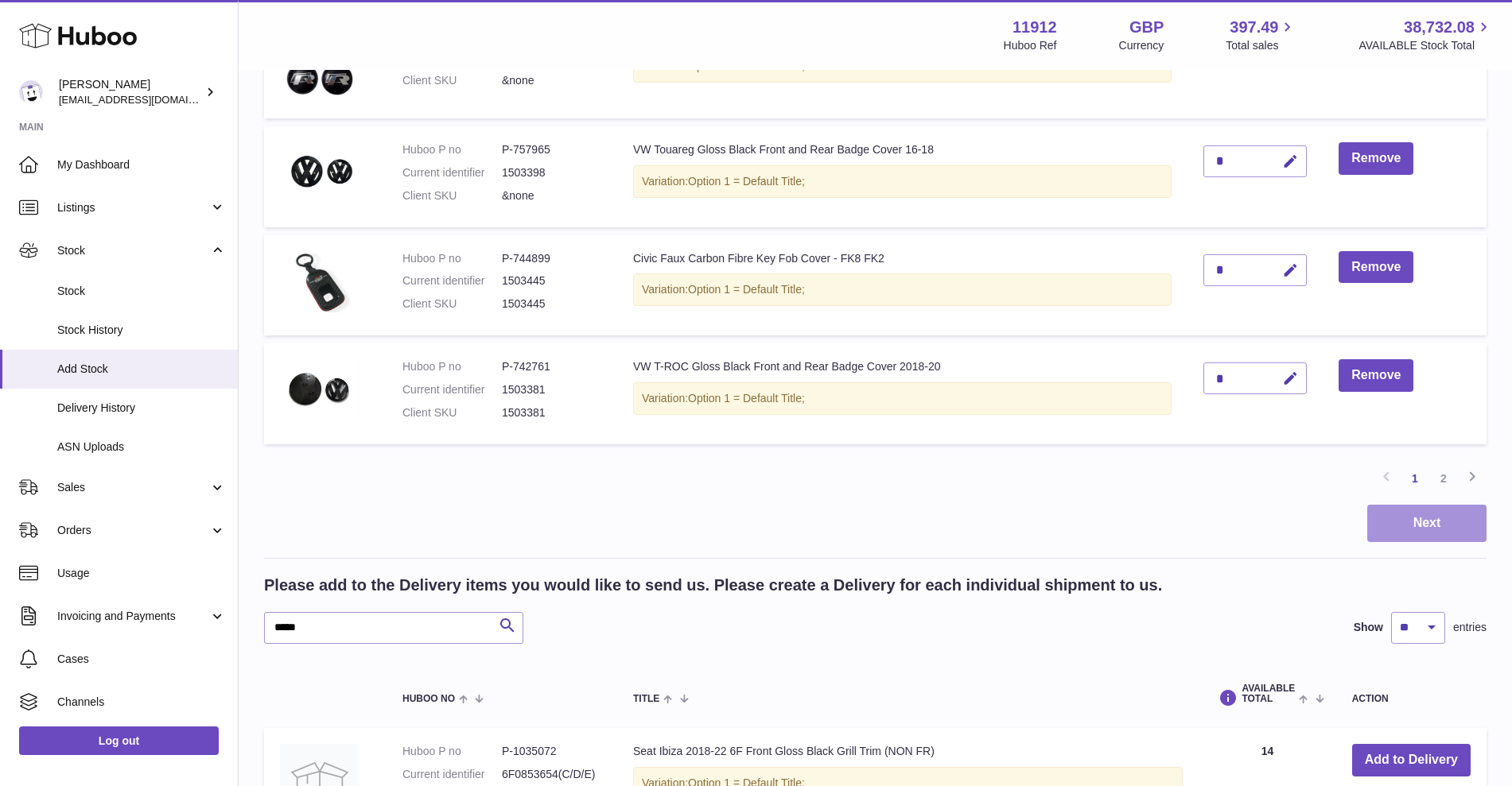
click at [1382, 521] on button "Next" at bounding box center [1427, 523] width 119 height 38
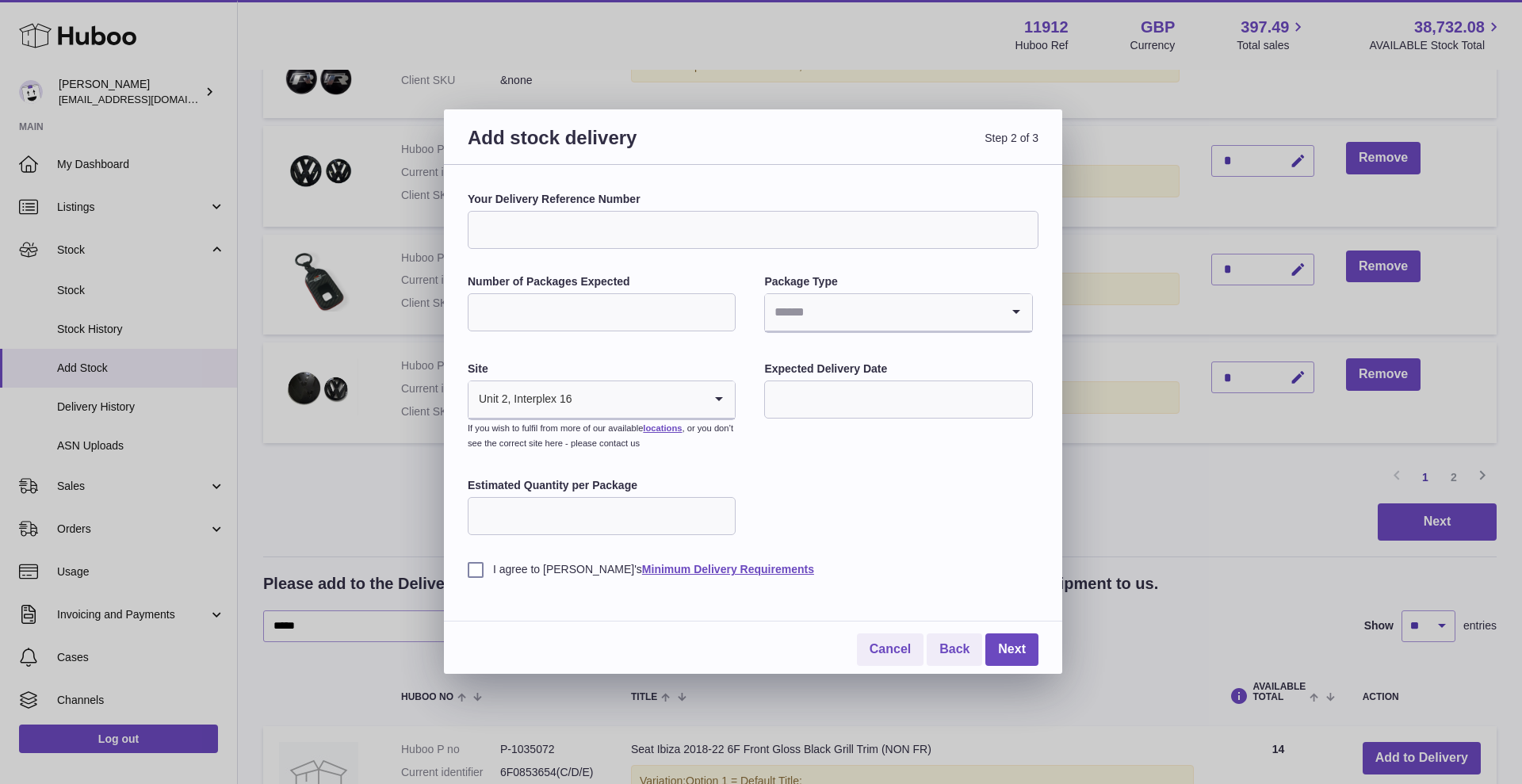
click at [637, 215] on input "Your Delivery Reference Number" at bounding box center [753, 231] width 571 height 38
click at [551, 235] on input "Your Delivery Reference Number" at bounding box center [753, 231] width 571 height 38
type input "**********"
click at [587, 306] on input "Number of Packages Expected" at bounding box center [601, 312] width 268 height 38
type input "*"
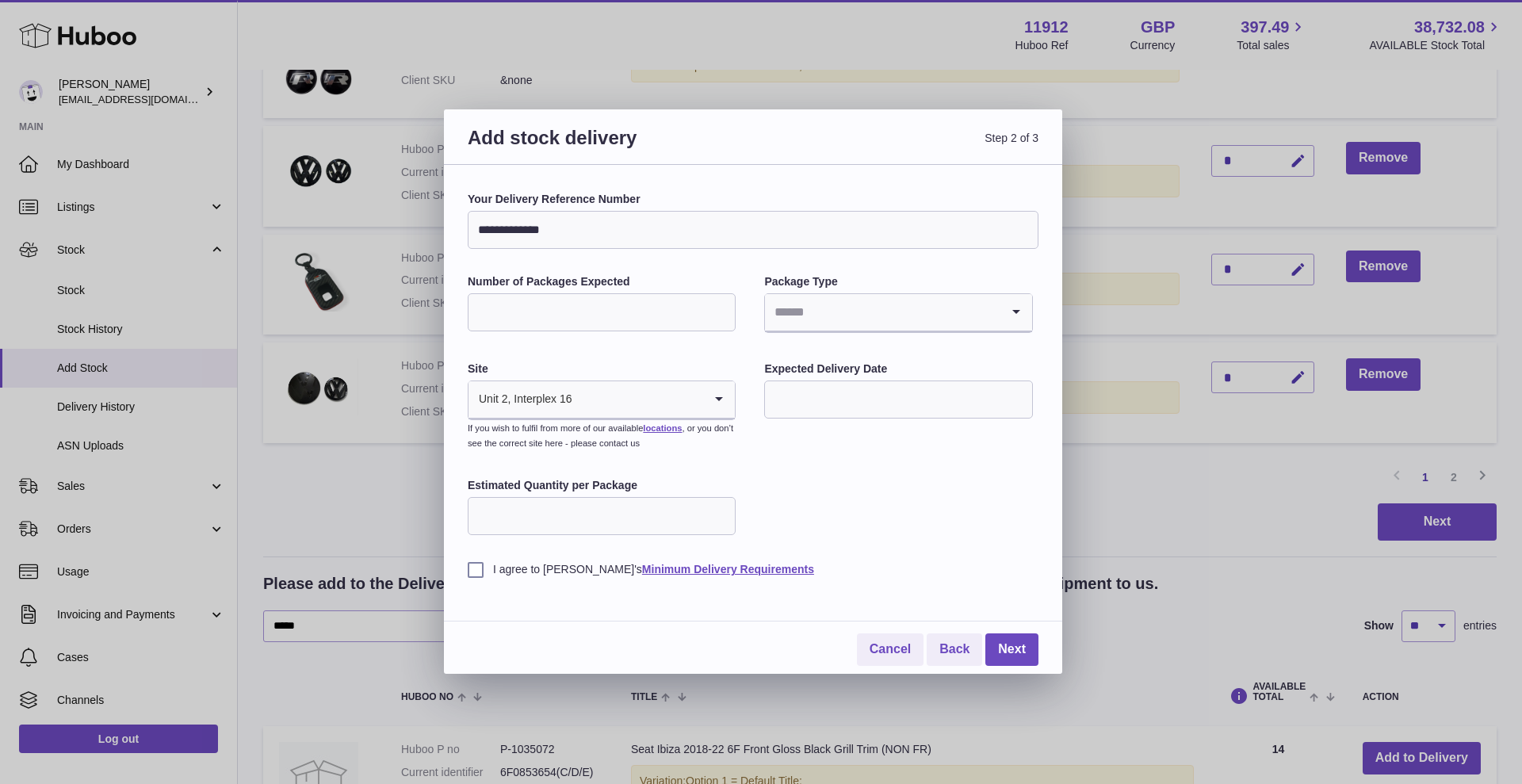
click at [937, 294] on div "Package Type Loading..." at bounding box center [898, 306] width 268 height 61
click at [937, 300] on input "Search for option" at bounding box center [882, 312] width 234 height 37
click at [867, 422] on li "Boxes" at bounding box center [898, 418] width 265 height 32
click at [865, 402] on input "text" at bounding box center [898, 400] width 268 height 38
click at [889, 498] on span "4" at bounding box center [885, 500] width 29 height 29
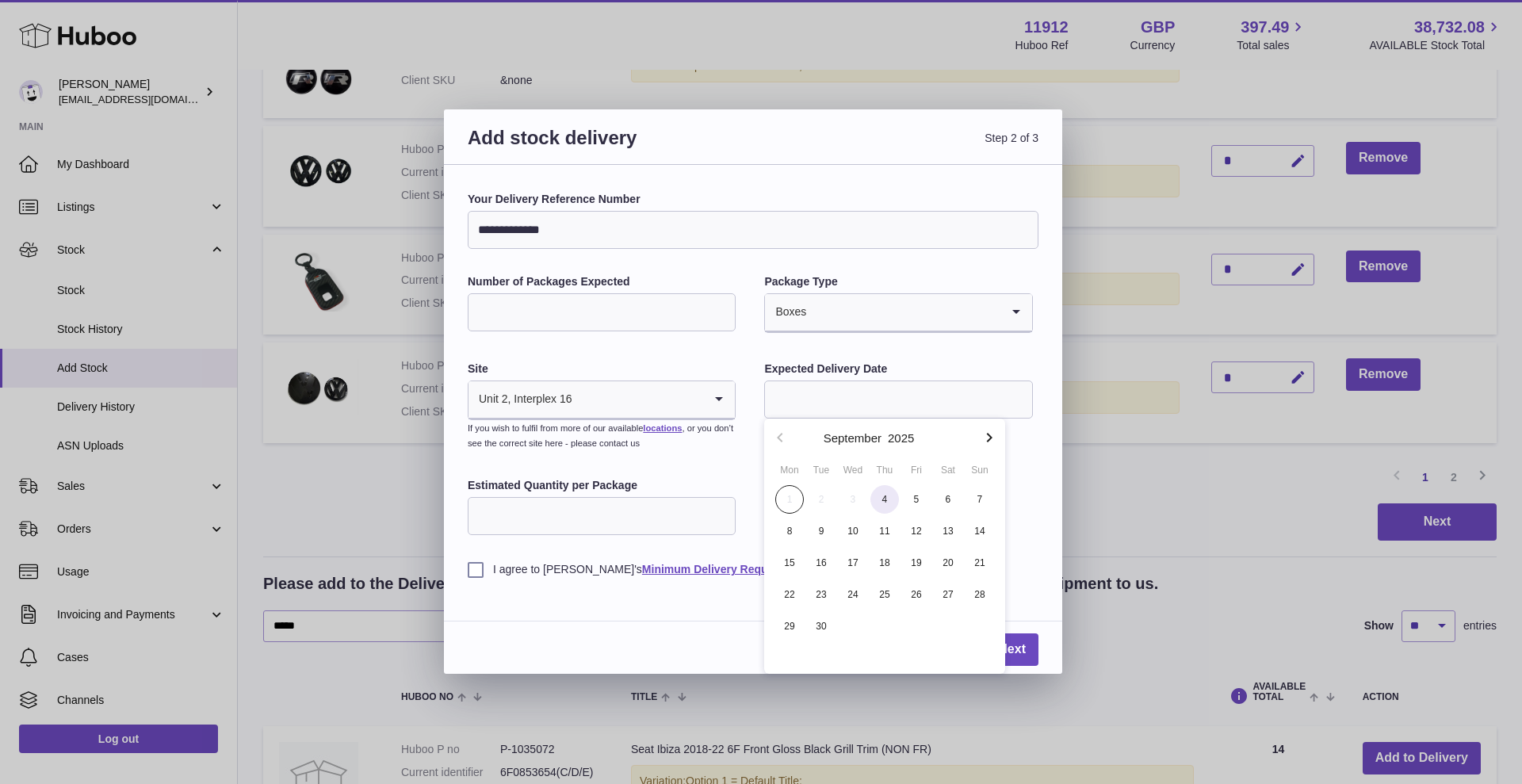
type input "**********"
click at [564, 532] on input "Estimated Quantity per Package" at bounding box center [601, 516] width 268 height 38
type input "**"
click at [470, 575] on label "I agree to Huboo's Minimum Delivery Requirements" at bounding box center [753, 570] width 571 height 15
click at [1014, 647] on link "Next" at bounding box center [1012, 649] width 53 height 33
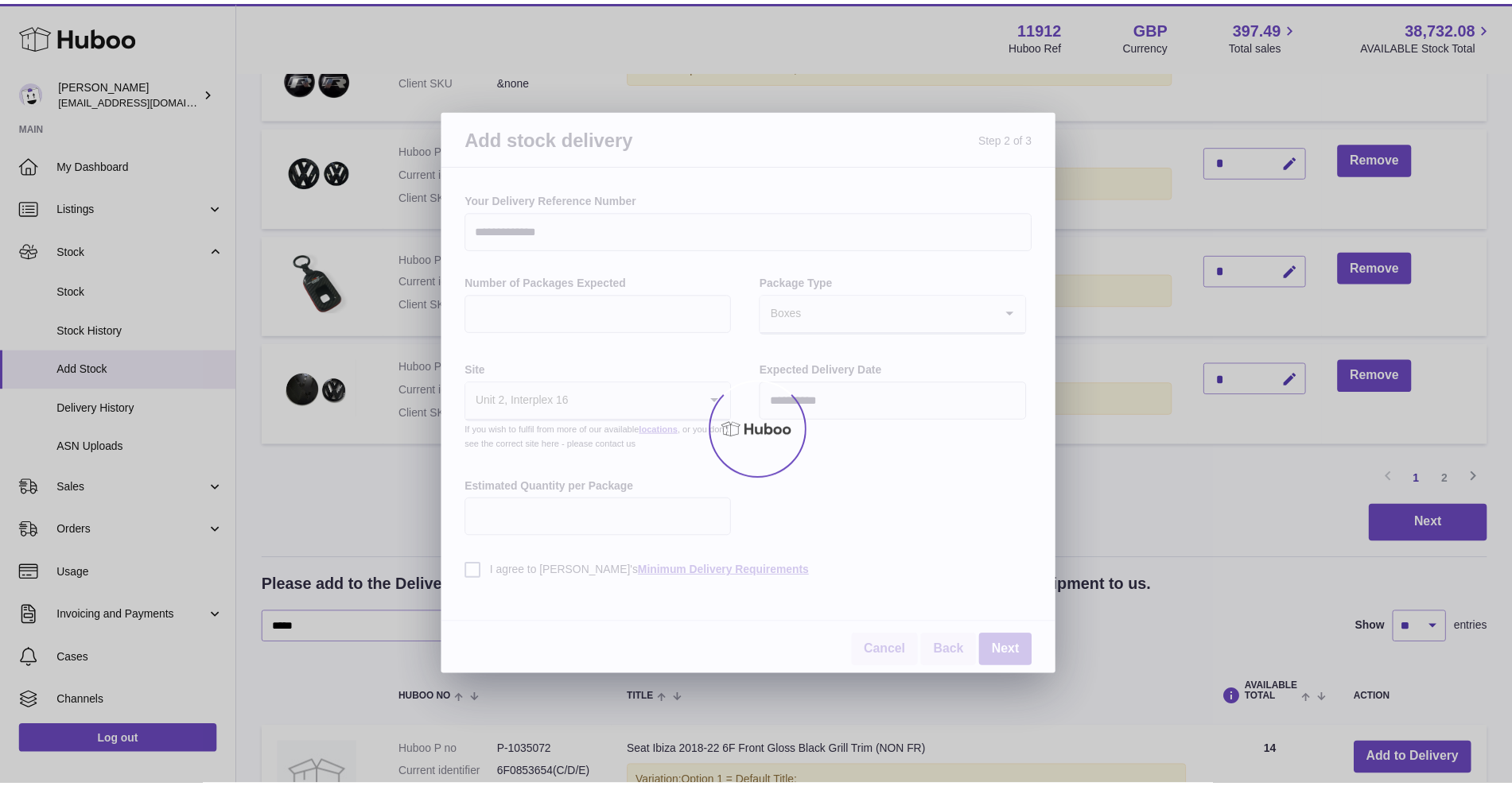
scroll to position [961, 0]
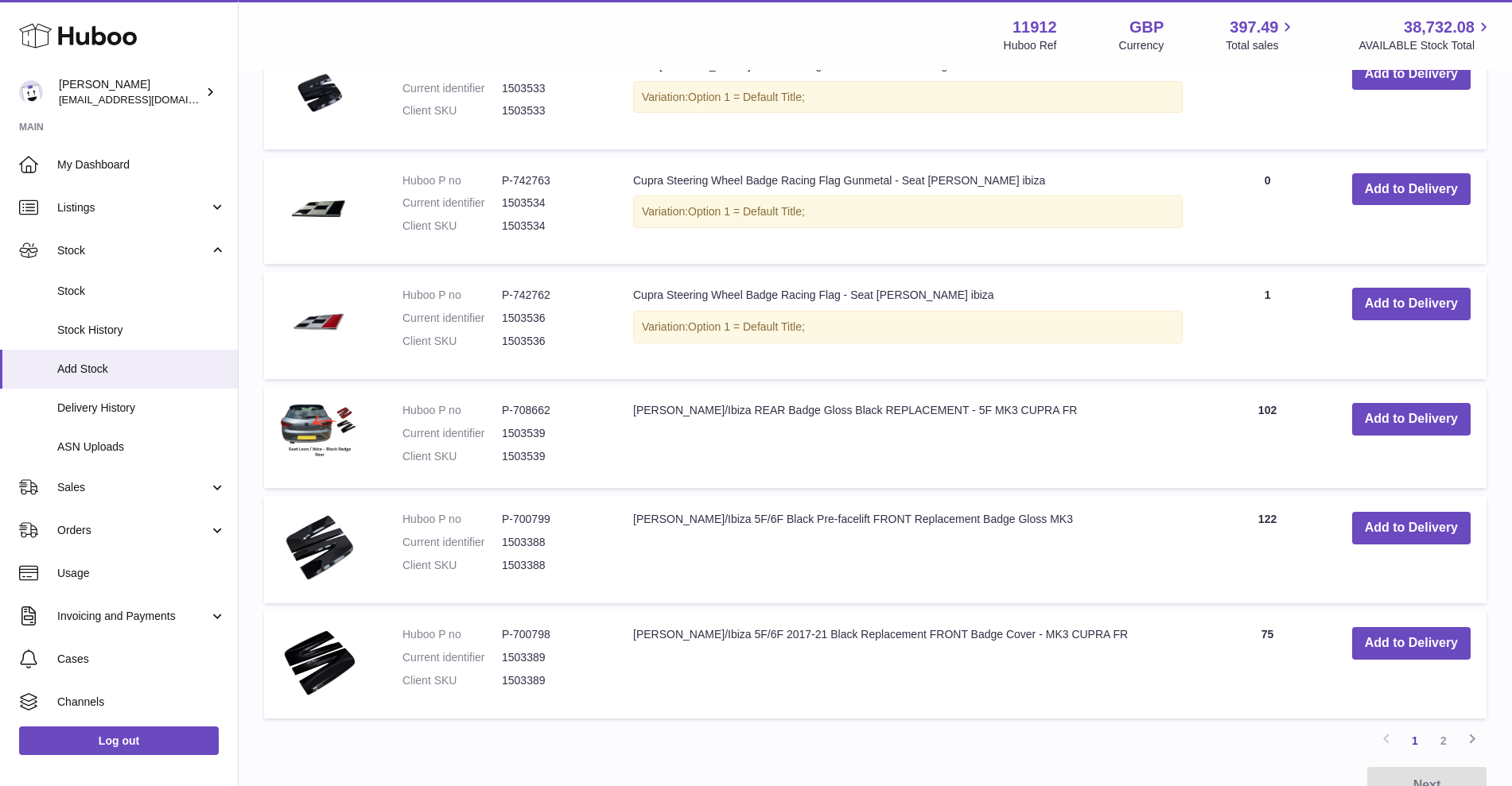
click at [1263, 771] on div "Add stock delivery Step 3 of 3 Delivery created! Send items to the address belo…" at bounding box center [756, 393] width 1512 height 786
click at [111, 408] on span "Delivery History" at bounding box center [141, 408] width 169 height 15
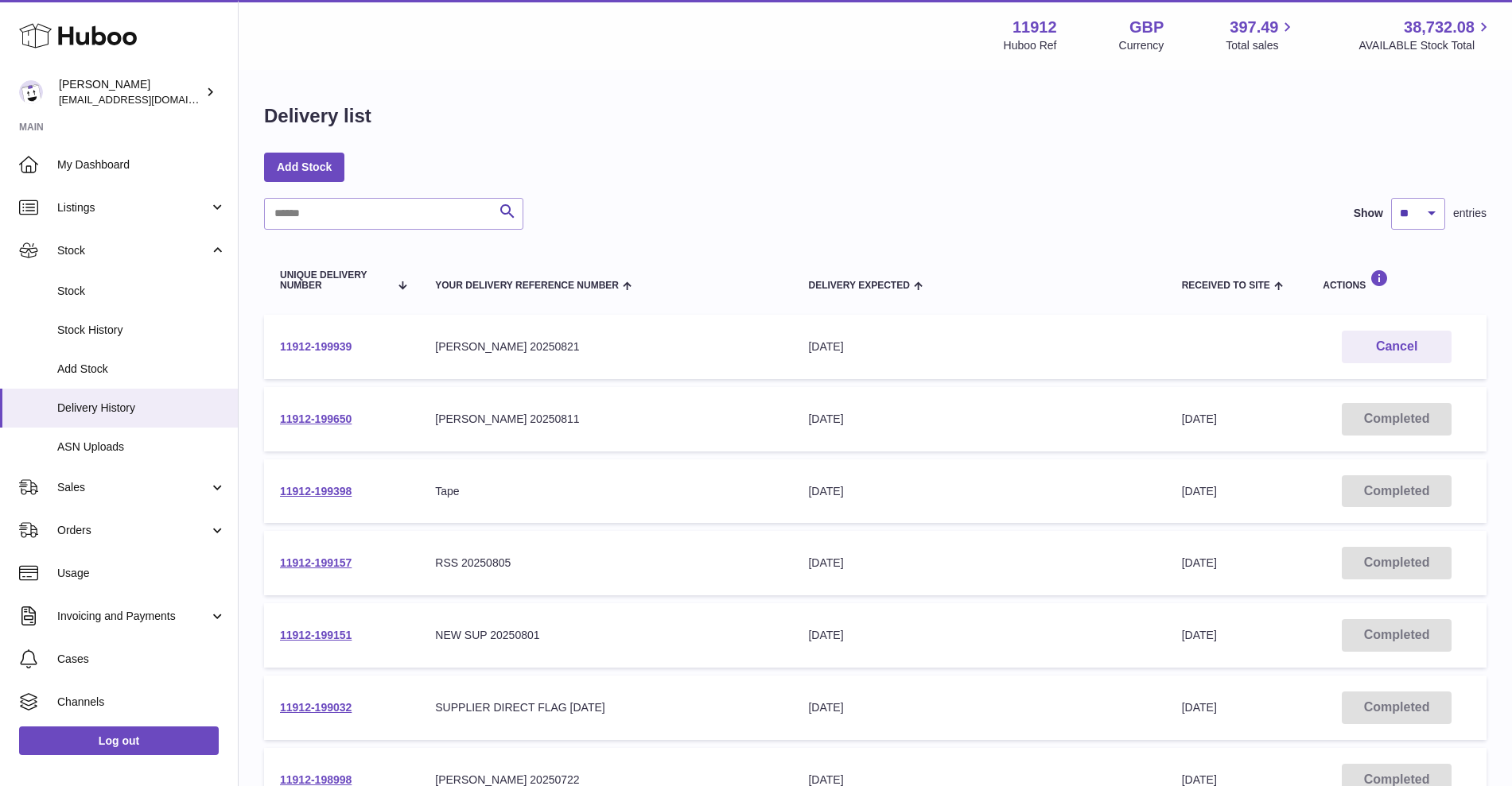
click at [325, 347] on link "11912-199939" at bounding box center [315, 346] width 71 height 13
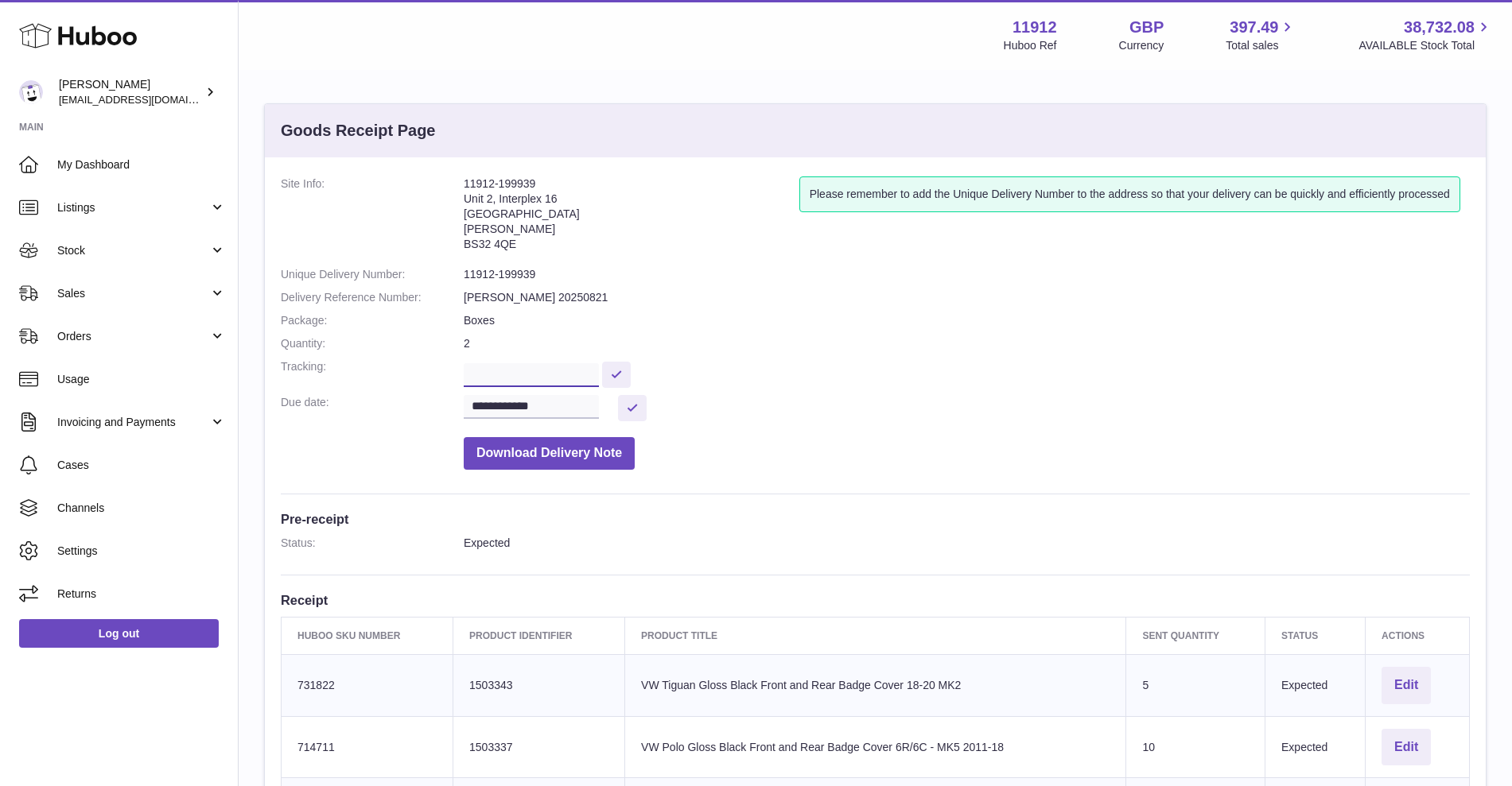
click at [550, 371] on input "text" at bounding box center [531, 375] width 135 height 24
paste input "**********"
type input "**********"
click at [630, 379] on button at bounding box center [617, 374] width 29 height 26
click at [144, 257] on span "Stock" at bounding box center [133, 251] width 152 height 15
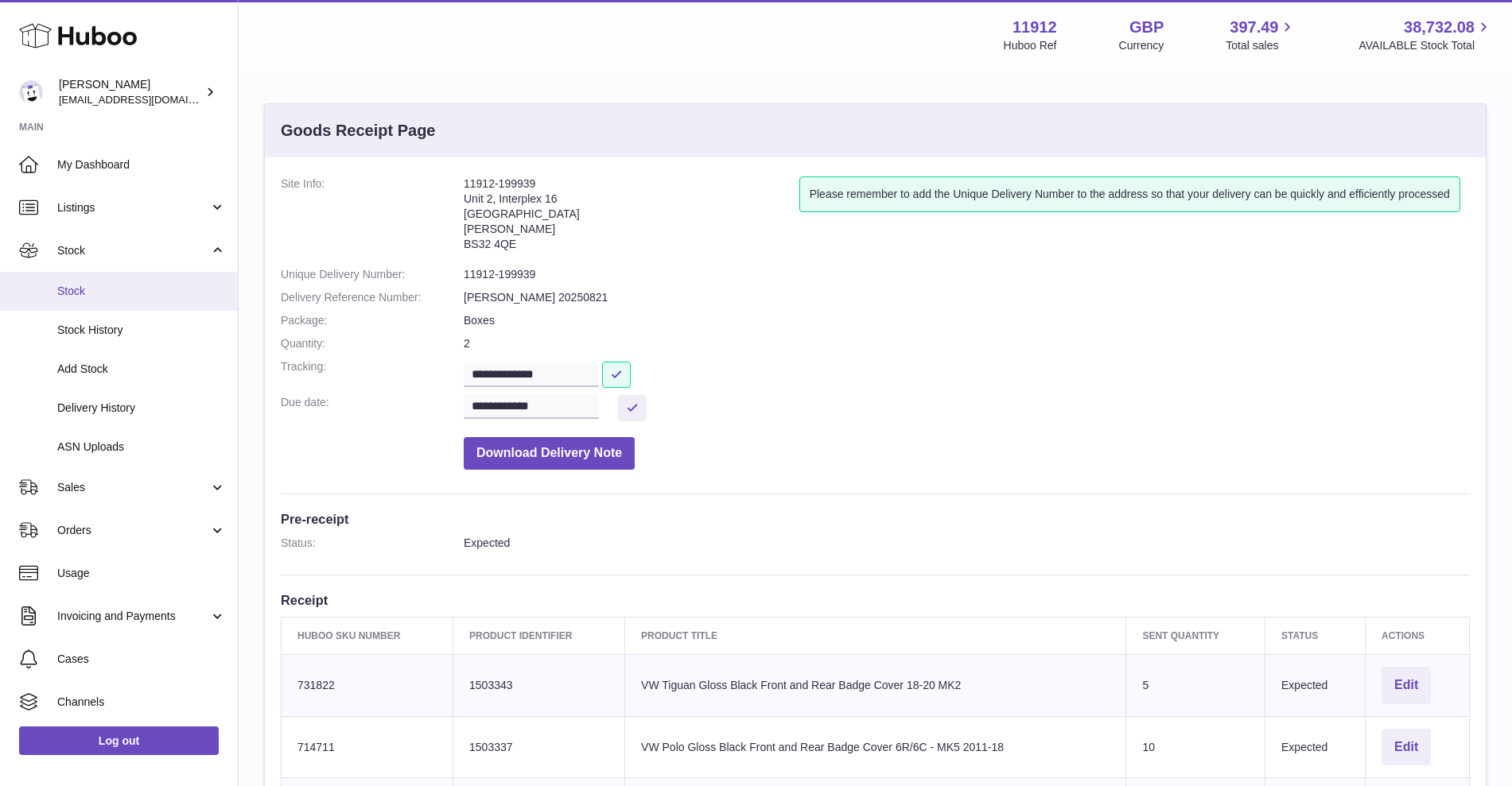
click at [112, 280] on link "Stock" at bounding box center [119, 291] width 238 height 39
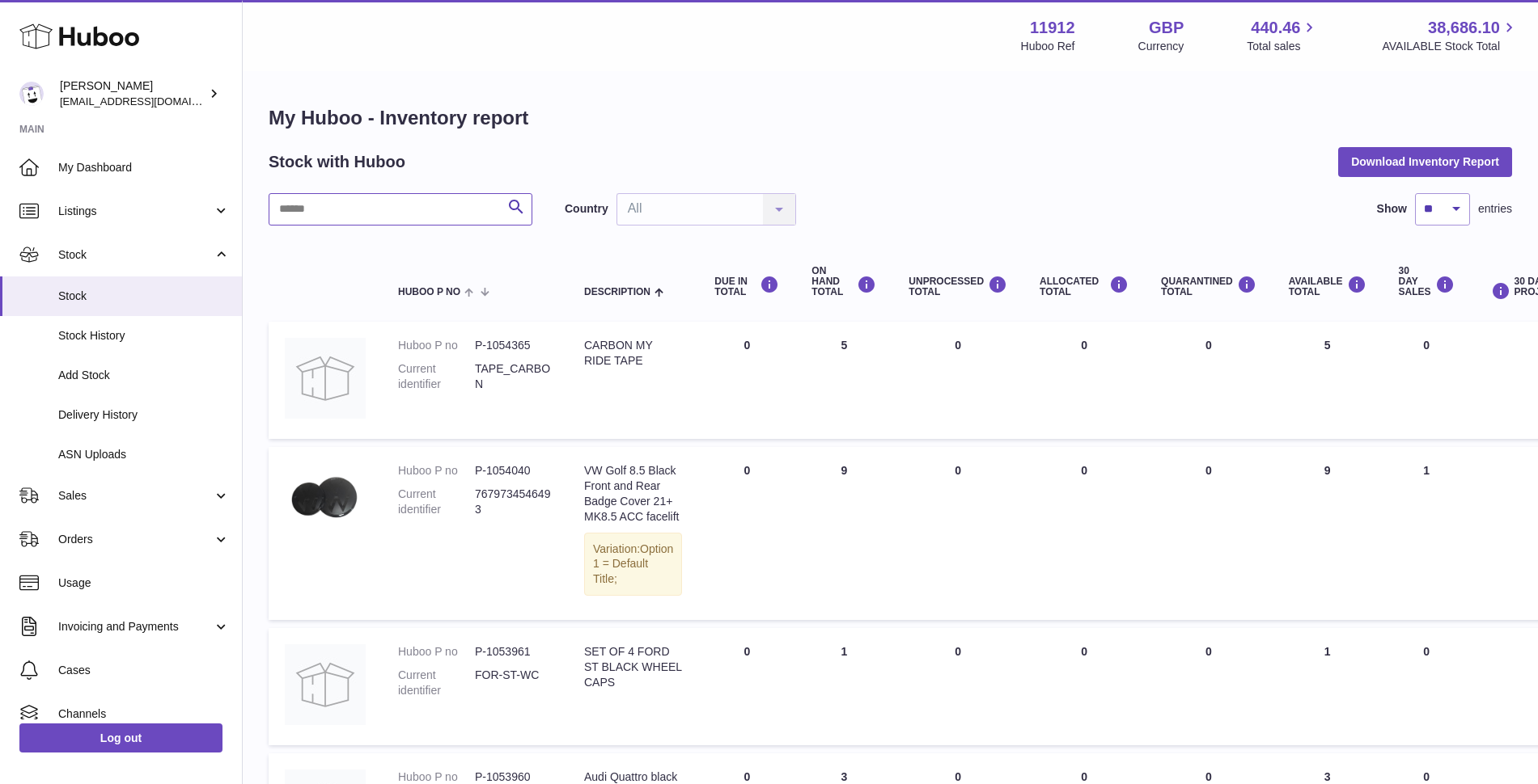
click at [405, 216] on input "text" at bounding box center [400, 209] width 264 height 32
type input "*****"
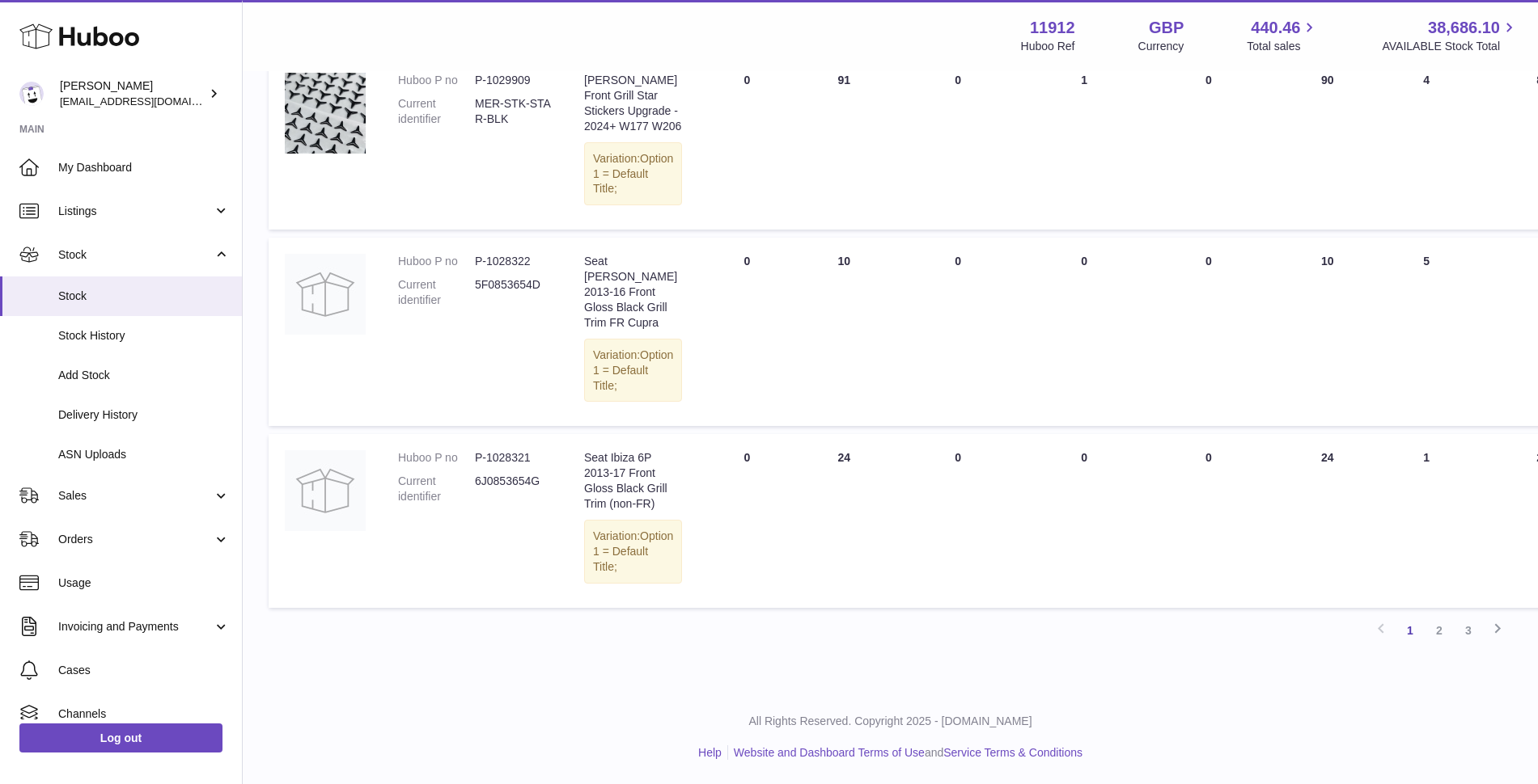
scroll to position [1724, 0]
click at [1429, 632] on link "2" at bounding box center [1439, 631] width 29 height 29
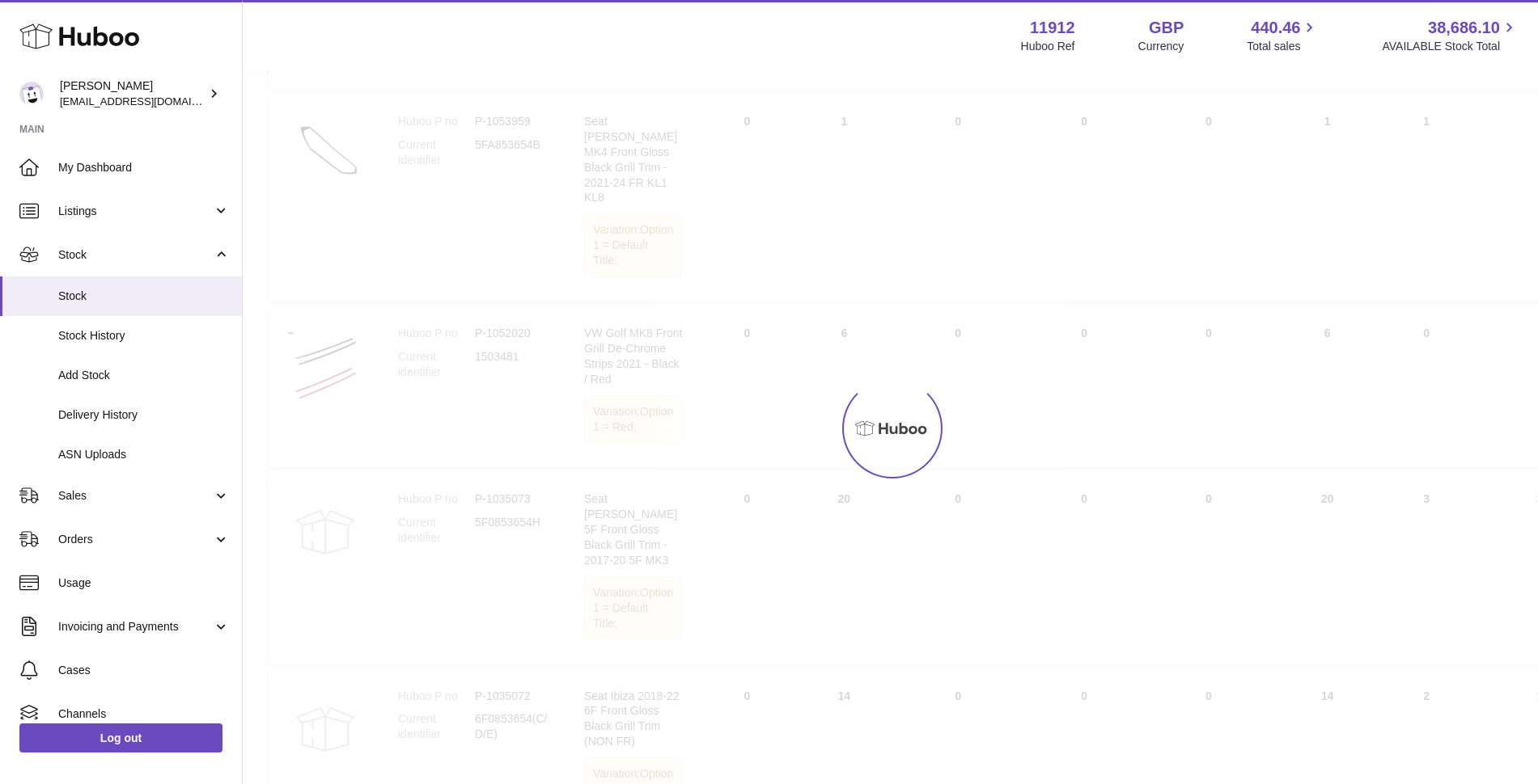
scroll to position [73, 0]
